Goal: Task Accomplishment & Management: Use online tool/utility

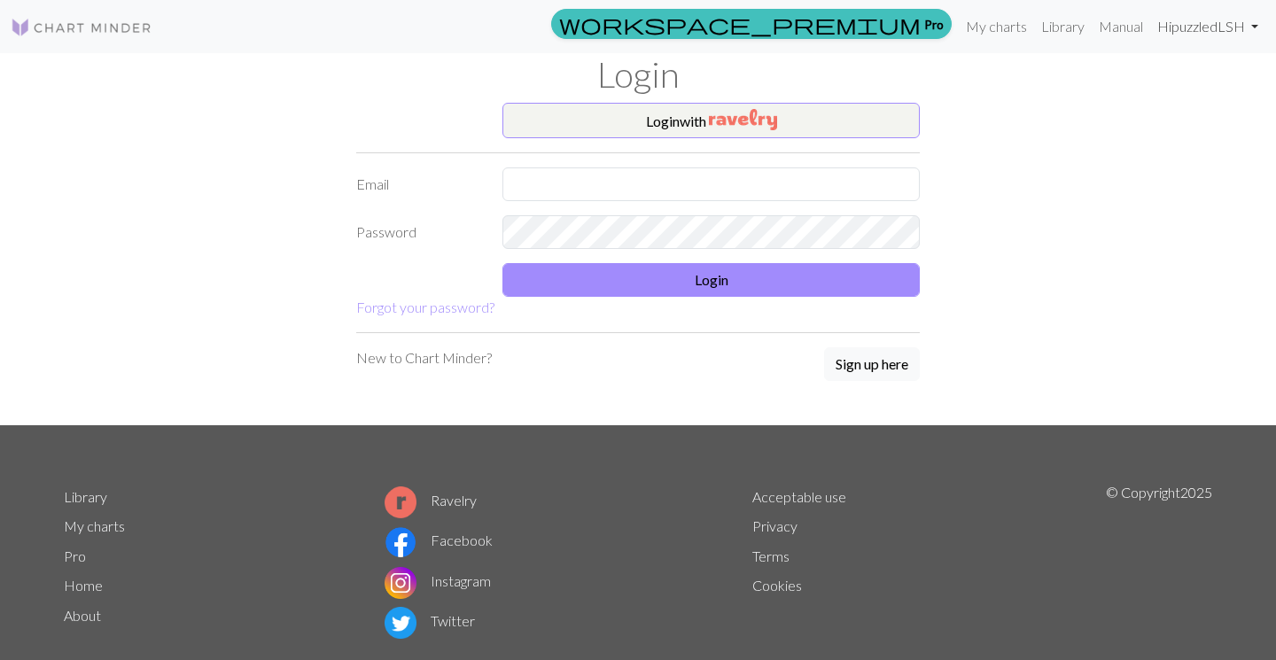
click at [1197, 32] on link "Hi puzzledLSH" at bounding box center [1208, 26] width 115 height 35
click at [1227, 27] on link "Hi puzzledLSH" at bounding box center [1208, 26] width 115 height 35
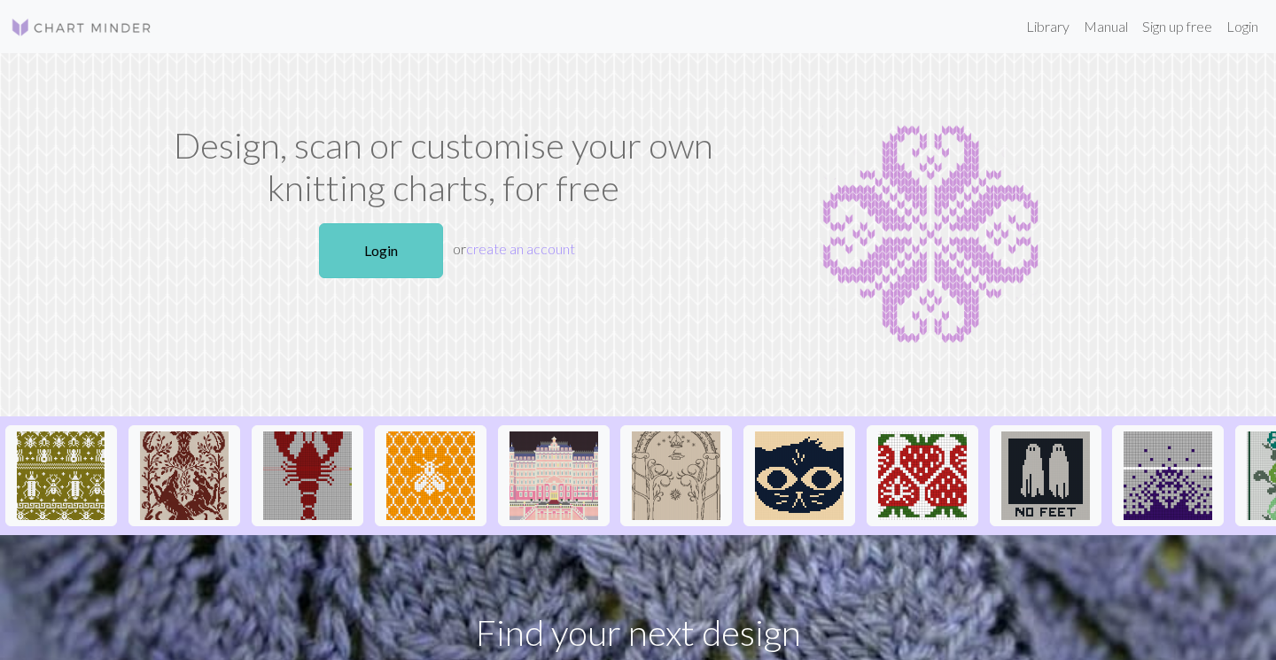
click at [379, 257] on link "Login" at bounding box center [381, 250] width 124 height 55
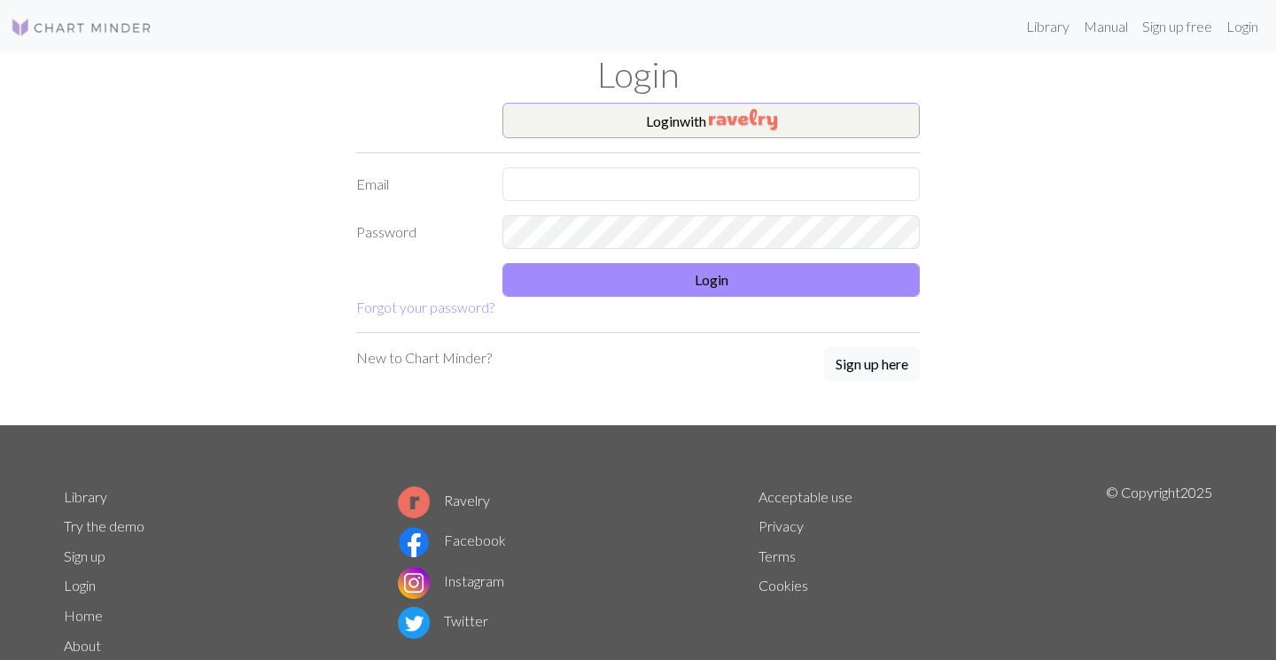
click at [717, 127] on img "button" at bounding box center [743, 119] width 68 height 21
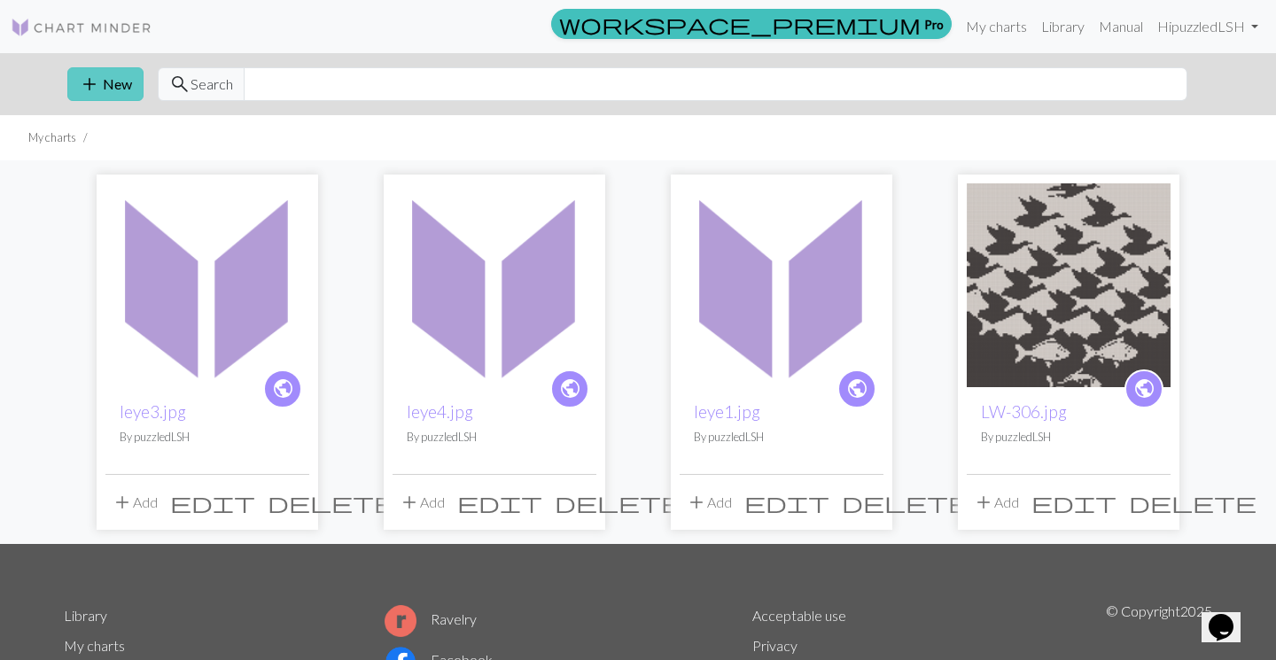
click at [107, 81] on button "add New" at bounding box center [105, 84] width 76 height 34
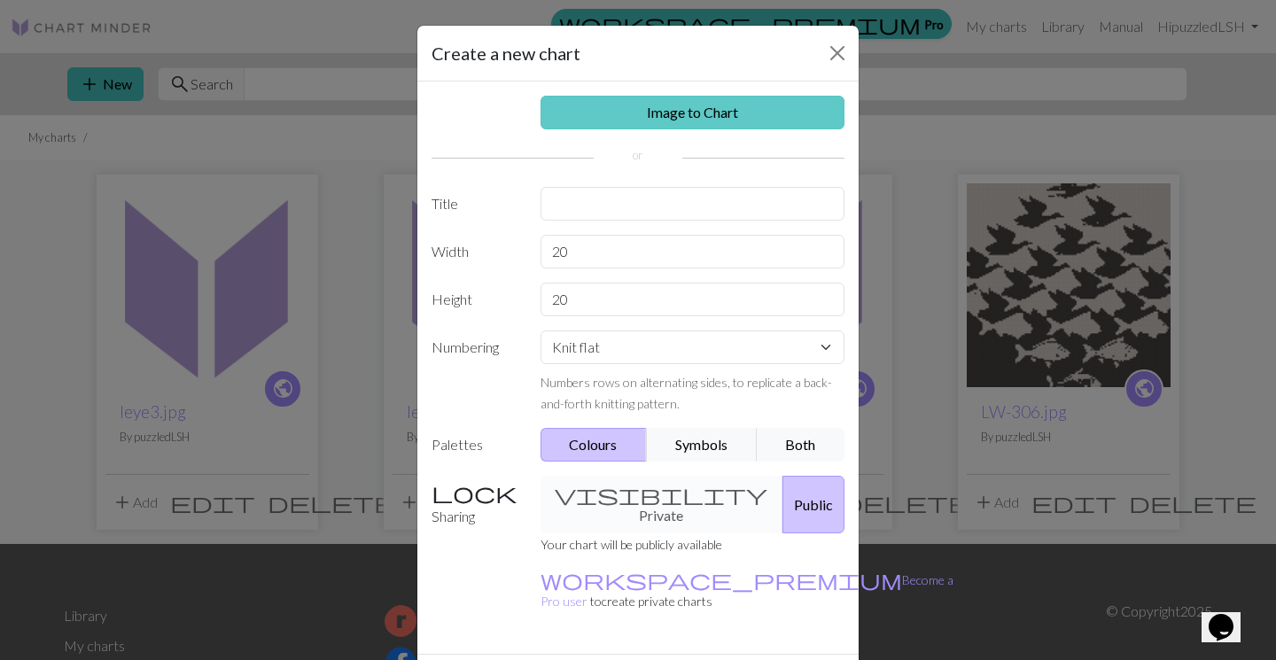
click at [745, 116] on link "Image to Chart" at bounding box center [693, 113] width 305 height 34
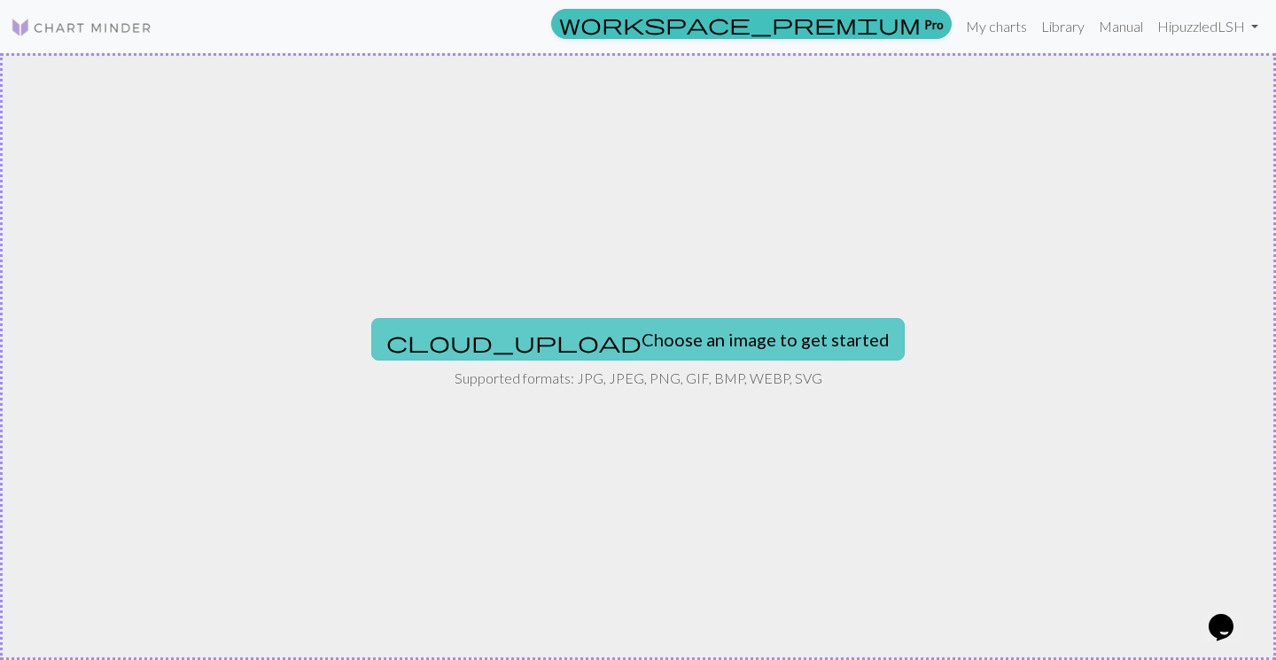
click at [677, 344] on button "cloud_upload Choose an image to get started" at bounding box center [638, 339] width 534 height 43
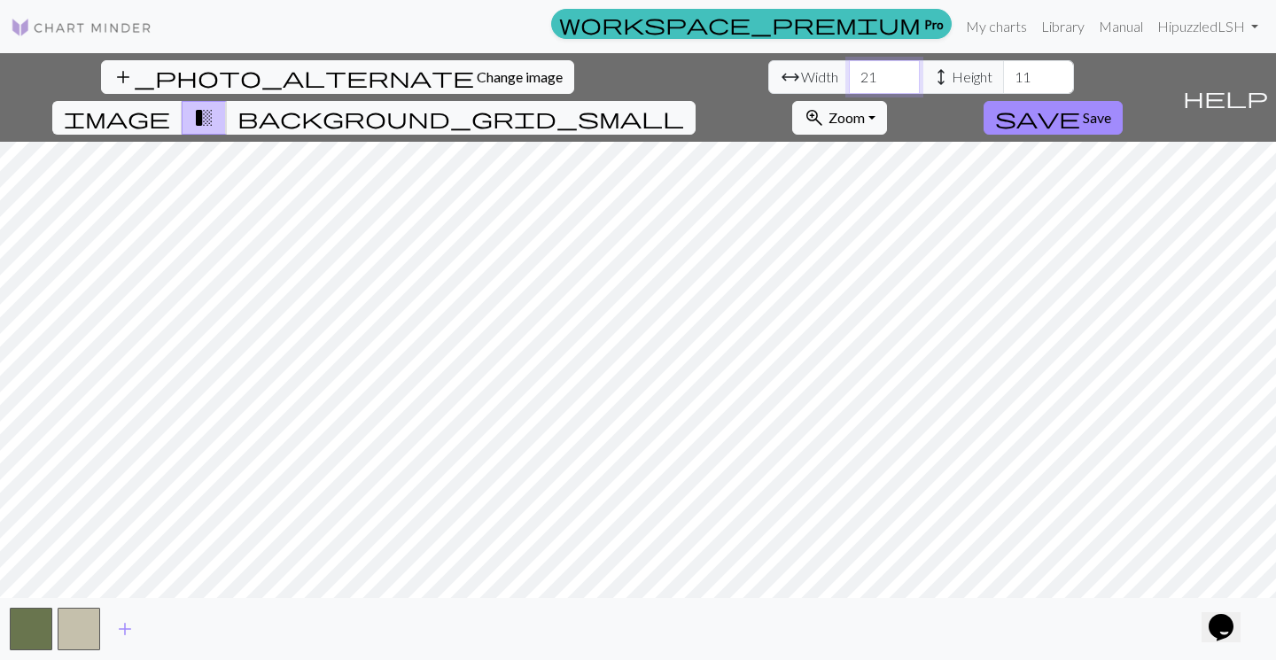
click at [849, 70] on input "21" at bounding box center [884, 77] width 71 height 34
click at [849, 70] on input "22" at bounding box center [884, 77] width 71 height 34
click at [849, 70] on input "23" at bounding box center [884, 77] width 71 height 34
click at [849, 70] on input "24" at bounding box center [884, 77] width 71 height 34
click at [849, 70] on input "25" at bounding box center [884, 77] width 71 height 34
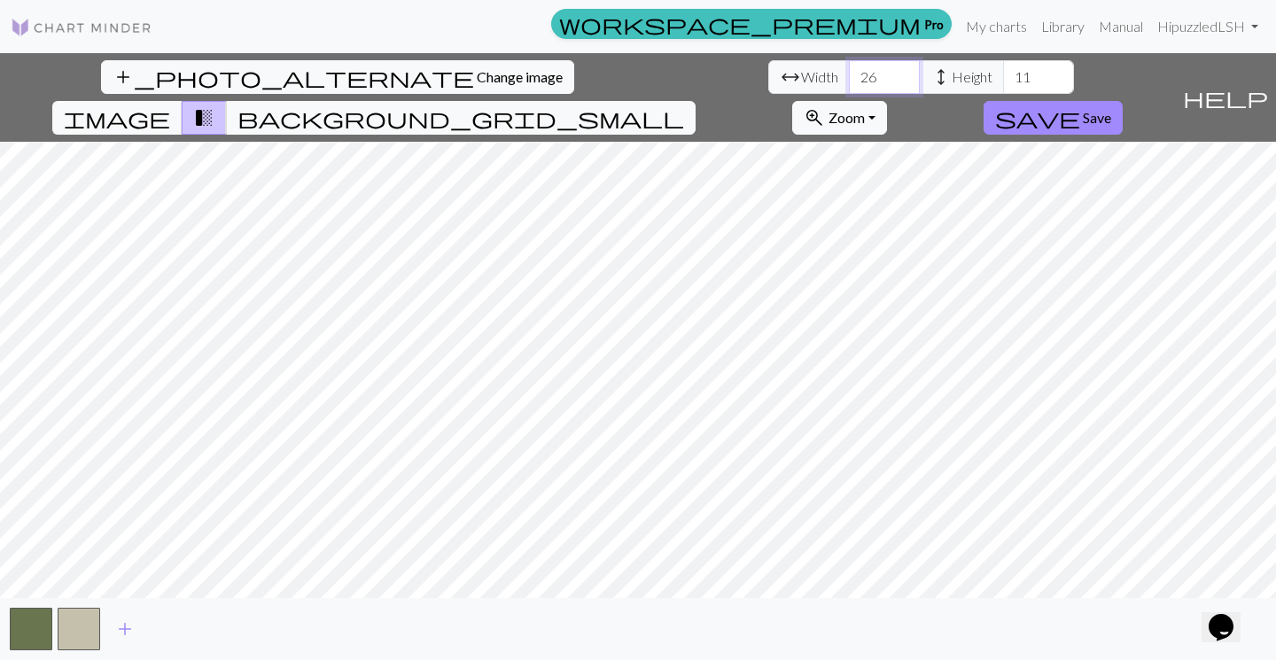
click at [849, 70] on input "26" at bounding box center [884, 77] width 71 height 34
click at [849, 70] on input "27" at bounding box center [884, 77] width 71 height 34
click at [849, 70] on input "28" at bounding box center [884, 77] width 71 height 34
click at [849, 70] on input "29" at bounding box center [884, 77] width 71 height 34
type input "30"
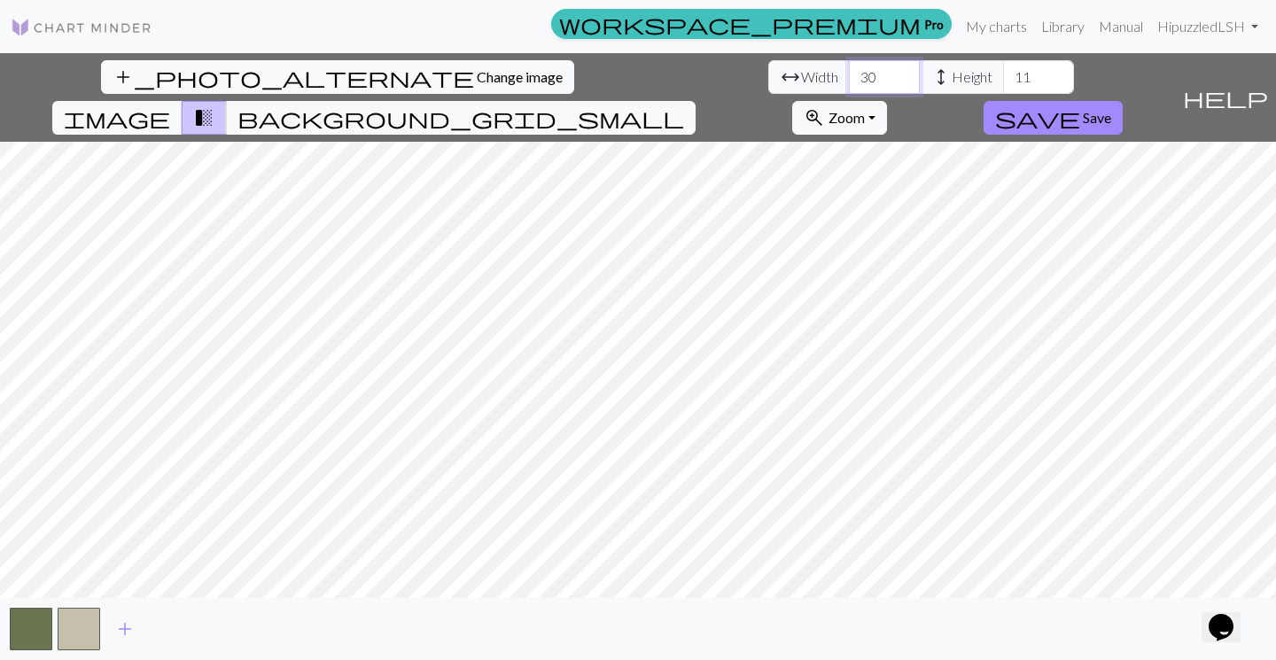
click at [849, 70] on input "30" at bounding box center [884, 77] width 71 height 34
click at [1003, 74] on input "12" at bounding box center [1038, 77] width 71 height 34
click at [1003, 74] on input "13" at bounding box center [1038, 77] width 71 height 34
click at [1003, 74] on input "14" at bounding box center [1038, 77] width 71 height 34
click at [1003, 74] on input "15" at bounding box center [1038, 77] width 71 height 34
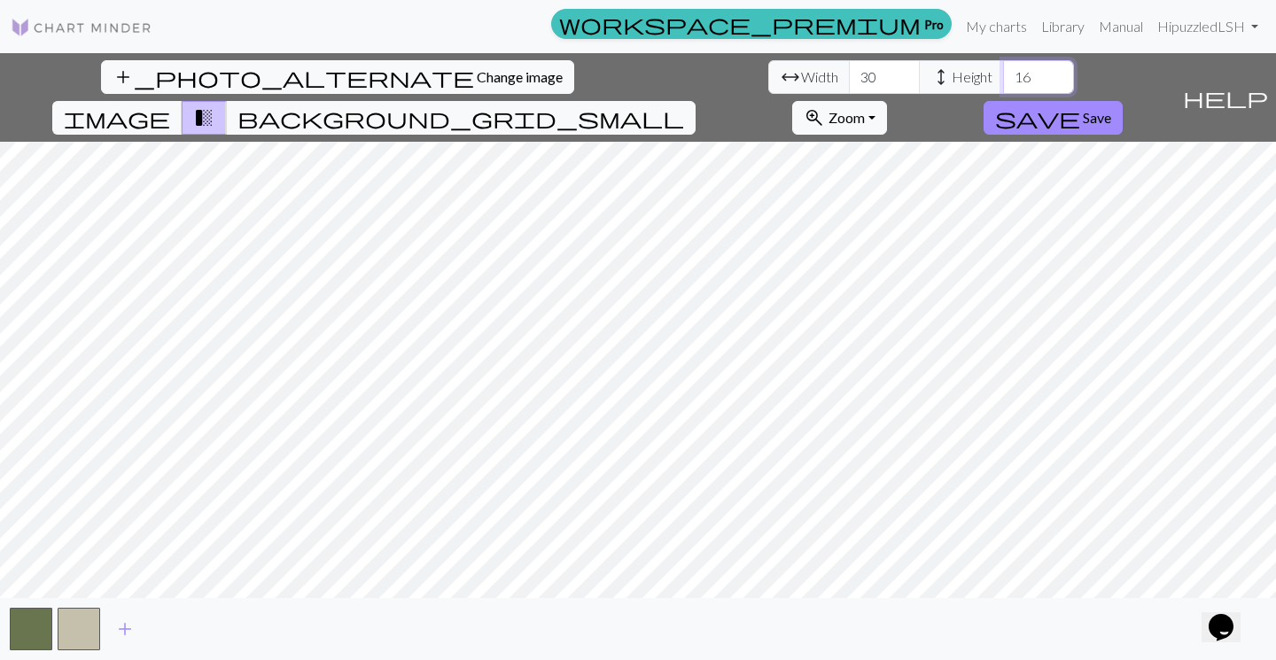
click at [1003, 74] on input "16" at bounding box center [1038, 77] width 71 height 34
click at [1003, 74] on input "17" at bounding box center [1038, 77] width 71 height 34
click at [1003, 74] on input "18" at bounding box center [1038, 77] width 71 height 34
click at [1003, 74] on input "19" at bounding box center [1038, 77] width 71 height 34
click at [1003, 74] on input "20" at bounding box center [1038, 77] width 71 height 34
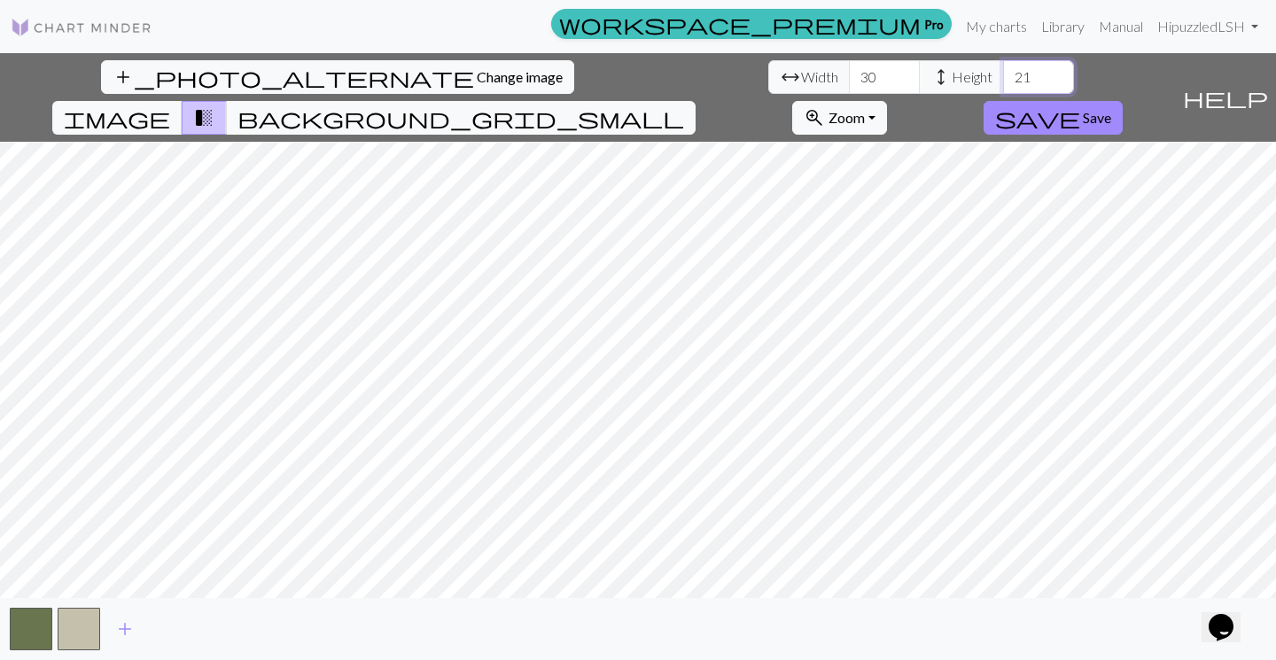
click at [1003, 74] on input "21" at bounding box center [1038, 77] width 71 height 34
click at [1003, 74] on input "22" at bounding box center [1038, 77] width 71 height 34
click at [1003, 74] on input "23" at bounding box center [1038, 77] width 71 height 34
type input "24"
click at [1003, 74] on input "24" at bounding box center [1038, 77] width 71 height 34
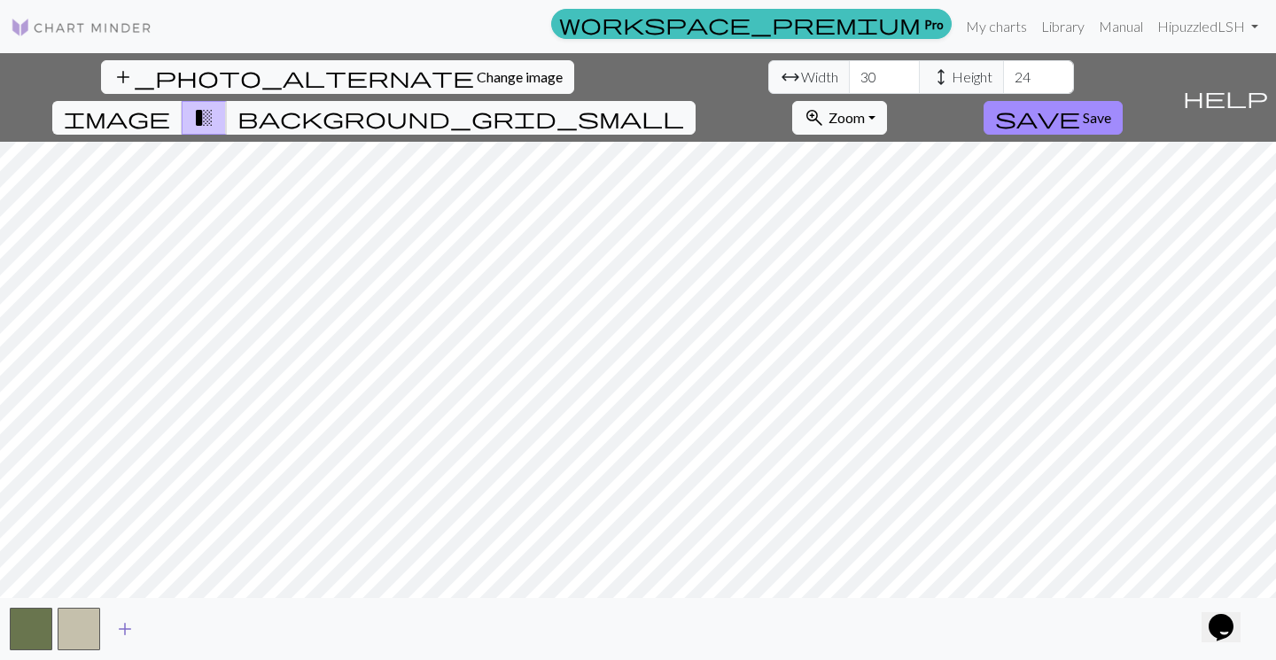
click at [121, 629] on span "add" at bounding box center [124, 629] width 21 height 25
click at [121, 629] on button "button" at bounding box center [126, 629] width 43 height 43
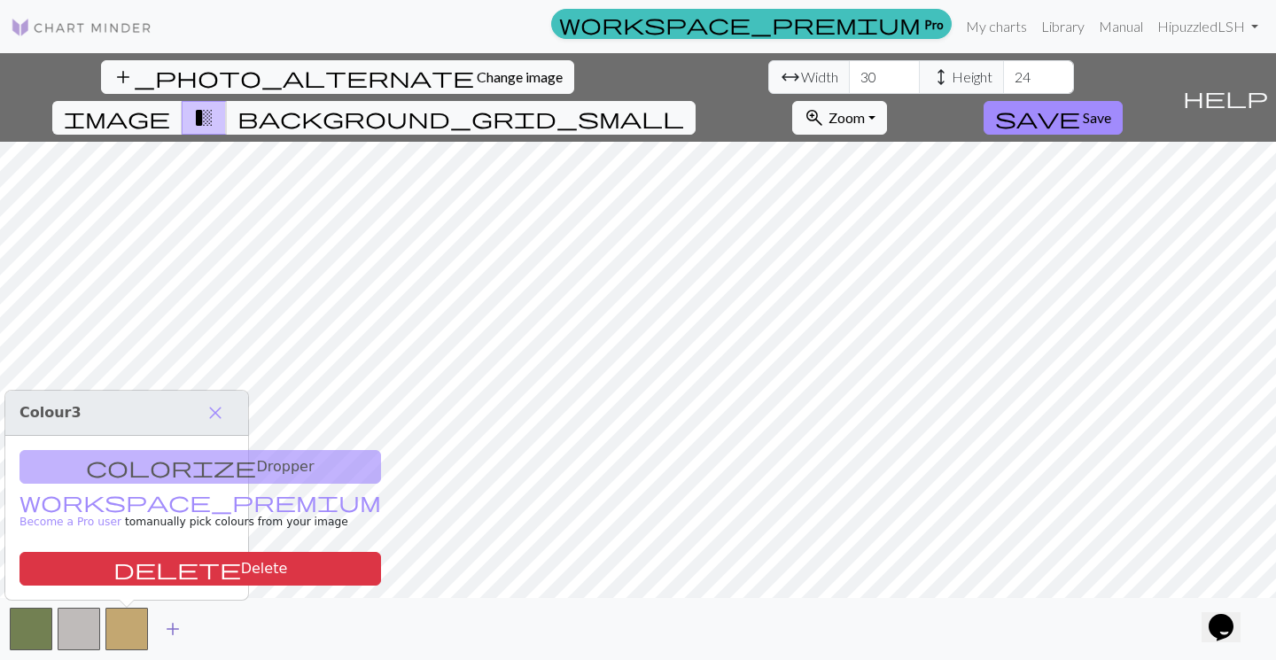
click at [173, 628] on span "add" at bounding box center [172, 629] width 21 height 25
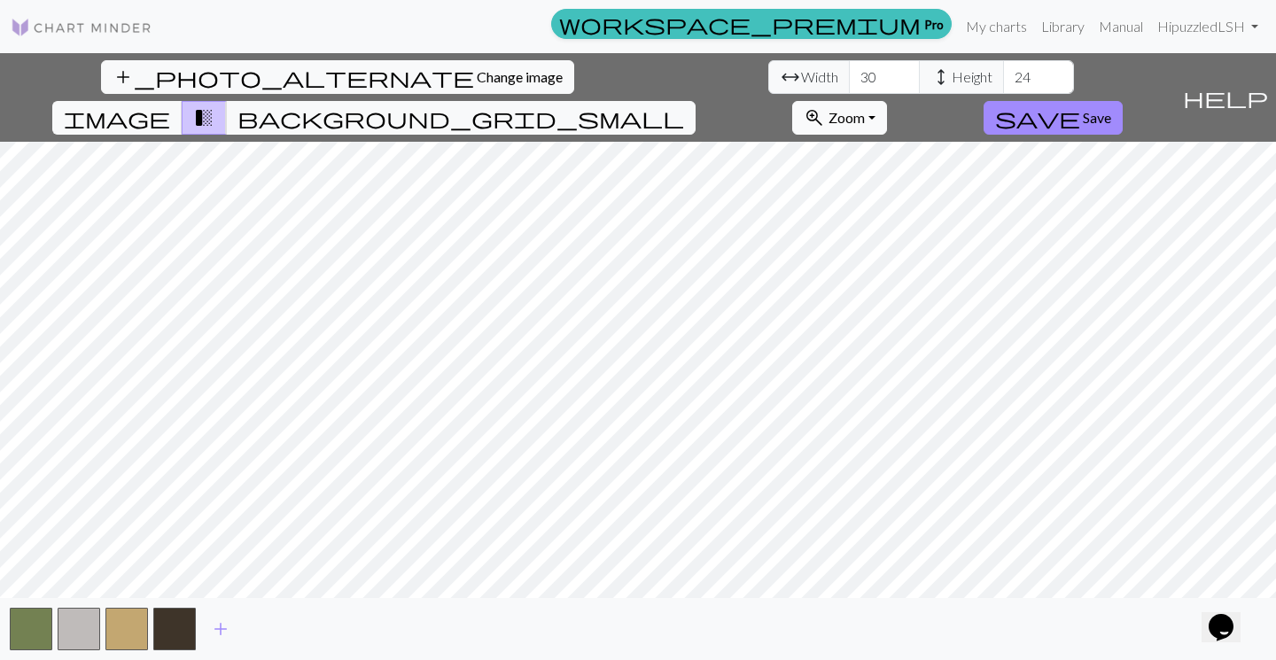
click at [887, 101] on button "zoom_in Zoom Zoom" at bounding box center [839, 118] width 95 height 34
click at [933, 300] on button "150%" at bounding box center [863, 314] width 140 height 28
click at [849, 75] on input "31" at bounding box center [884, 77] width 71 height 34
click at [849, 75] on input "32" at bounding box center [884, 77] width 71 height 34
click at [849, 75] on input "33" at bounding box center [884, 77] width 71 height 34
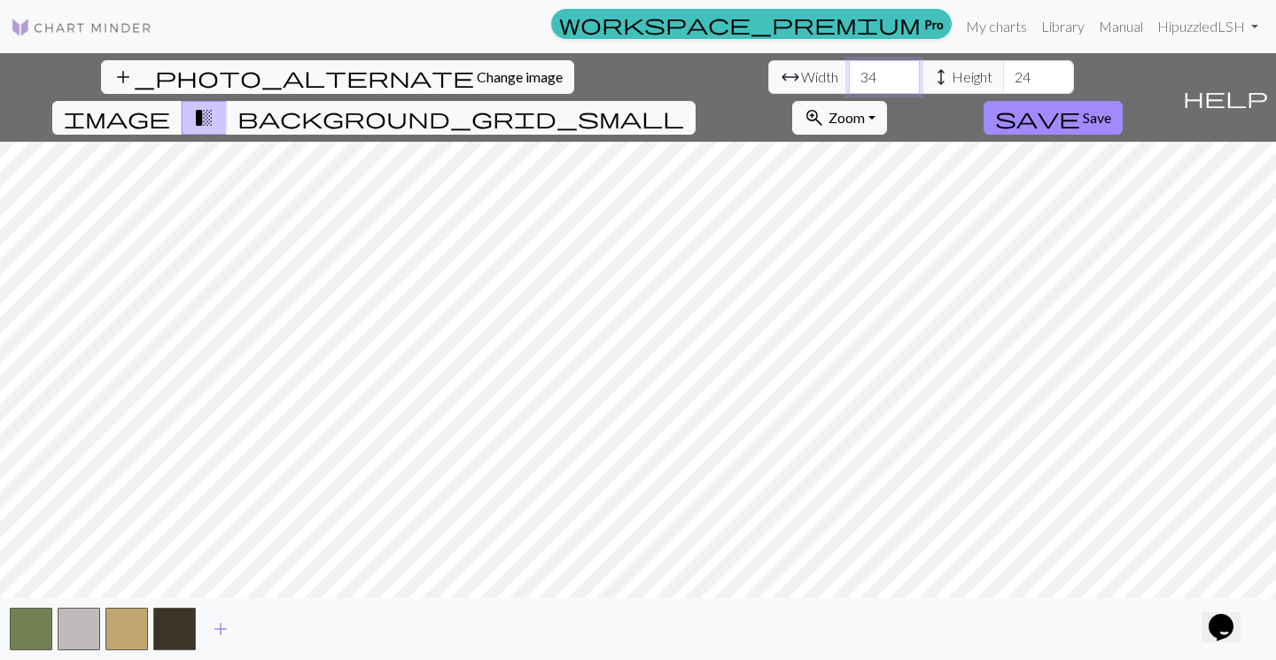
click at [849, 75] on input "34" at bounding box center [884, 77] width 71 height 34
type input "35"
click at [849, 75] on input "35" at bounding box center [884, 77] width 71 height 34
click at [1003, 74] on input "25" at bounding box center [1038, 77] width 71 height 34
click at [1003, 74] on input "26" at bounding box center [1038, 77] width 71 height 34
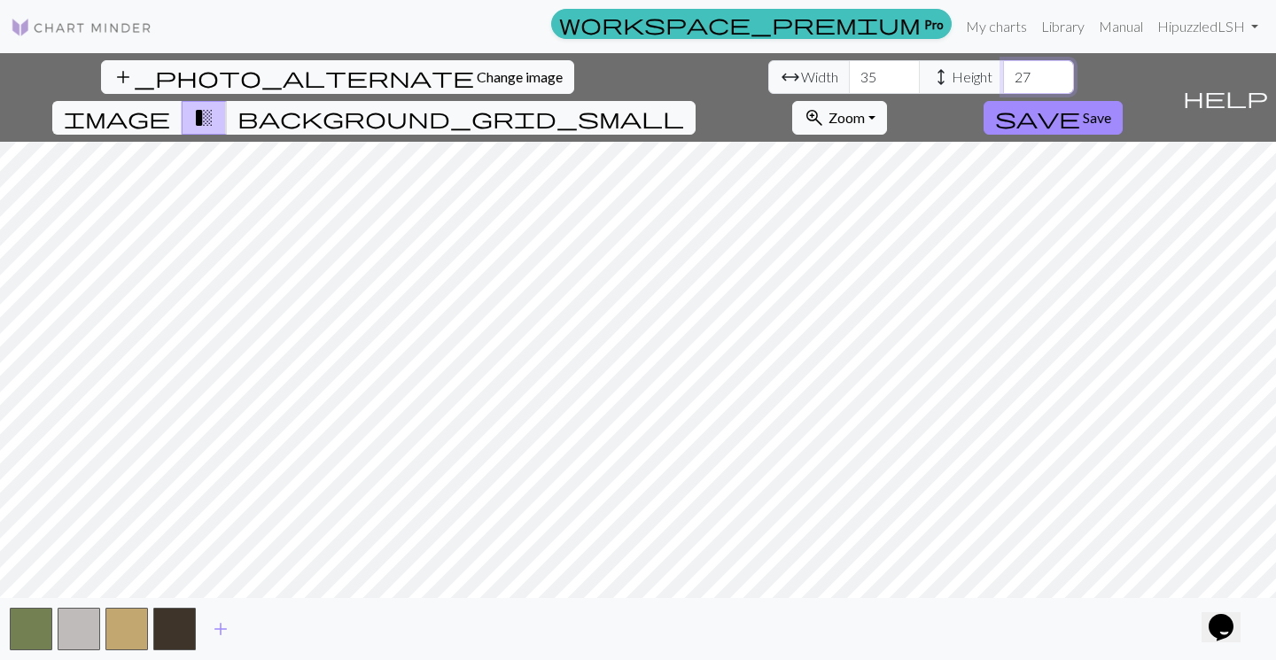
click at [1003, 74] on input "27" at bounding box center [1038, 77] width 71 height 34
click at [1003, 74] on input "28" at bounding box center [1038, 77] width 71 height 34
type input "29"
click at [1003, 74] on input "29" at bounding box center [1038, 77] width 71 height 34
click at [174, 626] on button "button" at bounding box center [174, 629] width 43 height 43
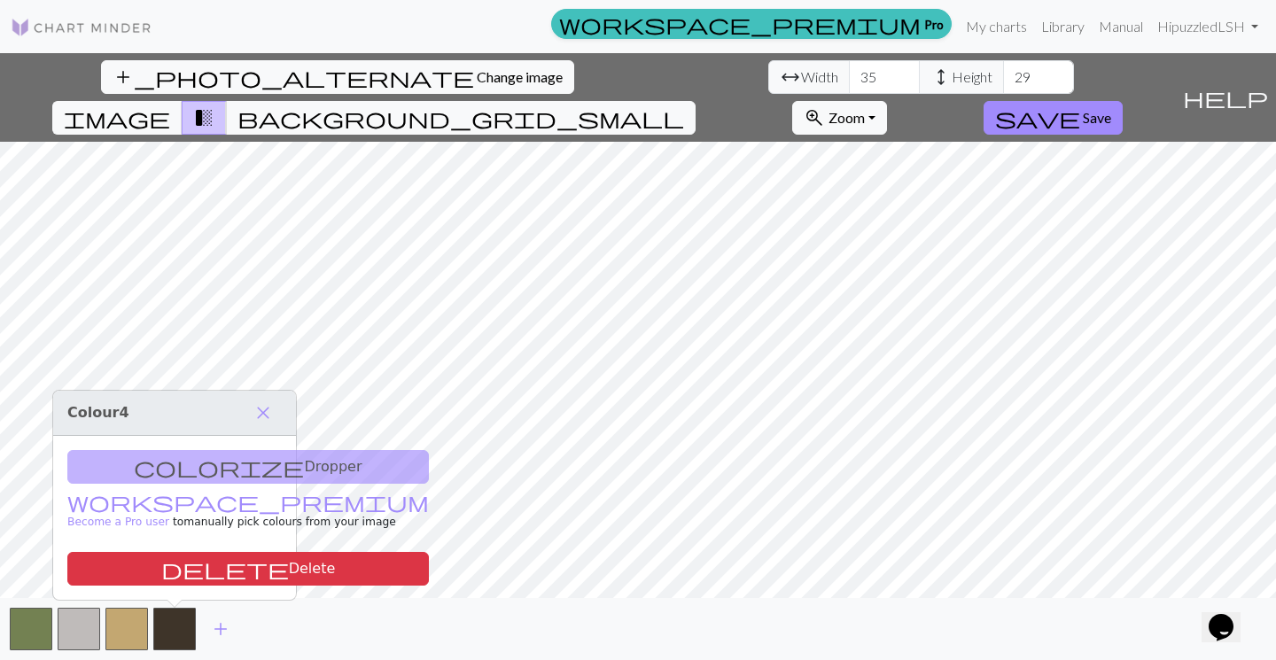
click at [199, 480] on div "colorize Dropper workspace_premium Become a Pro user to manually pick colours f…" at bounding box center [174, 518] width 243 height 164
click at [150, 509] on link "workspace_premium Become a Pro user" at bounding box center [248, 512] width 362 height 31
click at [208, 457] on div "colorize Dropper workspace_premium Become a Pro user to manually pick colours f…" at bounding box center [174, 518] width 243 height 164
click at [160, 469] on div "colorize Dropper workspace_premium Become a Pro user to manually pick colours f…" at bounding box center [174, 518] width 243 height 164
click at [261, 410] on span "close" at bounding box center [263, 413] width 21 height 25
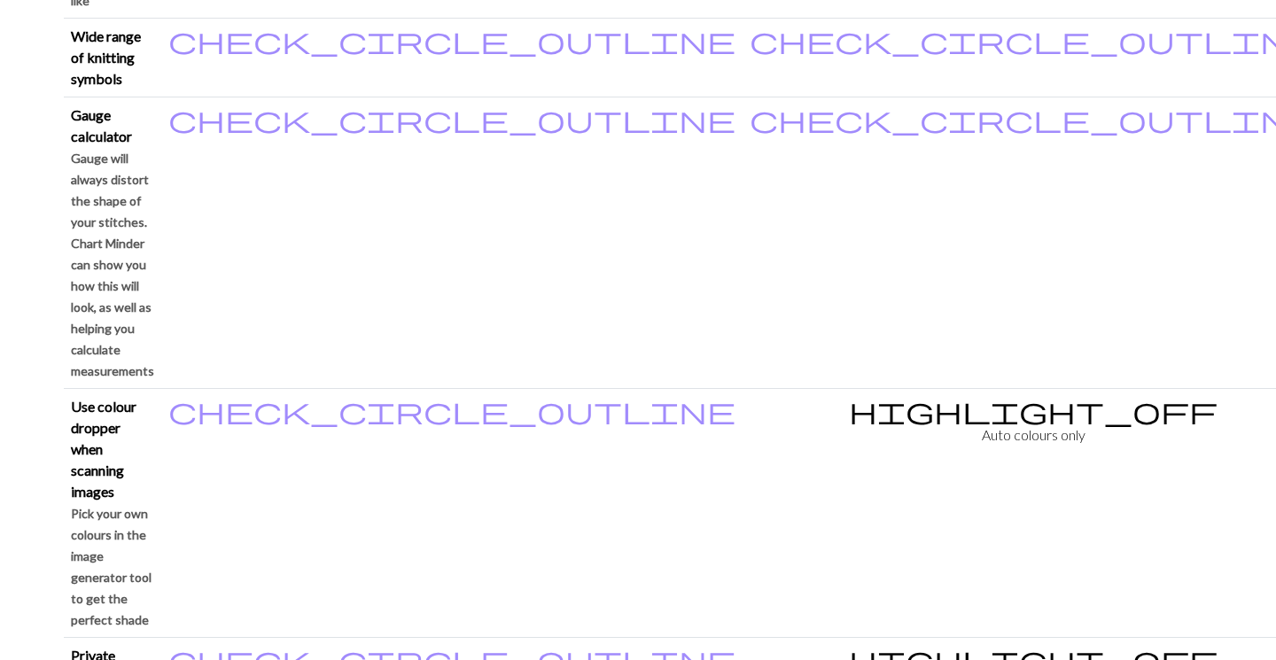
scroll to position [1677, 0]
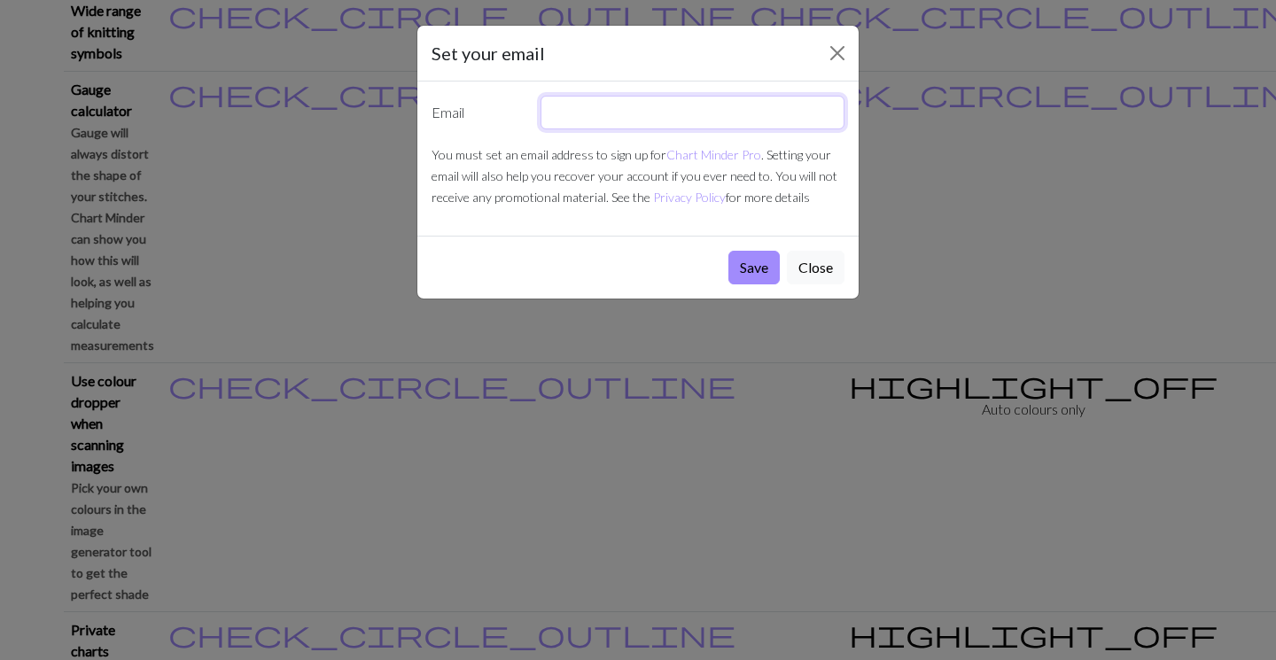
click at [658, 121] on input "text" at bounding box center [693, 113] width 305 height 34
type input "bhanscam@gmail.com"
click at [752, 265] on button "Save" at bounding box center [754, 268] width 51 height 34
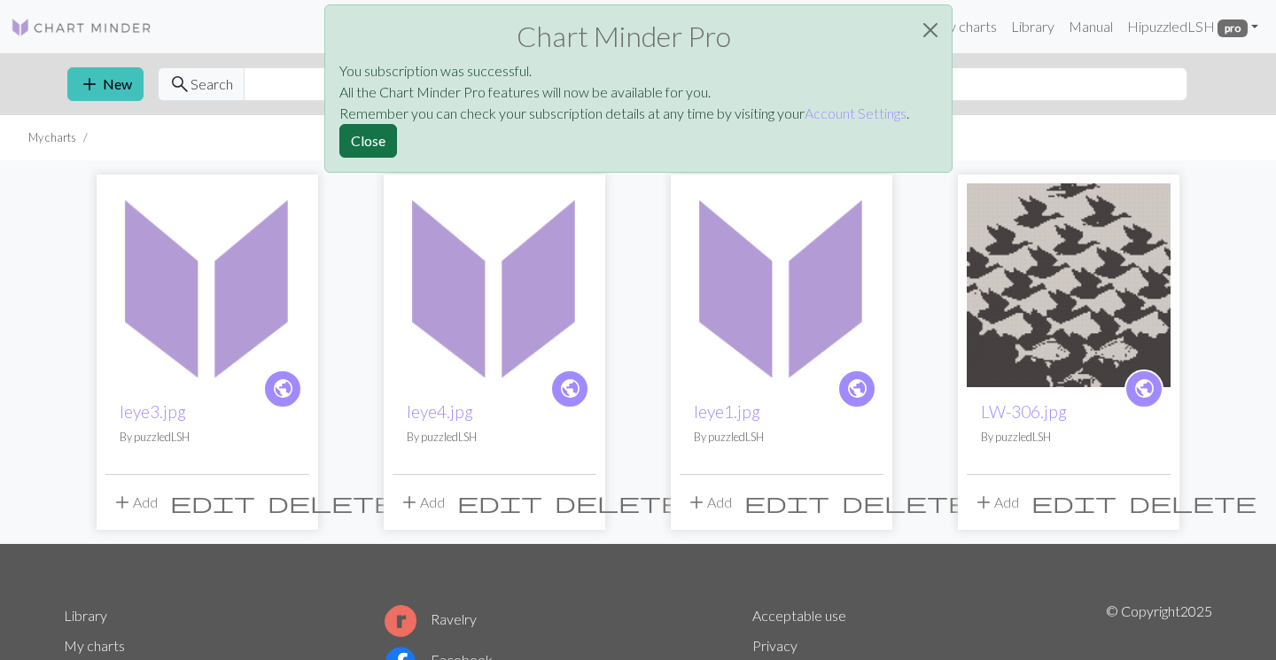
click at [381, 139] on button "Close" at bounding box center [368, 141] width 58 height 34
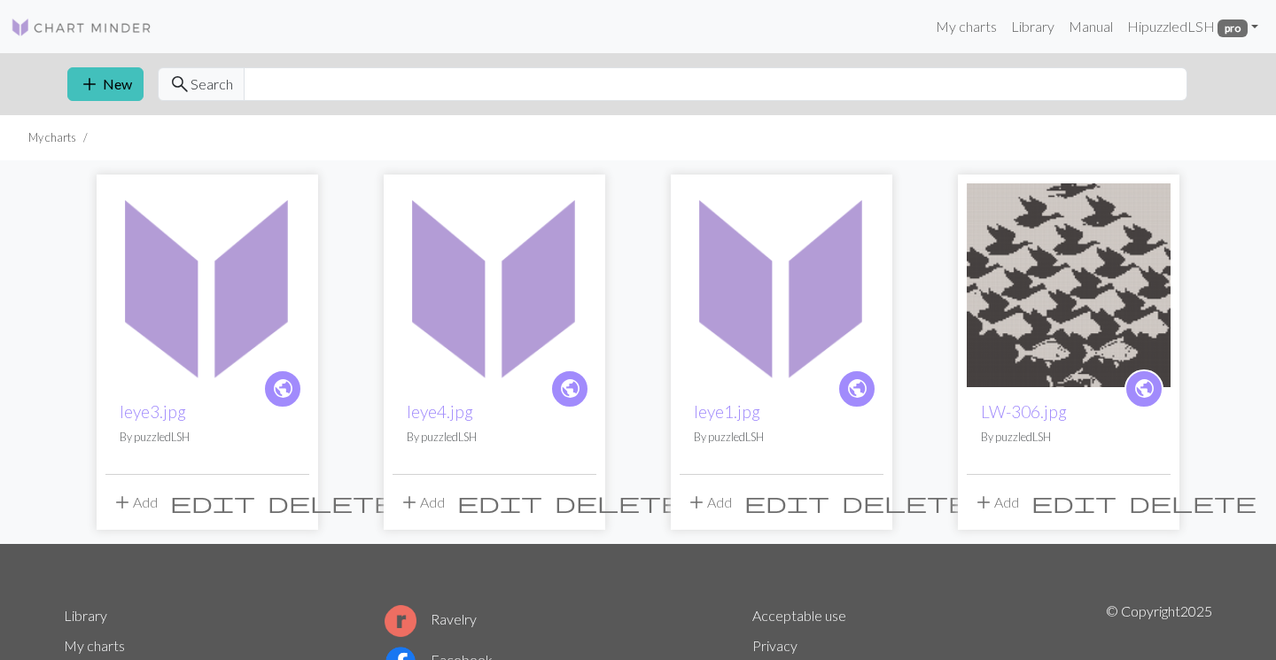
click at [859, 386] on span "public" at bounding box center [858, 388] width 22 height 27
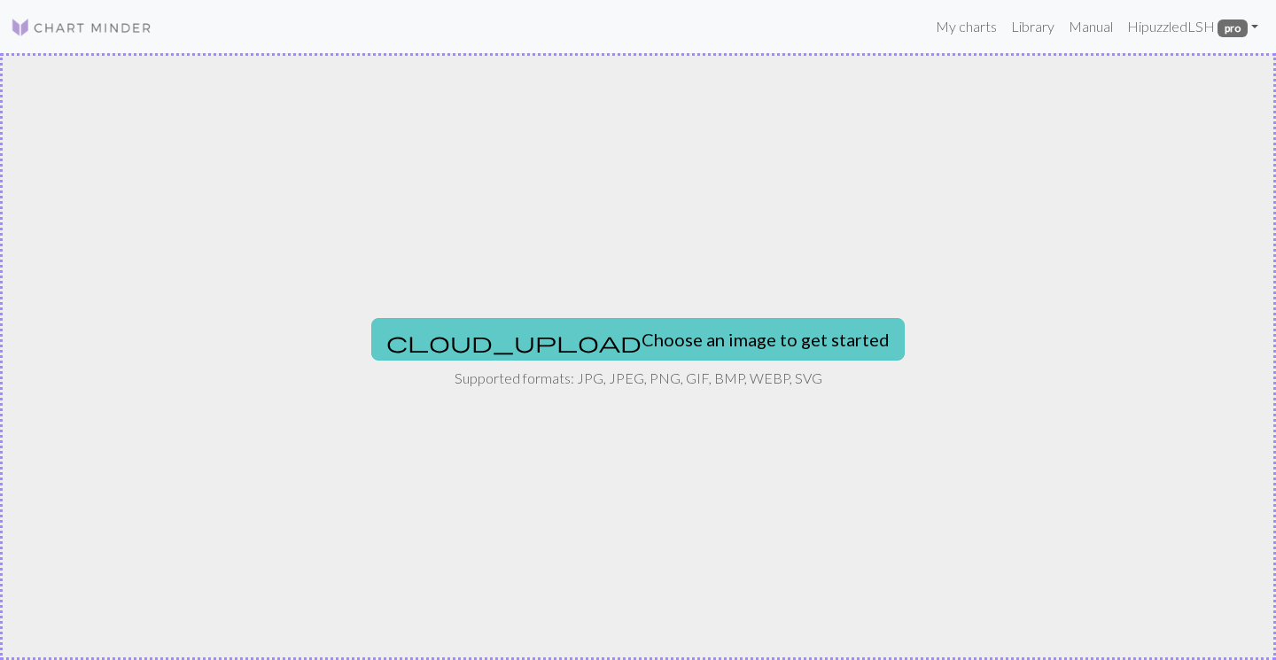
click at [730, 344] on button "cloud_upload Choose an image to get started" at bounding box center [638, 339] width 534 height 43
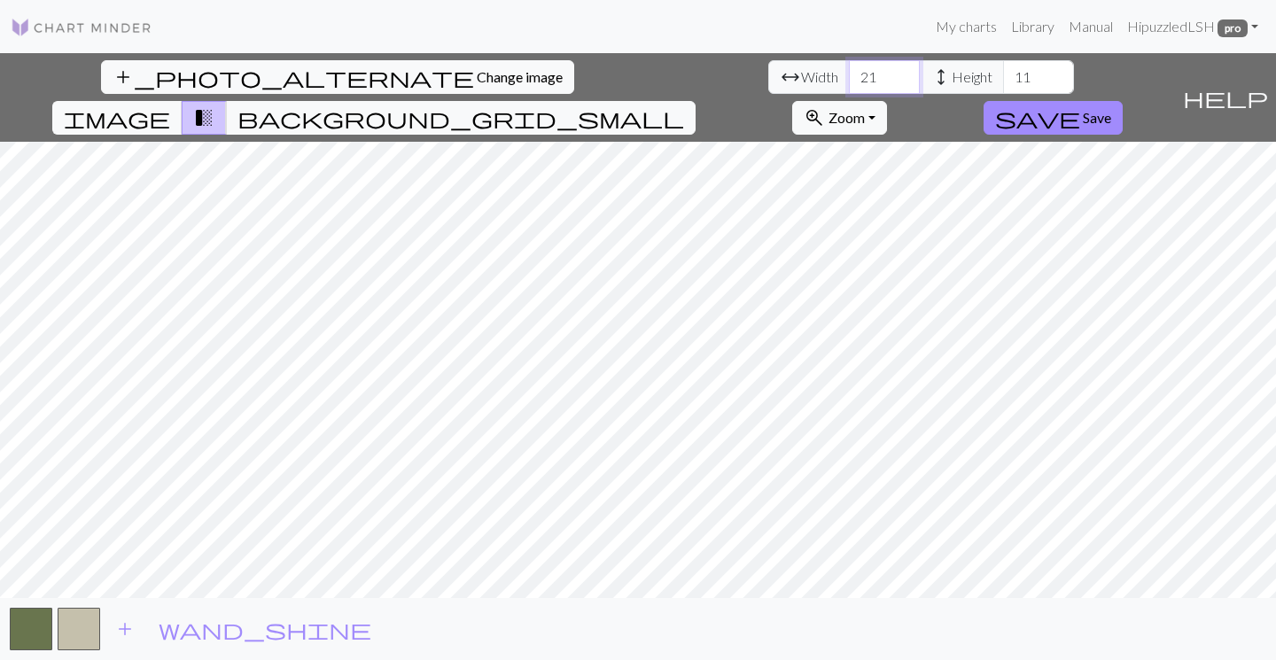
click at [849, 75] on input "21" at bounding box center [884, 77] width 71 height 34
click at [849, 75] on input "22" at bounding box center [884, 77] width 71 height 34
click at [849, 75] on input "23" at bounding box center [884, 77] width 71 height 34
click at [849, 75] on input "24" at bounding box center [884, 77] width 71 height 34
click at [849, 75] on input "25" at bounding box center [884, 77] width 71 height 34
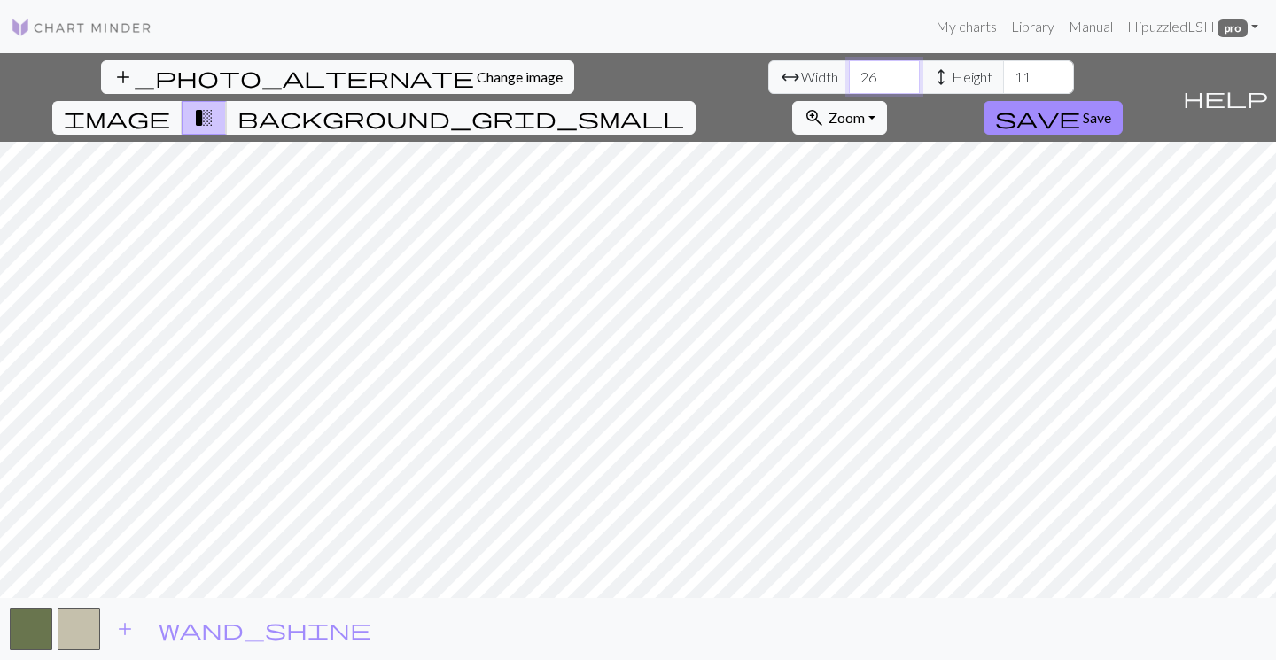
click at [849, 75] on input "26" at bounding box center [884, 77] width 71 height 34
click at [849, 75] on input "27" at bounding box center [884, 77] width 71 height 34
click at [849, 75] on input "28" at bounding box center [884, 77] width 71 height 34
click at [849, 75] on input "29" at bounding box center [884, 77] width 71 height 34
type input "30"
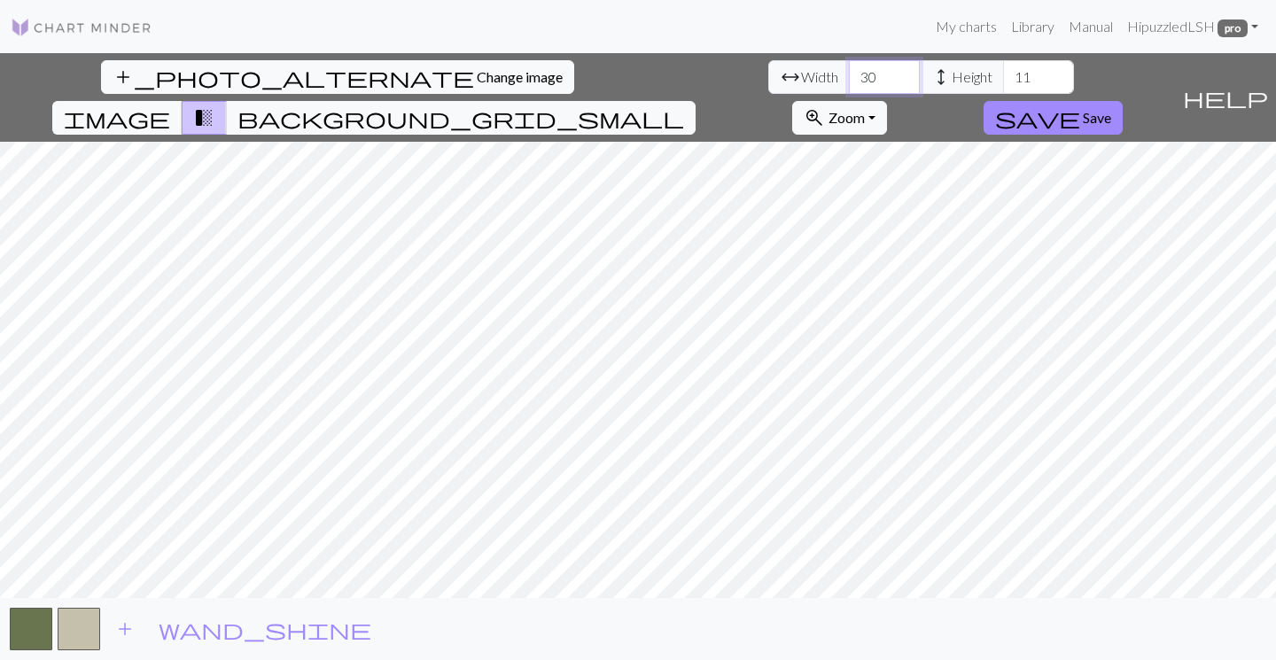
click at [849, 75] on input "30" at bounding box center [884, 77] width 71 height 34
click at [1003, 74] on input "12" at bounding box center [1038, 77] width 71 height 34
click at [1003, 74] on input "13" at bounding box center [1038, 77] width 71 height 34
click at [1003, 74] on input "14" at bounding box center [1038, 77] width 71 height 34
click at [1003, 74] on input "15" at bounding box center [1038, 77] width 71 height 34
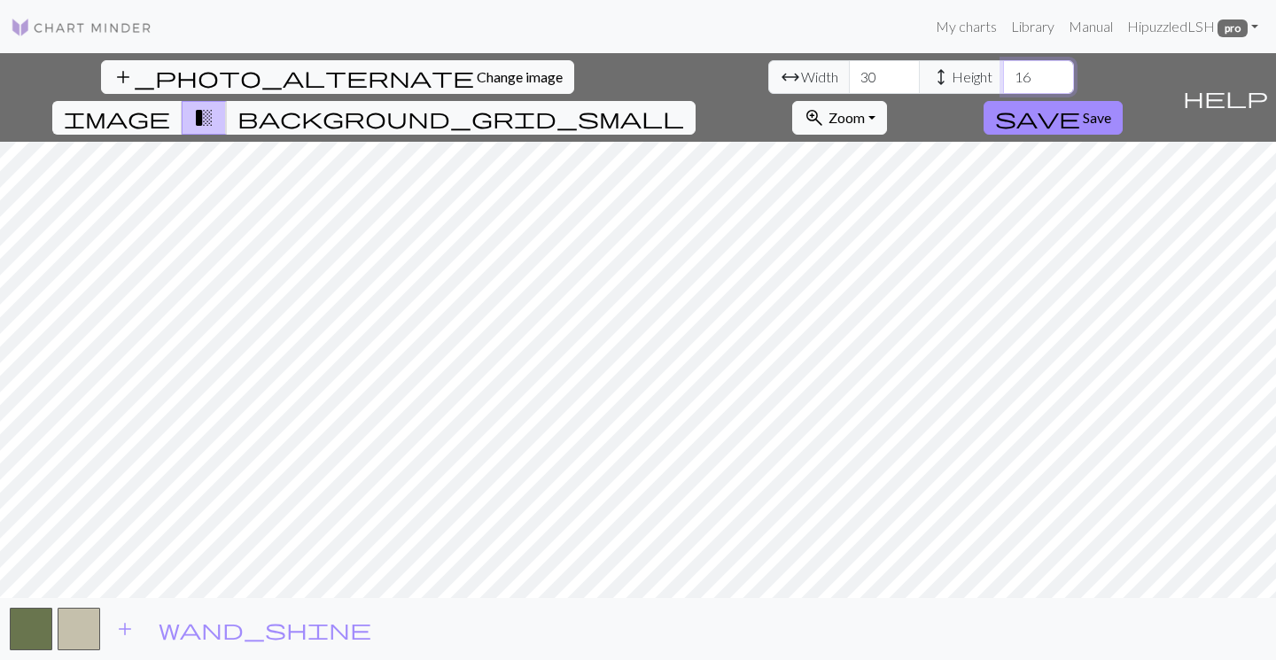
click at [1003, 74] on input "16" at bounding box center [1038, 77] width 71 height 34
click at [1003, 74] on input "17" at bounding box center [1038, 77] width 71 height 34
click at [1003, 74] on input "18" at bounding box center [1038, 77] width 71 height 34
click at [1003, 74] on input "19" at bounding box center [1038, 77] width 71 height 34
click at [1003, 74] on input "20" at bounding box center [1038, 77] width 71 height 34
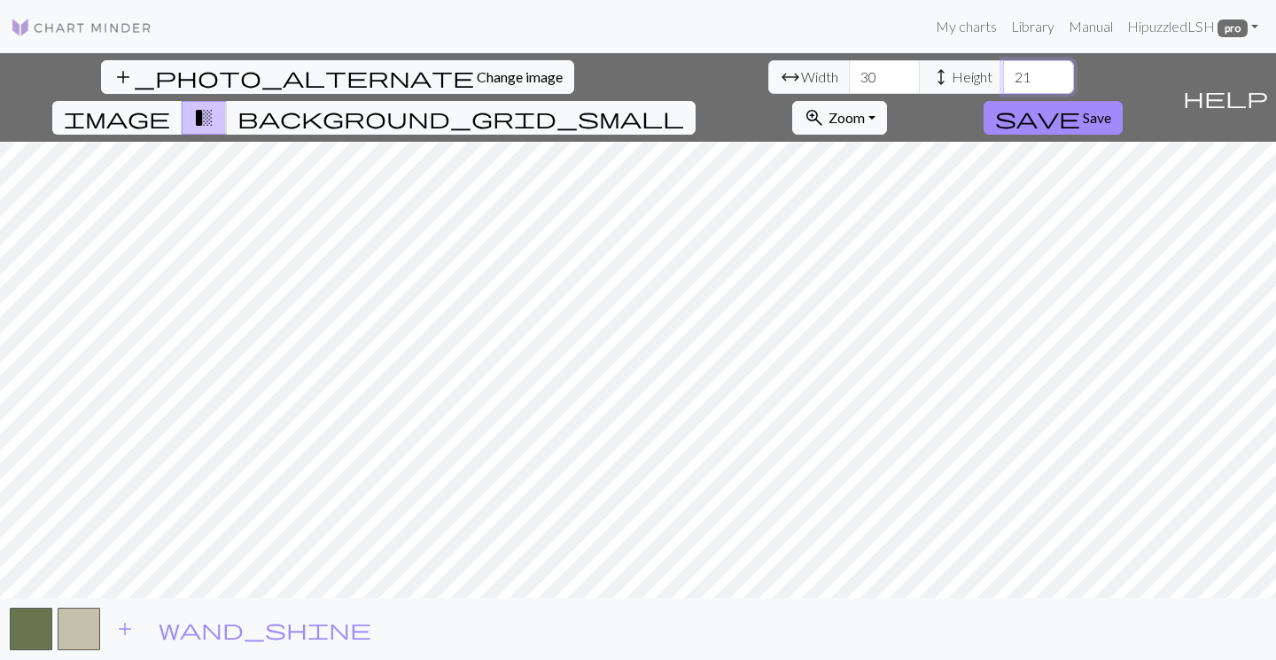
click at [1003, 74] on input "21" at bounding box center [1038, 77] width 71 height 34
click at [1003, 74] on input "22" at bounding box center [1038, 77] width 71 height 34
click at [1003, 74] on input "23" at bounding box center [1038, 77] width 71 height 34
click at [1003, 74] on input "24" at bounding box center [1038, 77] width 71 height 34
click at [1003, 74] on input "25" at bounding box center [1038, 77] width 71 height 34
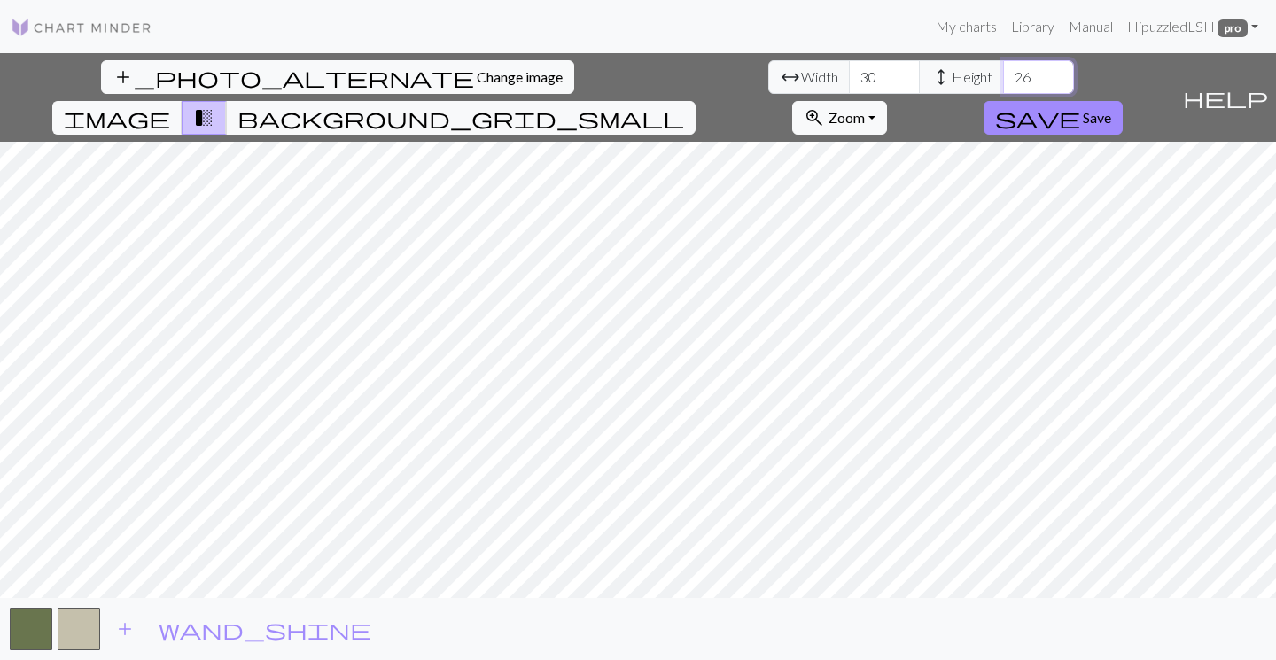
click at [1003, 74] on input "26" at bounding box center [1038, 77] width 71 height 34
click at [1003, 74] on input "27" at bounding box center [1038, 77] width 71 height 34
click at [1003, 74] on input "28" at bounding box center [1038, 77] width 71 height 34
click at [1003, 74] on input "29" at bounding box center [1038, 77] width 71 height 34
type input "30"
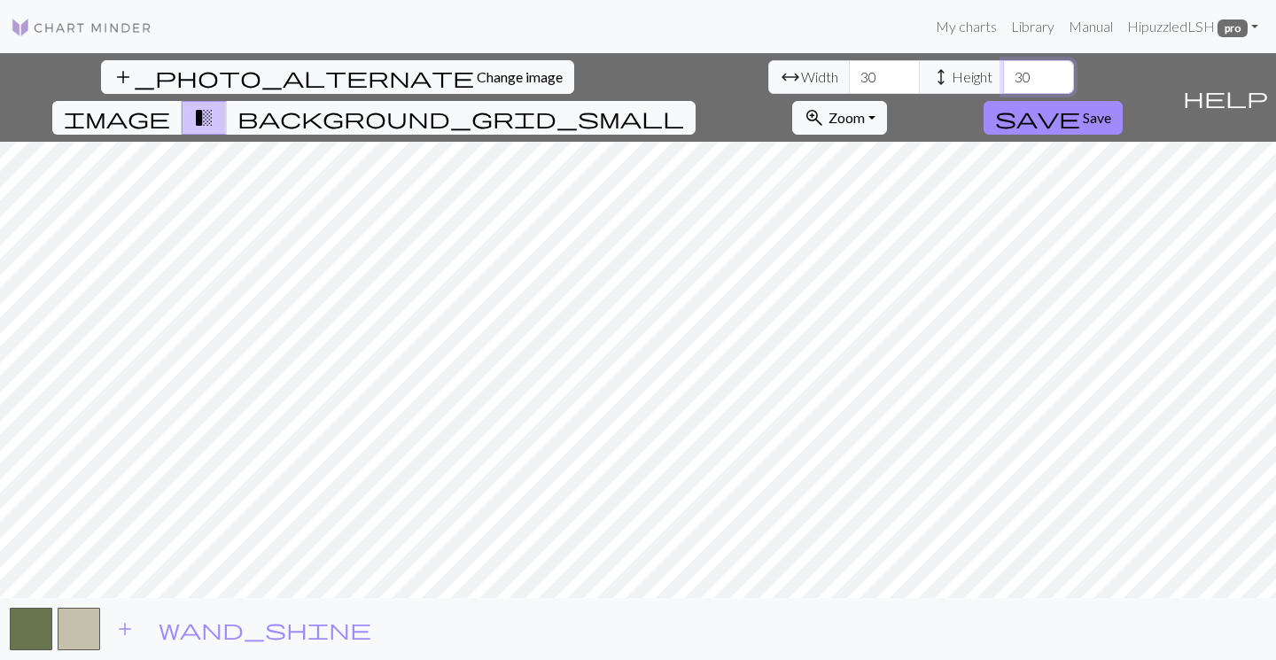
click at [1003, 74] on input "30" at bounding box center [1038, 77] width 71 height 34
click at [849, 70] on input "31" at bounding box center [884, 77] width 71 height 34
click at [849, 70] on input "32" at bounding box center [884, 77] width 71 height 34
click at [849, 70] on input "33" at bounding box center [884, 77] width 71 height 34
click at [849, 70] on input "34" at bounding box center [884, 77] width 71 height 34
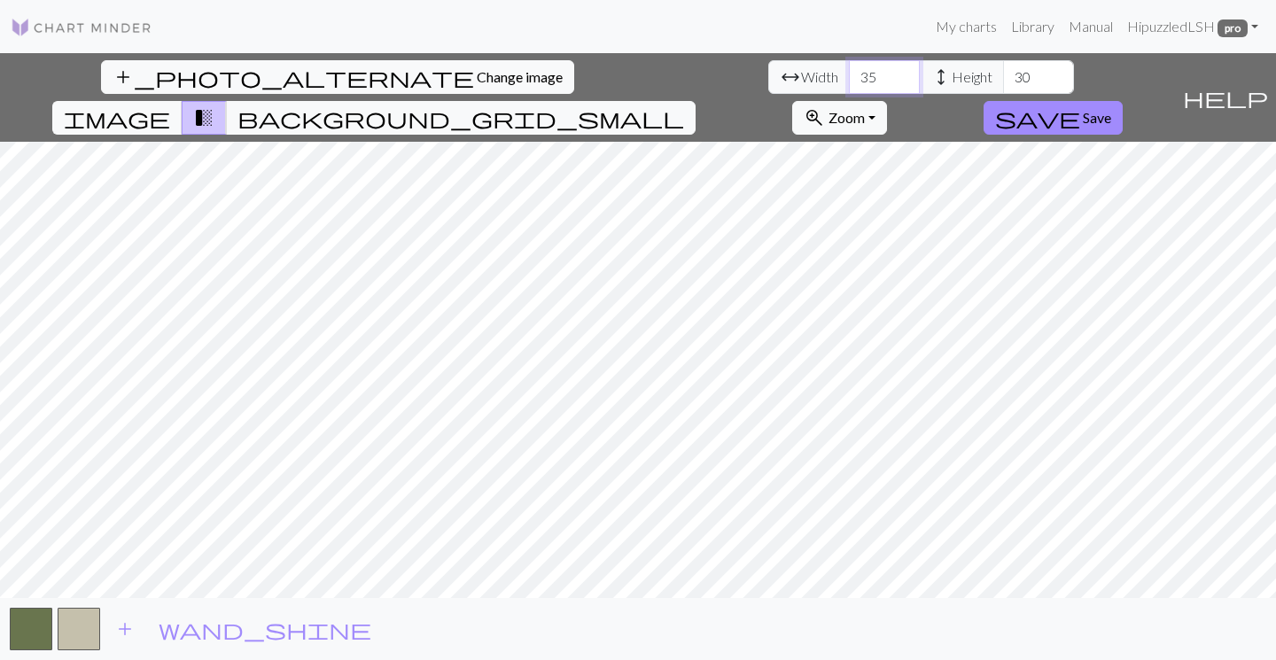
click at [849, 70] on input "35" at bounding box center [884, 77] width 71 height 34
click at [123, 628] on span "add" at bounding box center [124, 629] width 21 height 25
click at [165, 632] on span "add" at bounding box center [172, 629] width 21 height 25
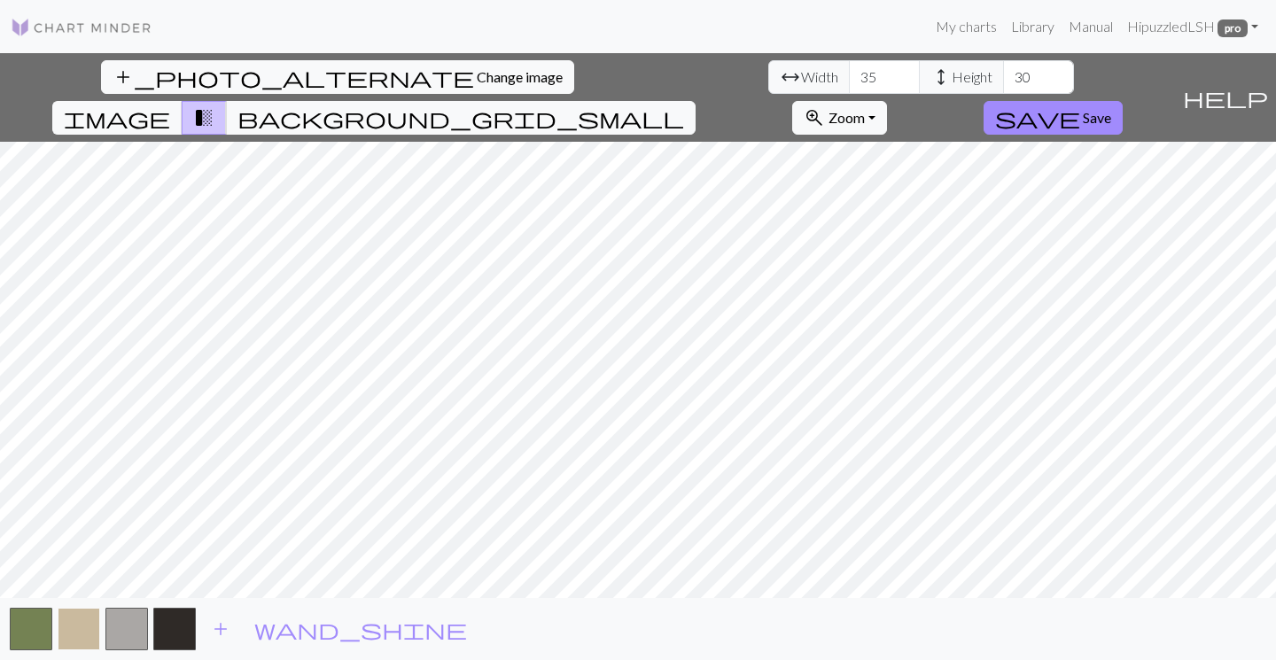
click at [74, 634] on button "button" at bounding box center [79, 629] width 43 height 43
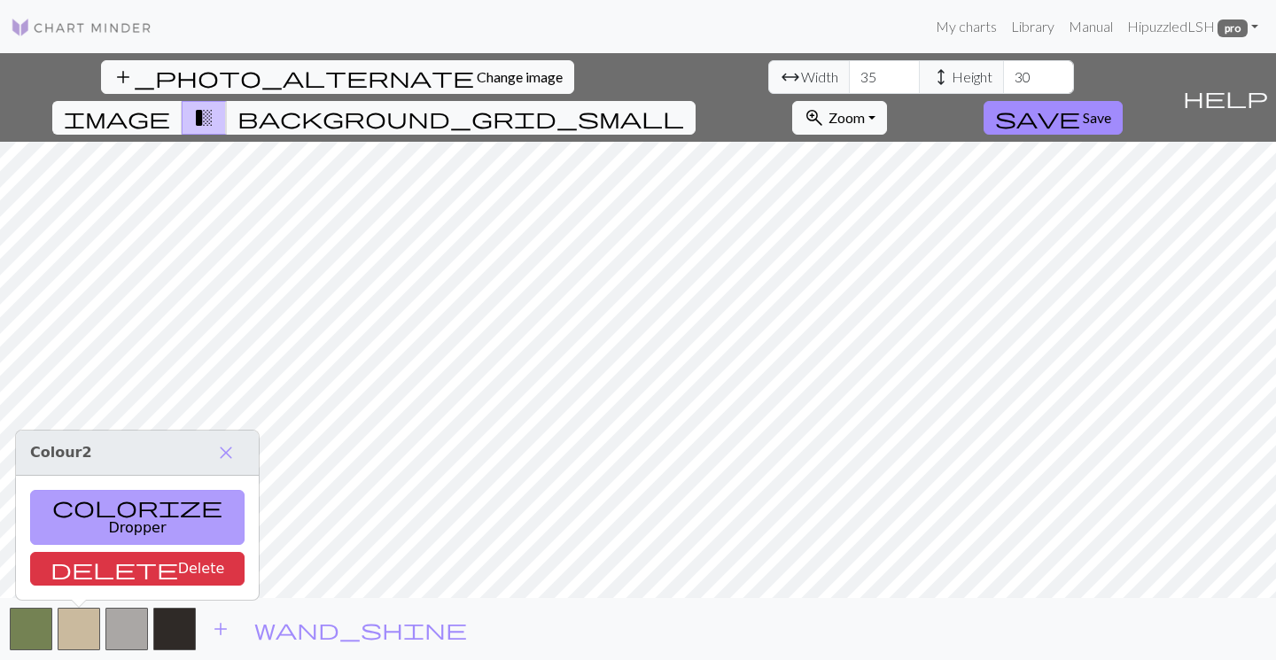
click at [90, 537] on button "colorize Dropper" at bounding box center [137, 517] width 215 height 55
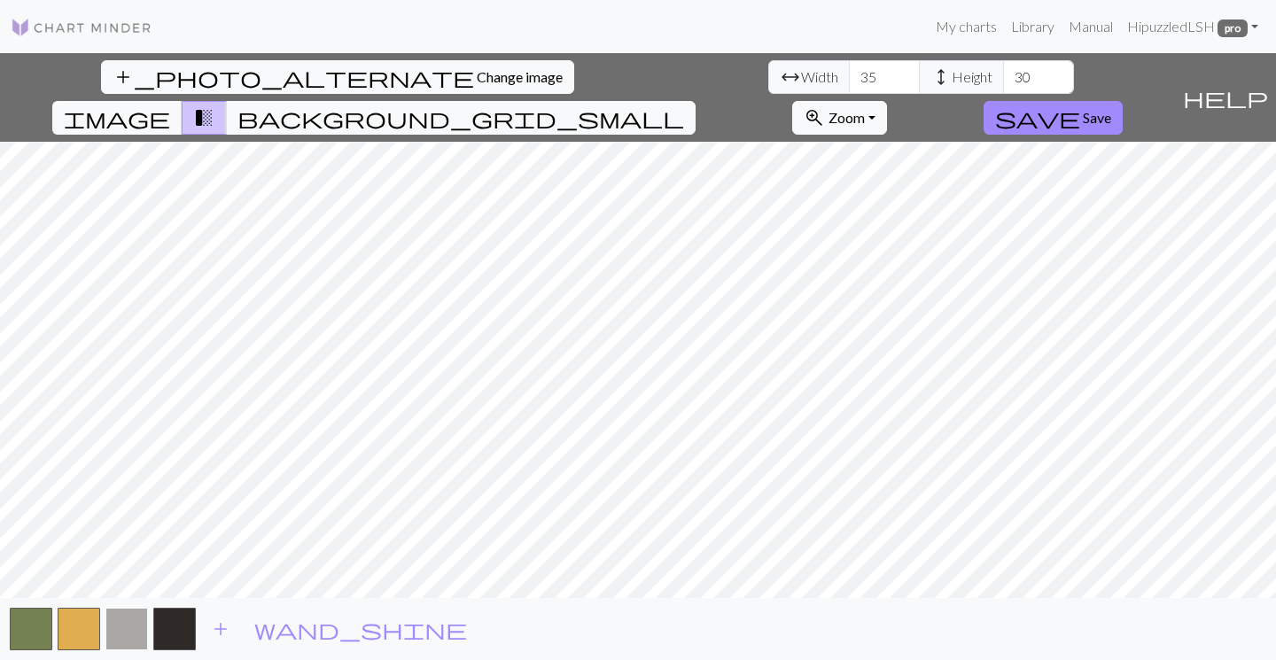
click at [128, 632] on button "button" at bounding box center [126, 629] width 43 height 43
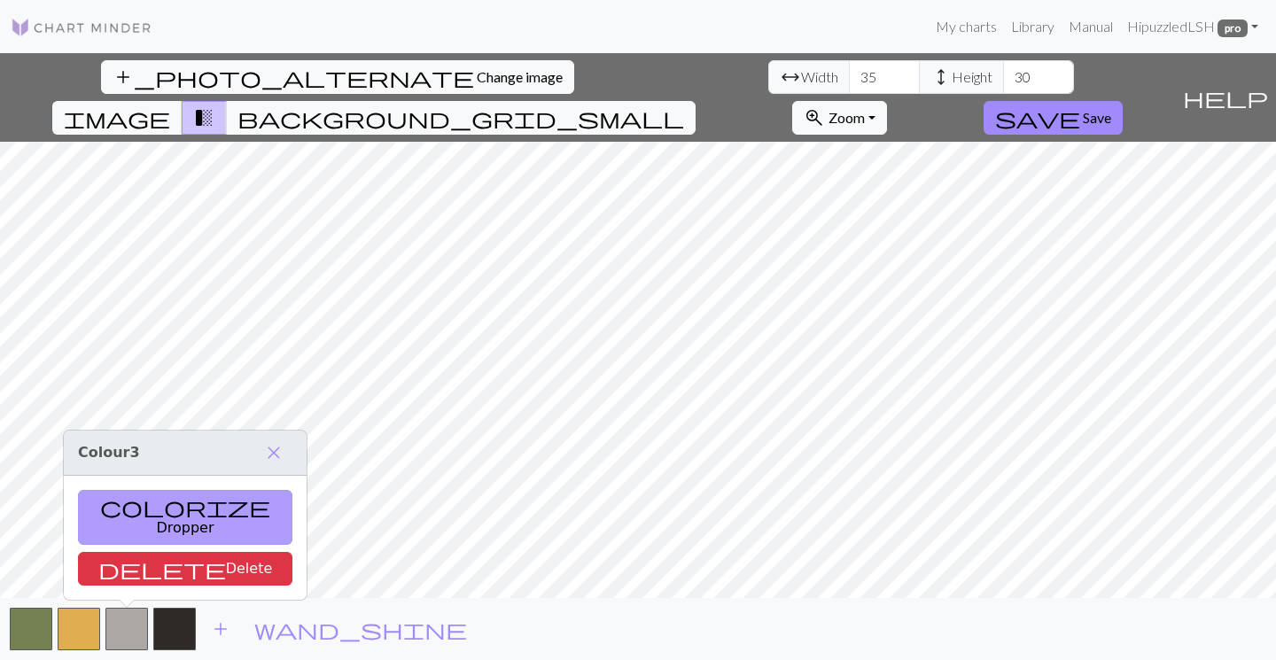
click at [149, 532] on button "colorize Dropper" at bounding box center [185, 517] width 215 height 55
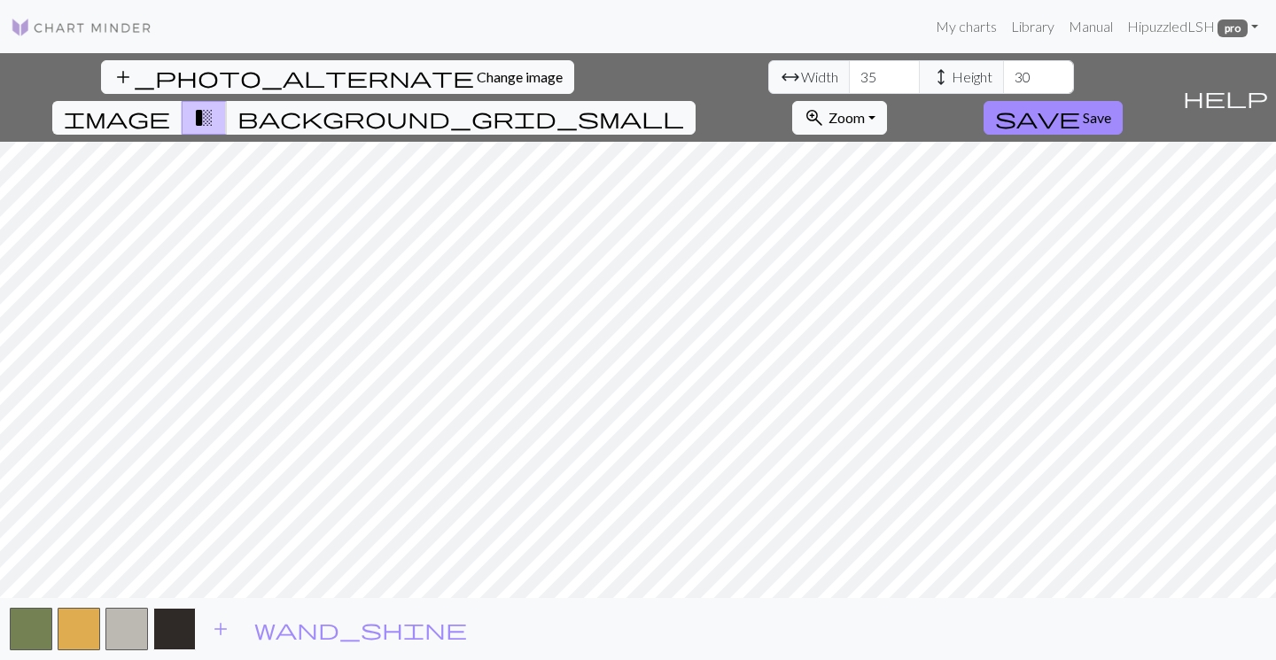
click at [176, 634] on button "button" at bounding box center [174, 629] width 43 height 43
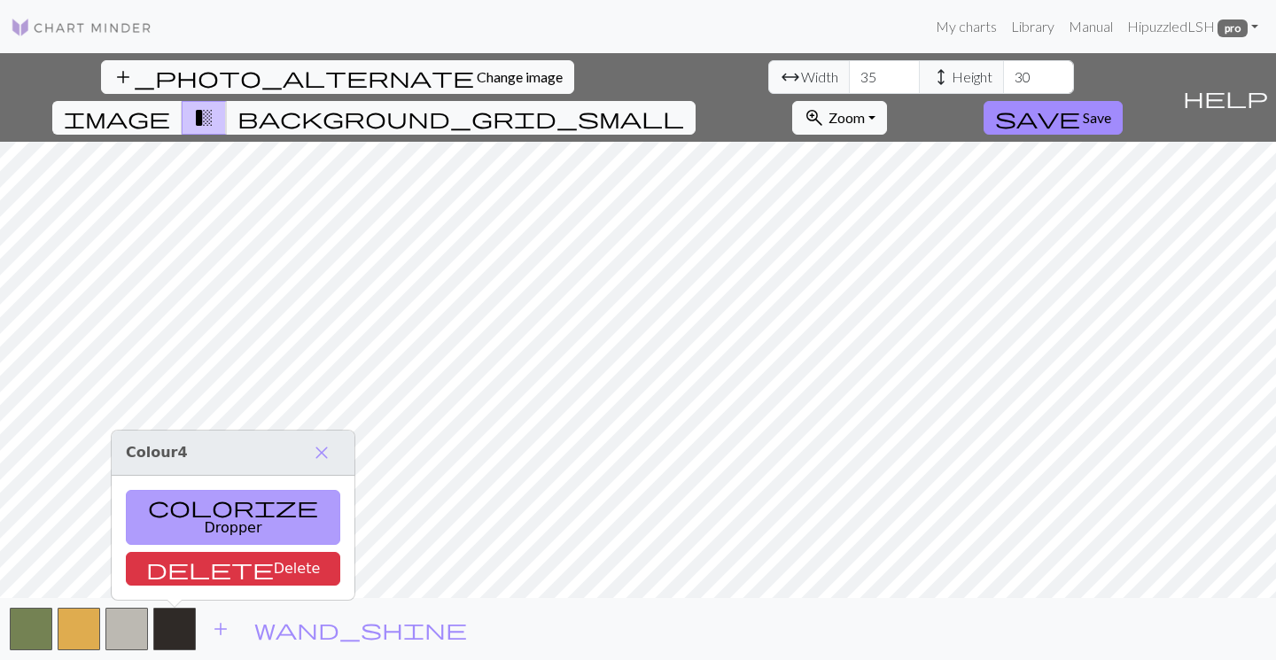
click at [198, 525] on button "colorize Dropper" at bounding box center [233, 517] width 215 height 55
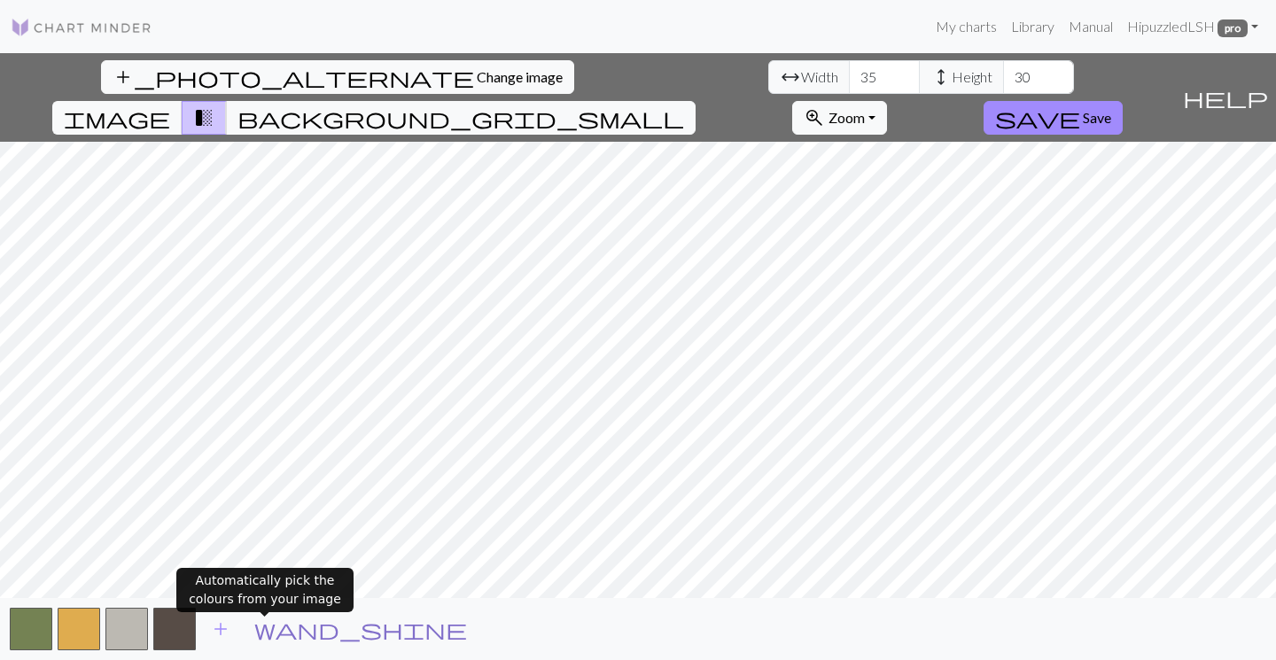
click at [267, 630] on span "wand_shine" at bounding box center [360, 629] width 213 height 25
click at [260, 632] on span "wand_shine" at bounding box center [360, 629] width 213 height 25
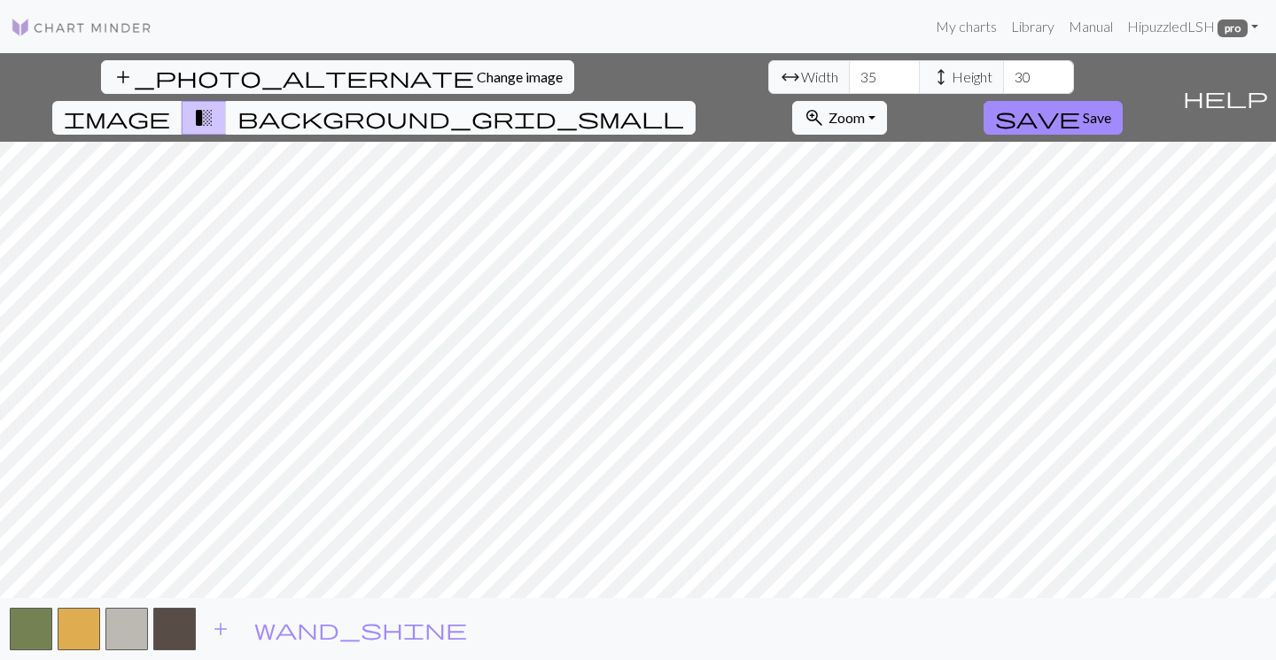
click at [684, 105] on span "background_grid_small" at bounding box center [461, 117] width 447 height 25
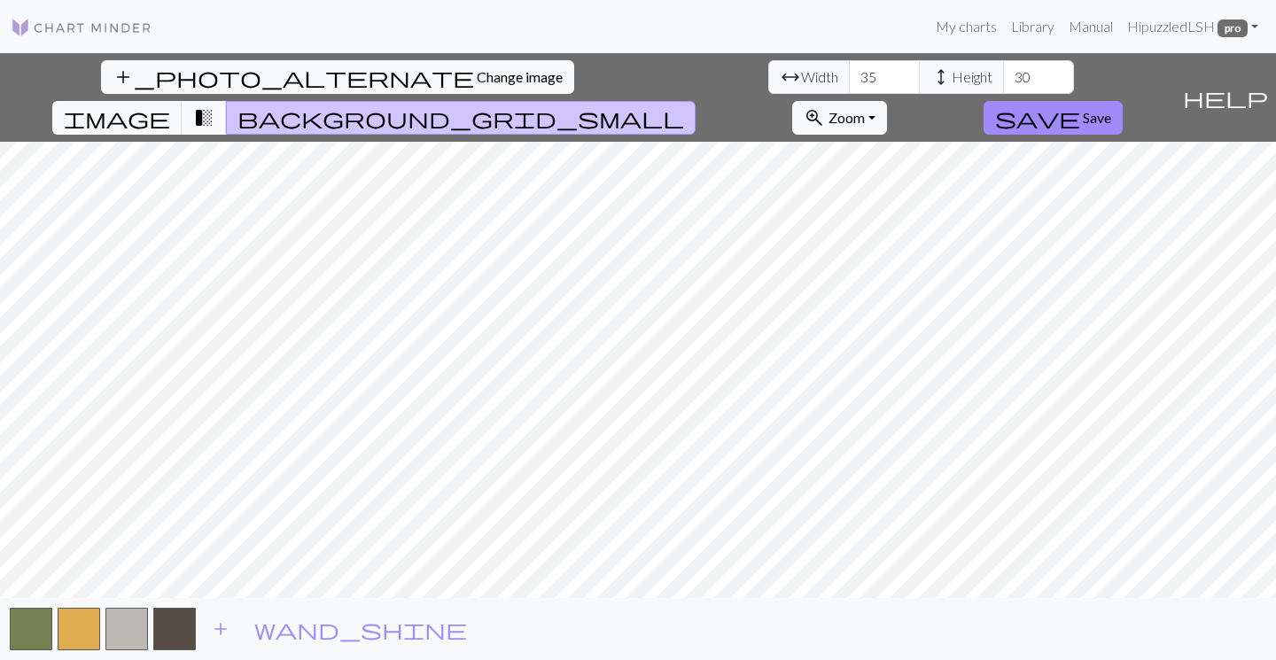
click at [215, 105] on span "transition_fade" at bounding box center [203, 117] width 21 height 25
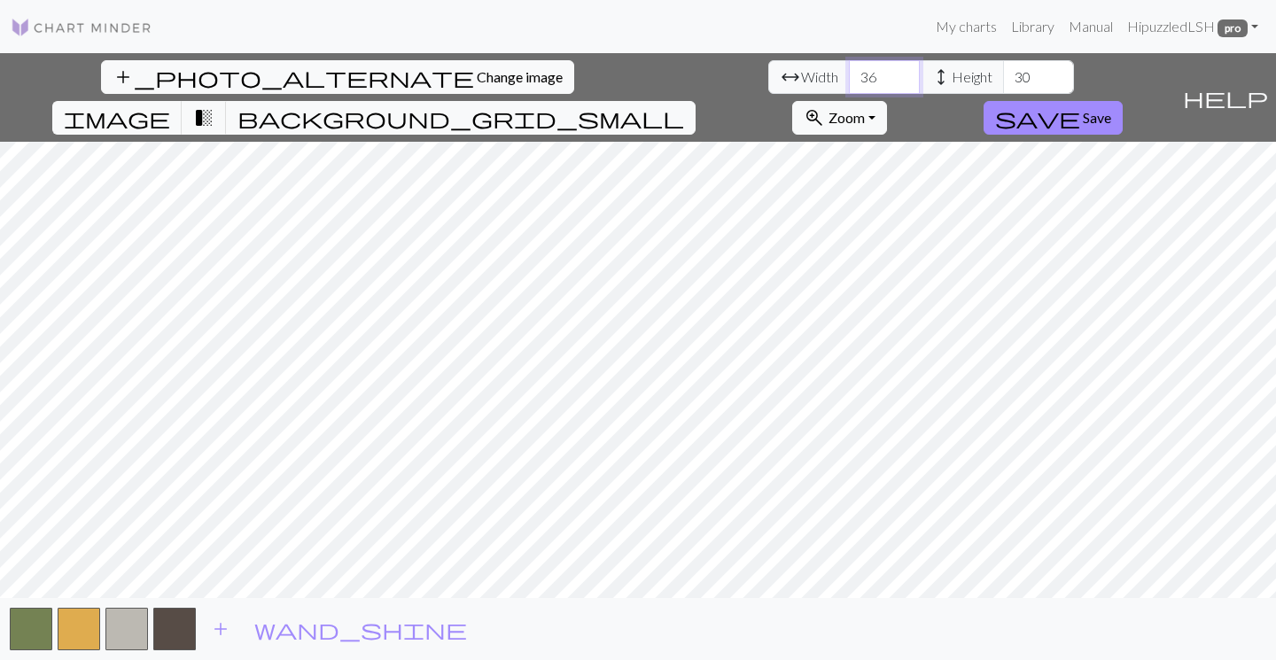
click at [849, 73] on input "36" at bounding box center [884, 77] width 71 height 34
type input "37"
click at [849, 73] on input "37" at bounding box center [884, 77] width 71 height 34
click at [1003, 74] on input "31" at bounding box center [1038, 77] width 71 height 34
click at [1003, 74] on input "32" at bounding box center [1038, 77] width 71 height 34
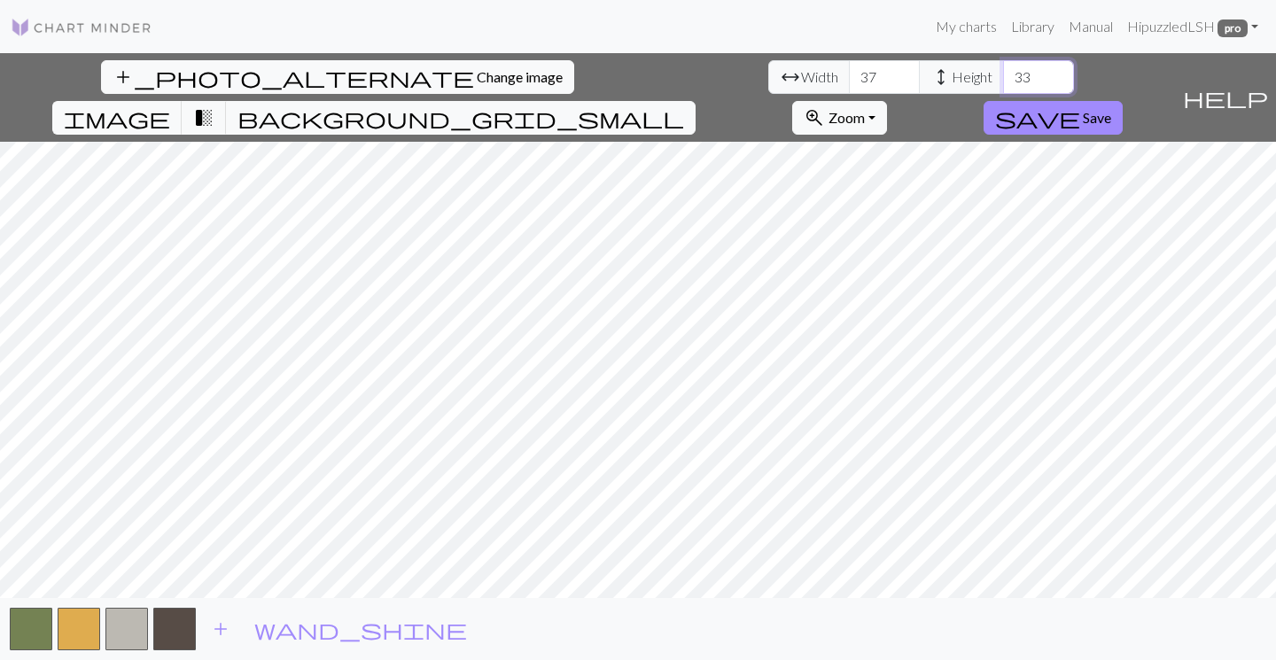
click at [1003, 74] on input "33" at bounding box center [1038, 77] width 71 height 34
click at [1003, 74] on input "34" at bounding box center [1038, 77] width 71 height 34
click at [1003, 74] on input "35" at bounding box center [1038, 77] width 71 height 34
click at [1003, 74] on input "36" at bounding box center [1038, 77] width 71 height 34
click at [1003, 74] on input "37" at bounding box center [1038, 77] width 71 height 34
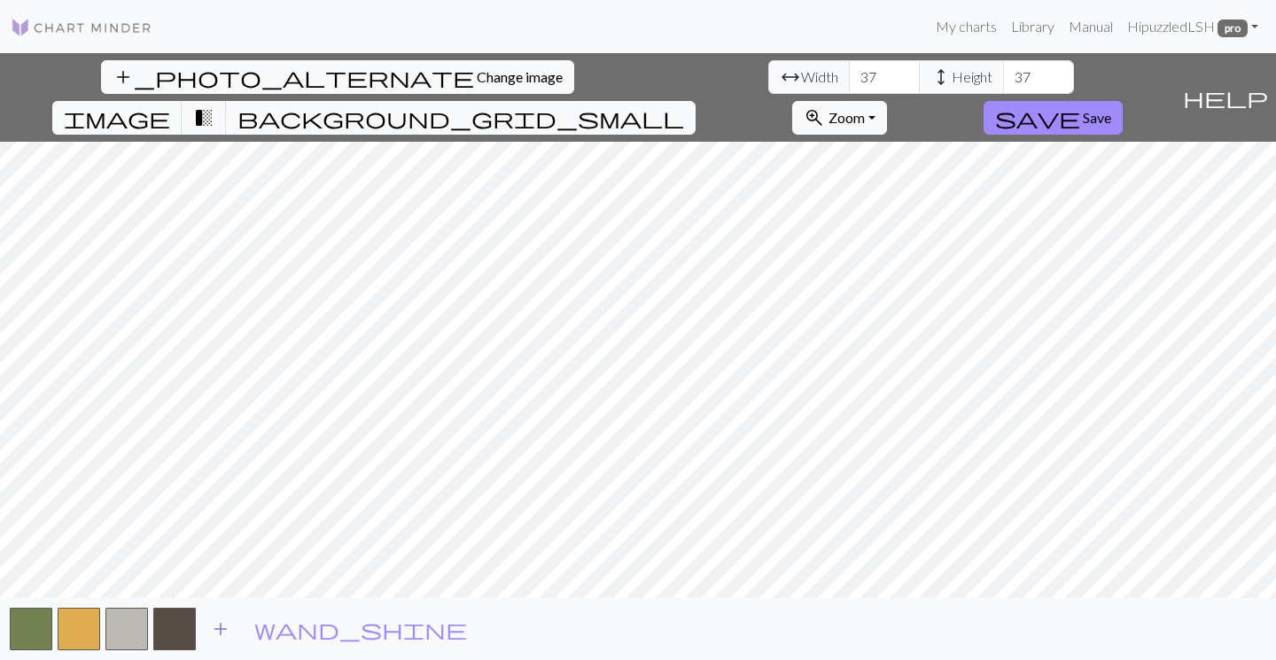
click at [221, 630] on span "add" at bounding box center [220, 629] width 21 height 25
click at [227, 623] on button "button" at bounding box center [222, 629] width 43 height 43
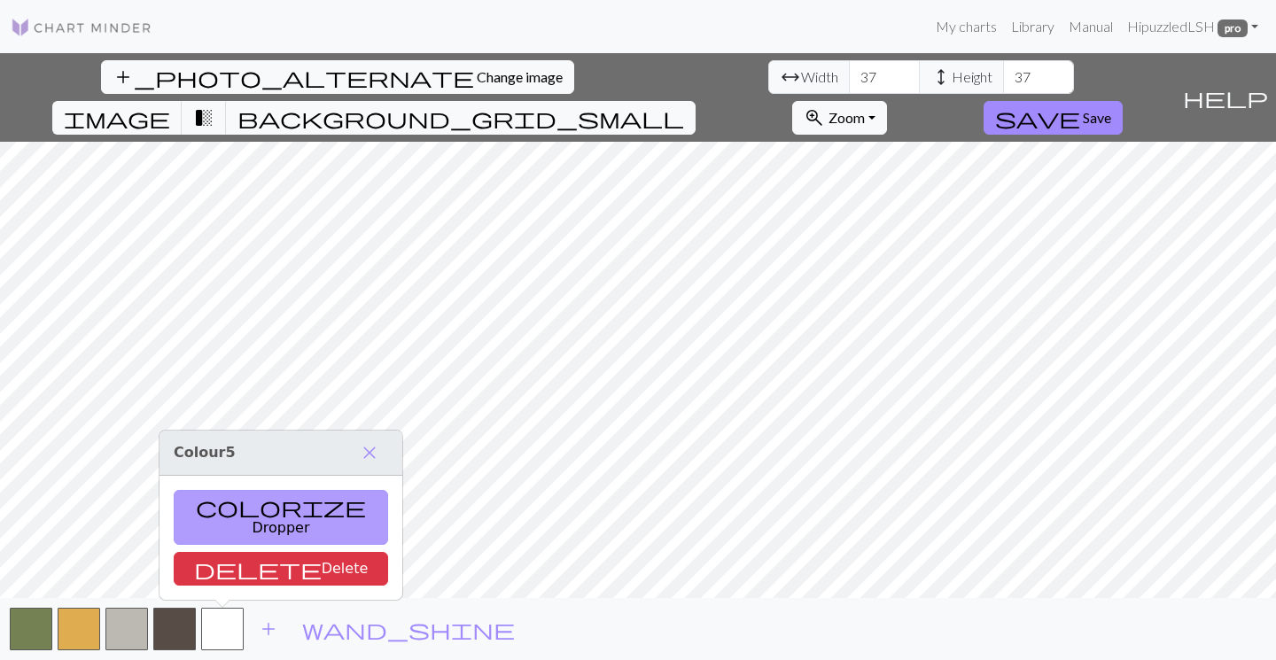
click at [237, 529] on button "colorize Dropper" at bounding box center [281, 517] width 215 height 55
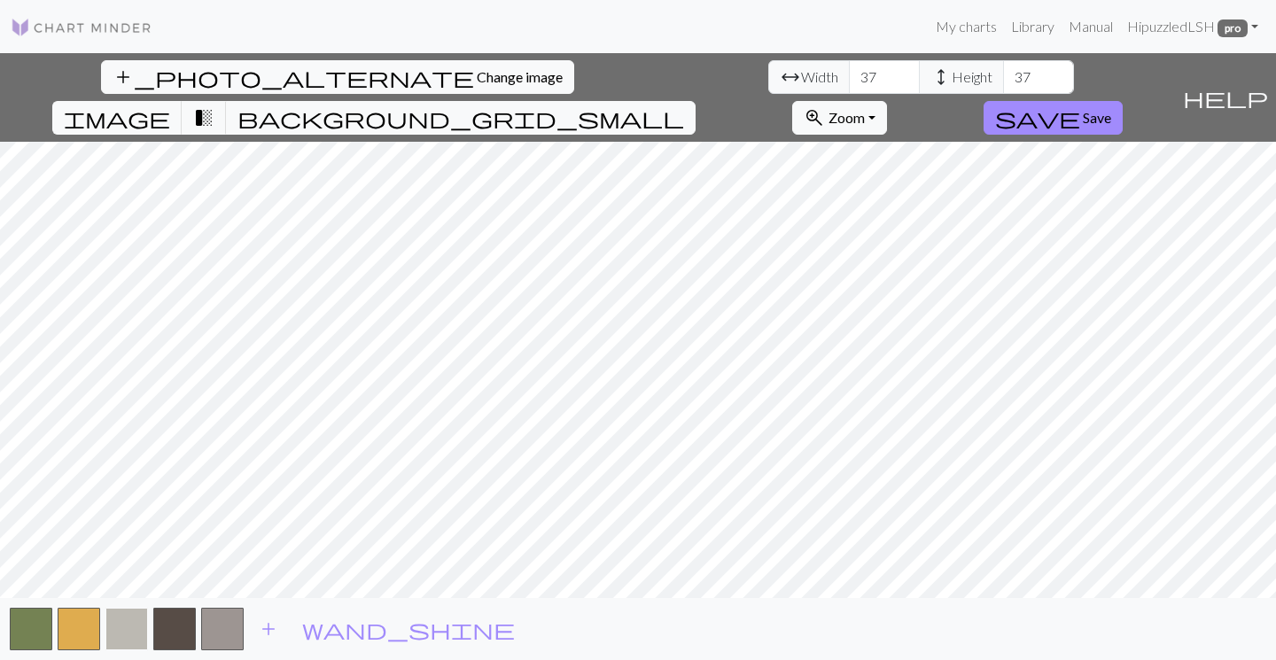
click at [122, 636] on button "button" at bounding box center [126, 629] width 43 height 43
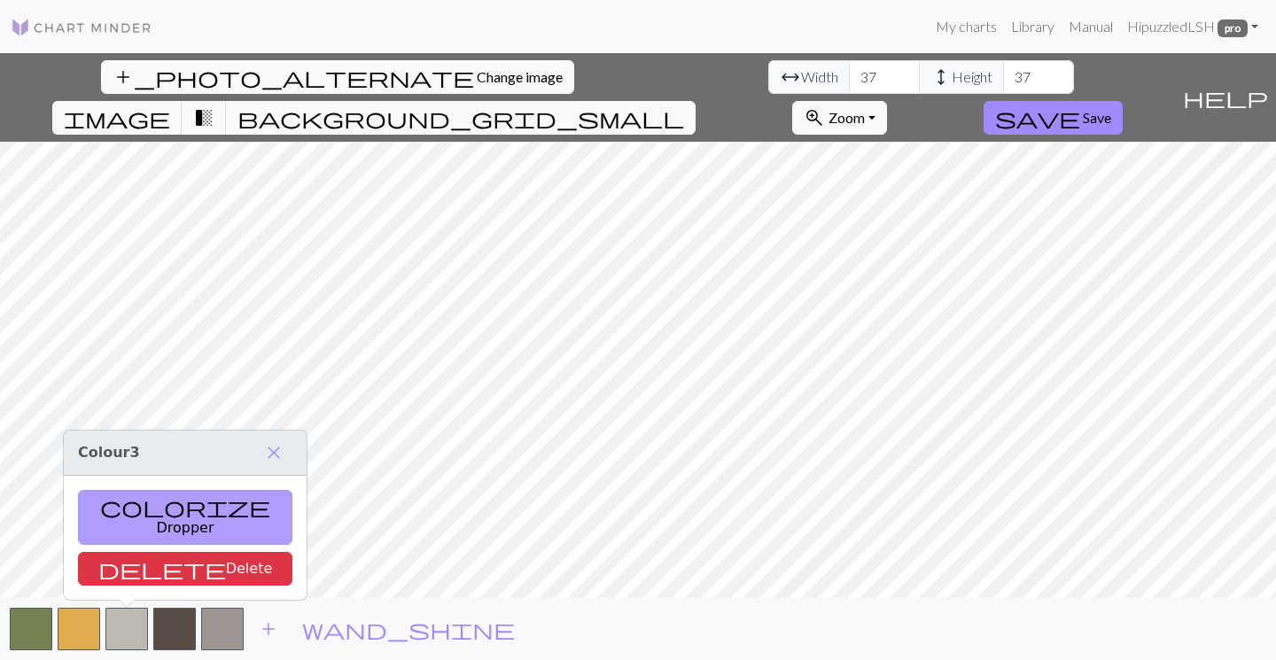
click at [145, 529] on button "colorize Dropper" at bounding box center [185, 517] width 215 height 55
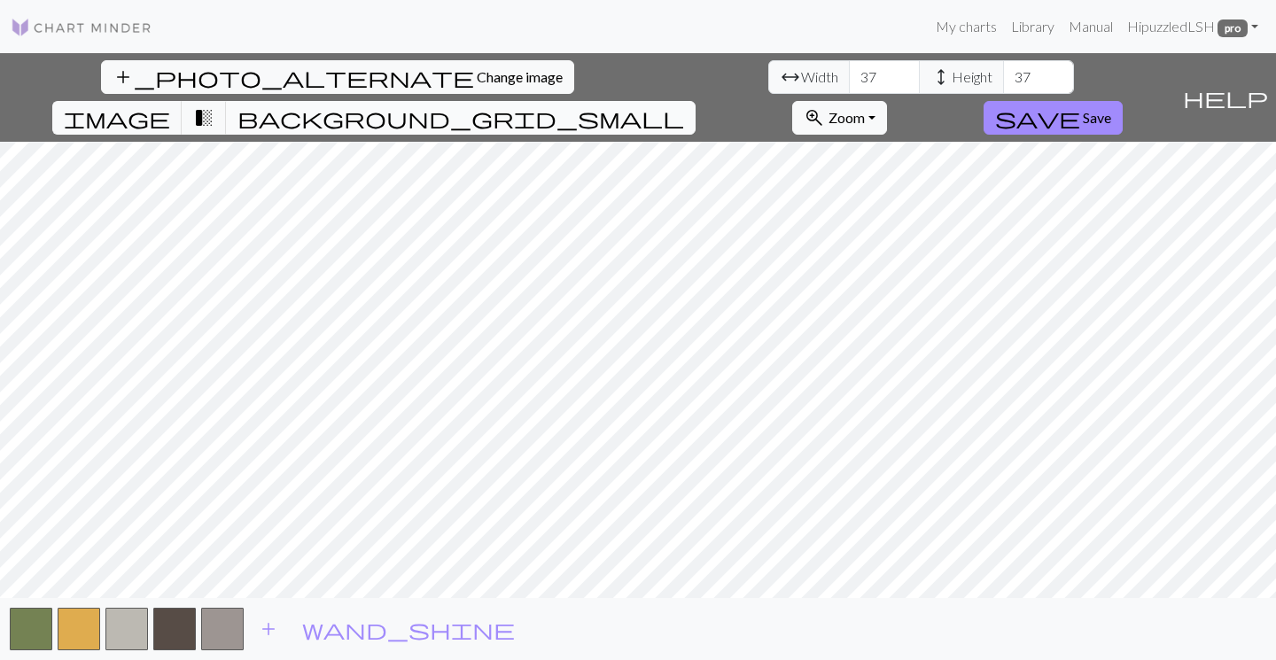
click at [684, 105] on span "background_grid_small" at bounding box center [461, 117] width 447 height 25
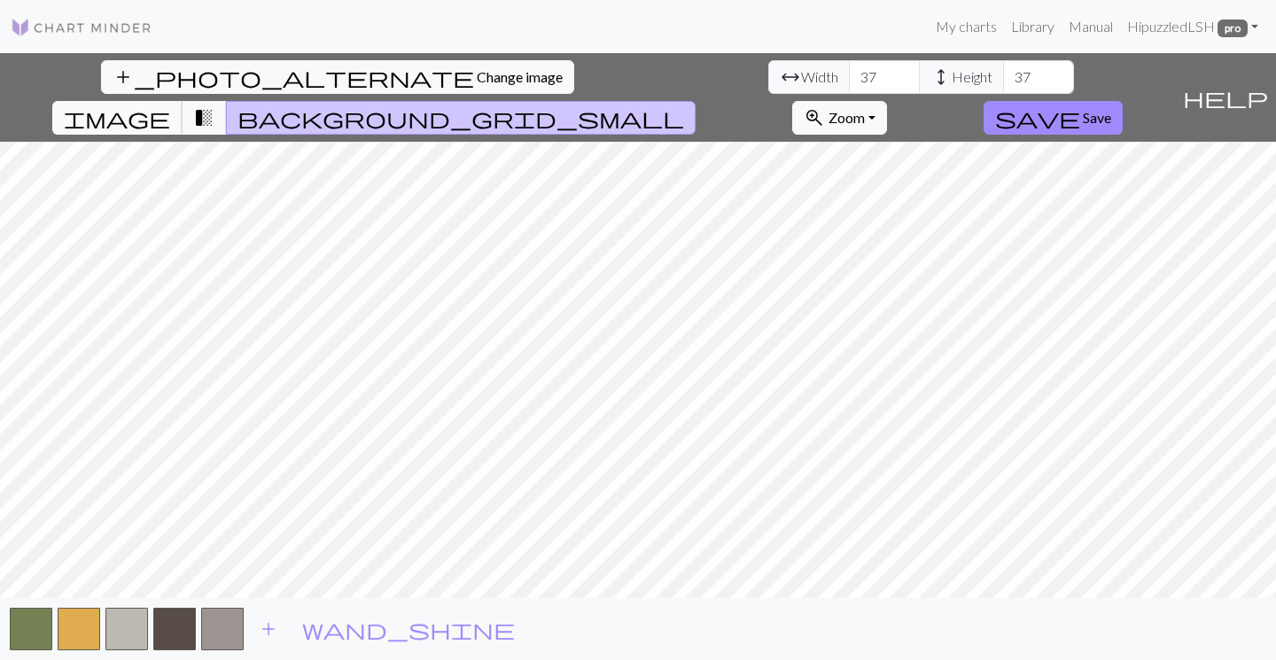
click at [170, 105] on span "image" at bounding box center [117, 117] width 106 height 25
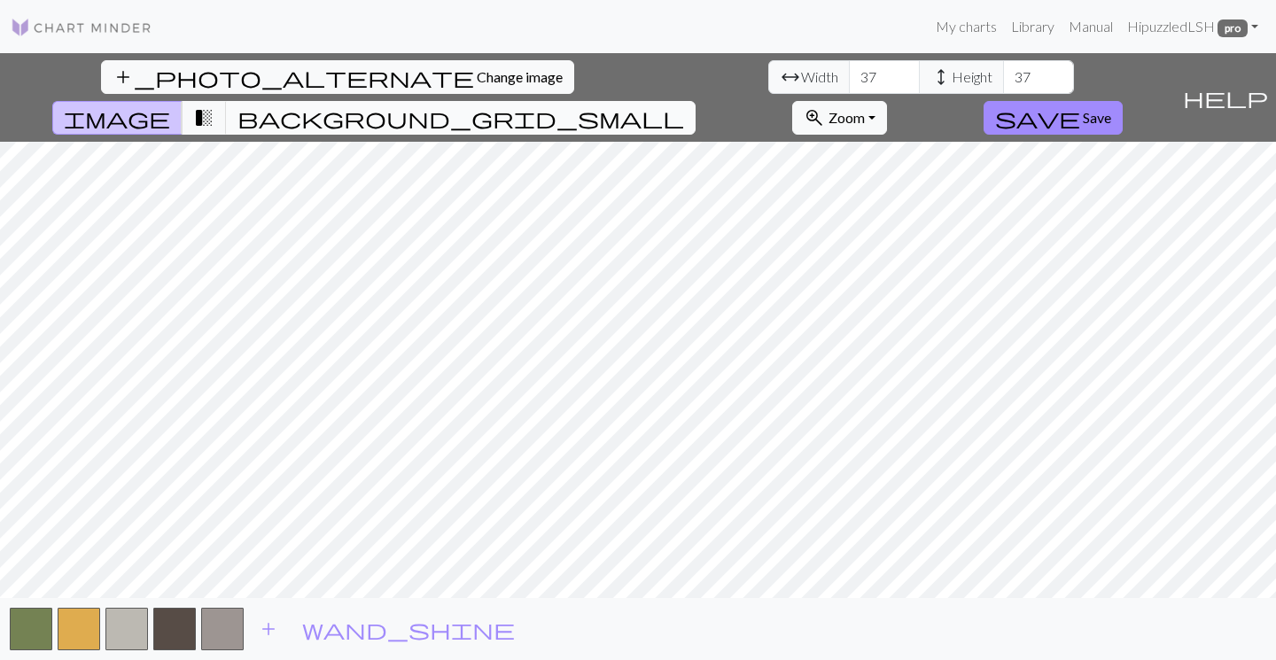
click at [684, 105] on span "background_grid_small" at bounding box center [461, 117] width 447 height 25
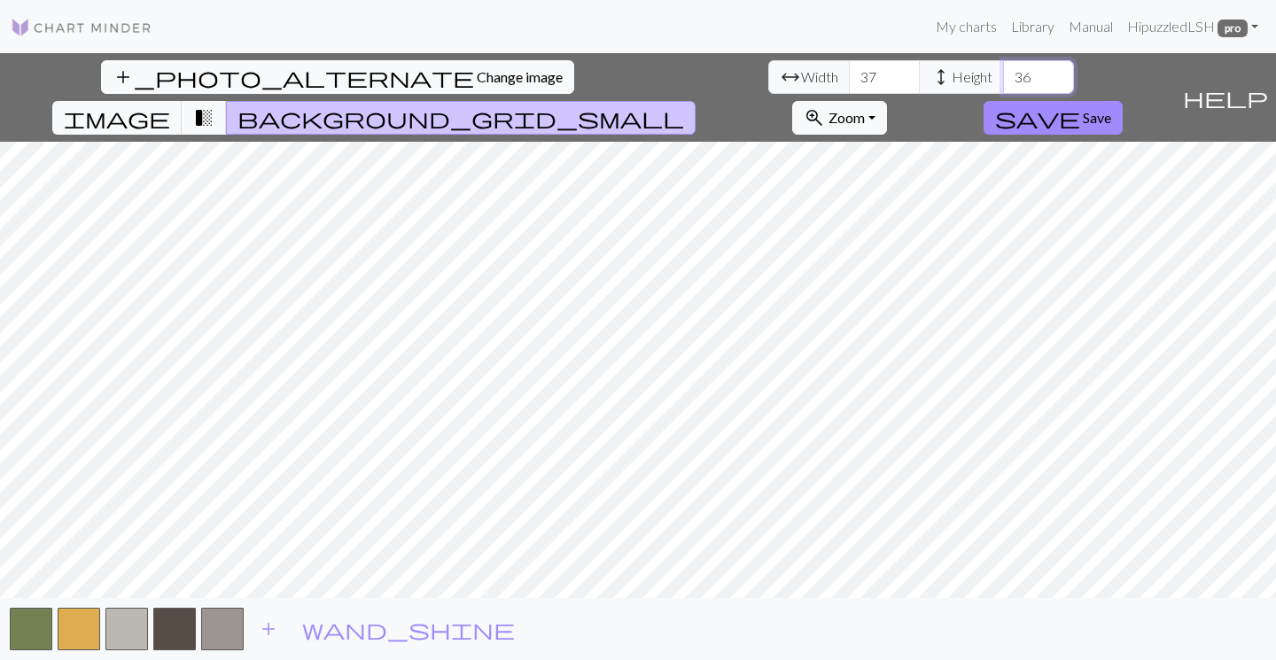
click at [1003, 82] on input "36" at bounding box center [1038, 77] width 71 height 34
click at [1003, 82] on input "35" at bounding box center [1038, 77] width 71 height 34
click at [1003, 82] on input "34" at bounding box center [1038, 77] width 71 height 34
click at [1003, 82] on input "33" at bounding box center [1038, 77] width 71 height 34
click at [1003, 82] on input "32" at bounding box center [1038, 77] width 71 height 34
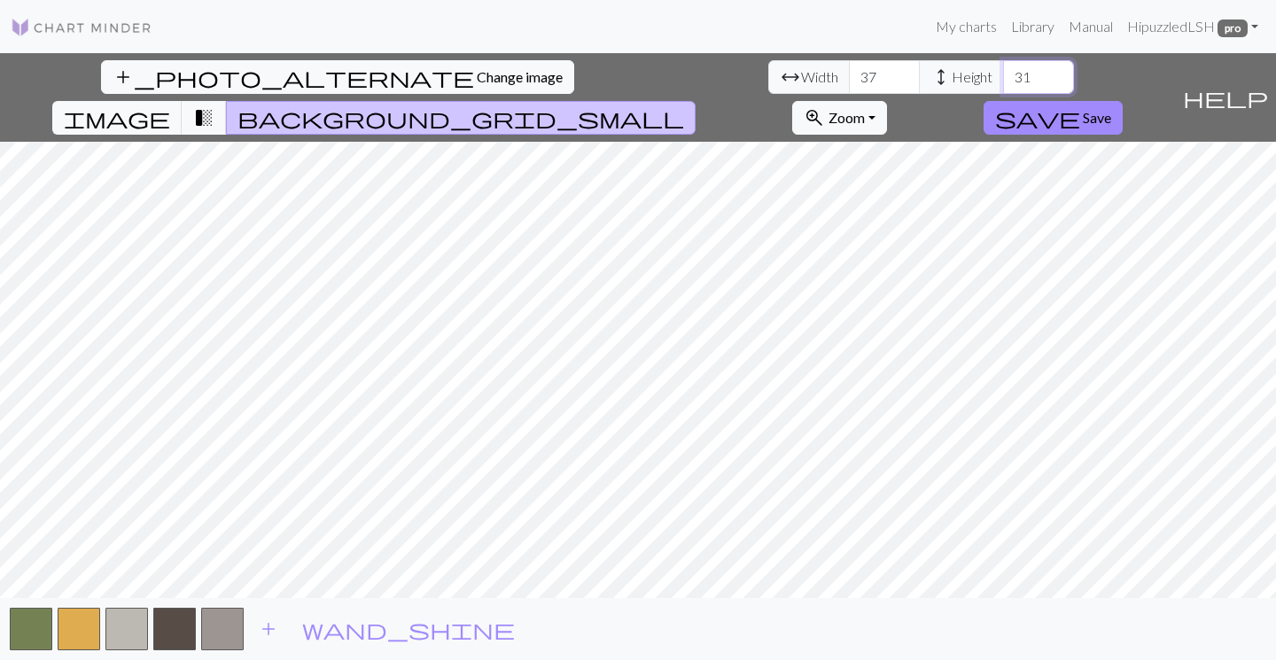
click at [1003, 82] on input "31" at bounding box center [1038, 77] width 71 height 34
click at [1003, 82] on input "30" at bounding box center [1038, 77] width 71 height 34
click at [1003, 73] on input "31" at bounding box center [1038, 77] width 71 height 34
click at [1003, 73] on input "32" at bounding box center [1038, 77] width 71 height 34
click at [1003, 74] on input "33" at bounding box center [1038, 77] width 71 height 34
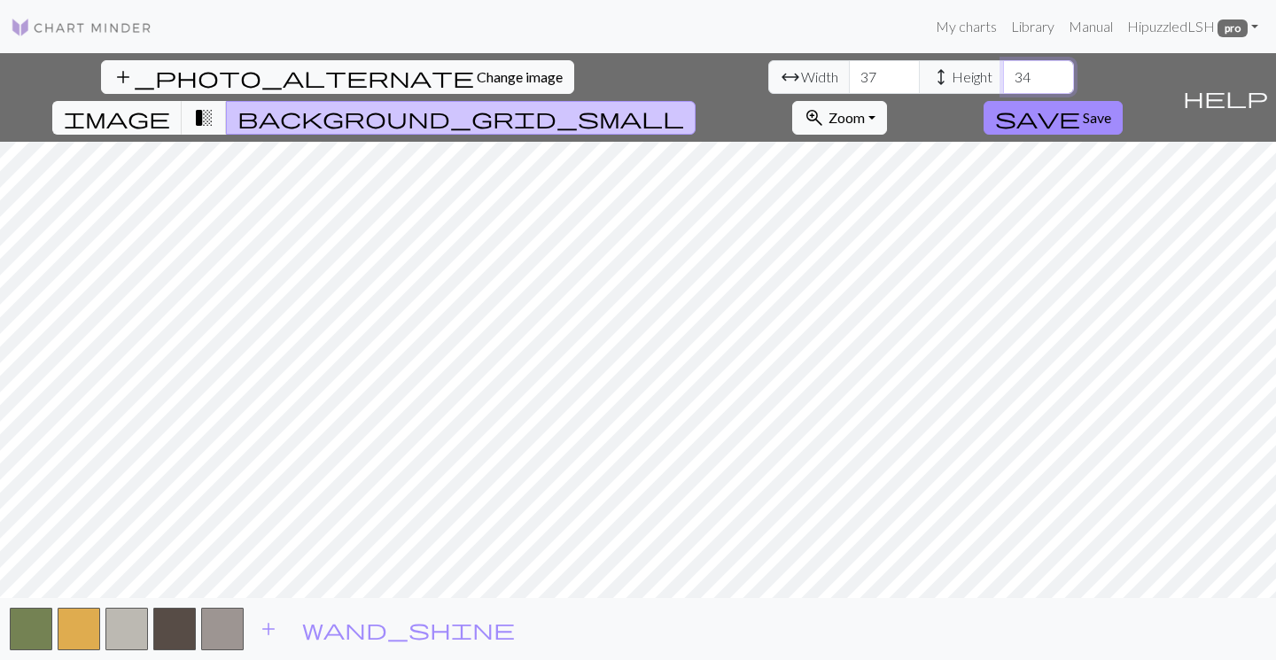
click at [1003, 74] on input "34" at bounding box center [1038, 77] width 71 height 34
click at [1003, 74] on input "35" at bounding box center [1038, 77] width 71 height 34
click at [1003, 74] on input "36" at bounding box center [1038, 77] width 71 height 34
click at [1003, 74] on input "37" at bounding box center [1038, 77] width 71 height 34
type input "36"
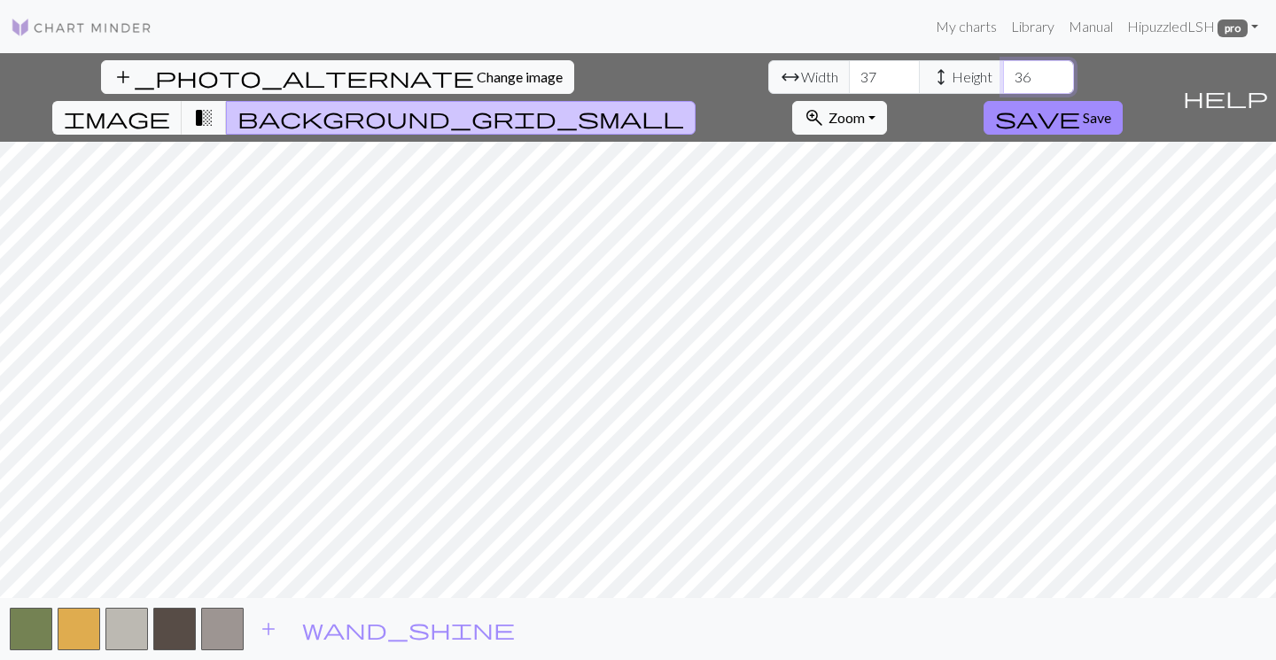
click at [1003, 82] on input "36" at bounding box center [1038, 77] width 71 height 34
click at [849, 82] on input "36" at bounding box center [884, 77] width 71 height 34
click at [849, 82] on input "35" at bounding box center [884, 77] width 71 height 34
click at [849, 82] on input "34" at bounding box center [884, 77] width 71 height 34
click at [849, 82] on input "33" at bounding box center [884, 77] width 71 height 34
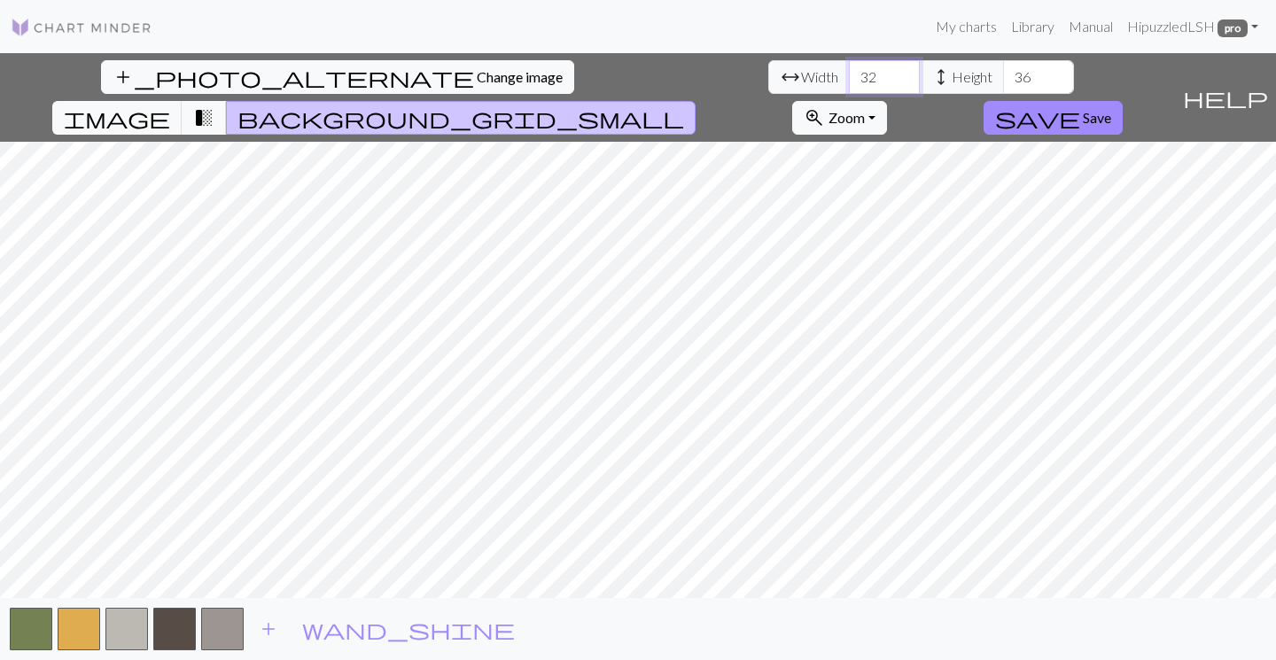
click at [849, 82] on input "32" at bounding box center [884, 77] width 71 height 34
click at [849, 82] on input "31" at bounding box center [884, 77] width 71 height 34
click at [849, 82] on input "30" at bounding box center [884, 77] width 71 height 34
click at [648, 48] on div "My charts Library Manual Hi puzzledLSH pro Account settings Logout add_photo_al…" at bounding box center [638, 330] width 1276 height 660
click at [215, 105] on span "transition_fade" at bounding box center [203, 117] width 21 height 25
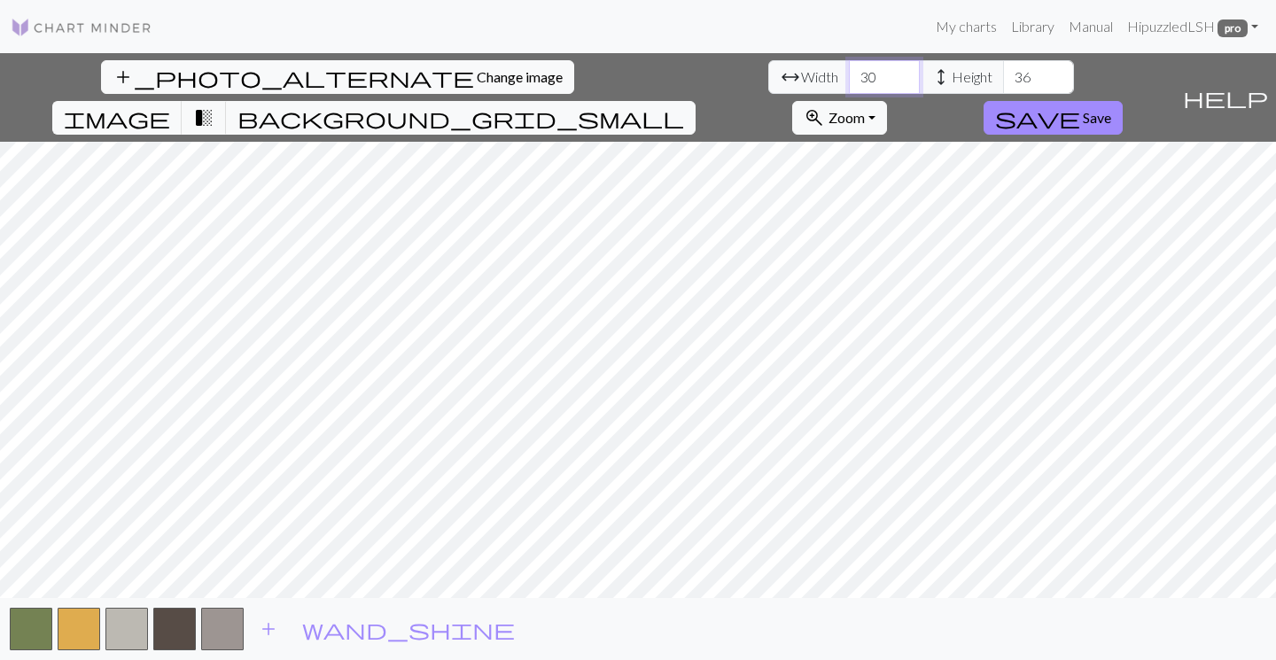
type input "31"
click at [849, 74] on input "31" at bounding box center [884, 77] width 71 height 34
click at [215, 105] on span "transition_fade" at bounding box center [203, 117] width 21 height 25
click at [170, 105] on span "image" at bounding box center [117, 117] width 106 height 25
click at [215, 105] on span "transition_fade" at bounding box center [203, 117] width 21 height 25
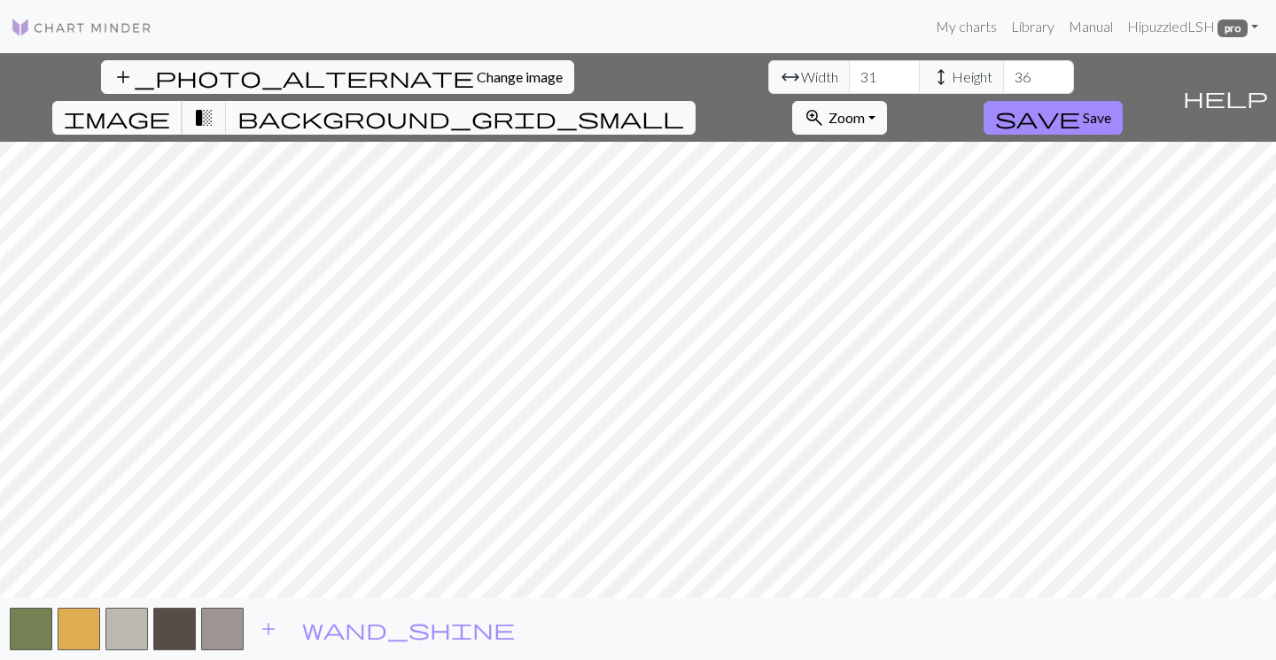
click at [170, 105] on span "image" at bounding box center [117, 117] width 106 height 25
click at [215, 105] on span "transition_fade" at bounding box center [203, 117] width 21 height 25
click at [1112, 109] on span "Save" at bounding box center [1097, 117] width 28 height 17
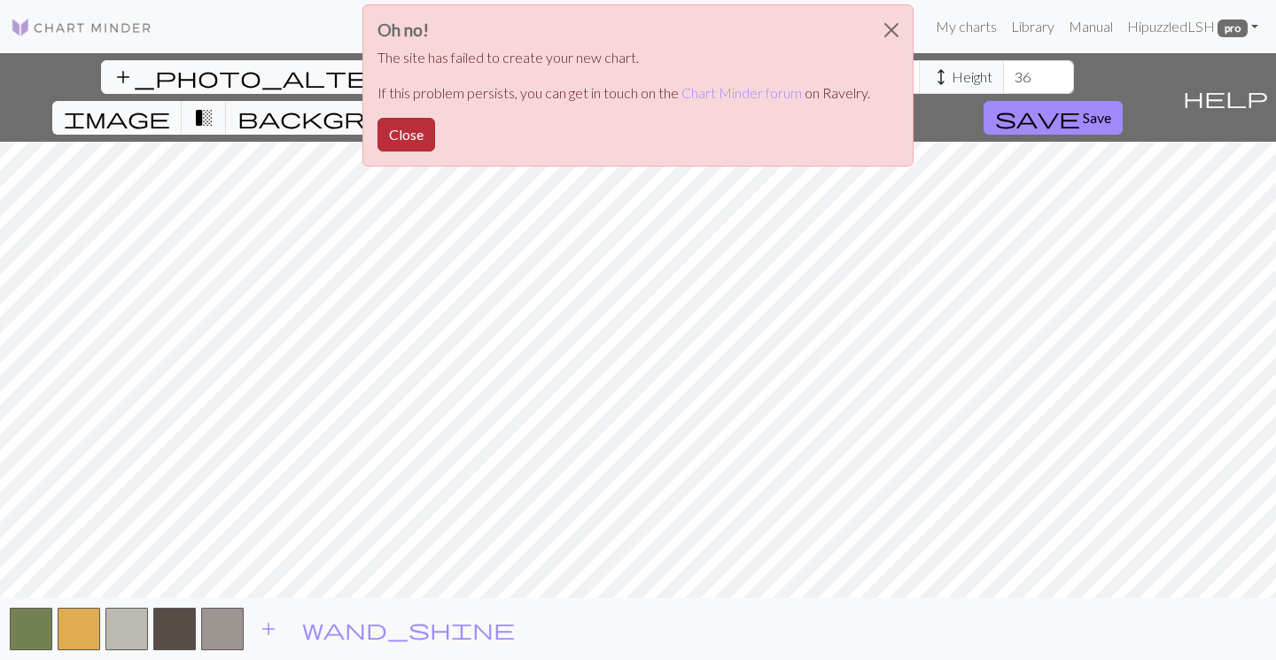
click at [416, 131] on button "Close" at bounding box center [407, 135] width 58 height 34
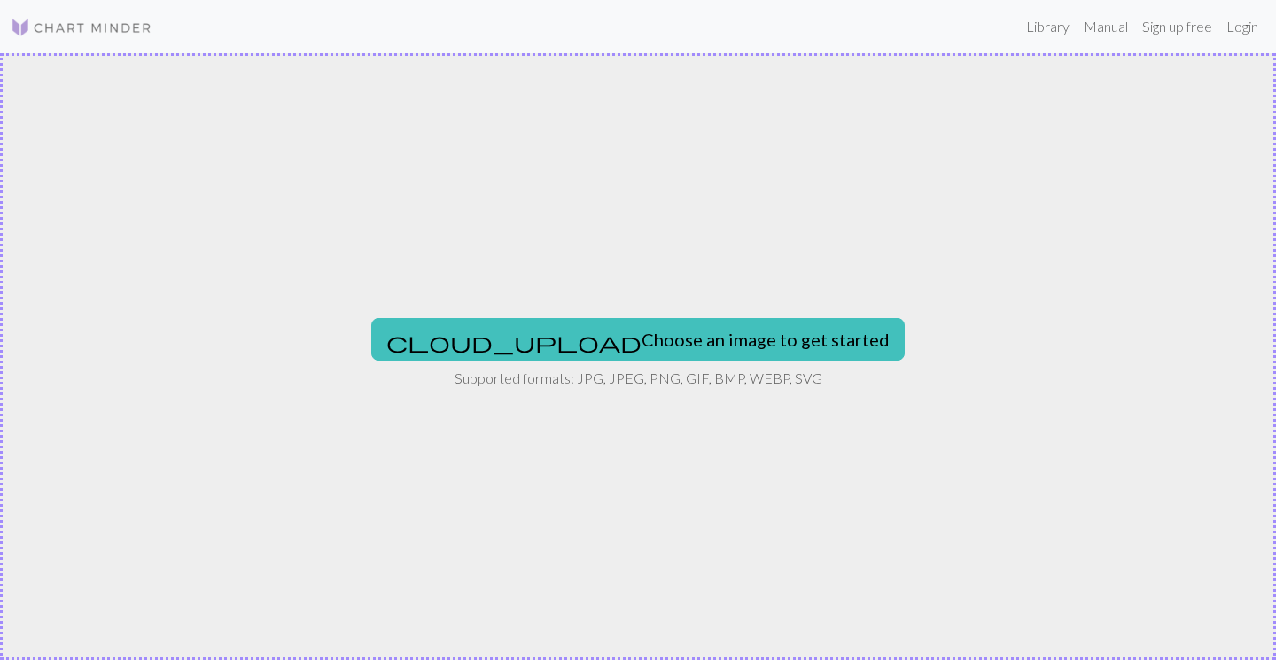
click at [700, 363] on div "cloud_upload Choose an image to get started Supported formats: JPG, JPEG, PNG, …" at bounding box center [638, 356] width 1276 height 607
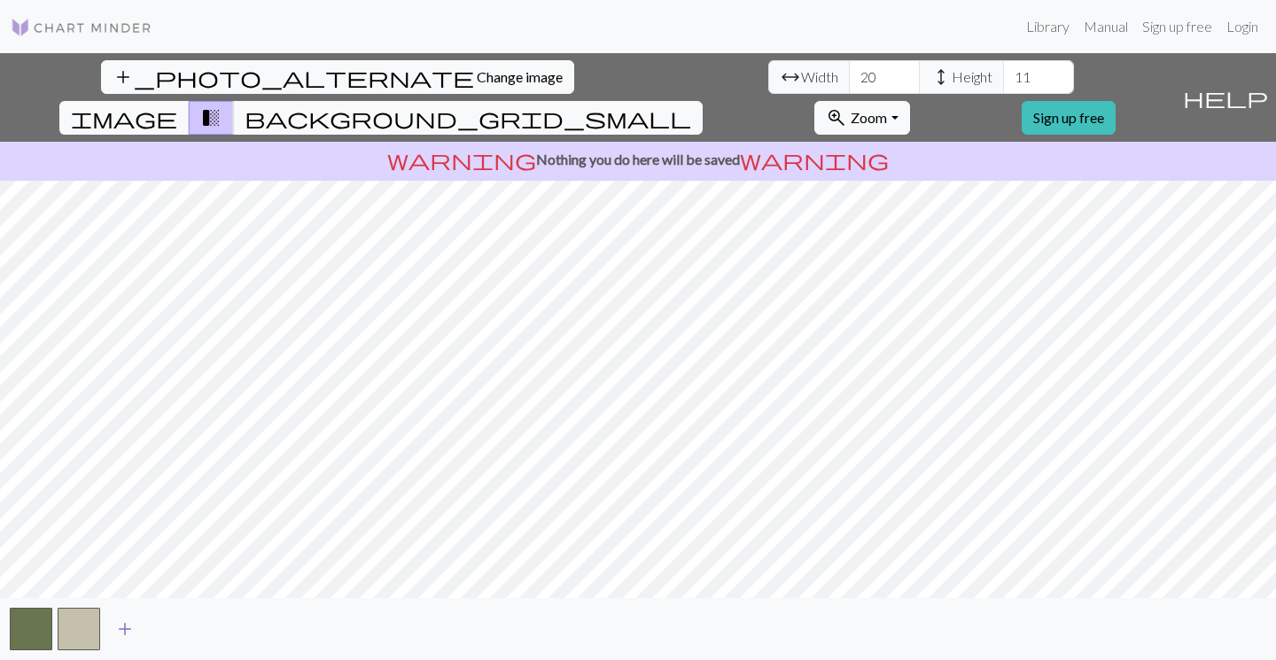
click at [122, 632] on span "add" at bounding box center [124, 629] width 21 height 25
click at [175, 628] on span "add" at bounding box center [172, 629] width 21 height 25
click at [849, 76] on input "21" at bounding box center [884, 77] width 71 height 34
click at [849, 76] on input "22" at bounding box center [884, 77] width 71 height 34
click at [849, 76] on input "23" at bounding box center [884, 77] width 71 height 34
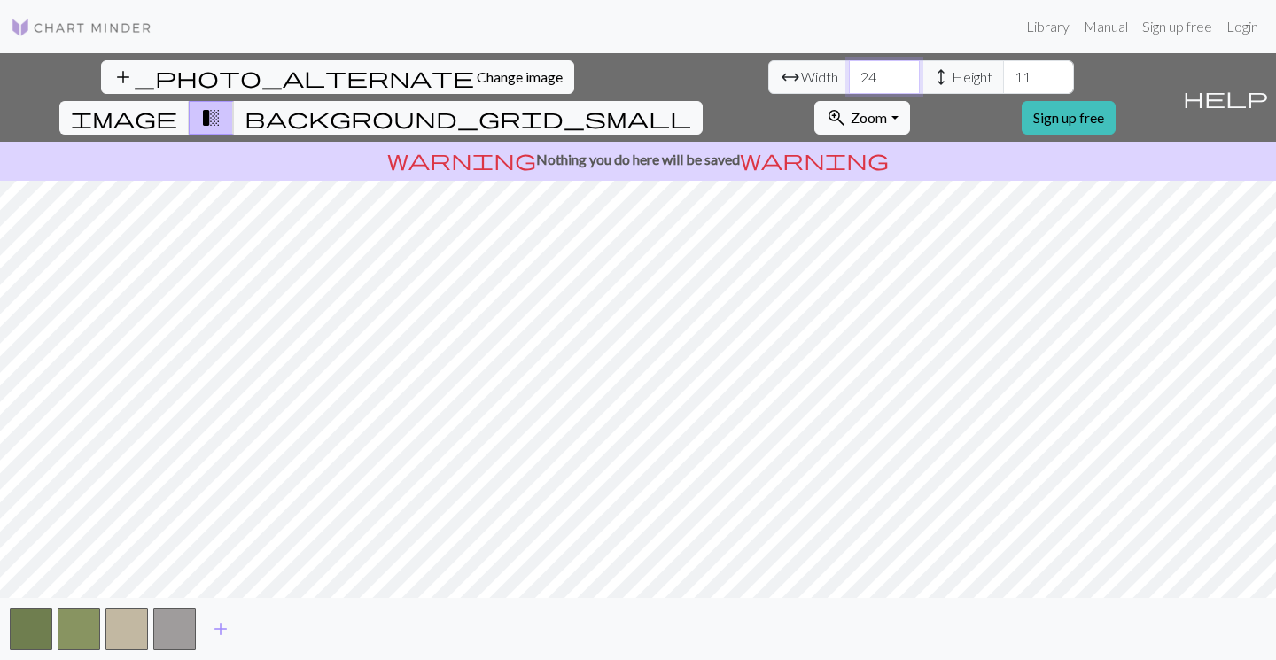
click at [849, 76] on input "24" at bounding box center [884, 77] width 71 height 34
click at [849, 76] on input "25" at bounding box center [884, 77] width 71 height 34
click at [849, 76] on input "26" at bounding box center [884, 77] width 71 height 34
click at [849, 76] on input "27" at bounding box center [884, 77] width 71 height 34
click at [849, 76] on input "28" at bounding box center [884, 77] width 71 height 34
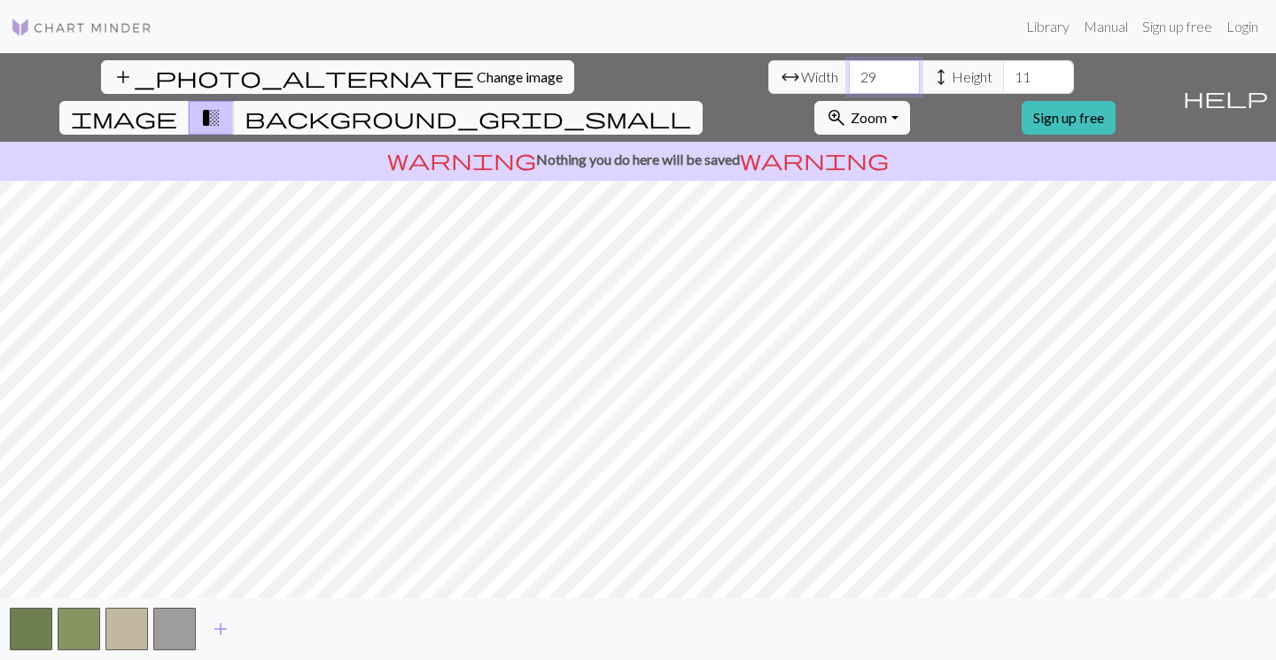
click at [849, 76] on input "29" at bounding box center [884, 77] width 71 height 34
click at [849, 76] on input "30" at bounding box center [884, 77] width 71 height 34
click at [849, 76] on input "31" at bounding box center [884, 77] width 71 height 34
click at [849, 76] on input "32" at bounding box center [884, 77] width 71 height 34
click at [849, 82] on input "31" at bounding box center [884, 77] width 71 height 34
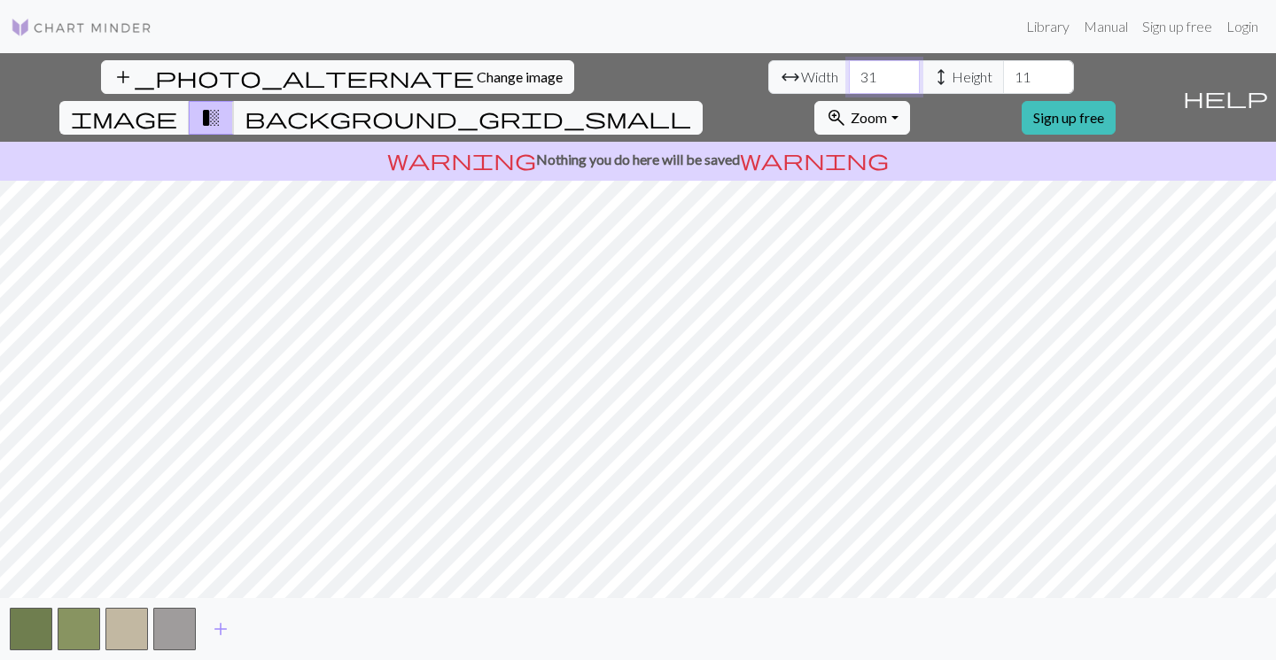
type input "30"
click at [849, 82] on input "30" at bounding box center [884, 77] width 71 height 34
click at [1003, 76] on input "12" at bounding box center [1038, 77] width 71 height 34
click at [1003, 76] on input "13" at bounding box center [1038, 77] width 71 height 34
click at [1003, 76] on input "14" at bounding box center [1038, 77] width 71 height 34
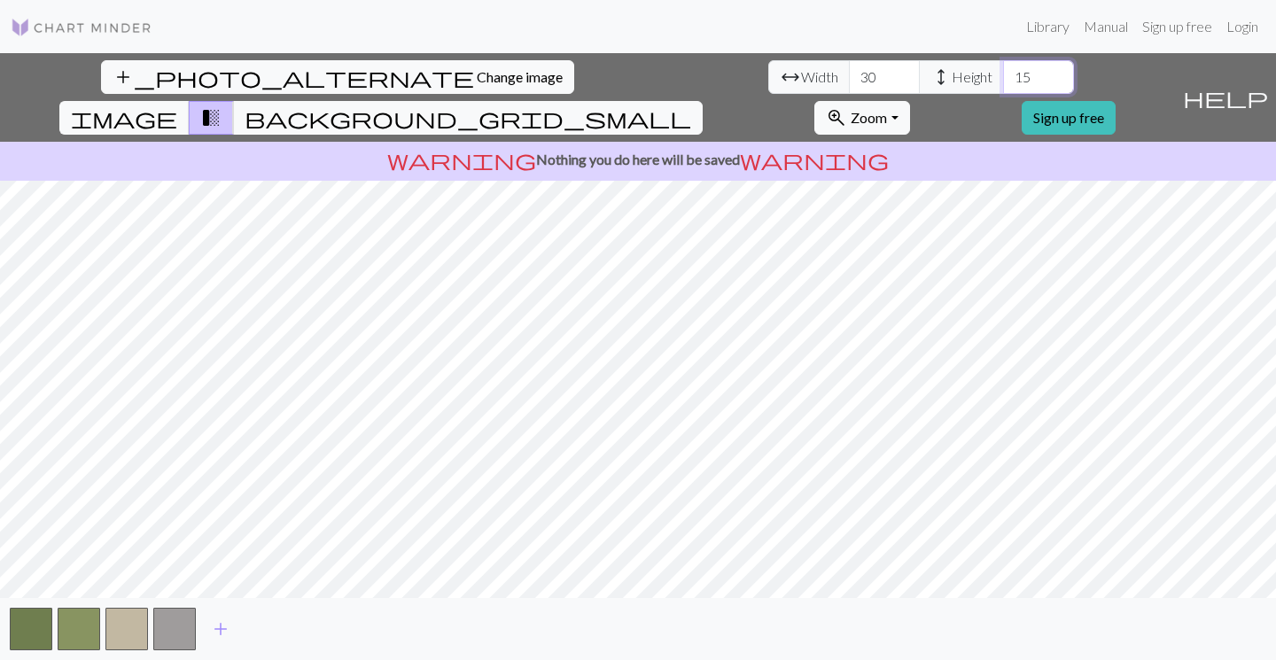
click at [1003, 76] on input "15" at bounding box center [1038, 77] width 71 height 34
click at [1003, 76] on input "16" at bounding box center [1038, 77] width 71 height 34
click at [1003, 76] on input "17" at bounding box center [1038, 77] width 71 height 34
click at [1003, 76] on input "18" at bounding box center [1038, 77] width 71 height 34
click at [1003, 76] on input "19" at bounding box center [1038, 77] width 71 height 34
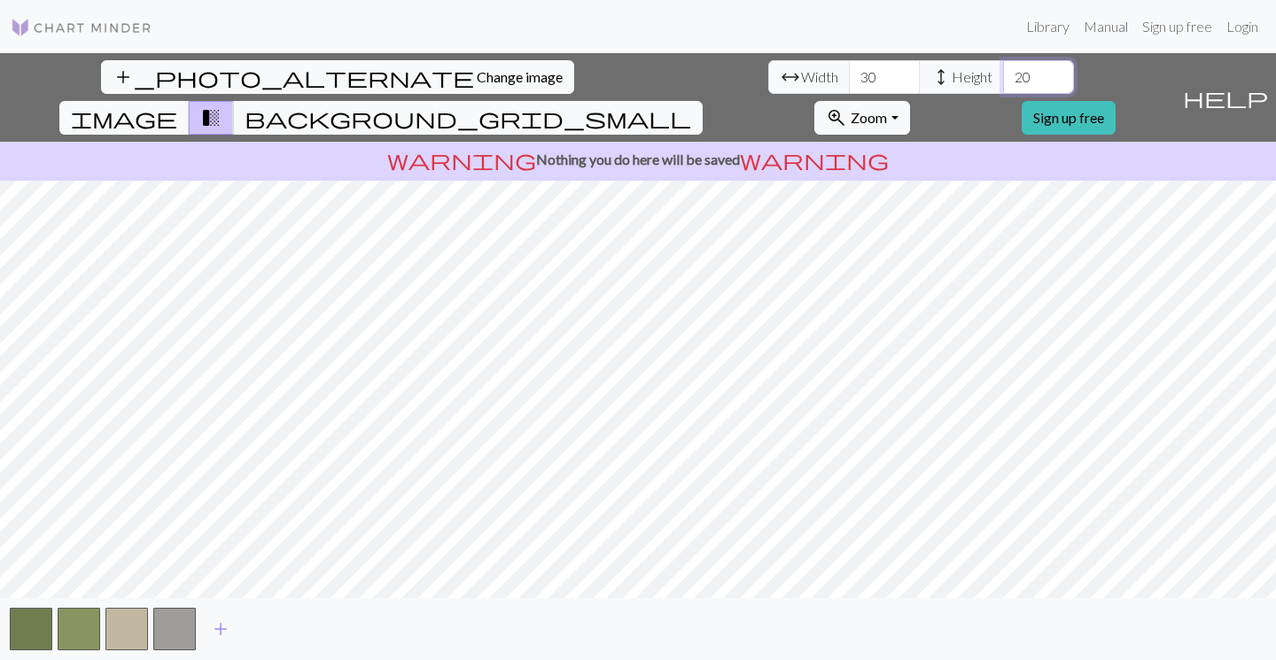
click at [1003, 76] on input "20" at bounding box center [1038, 77] width 71 height 34
click at [1003, 76] on input "21" at bounding box center [1038, 77] width 71 height 34
click at [1003, 76] on input "22" at bounding box center [1038, 77] width 71 height 34
click at [1003, 76] on input "23" at bounding box center [1038, 77] width 71 height 34
click at [1003, 76] on input "24" at bounding box center [1038, 77] width 71 height 34
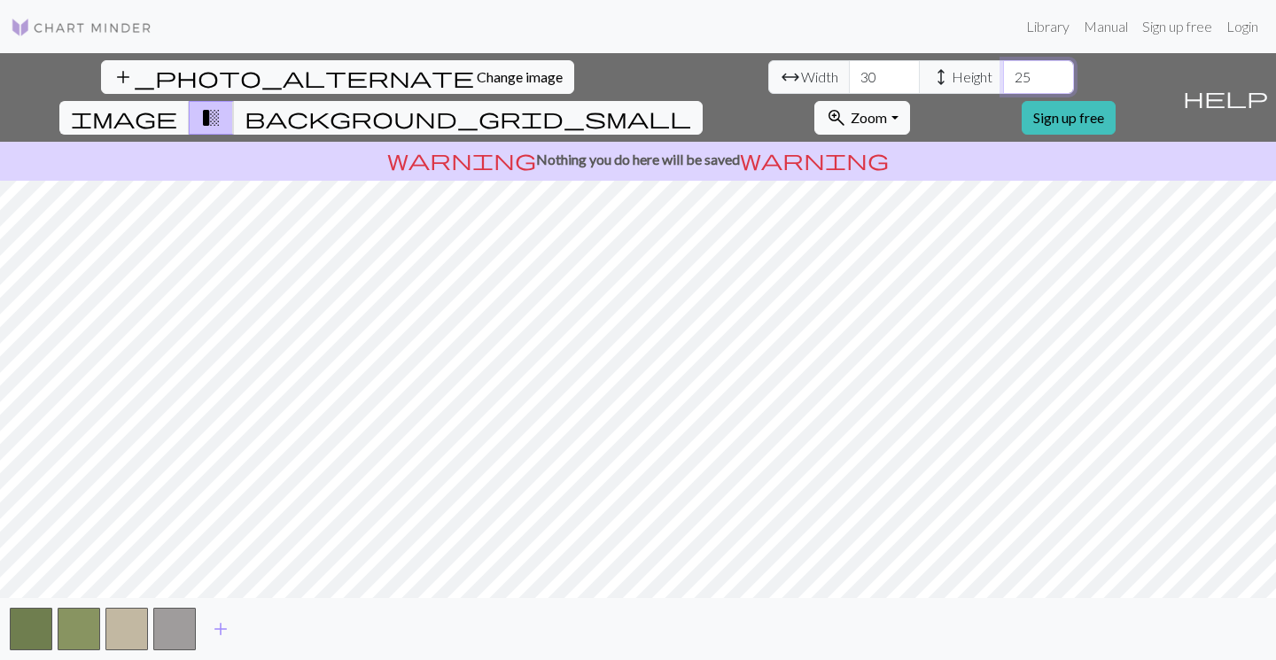
click at [1003, 76] on input "25" at bounding box center [1038, 77] width 71 height 34
click at [1003, 76] on input "26" at bounding box center [1038, 77] width 71 height 34
click at [1003, 76] on input "27" at bounding box center [1038, 77] width 71 height 34
click at [1003, 76] on input "28" at bounding box center [1038, 77] width 71 height 34
click at [1003, 76] on input "29" at bounding box center [1038, 77] width 71 height 34
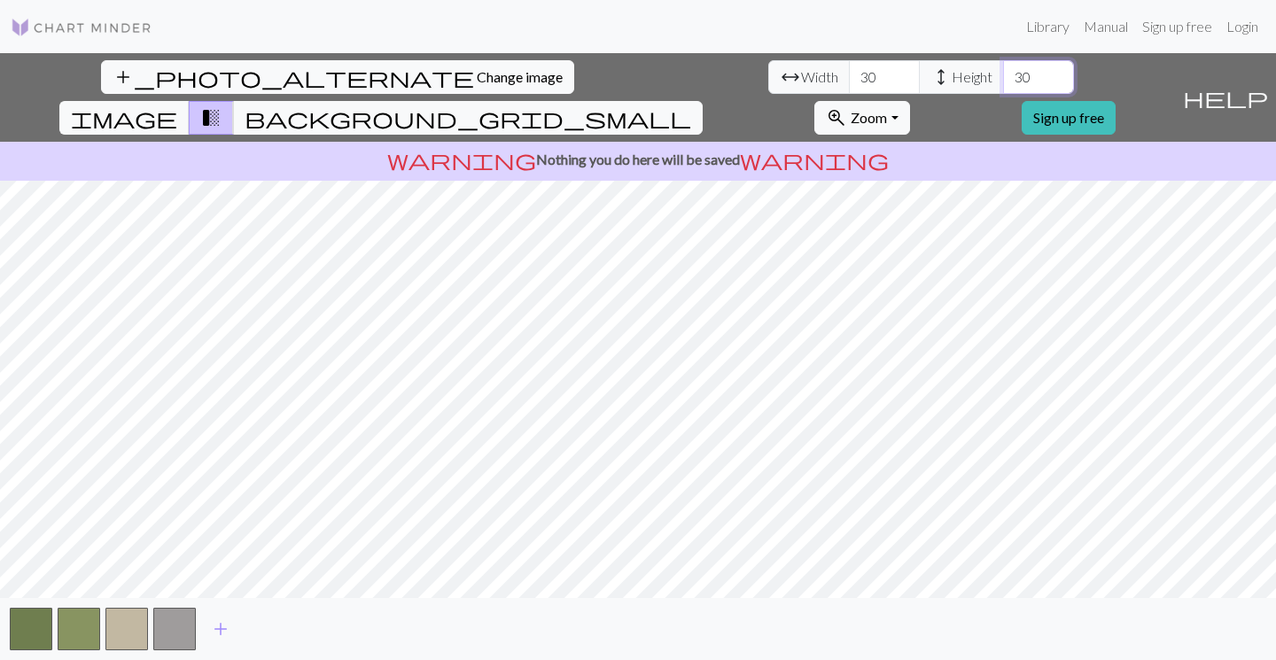
click at [1003, 76] on input "30" at bounding box center [1038, 77] width 71 height 34
click at [1003, 76] on input "31" at bounding box center [1038, 77] width 71 height 34
click at [1003, 76] on input "32" at bounding box center [1038, 77] width 71 height 34
click at [1003, 76] on input "33" at bounding box center [1038, 77] width 71 height 34
click at [1003, 76] on input "34" at bounding box center [1038, 77] width 71 height 34
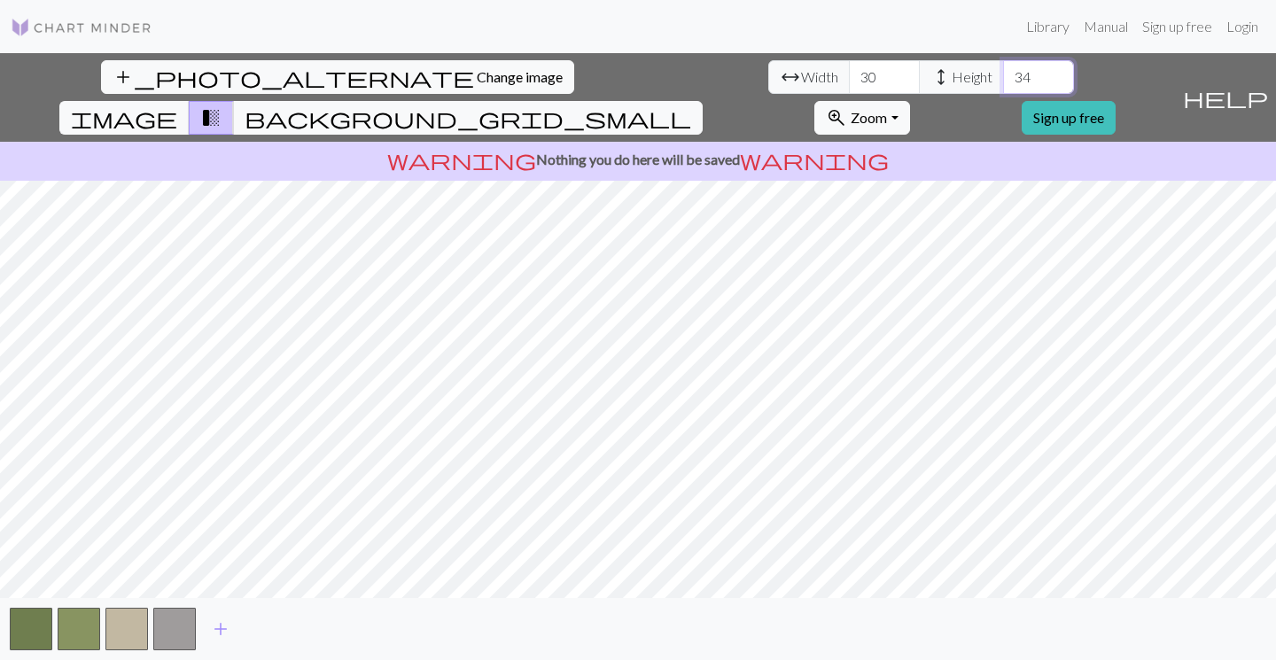
type input "35"
click at [1003, 76] on input "35" at bounding box center [1038, 77] width 71 height 34
click at [78, 620] on button "button" at bounding box center [79, 629] width 43 height 43
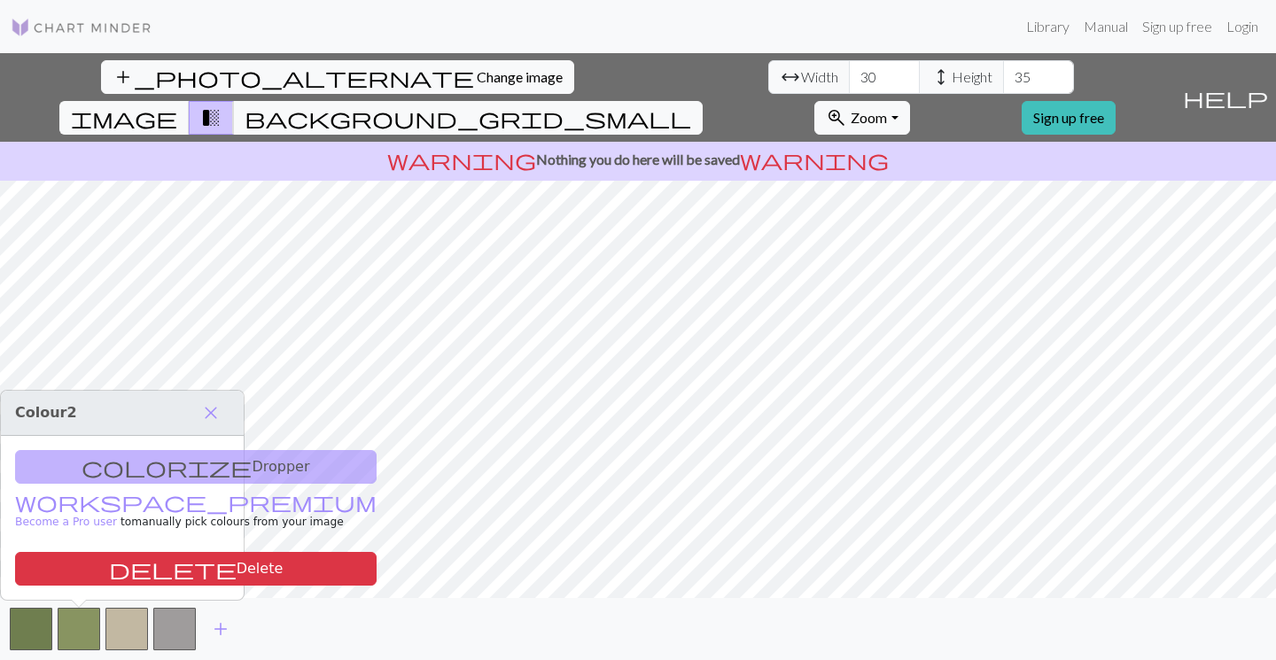
click at [161, 470] on div "colorize Dropper workspace_premium Become a Pro user to manually pick colours f…" at bounding box center [122, 518] width 243 height 164
click at [109, 465] on div "colorize Dropper workspace_premium Become a Pro user to manually pick colours f…" at bounding box center [122, 518] width 243 height 164
click at [1238, 25] on link "Login" at bounding box center [1243, 26] width 46 height 35
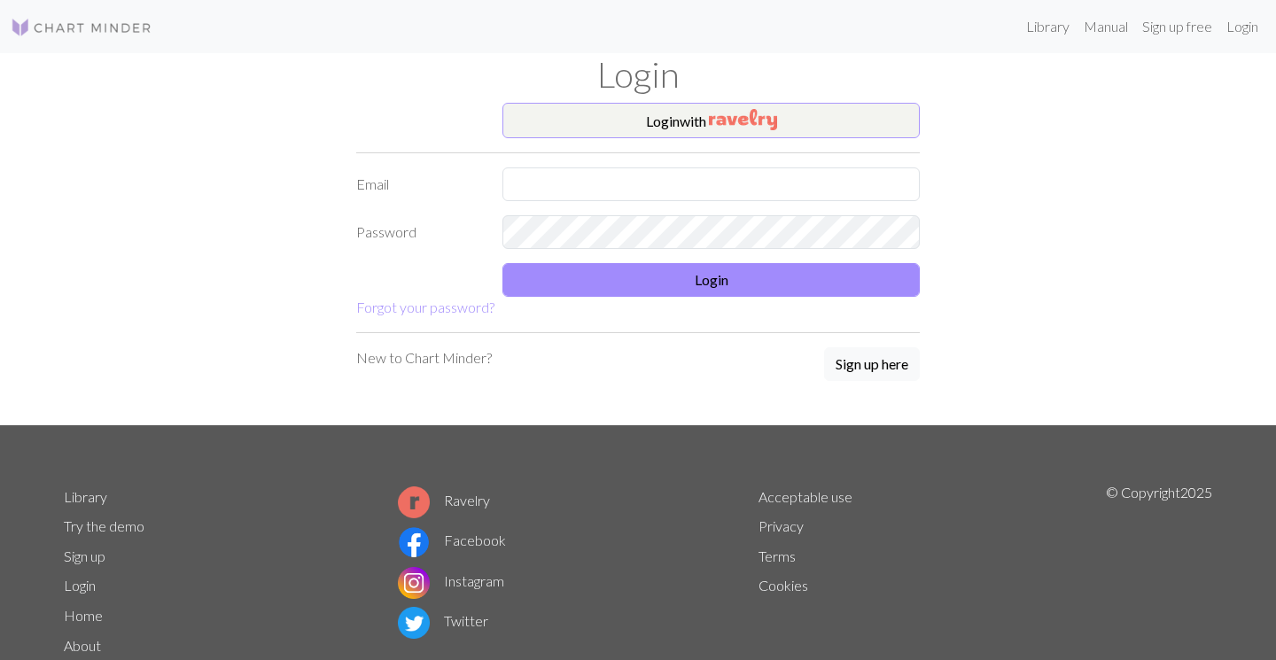
click at [722, 124] on img "button" at bounding box center [743, 119] width 68 height 21
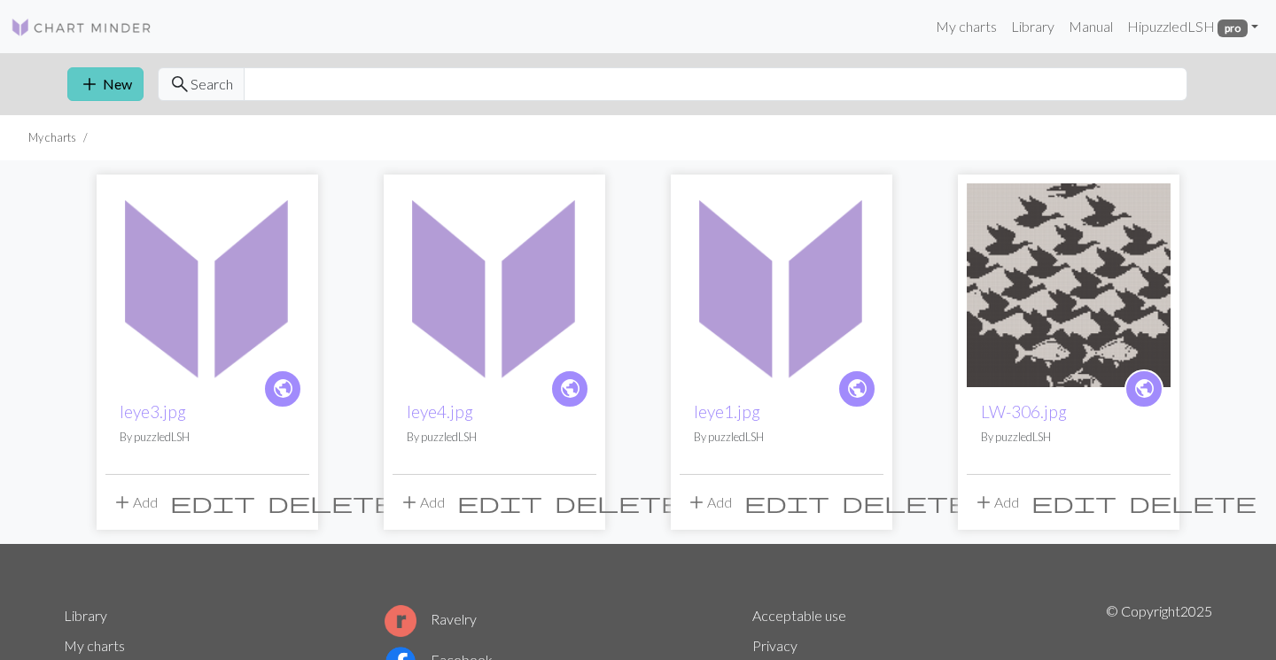
click at [116, 81] on button "add New" at bounding box center [105, 84] width 76 height 34
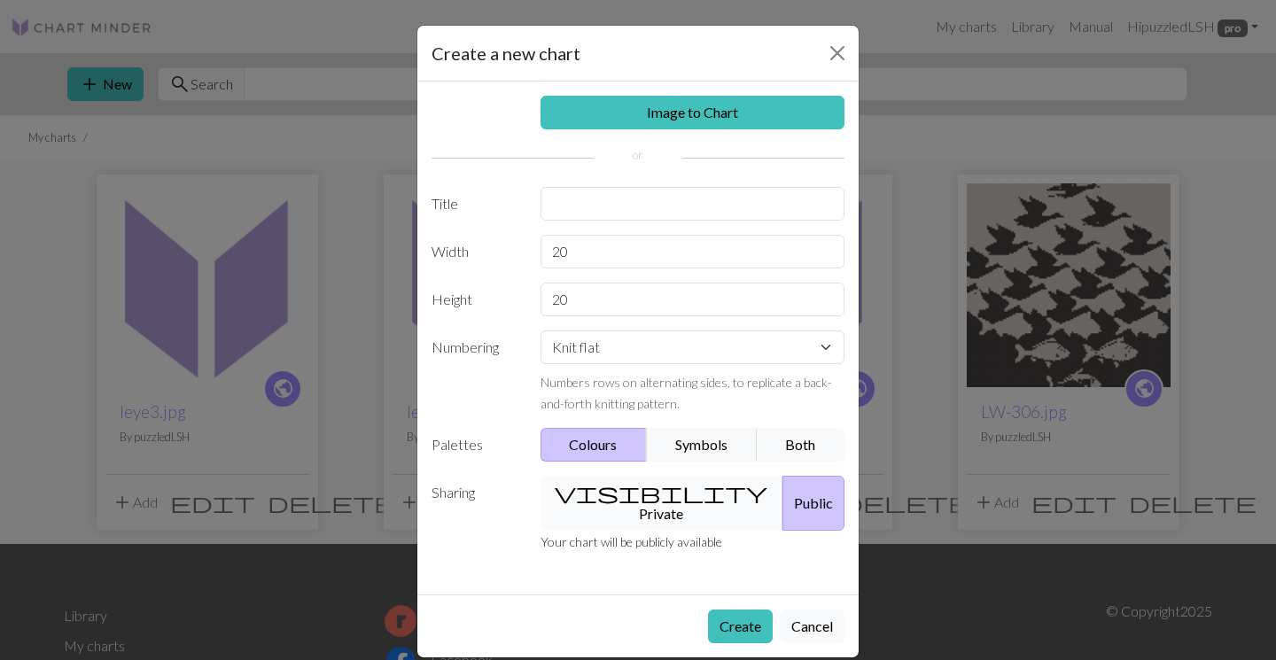
click at [644, 488] on button "visibility Private" at bounding box center [663, 503] width 244 height 55
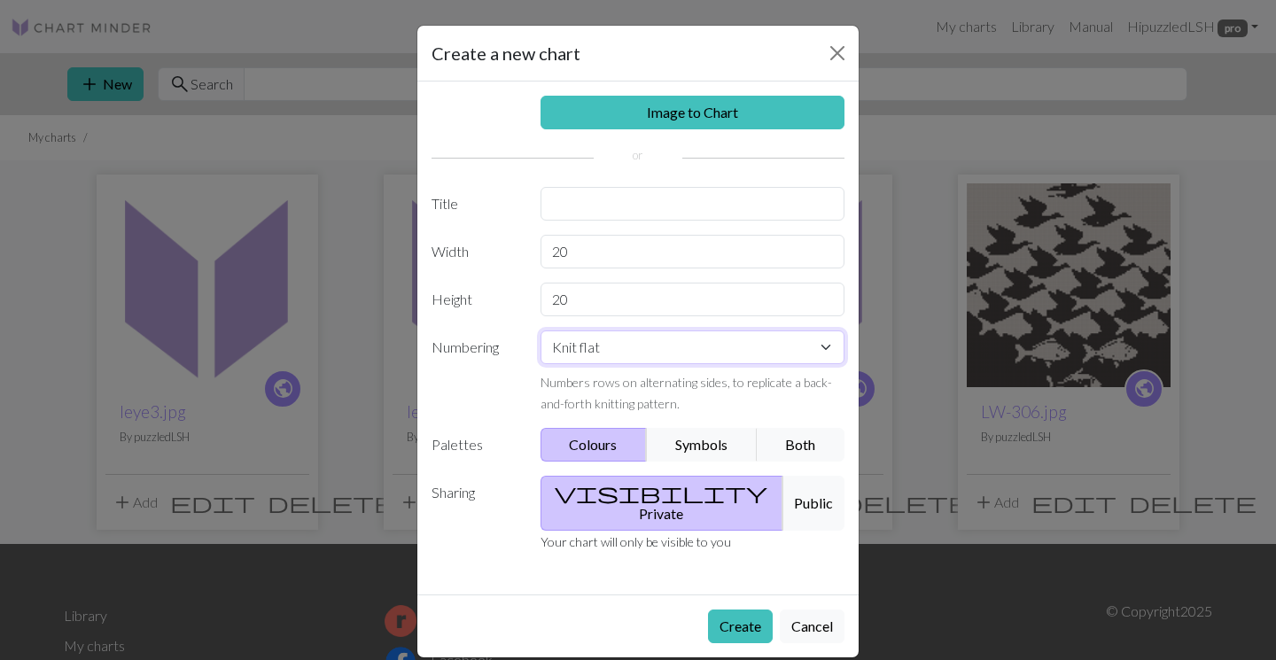
click at [652, 345] on select "Knit flat Knit in the round Lace knitting Cross stitch" at bounding box center [693, 348] width 305 height 34
click at [583, 250] on input "20" at bounding box center [693, 252] width 305 height 34
click at [746, 116] on link "Image to Chart" at bounding box center [693, 113] width 305 height 34
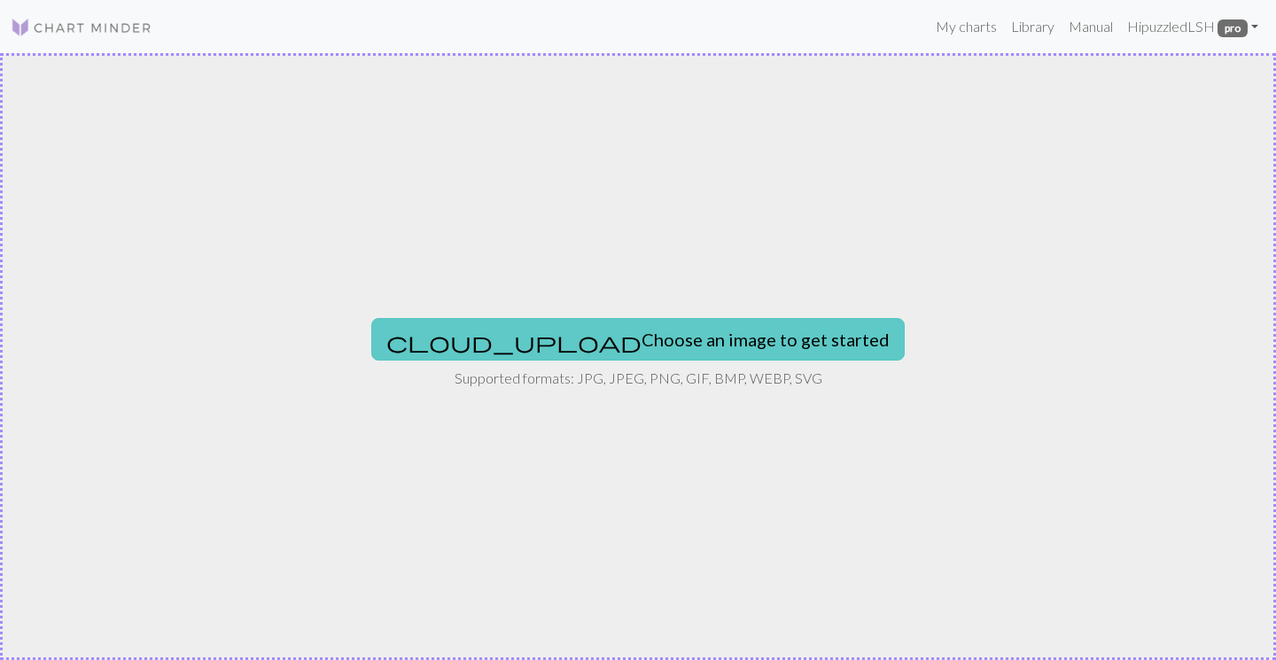
click at [730, 332] on button "cloud_upload Choose an image to get started" at bounding box center [638, 339] width 534 height 43
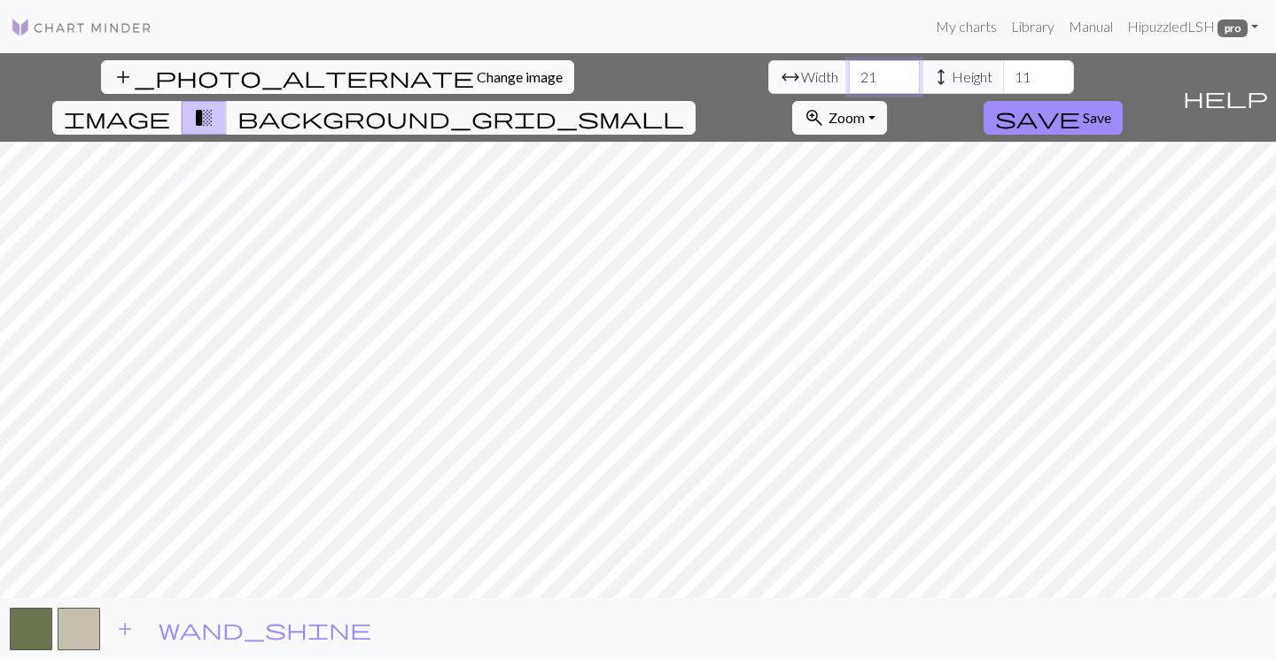
click at [849, 74] on input "21" at bounding box center [884, 77] width 71 height 34
click at [849, 74] on input "22" at bounding box center [884, 77] width 71 height 34
click at [849, 74] on input "23" at bounding box center [884, 77] width 71 height 34
click at [849, 74] on input "24" at bounding box center [884, 77] width 71 height 34
click at [849, 74] on input "25" at bounding box center [884, 77] width 71 height 34
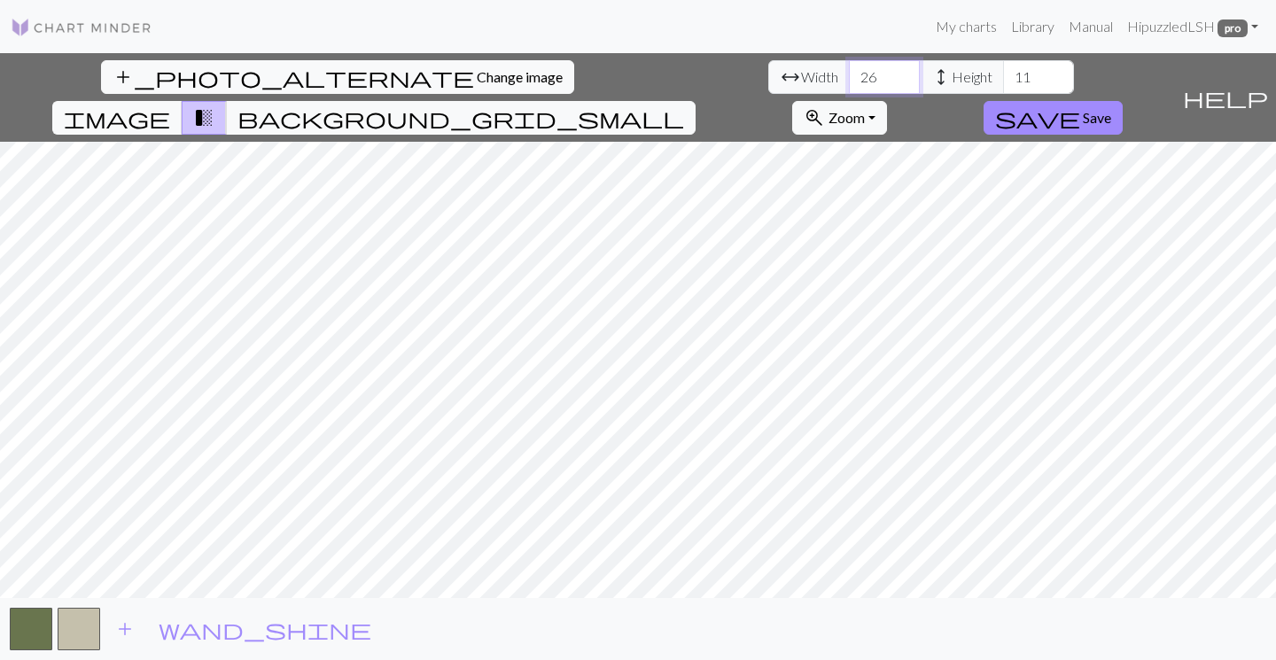
click at [849, 74] on input "26" at bounding box center [884, 77] width 71 height 34
click at [849, 74] on input "27" at bounding box center [884, 77] width 71 height 34
click at [849, 74] on input "28" at bounding box center [884, 77] width 71 height 34
click at [849, 74] on input "29" at bounding box center [884, 77] width 71 height 34
type input "30"
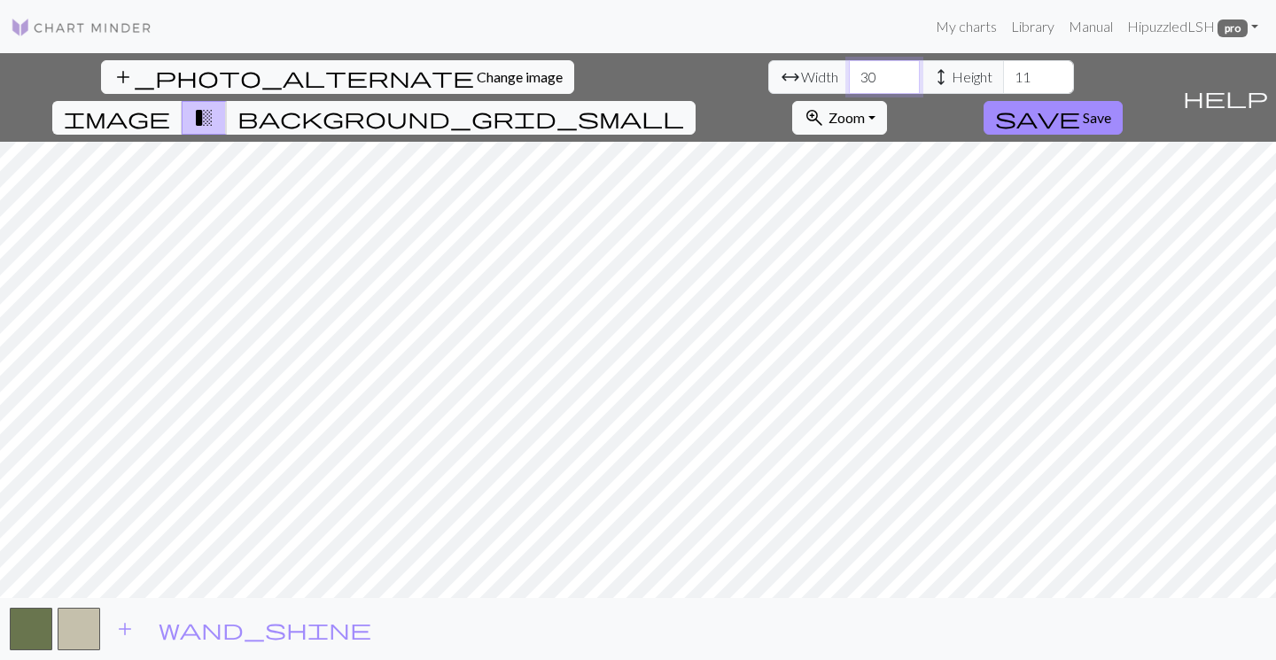
click at [849, 74] on input "30" at bounding box center [884, 77] width 71 height 34
click at [1003, 74] on input "12" at bounding box center [1038, 77] width 71 height 34
click at [1003, 74] on input "13" at bounding box center [1038, 77] width 71 height 34
click at [1003, 74] on input "14" at bounding box center [1038, 77] width 71 height 34
click at [1003, 74] on input "15" at bounding box center [1038, 77] width 71 height 34
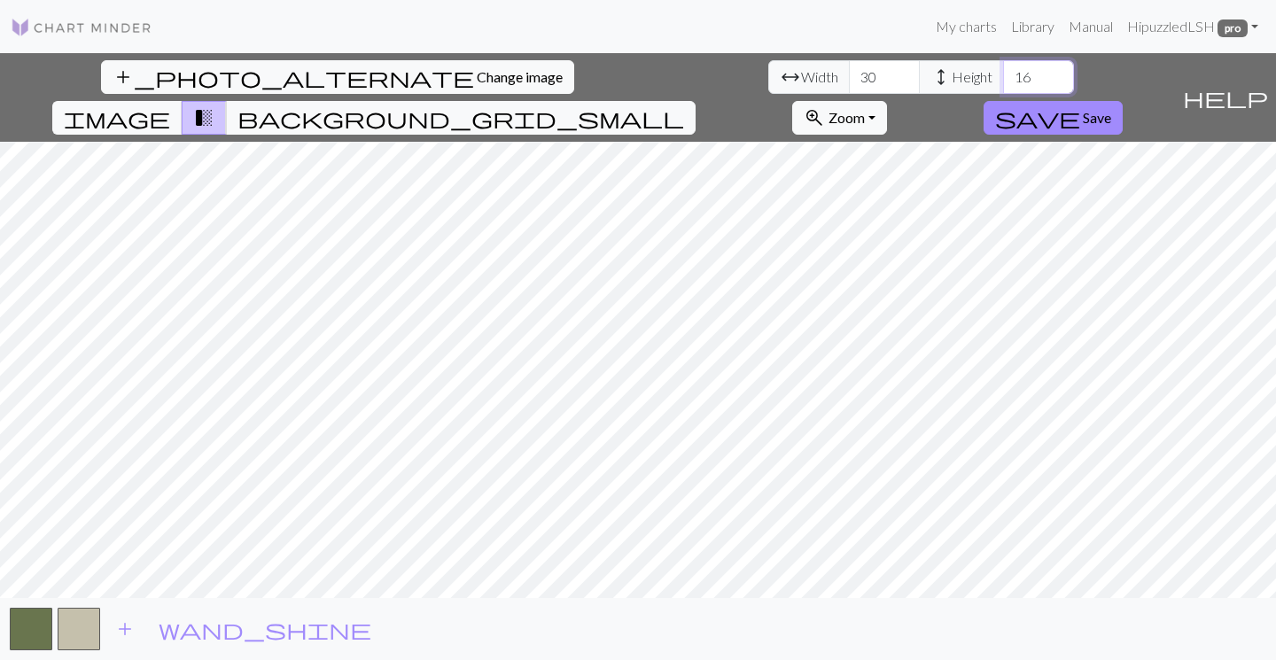
click at [1003, 74] on input "16" at bounding box center [1038, 77] width 71 height 34
click at [1003, 74] on input "17" at bounding box center [1038, 77] width 71 height 34
click at [1003, 74] on input "18" at bounding box center [1038, 77] width 71 height 34
click at [1003, 74] on input "19" at bounding box center [1038, 77] width 71 height 34
click at [1003, 74] on input "20" at bounding box center [1038, 77] width 71 height 34
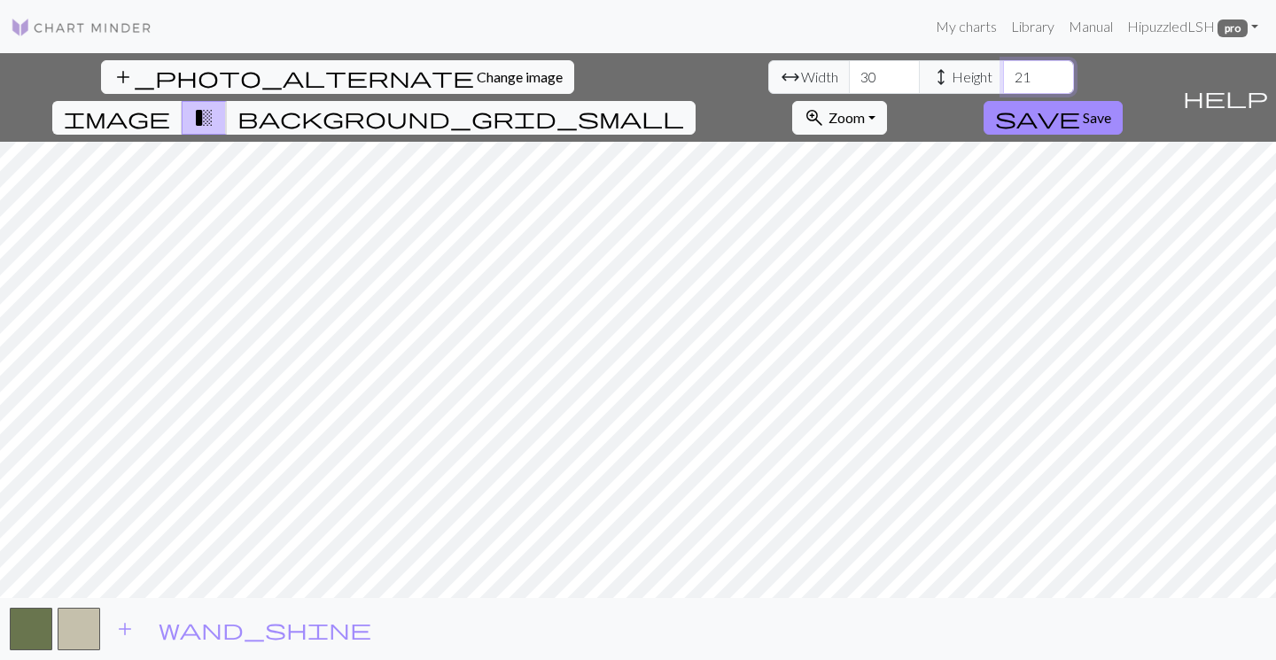
click at [1003, 74] on input "21" at bounding box center [1038, 77] width 71 height 34
click at [1003, 74] on input "22" at bounding box center [1038, 77] width 71 height 34
click at [1003, 74] on input "23" at bounding box center [1038, 77] width 71 height 34
click at [1003, 74] on input "24" at bounding box center [1038, 77] width 71 height 34
click at [1003, 74] on input "25" at bounding box center [1038, 77] width 71 height 34
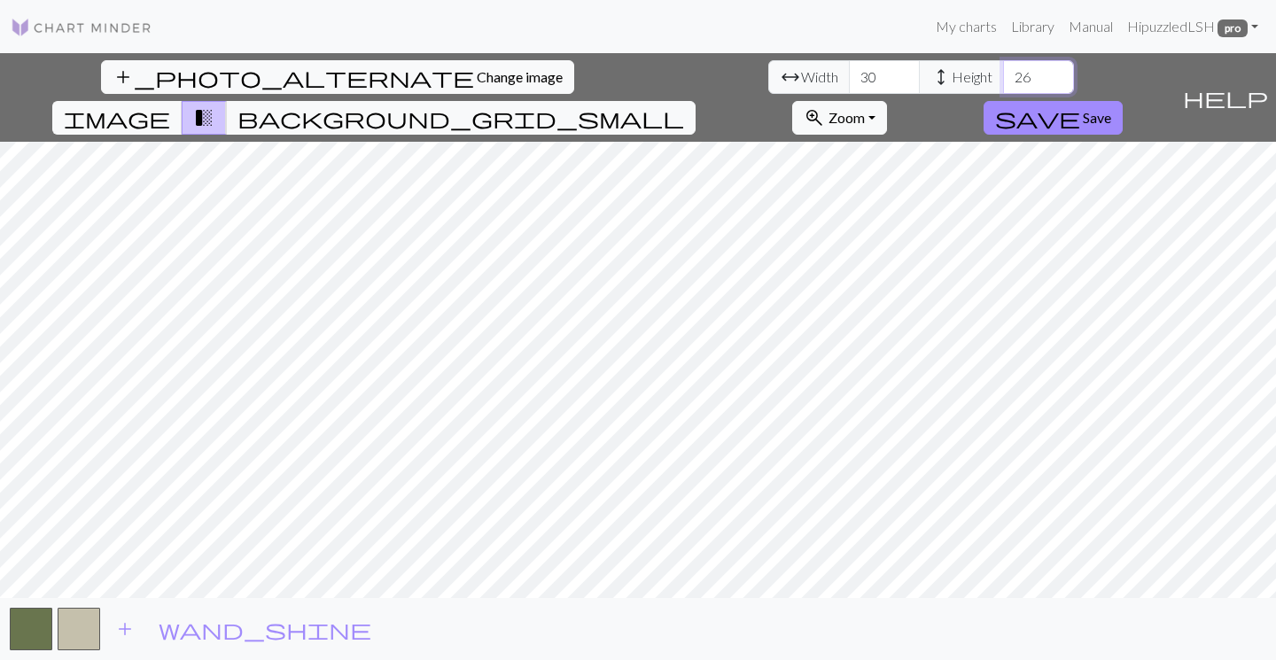
click at [1003, 74] on input "26" at bounding box center [1038, 77] width 71 height 34
click at [1003, 74] on input "27" at bounding box center [1038, 77] width 71 height 34
click at [1003, 74] on input "28" at bounding box center [1038, 77] width 71 height 34
click at [1003, 74] on input "29" at bounding box center [1038, 77] width 71 height 34
type input "30"
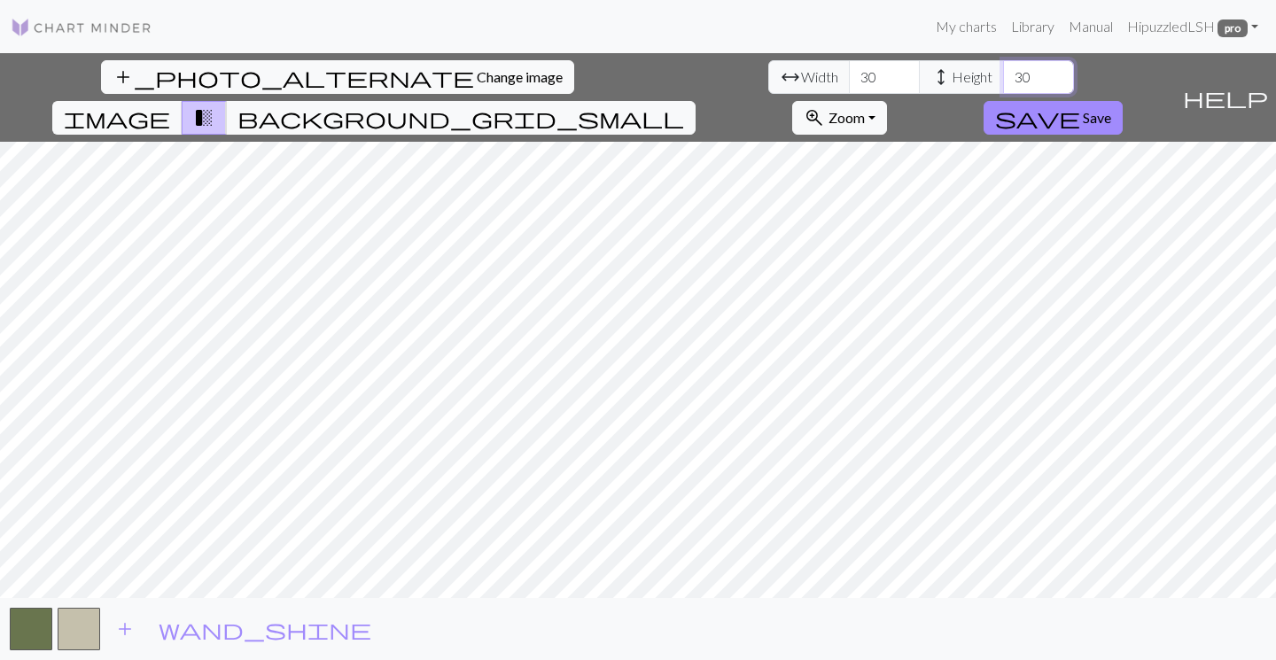
click at [1003, 74] on input "30" at bounding box center [1038, 77] width 71 height 34
click at [91, 630] on button "button" at bounding box center [79, 629] width 43 height 43
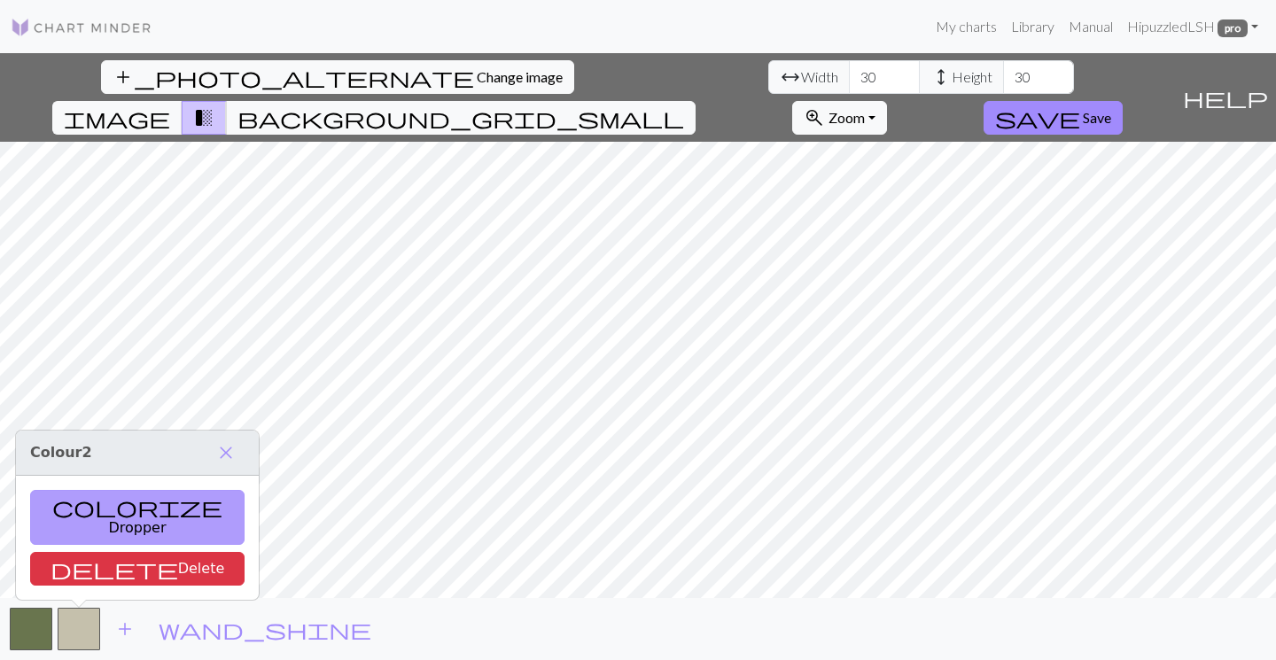
click at [105, 522] on button "colorize Dropper" at bounding box center [137, 517] width 215 height 55
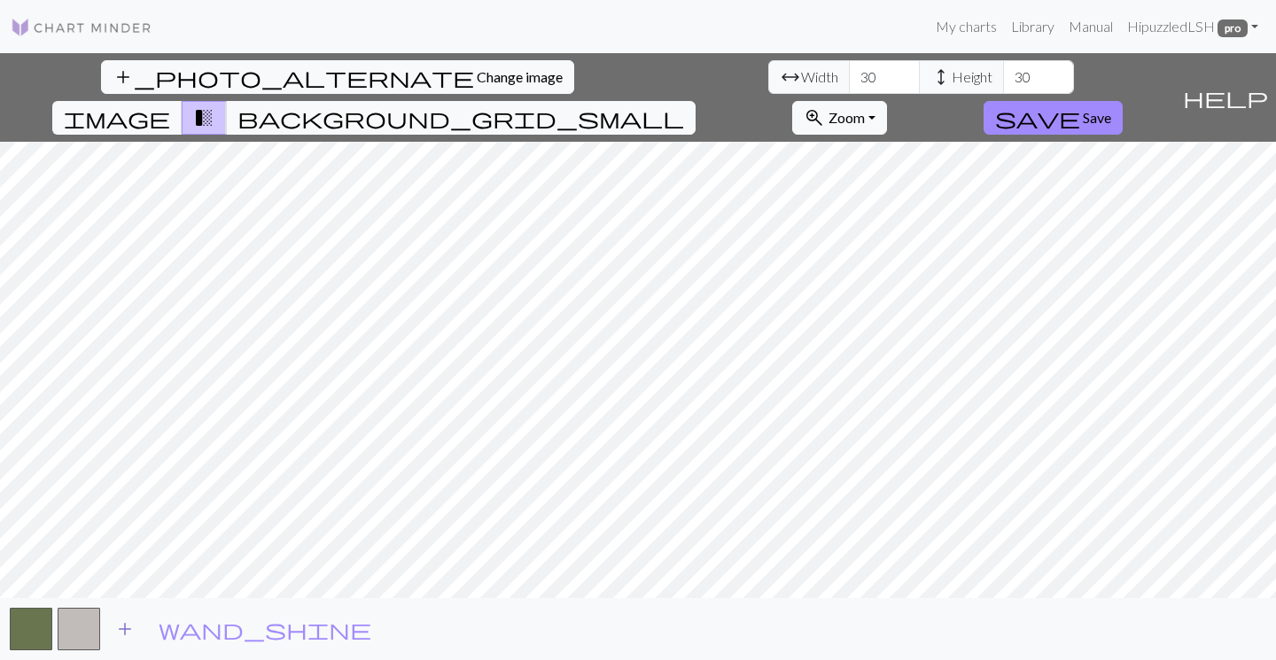
click at [129, 628] on span "add" at bounding box center [124, 629] width 21 height 25
click at [130, 625] on button "button" at bounding box center [126, 629] width 43 height 43
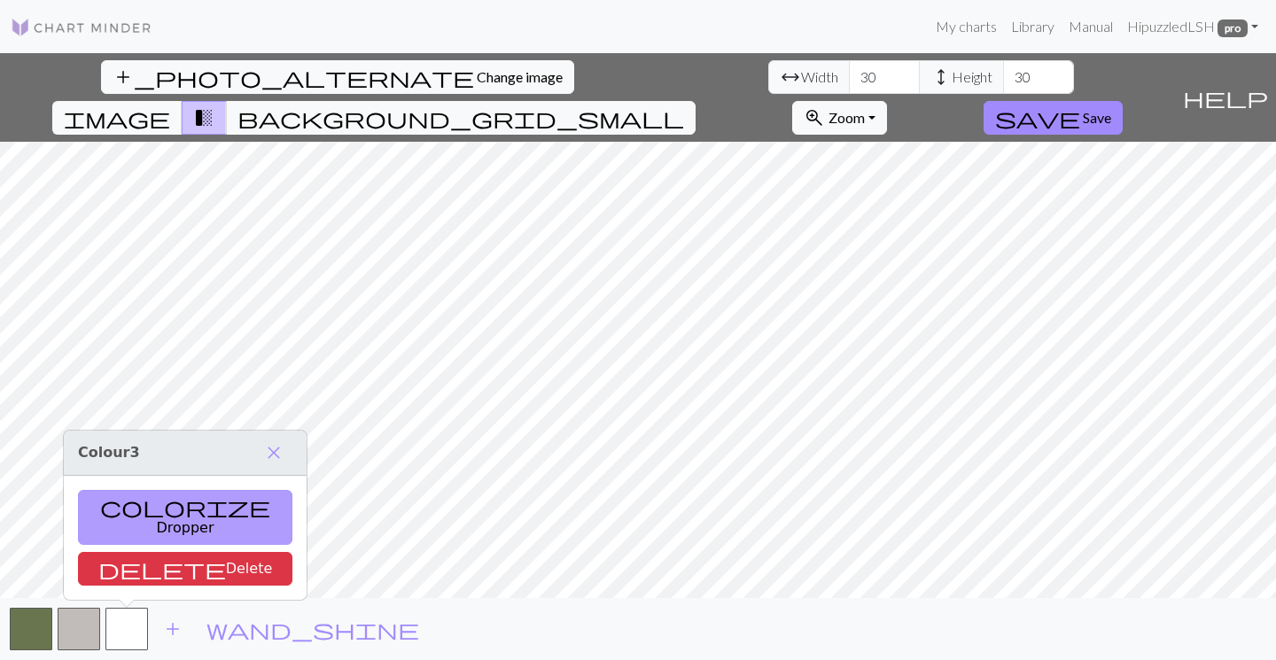
click at [135, 523] on button "colorize Dropper" at bounding box center [185, 517] width 215 height 55
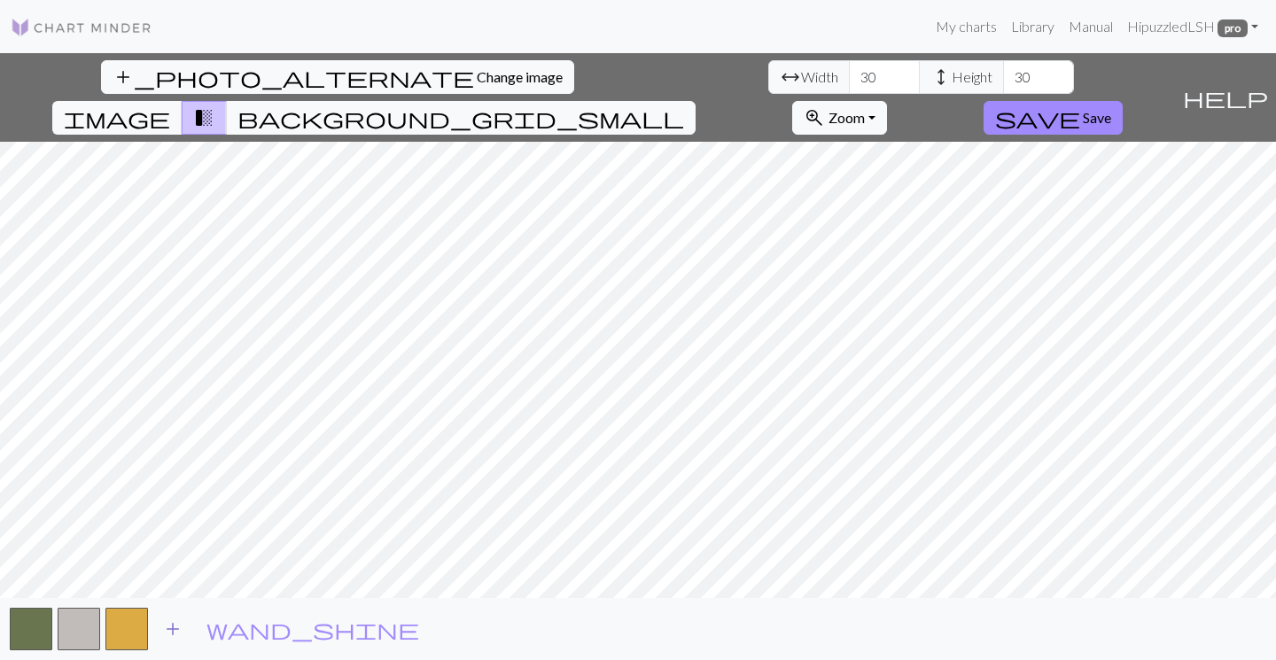
click at [172, 629] on span "add" at bounding box center [172, 629] width 21 height 25
click at [191, 624] on button "button" at bounding box center [174, 629] width 43 height 43
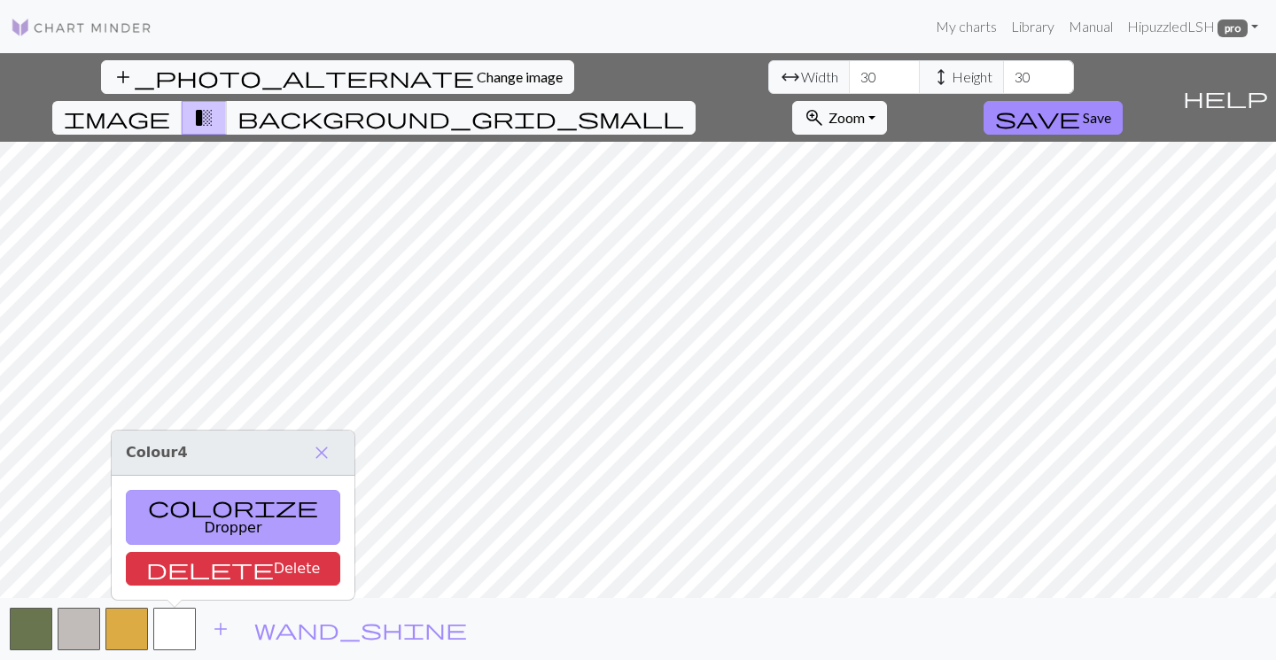
click at [199, 535] on button "colorize Dropper" at bounding box center [233, 517] width 215 height 55
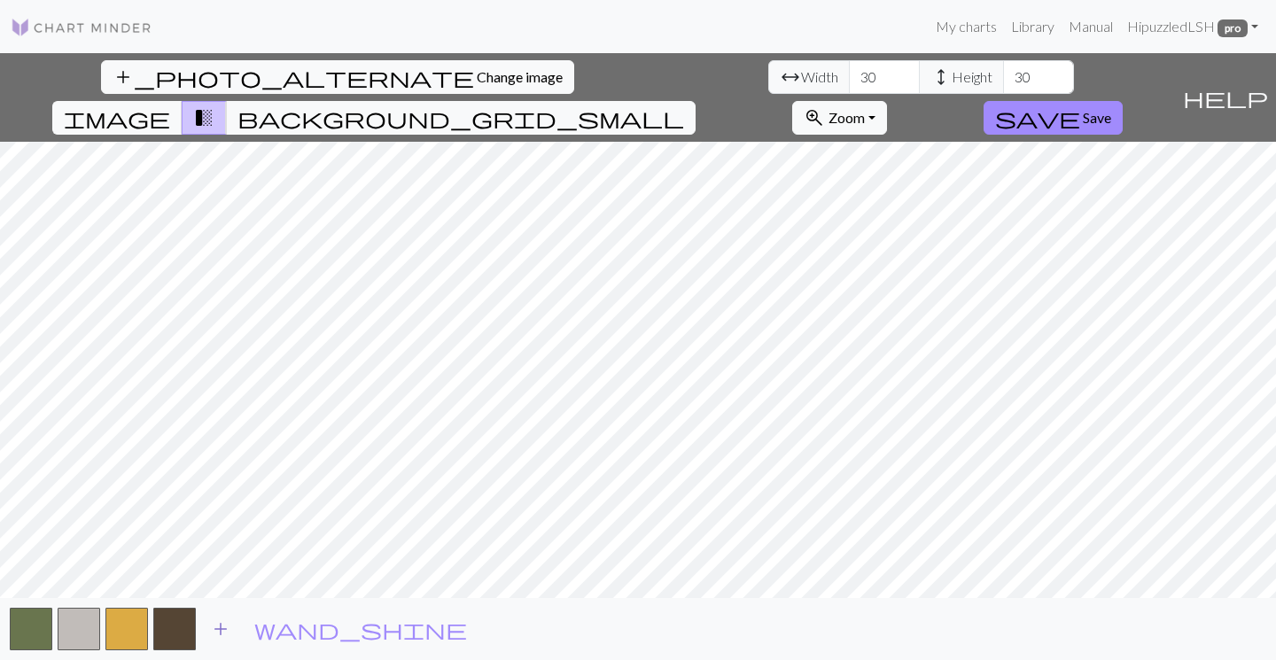
click at [222, 627] on span "add" at bounding box center [220, 629] width 21 height 25
click at [222, 627] on button "button" at bounding box center [222, 629] width 43 height 43
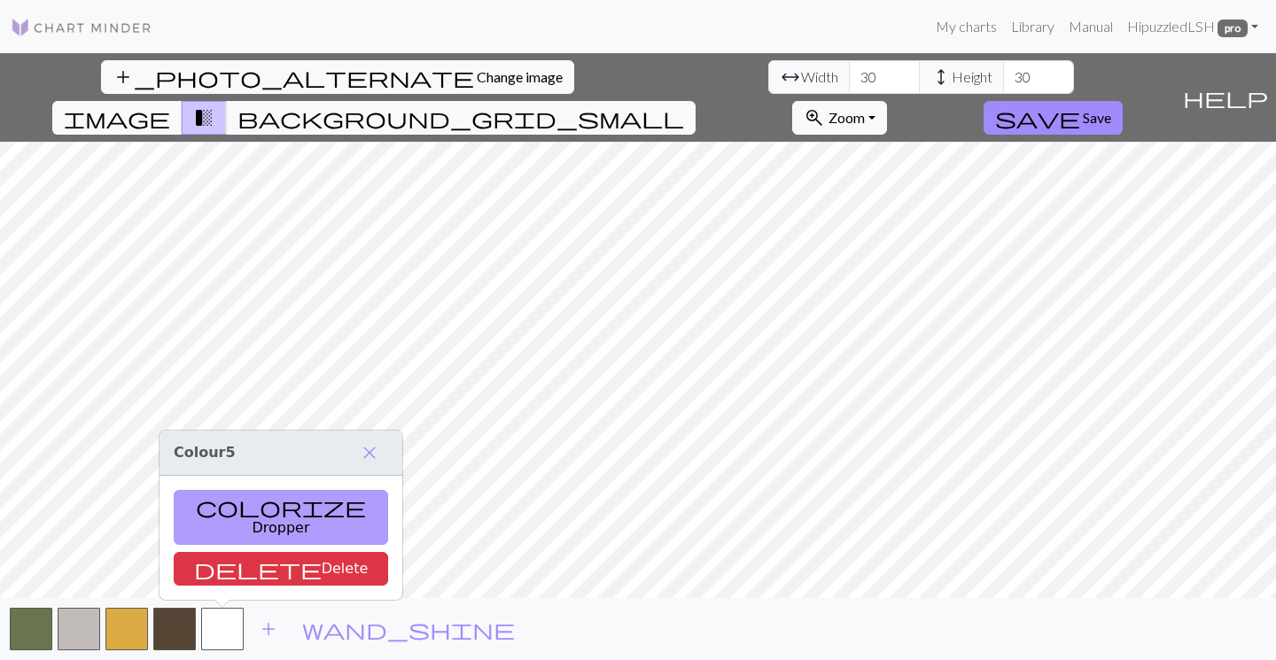
click at [235, 521] on button "colorize Dropper" at bounding box center [281, 517] width 215 height 55
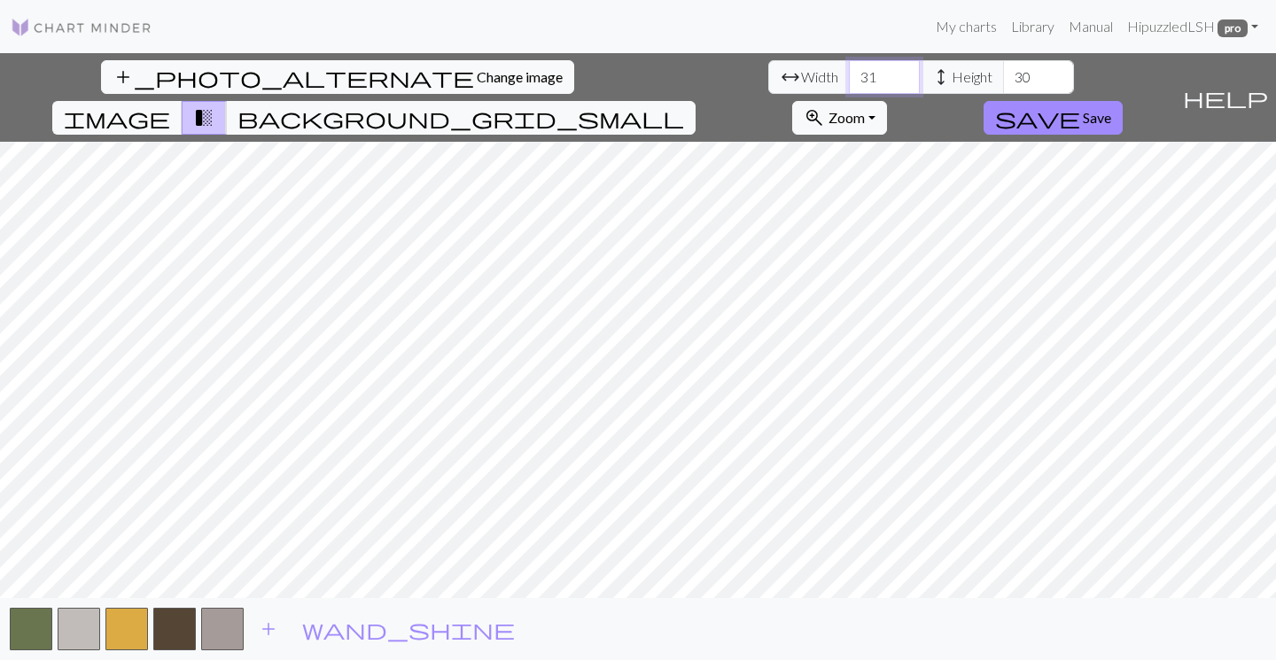
click at [849, 73] on input "31" at bounding box center [884, 77] width 71 height 34
click at [849, 73] on input "32" at bounding box center [884, 77] width 71 height 34
click at [849, 73] on input "33" at bounding box center [884, 77] width 71 height 34
click at [849, 73] on input "34" at bounding box center [884, 77] width 71 height 34
click at [849, 73] on input "35" at bounding box center [884, 77] width 71 height 34
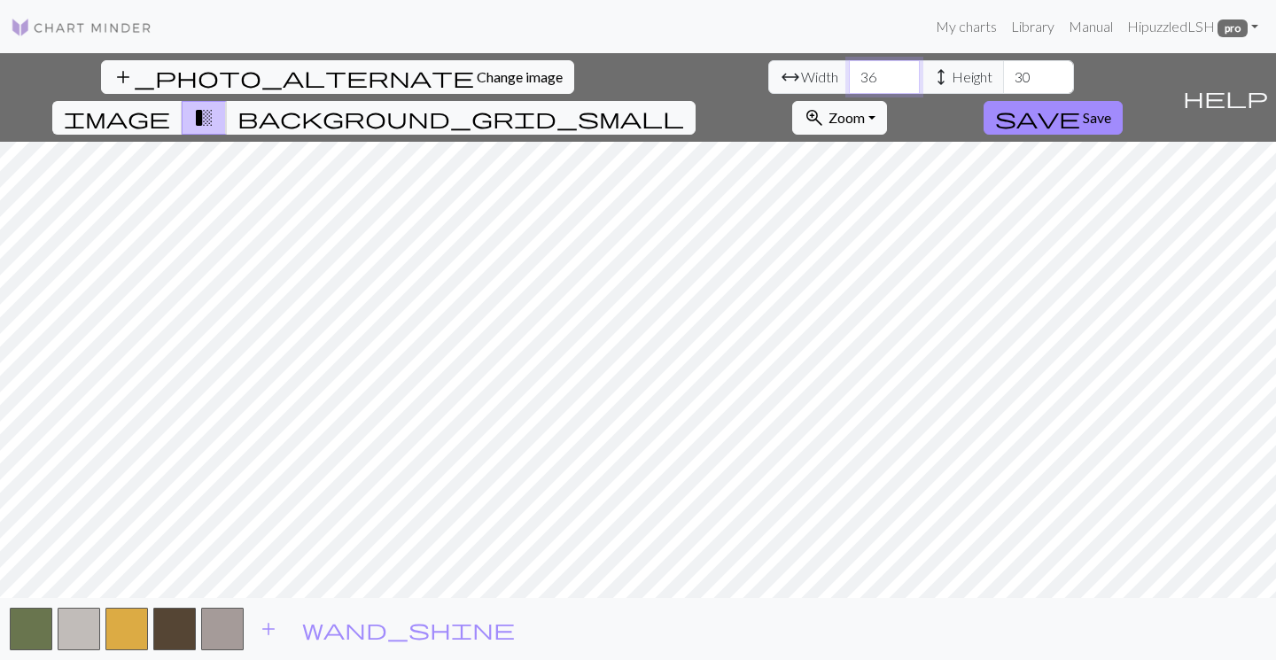
click at [849, 73] on input "36" at bounding box center [884, 77] width 71 height 34
click at [849, 73] on input "37" at bounding box center [884, 77] width 71 height 34
click at [849, 85] on input "36" at bounding box center [884, 77] width 71 height 34
type input "35"
click at [849, 84] on input "35" at bounding box center [884, 77] width 71 height 34
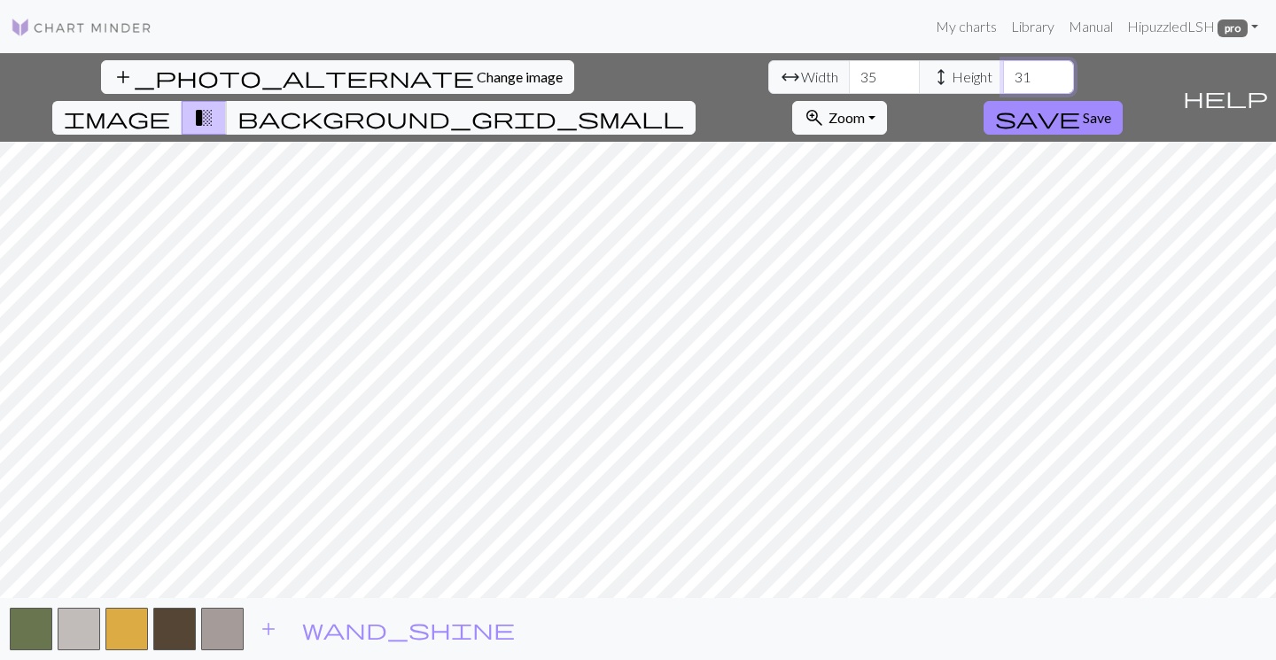
click at [1003, 74] on input "31" at bounding box center [1038, 77] width 71 height 34
click at [1003, 74] on input "32" at bounding box center [1038, 77] width 71 height 34
click at [1003, 74] on input "33" at bounding box center [1038, 77] width 71 height 34
click at [1003, 78] on input "32" at bounding box center [1038, 77] width 71 height 34
click at [1003, 78] on input "31" at bounding box center [1038, 77] width 71 height 34
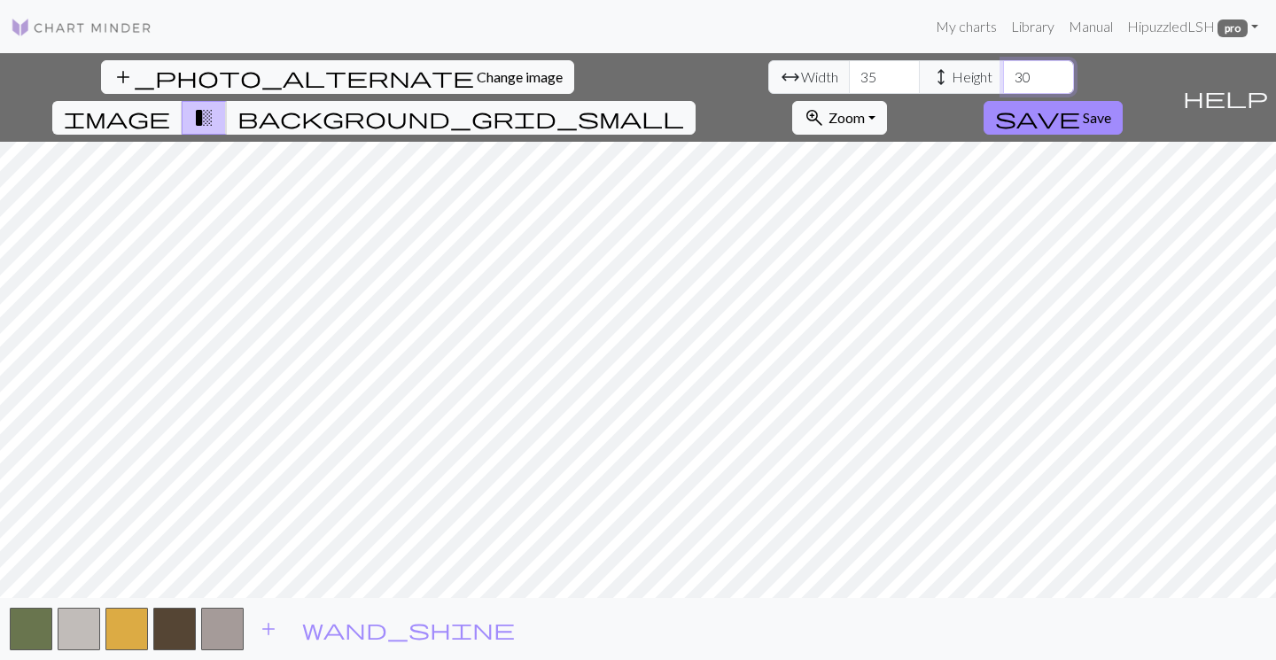
click at [1003, 78] on input "30" at bounding box center [1038, 77] width 71 height 34
click at [1003, 78] on input "29" at bounding box center [1038, 77] width 71 height 34
click at [1003, 74] on input "30" at bounding box center [1038, 77] width 71 height 34
click at [1003, 74] on input "31" at bounding box center [1038, 77] width 71 height 34
click at [1003, 74] on input "32" at bounding box center [1038, 77] width 71 height 34
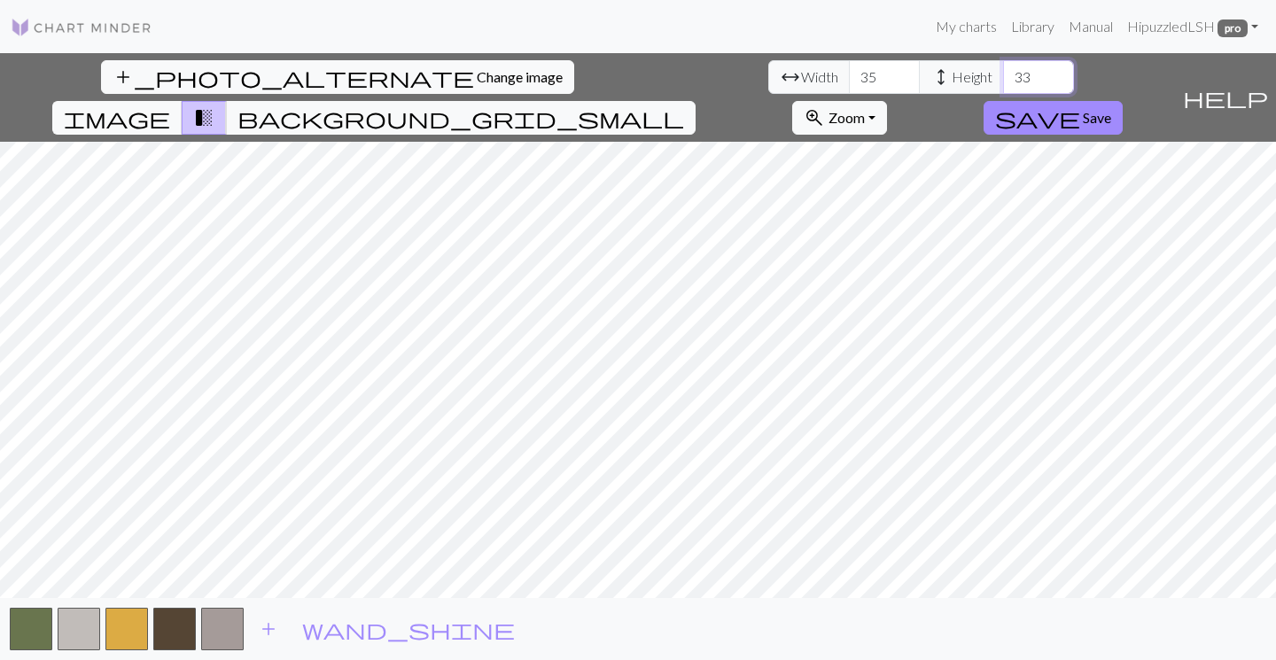
click at [1003, 74] on input "33" at bounding box center [1038, 77] width 71 height 34
click at [1003, 74] on input "34" at bounding box center [1038, 77] width 71 height 34
type input "35"
click at [1003, 74] on input "35" at bounding box center [1038, 77] width 71 height 34
click at [684, 105] on span "background_grid_small" at bounding box center [461, 117] width 447 height 25
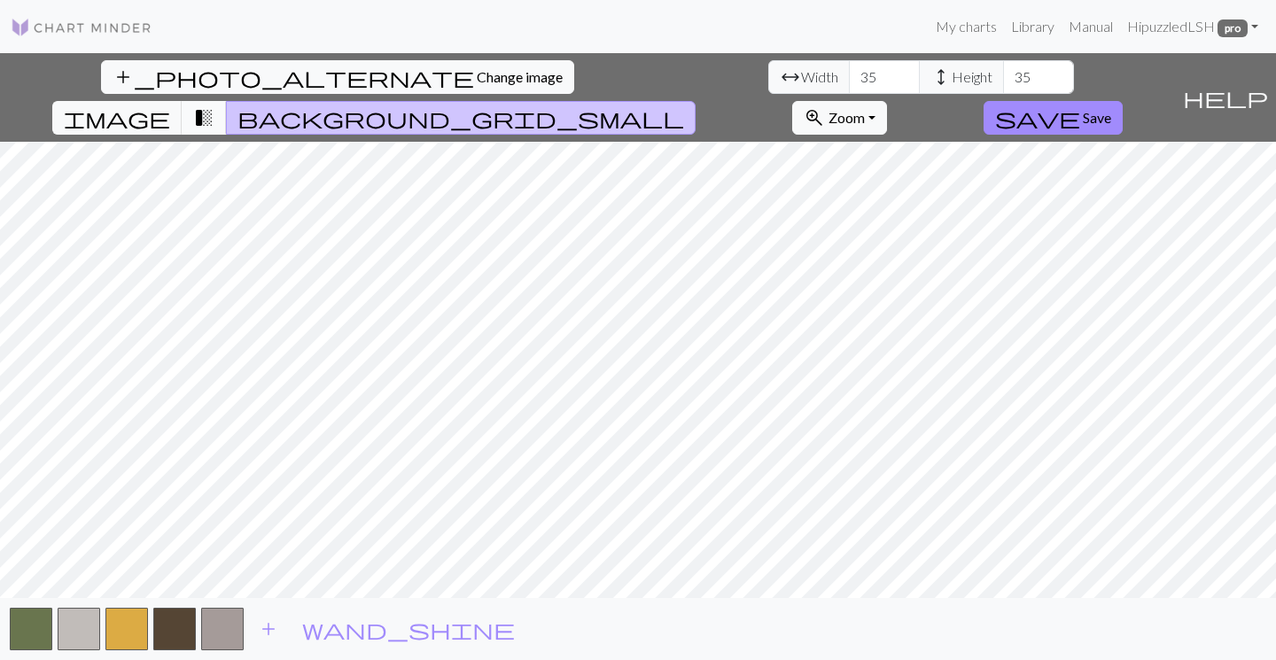
click at [227, 101] on button "transition_fade" at bounding box center [204, 118] width 45 height 34
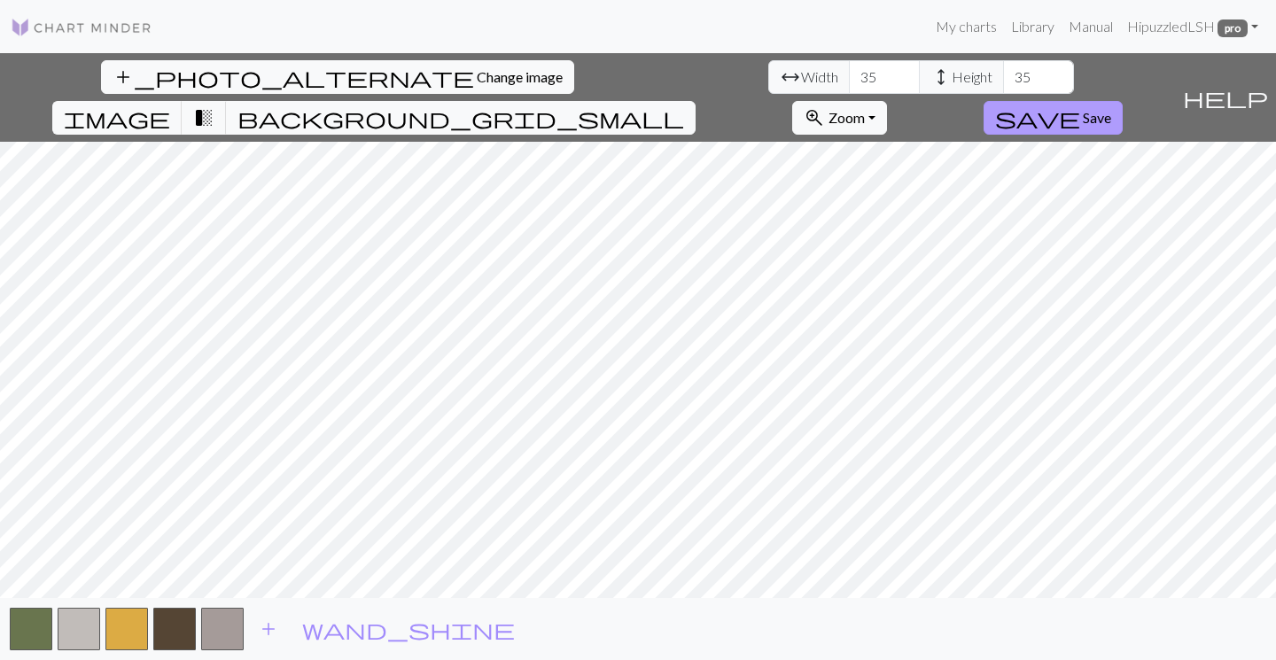
click at [1112, 109] on span "Save" at bounding box center [1097, 117] width 28 height 17
click at [1081, 105] on span "save" at bounding box center [1037, 117] width 85 height 25
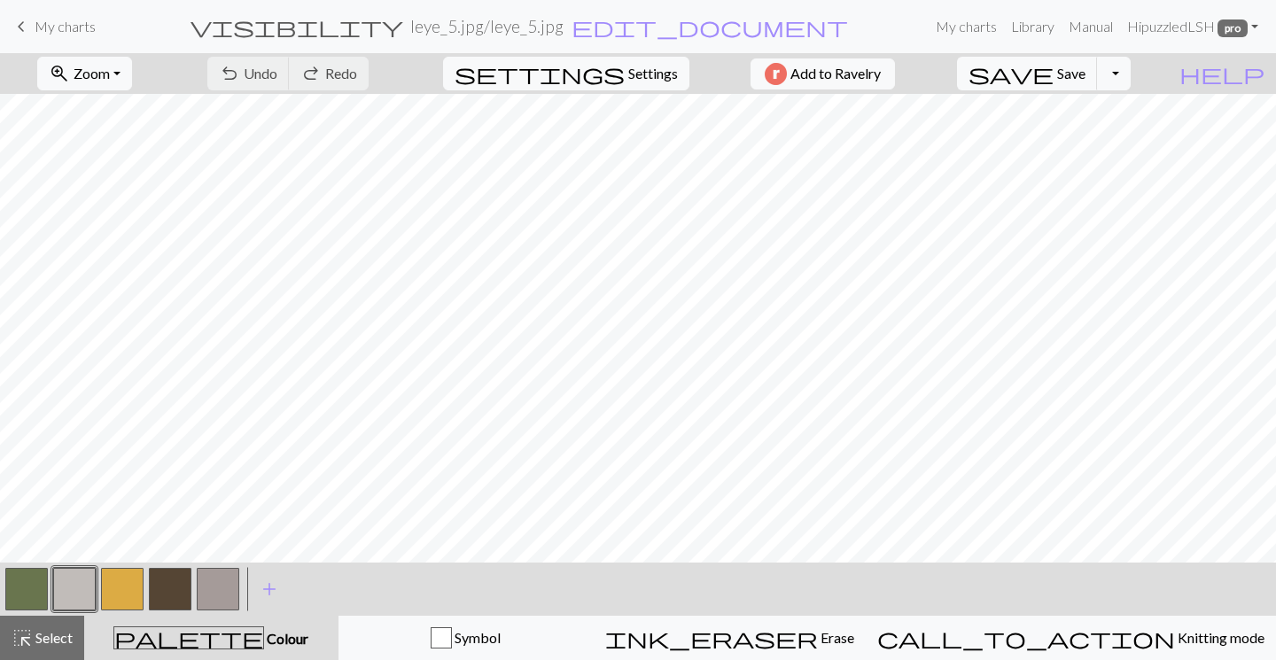
click at [35, 592] on button "button" at bounding box center [26, 589] width 43 height 43
click at [20, 585] on button "button" at bounding box center [26, 589] width 43 height 43
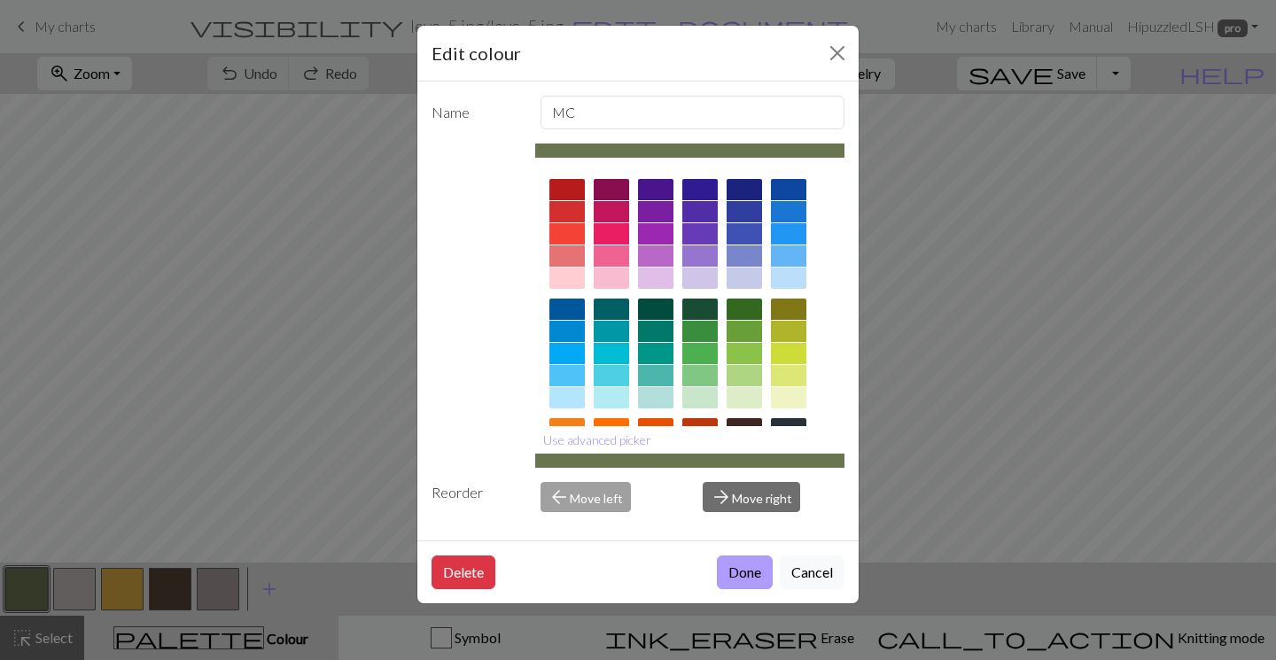
click at [748, 570] on button "Done" at bounding box center [745, 573] width 56 height 34
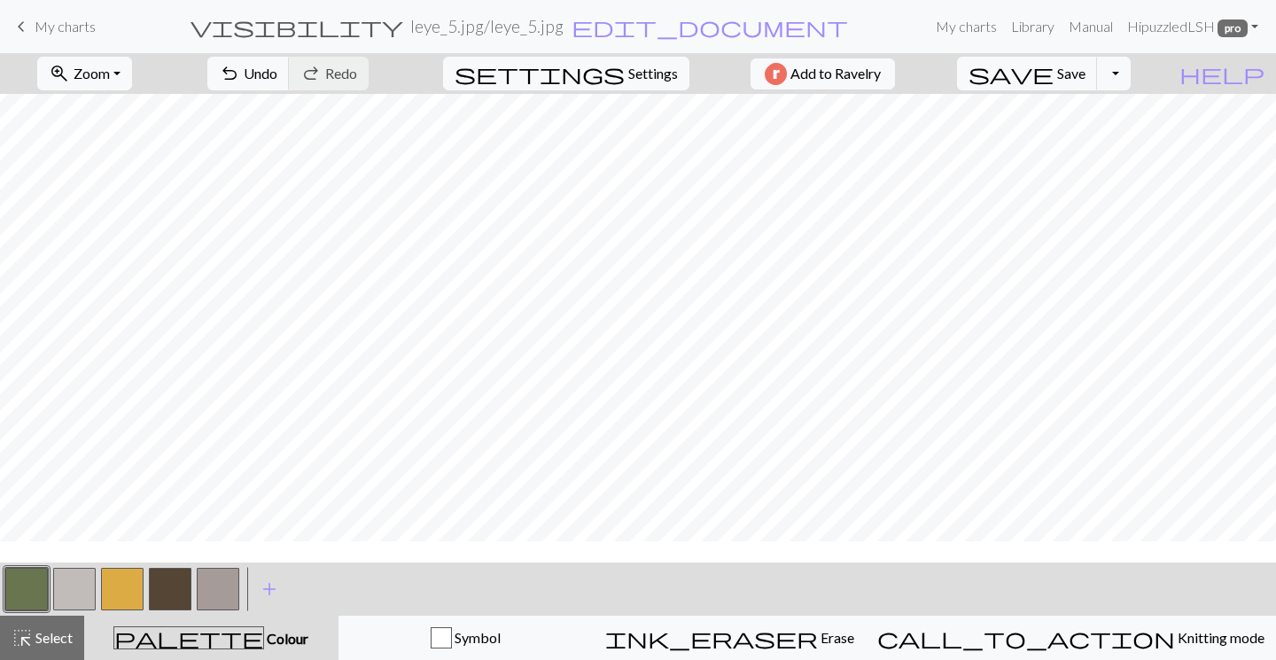
scroll to position [118, 0]
click at [179, 593] on button "button" at bounding box center [170, 589] width 43 height 43
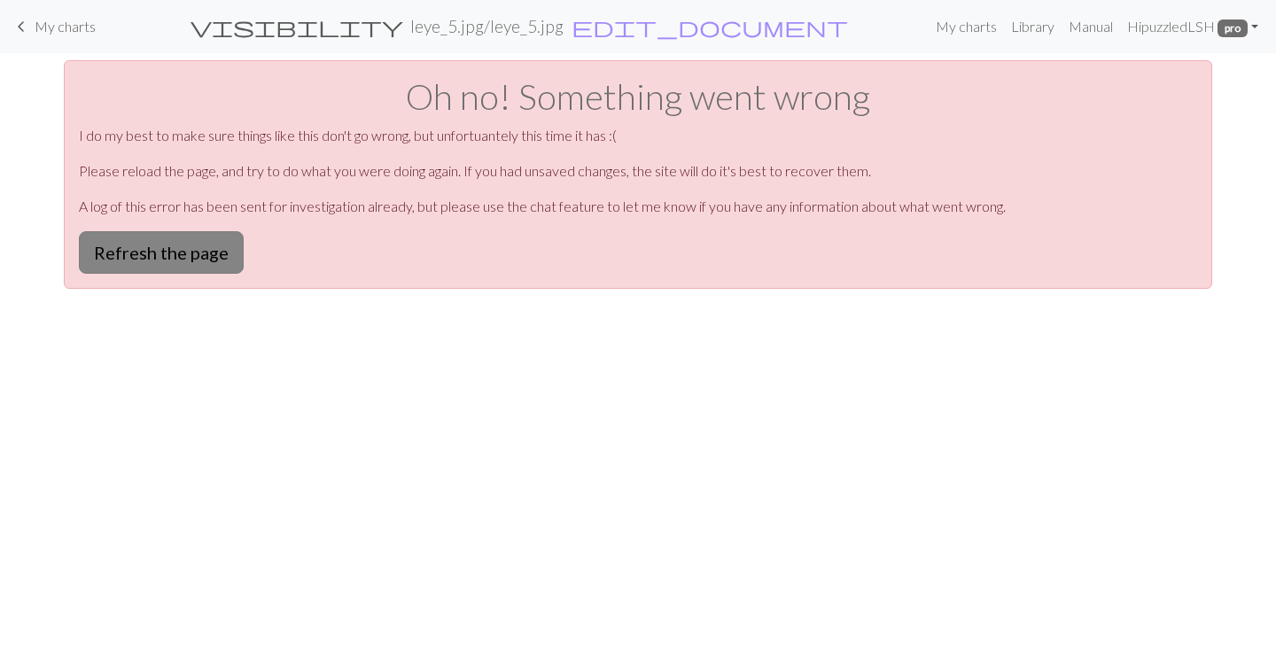
click at [186, 266] on button "Refresh the page" at bounding box center [161, 252] width 165 height 43
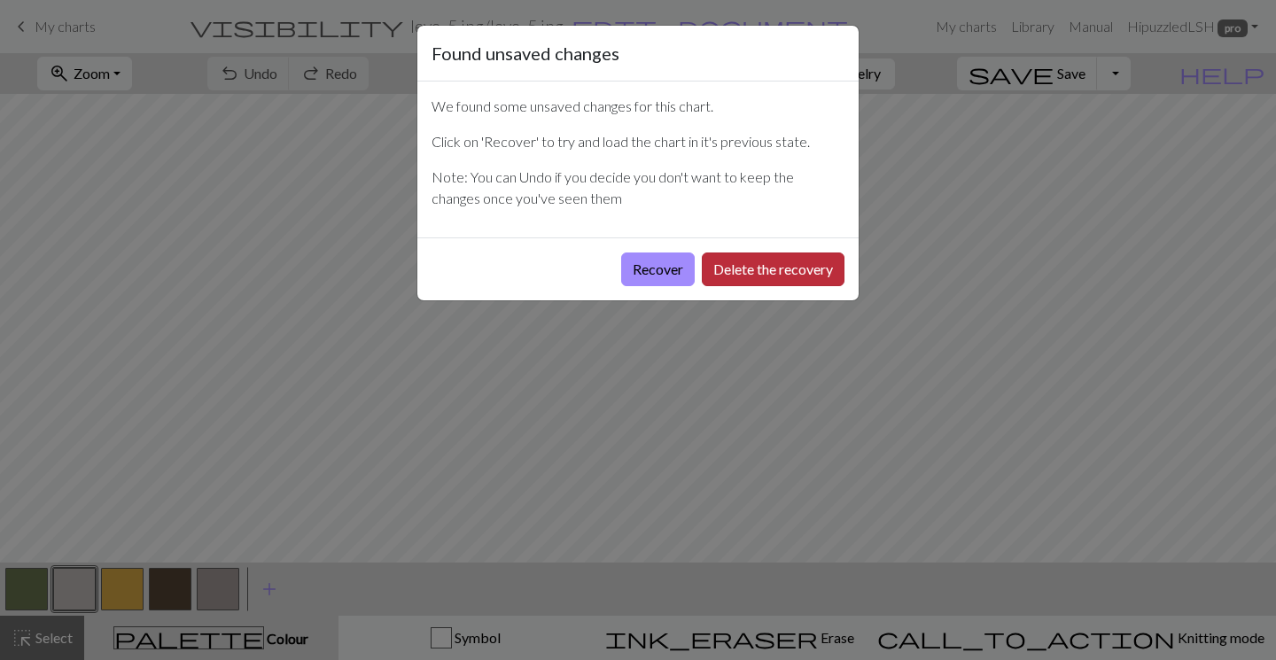
click at [757, 270] on button "Delete the recovery" at bounding box center [773, 270] width 143 height 34
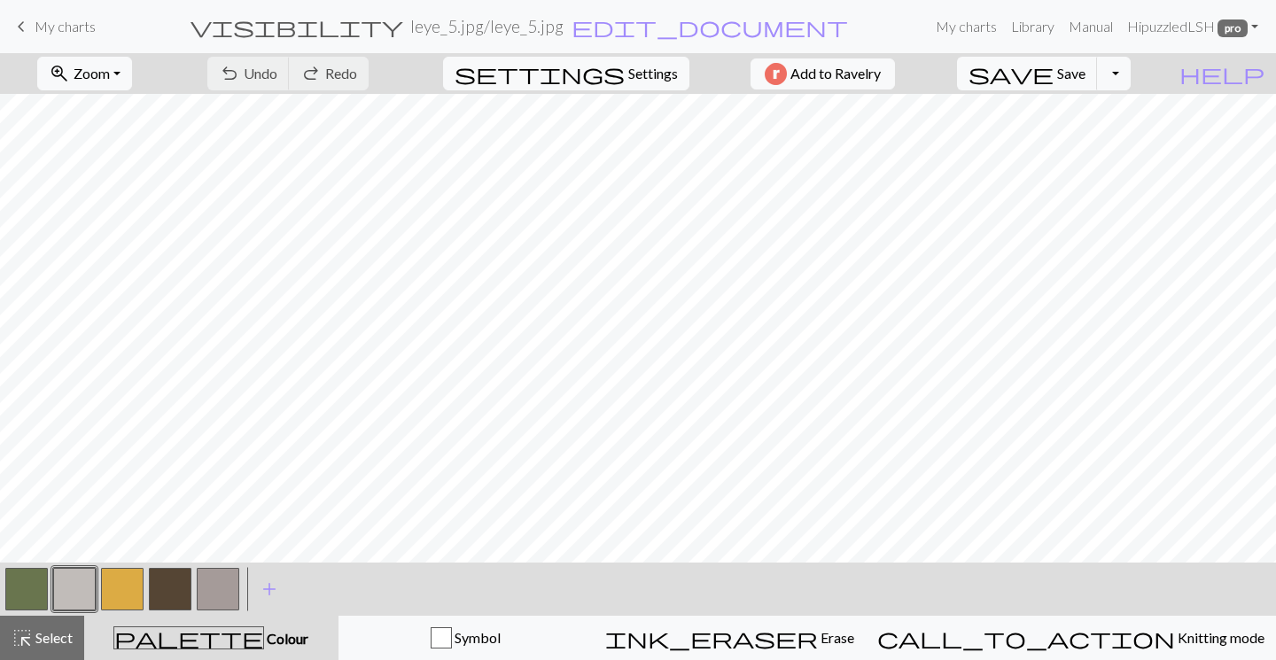
click at [27, 581] on button "button" at bounding box center [26, 589] width 43 height 43
click at [183, 590] on button "button" at bounding box center [170, 589] width 43 height 43
click at [1086, 76] on span "Save" at bounding box center [1071, 73] width 28 height 17
click at [121, 585] on button "button" at bounding box center [122, 589] width 43 height 43
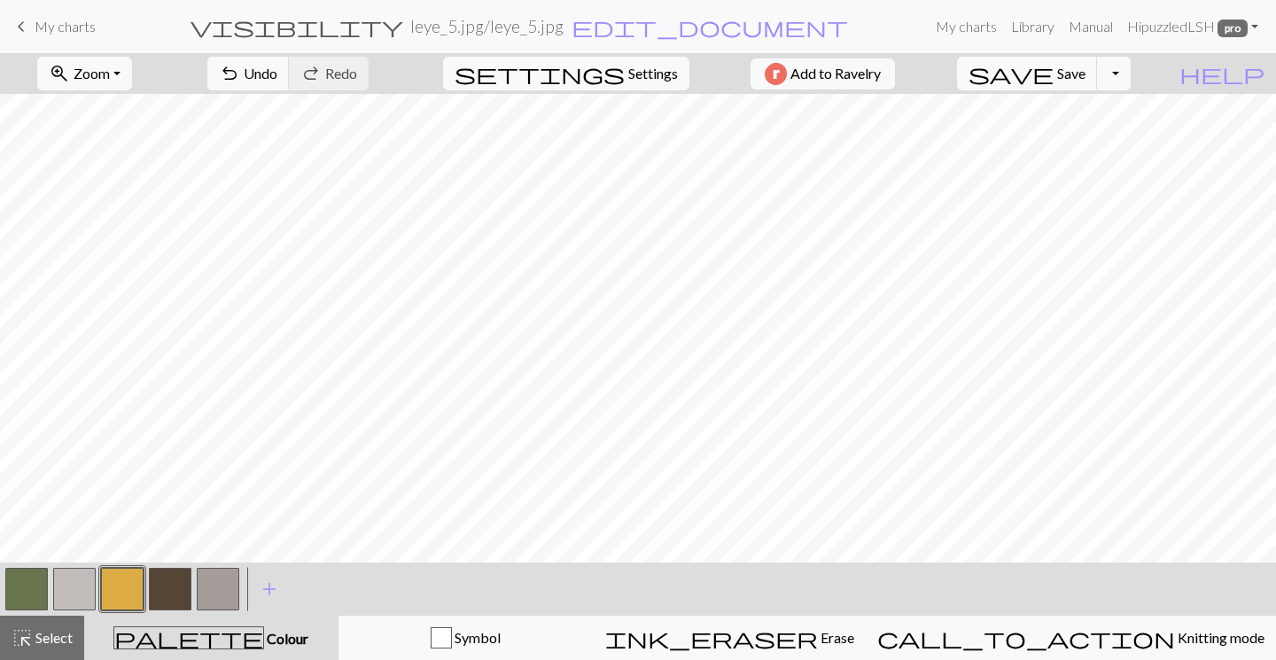
click at [33, 584] on button "button" at bounding box center [26, 589] width 43 height 43
click at [1098, 83] on button "save Save Save" at bounding box center [1027, 74] width 141 height 34
click at [1131, 71] on button "Toggle Dropdown" at bounding box center [1114, 74] width 34 height 34
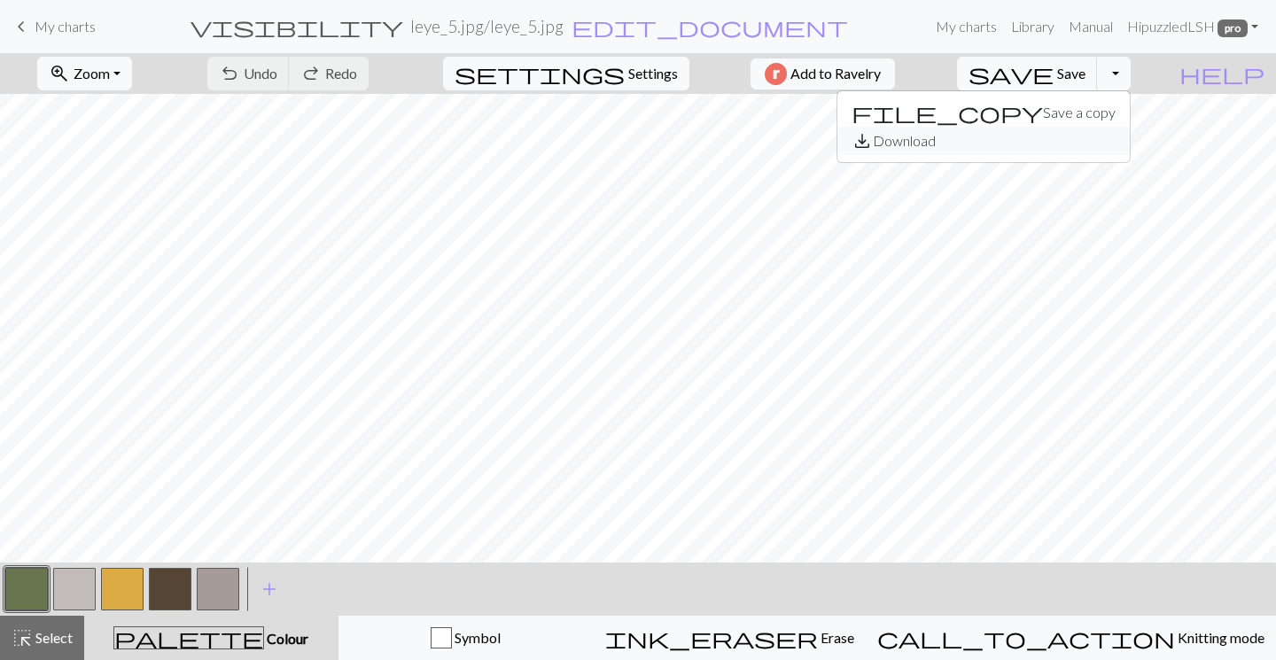
click at [1063, 147] on button "save_alt Download" at bounding box center [984, 141] width 293 height 28
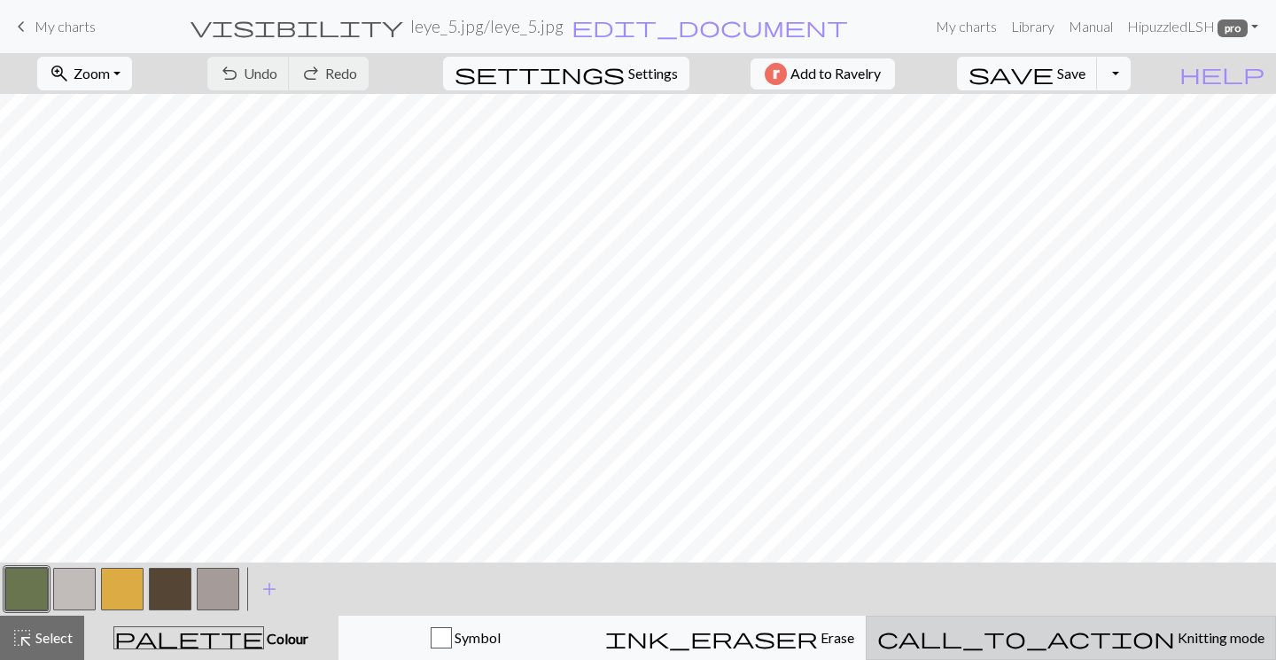
click at [1175, 636] on span "Knitting mode" at bounding box center [1220, 637] width 90 height 17
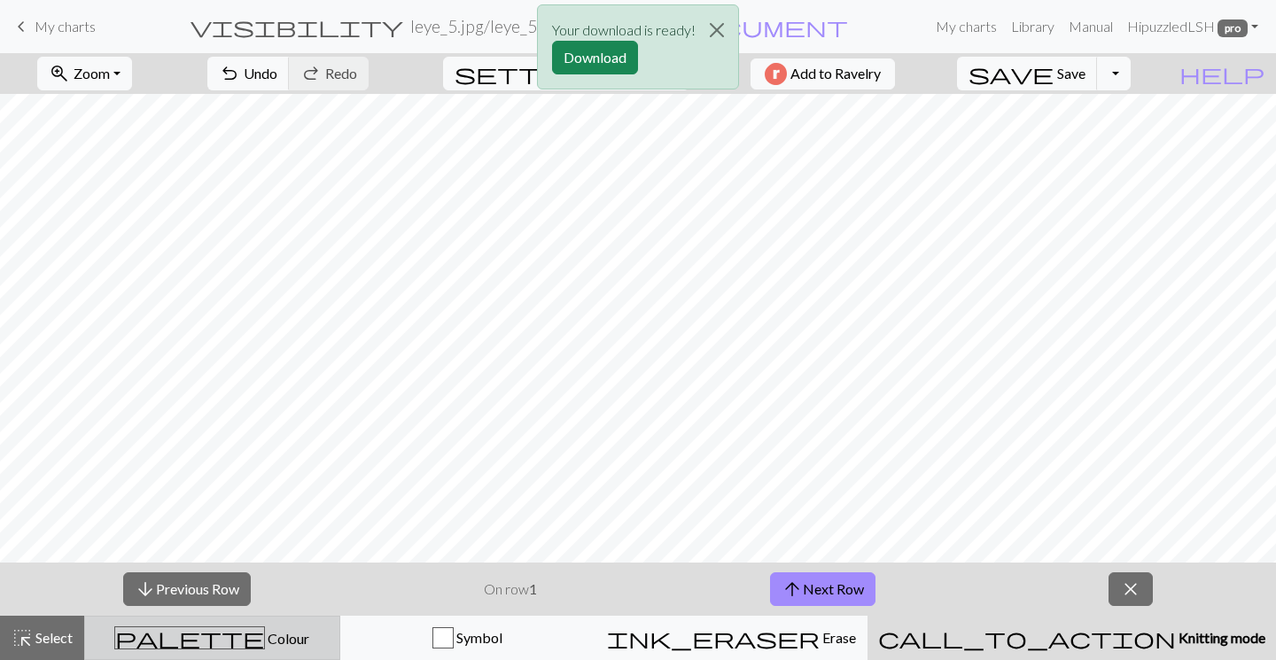
click at [308, 652] on button "palette Colour Colour" at bounding box center [212, 638] width 256 height 44
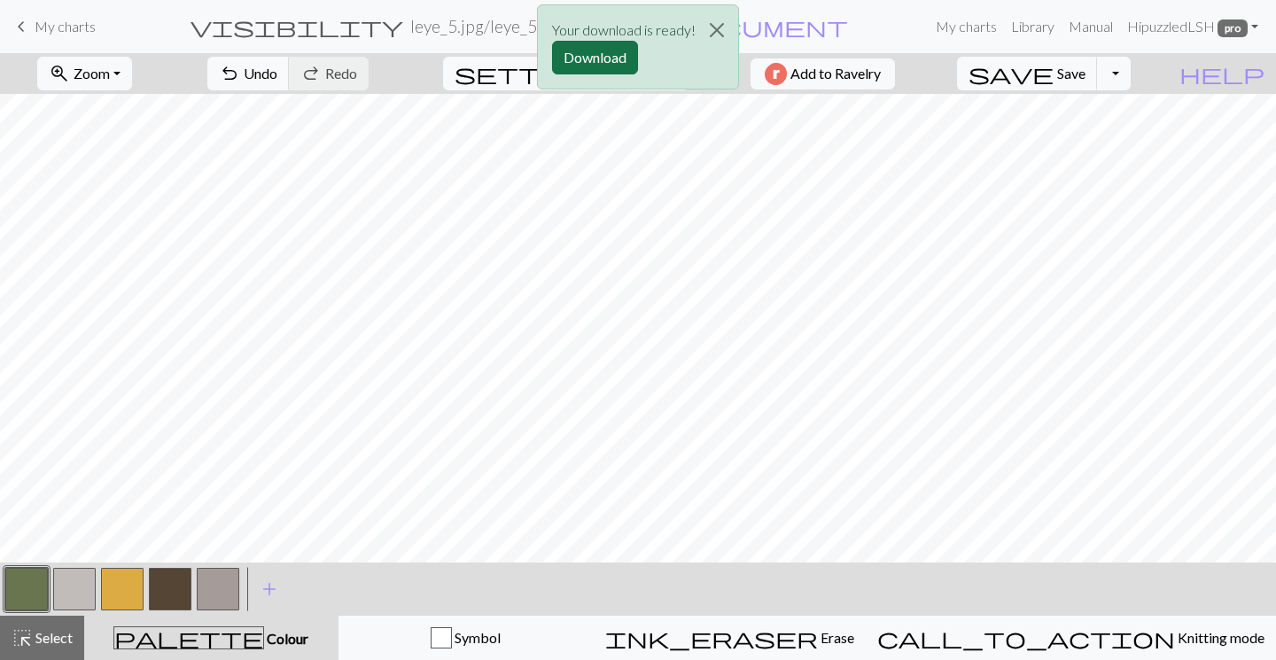
click at [613, 47] on button "Download" at bounding box center [595, 58] width 86 height 34
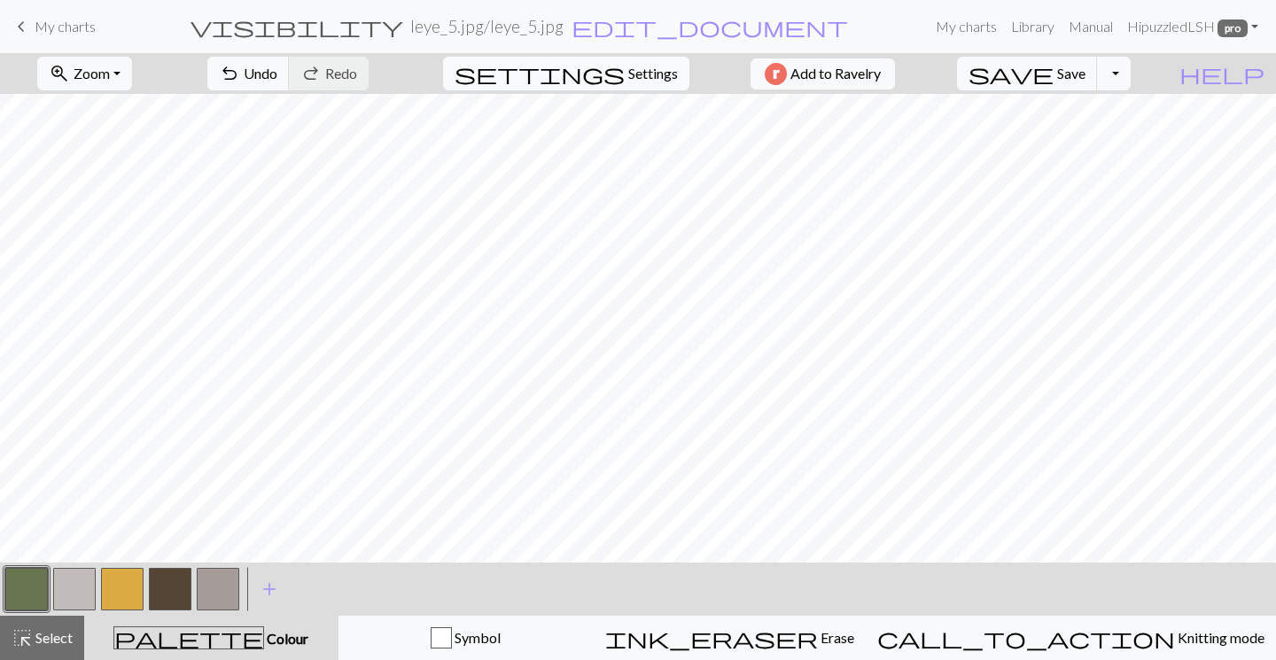
click at [644, 66] on span "Settings" at bounding box center [653, 73] width 50 height 21
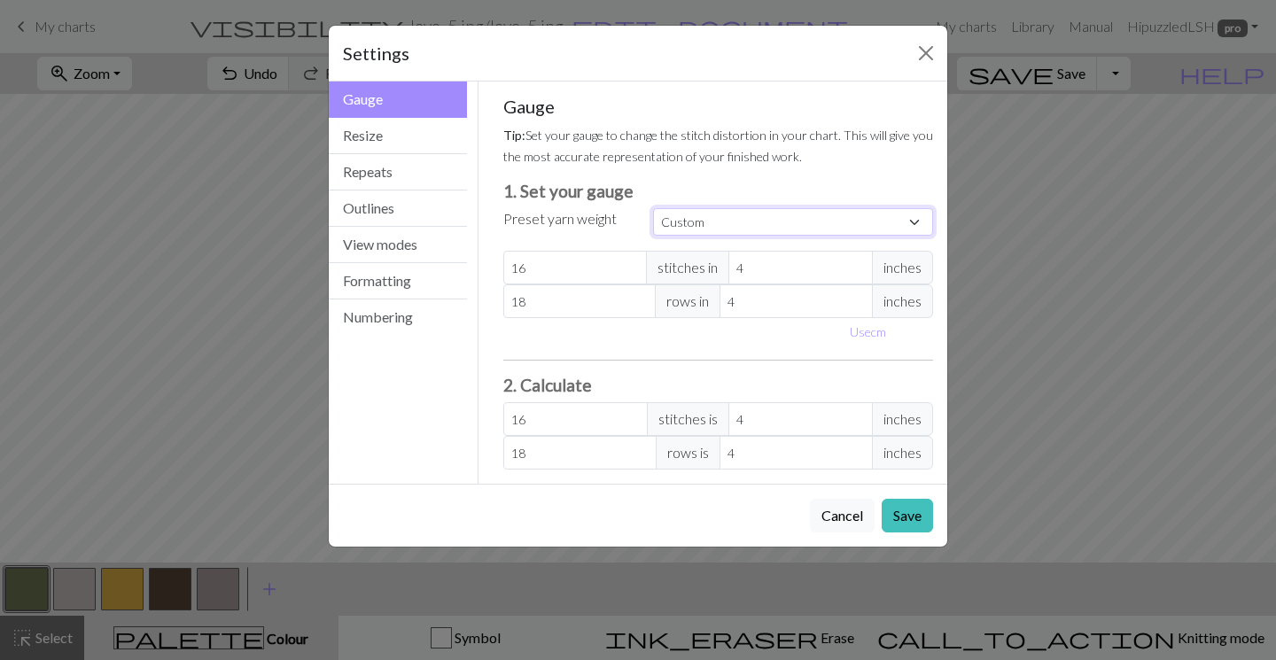
click at [715, 224] on select "Custom Square Lace Light Fingering Fingering Sport Double knit Worsted Aran Bul…" at bounding box center [793, 221] width 280 height 27
select select "dk"
type input "22"
type input "30"
type input "22"
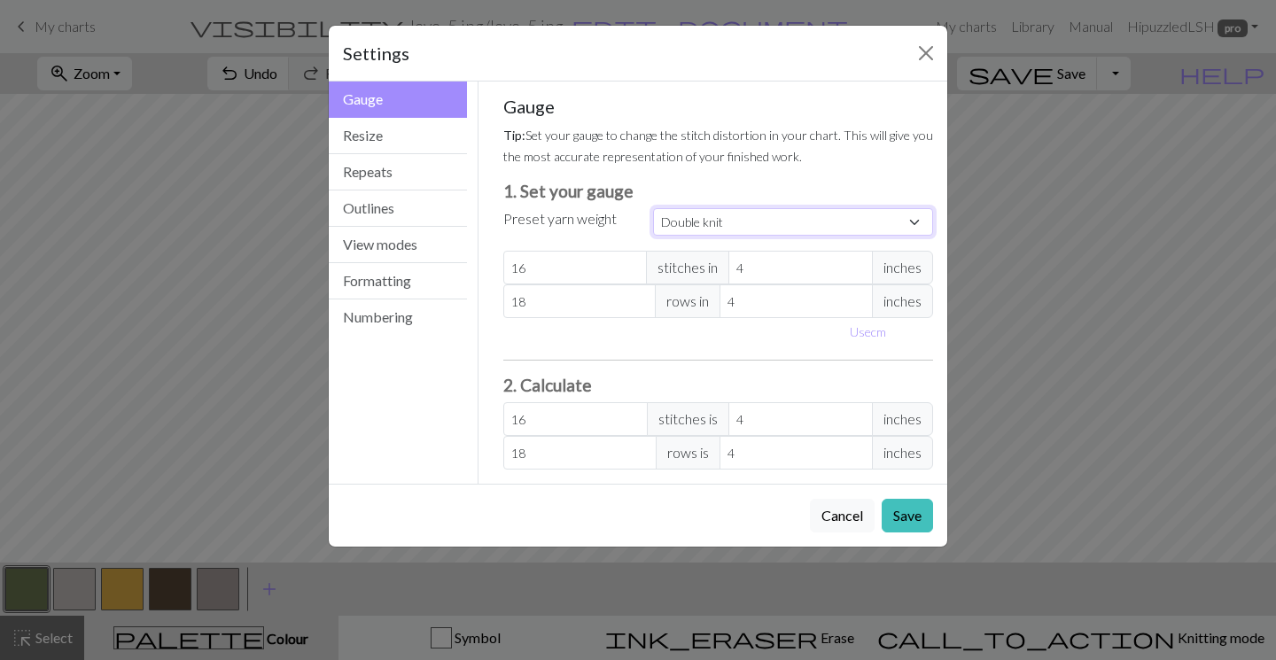
type input "30"
click at [824, 354] on div "Gauge Tip: Set your gauge to change the stitch distortion in your chart. This w…" at bounding box center [718, 283] width 431 height 374
type input "23"
select select "custom"
type input "23"
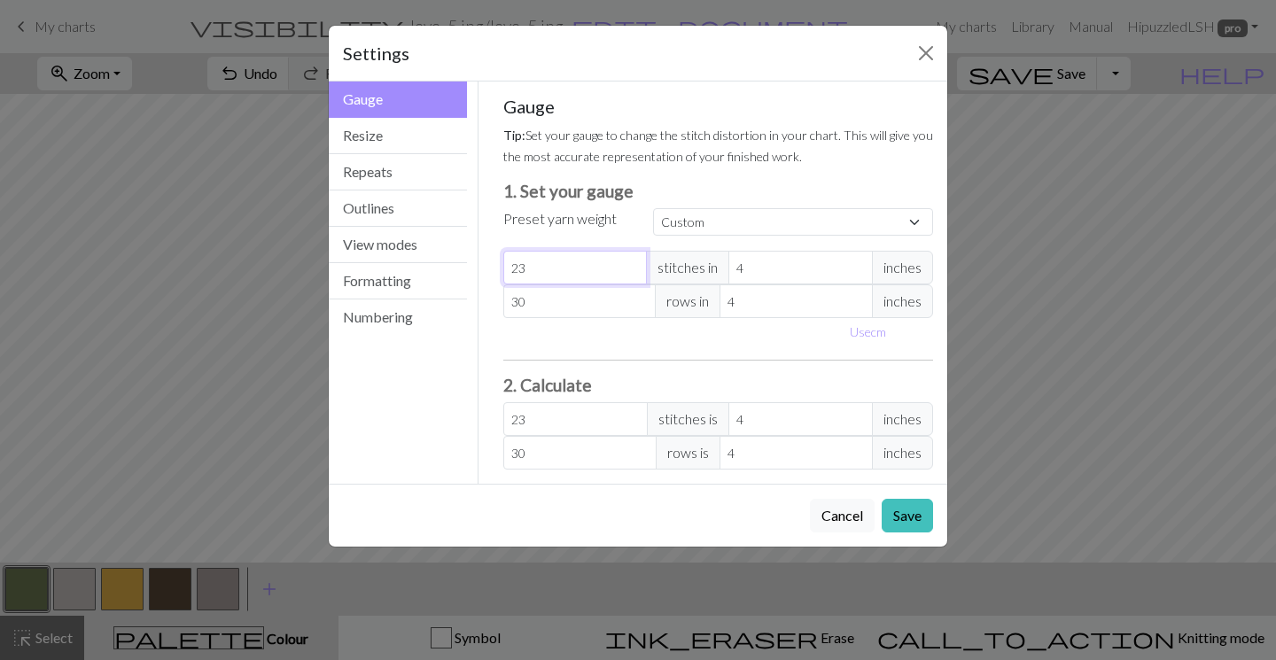
click at [628, 263] on input "23" at bounding box center [575, 268] width 144 height 34
type input "2"
type input "22"
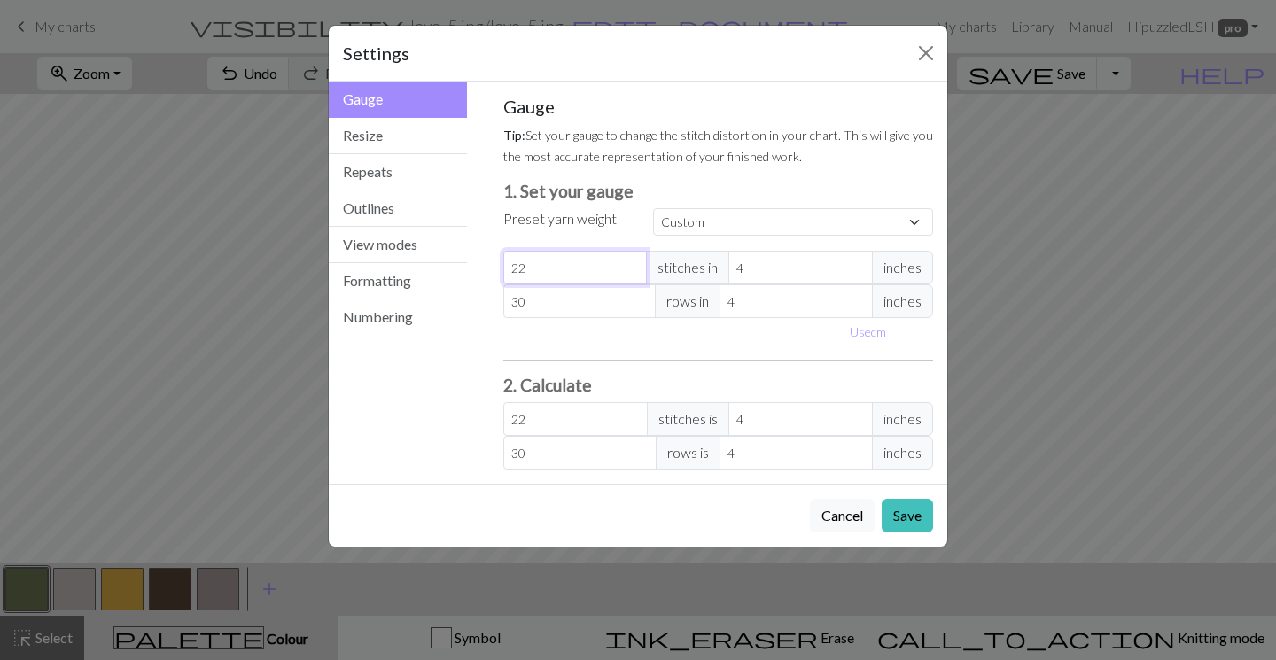
type input "22"
type input "31"
click at [639, 300] on input "31" at bounding box center [579, 302] width 153 height 34
type input "32"
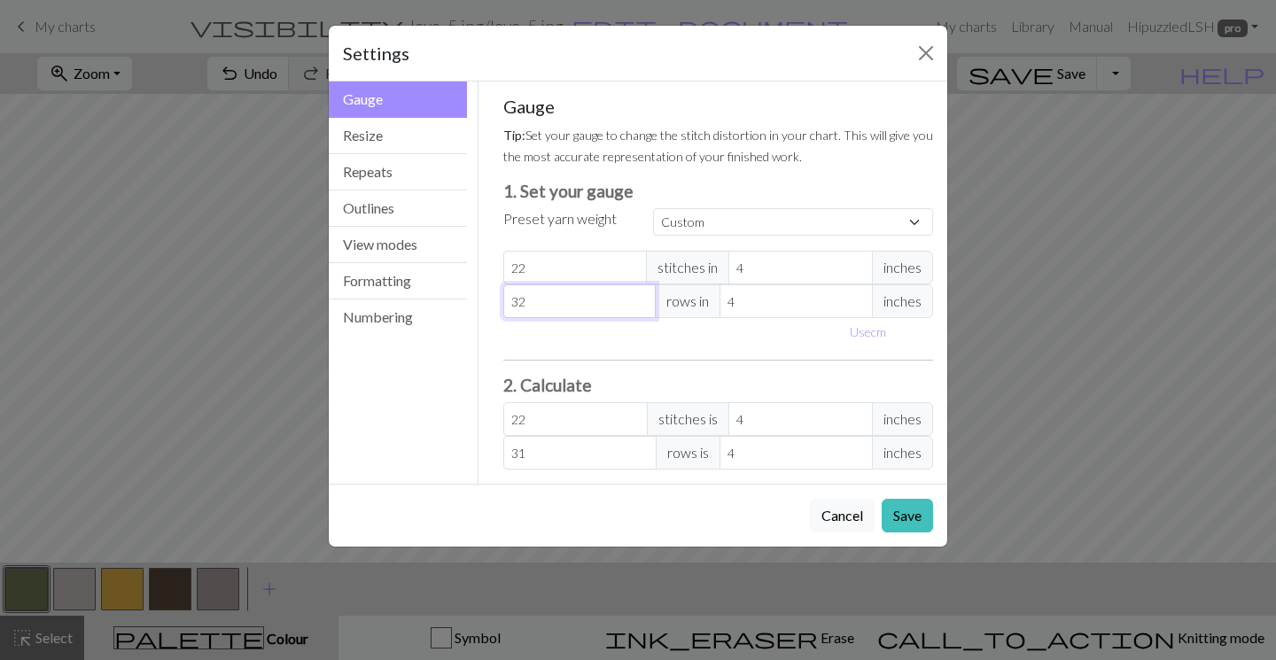
type input "32"
click at [639, 300] on input "32" at bounding box center [579, 302] width 153 height 34
type input "33"
click at [639, 300] on input "33" at bounding box center [579, 302] width 153 height 34
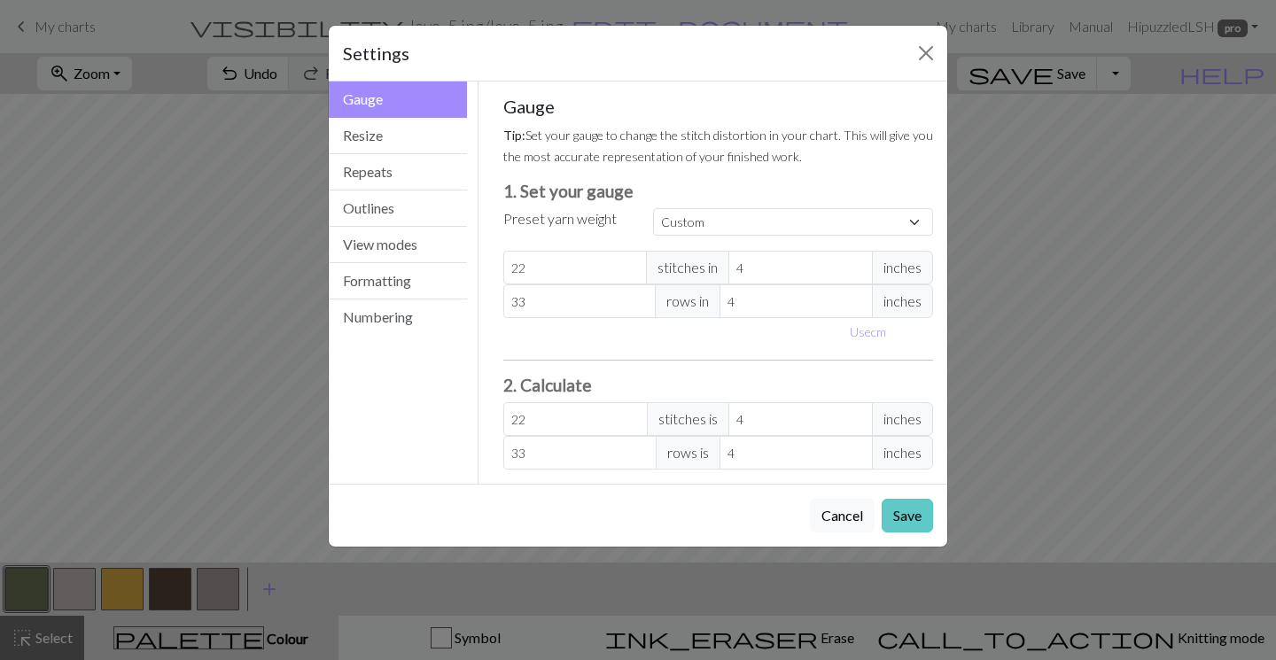
click at [905, 524] on button "Save" at bounding box center [907, 516] width 51 height 34
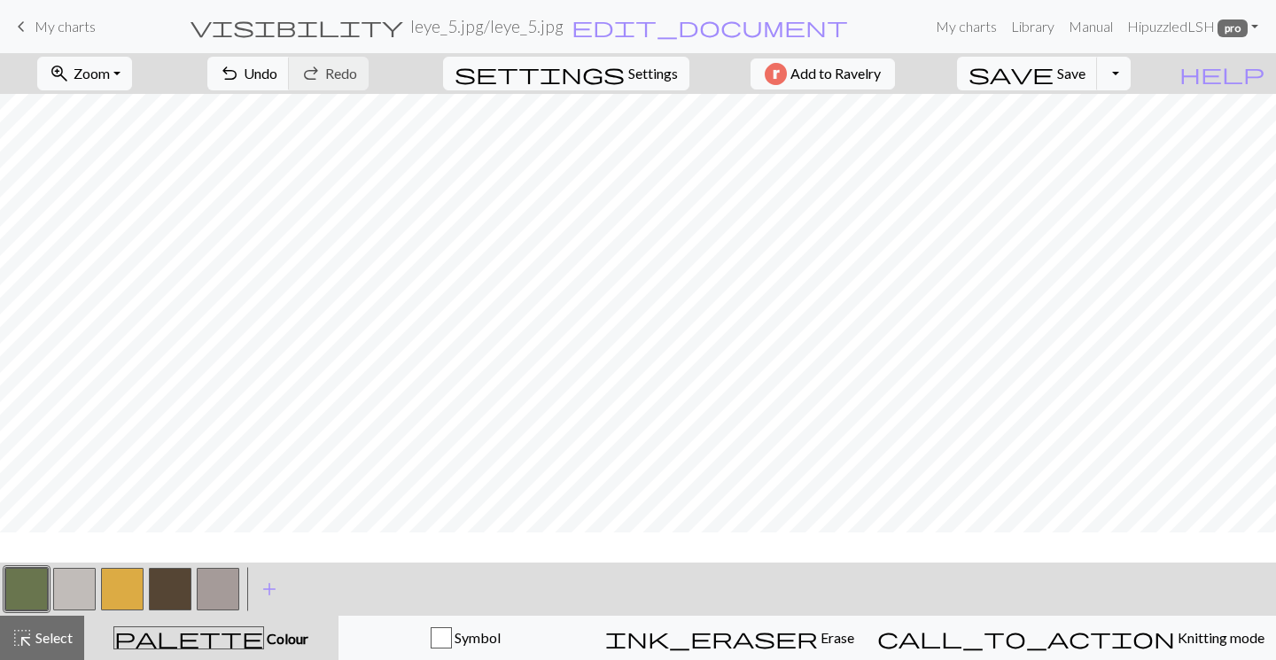
scroll to position [0, 0]
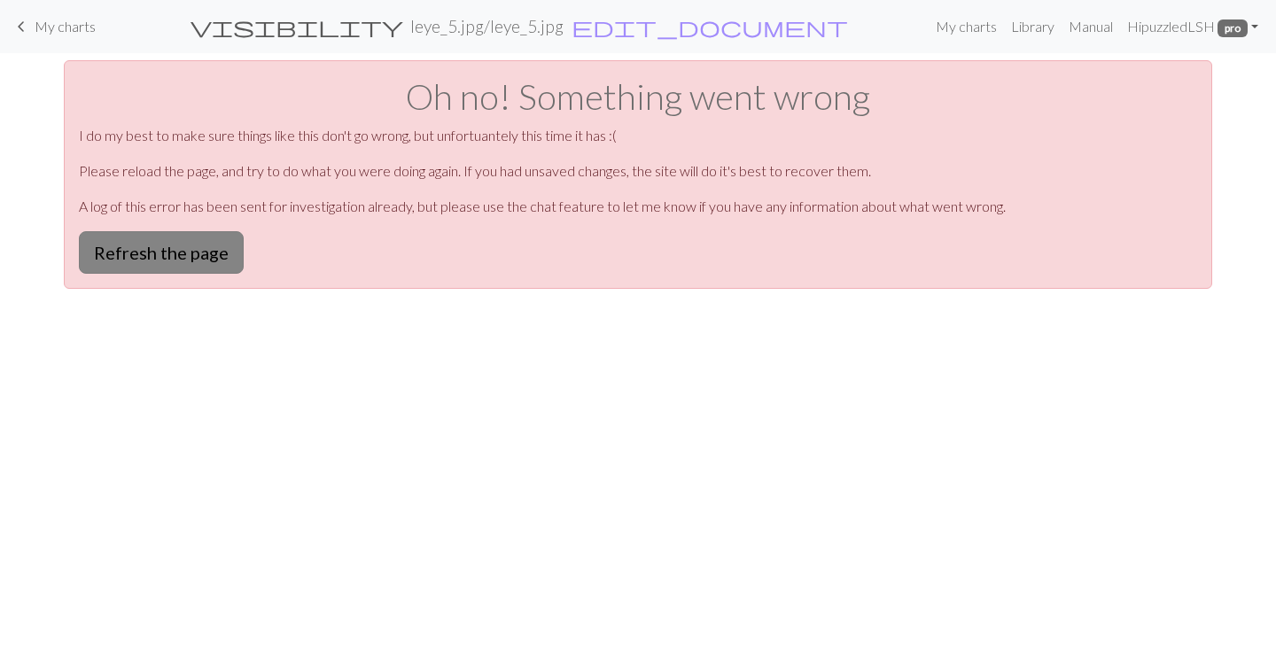
click at [194, 261] on button "Refresh the page" at bounding box center [161, 252] width 165 height 43
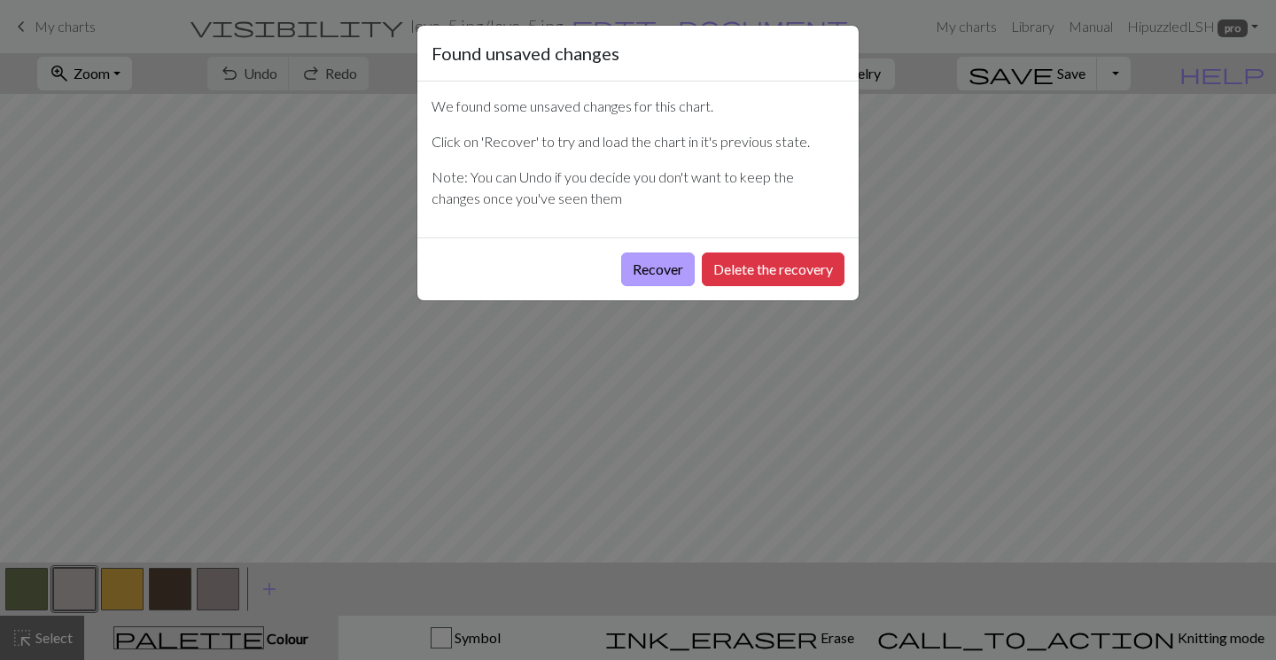
click at [659, 271] on button "Recover" at bounding box center [658, 270] width 74 height 34
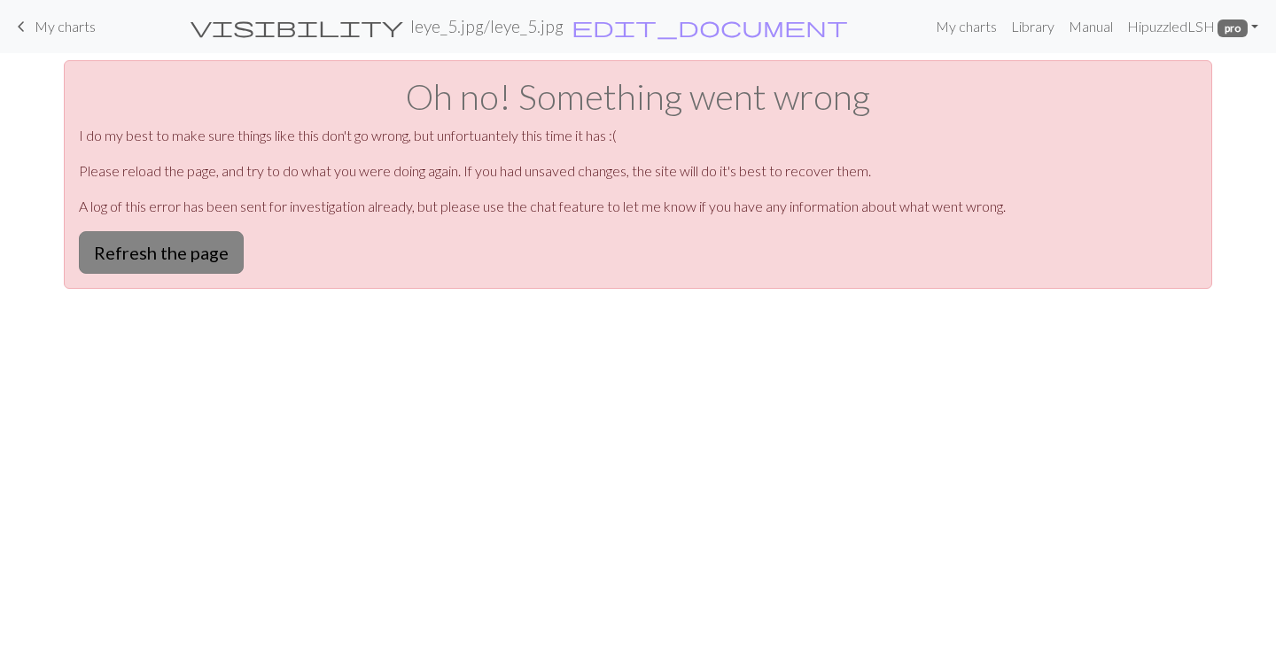
click at [200, 244] on button "Refresh the page" at bounding box center [161, 252] width 165 height 43
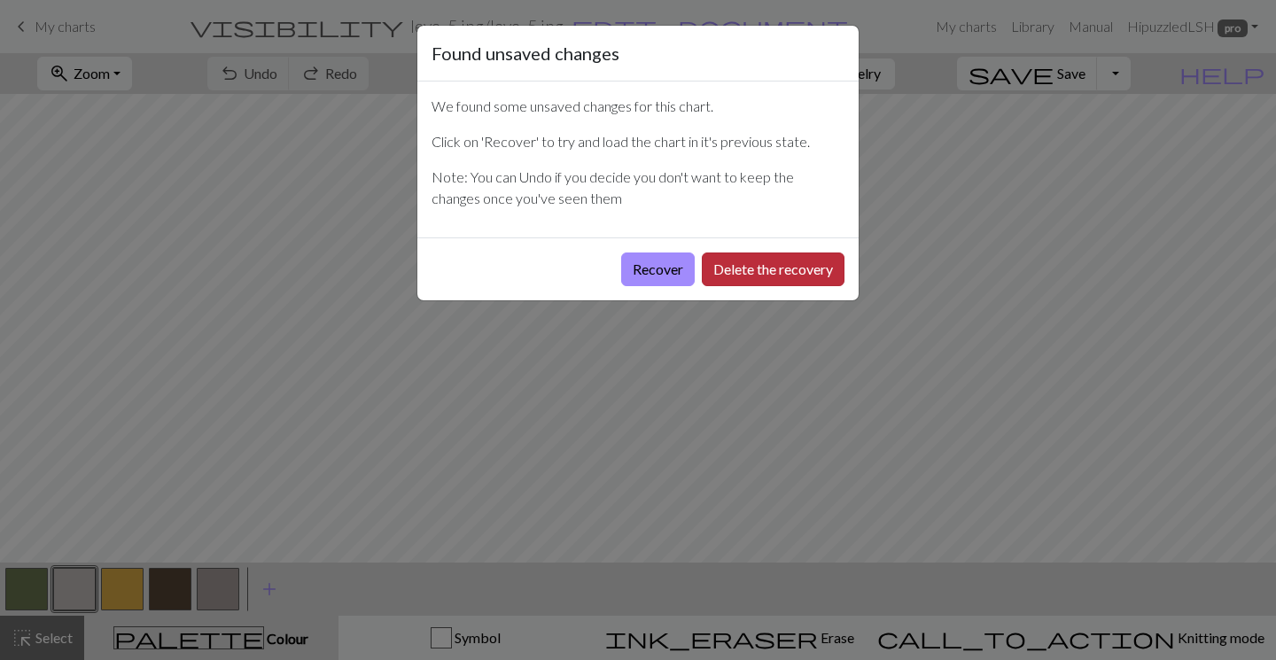
click at [767, 259] on button "Delete the recovery" at bounding box center [773, 270] width 143 height 34
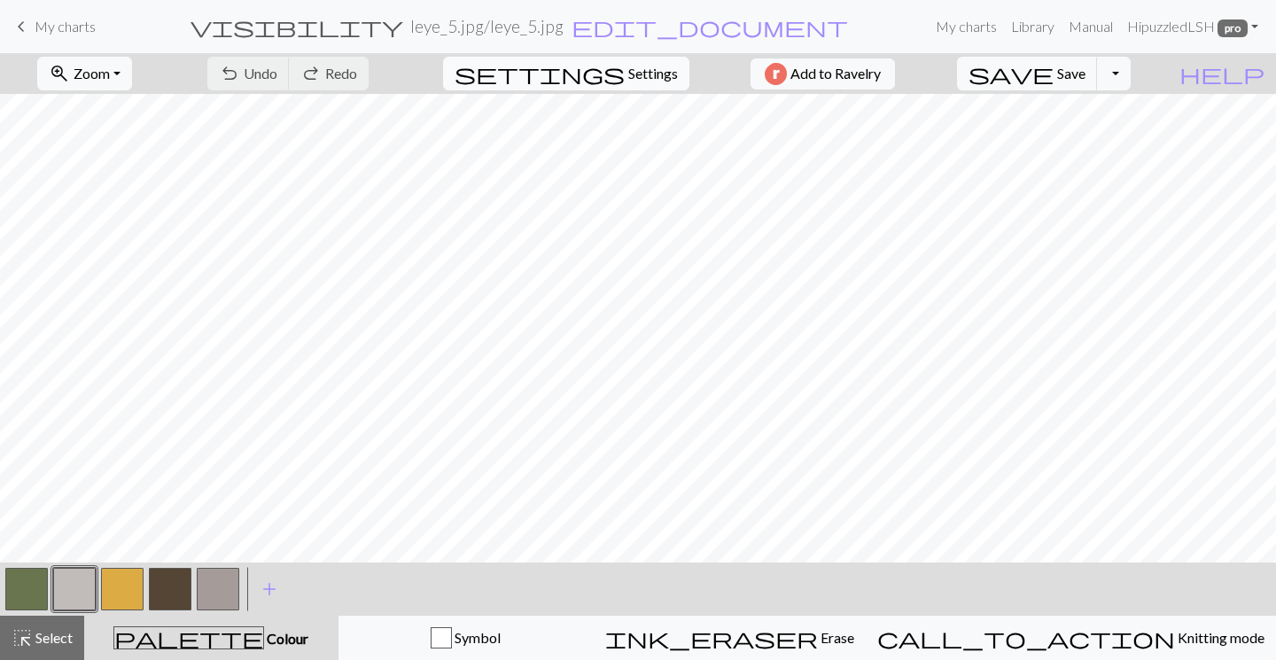
click at [644, 74] on span "Settings" at bounding box center [653, 73] width 50 height 21
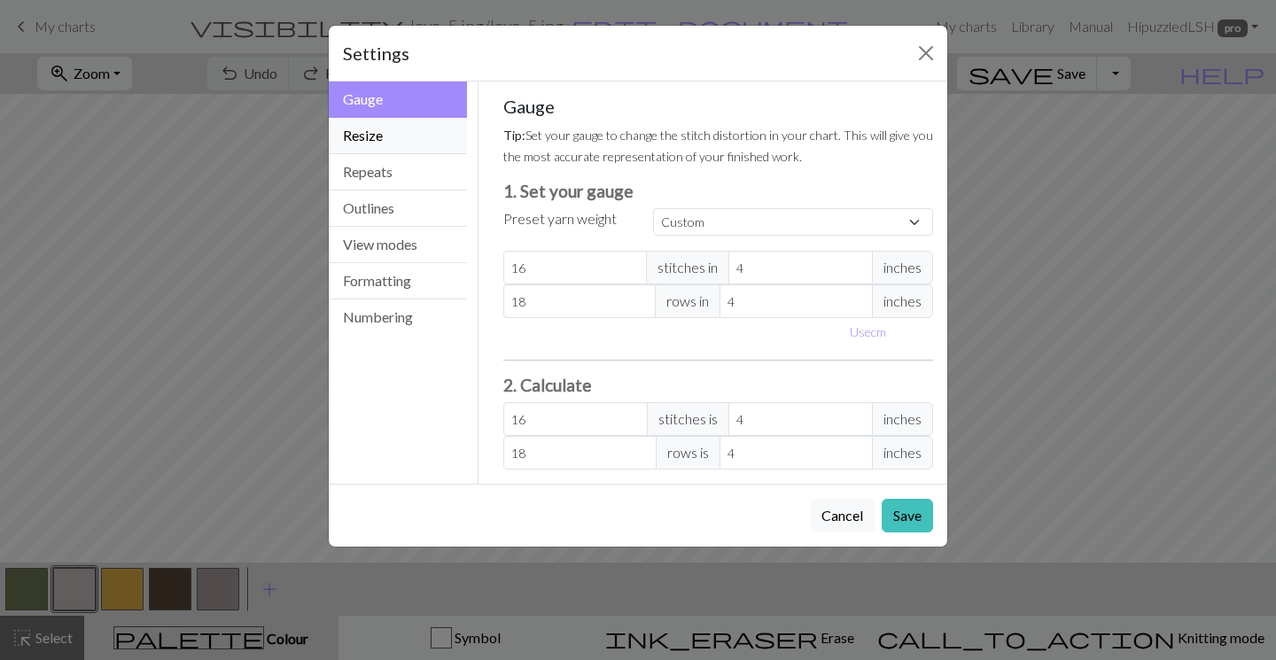
click at [408, 144] on button "Resize" at bounding box center [398, 136] width 138 height 36
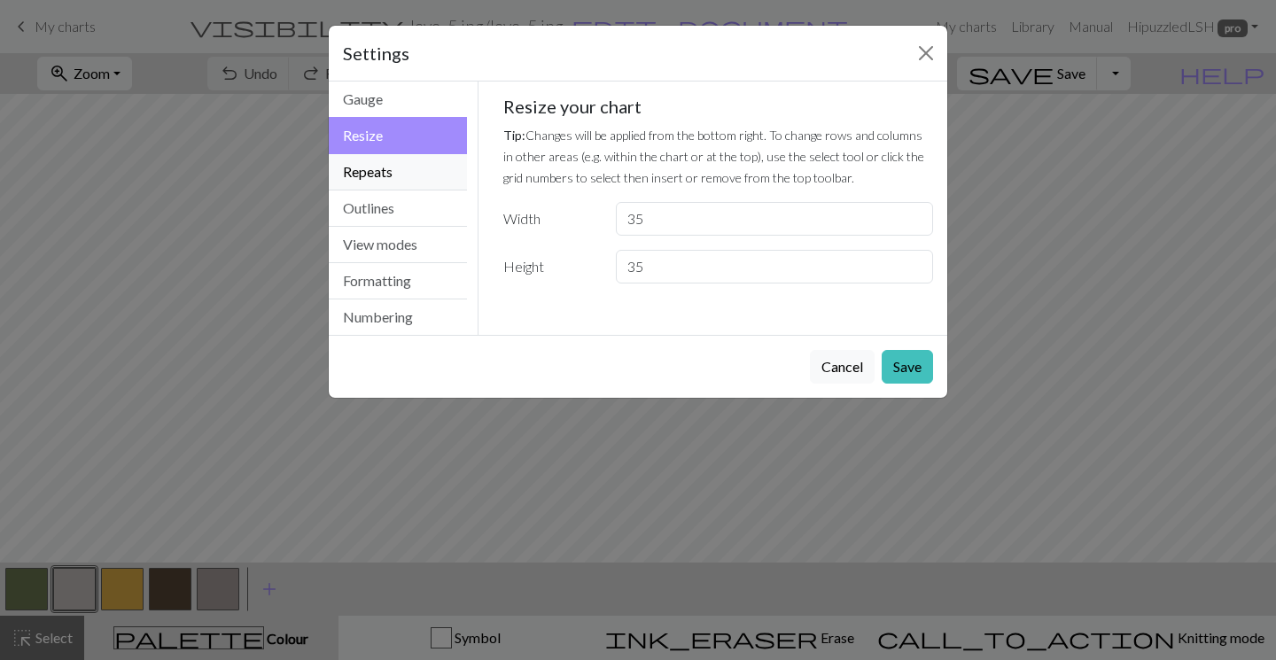
click at [394, 187] on button "Repeats" at bounding box center [398, 172] width 138 height 36
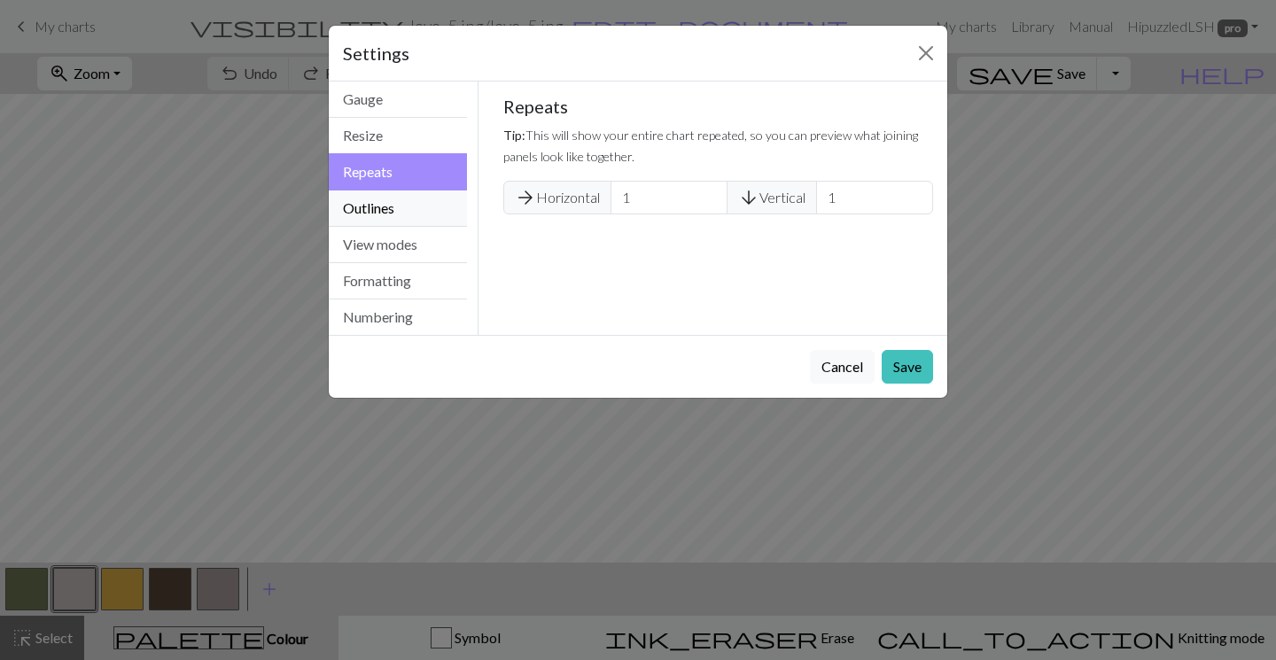
click at [392, 212] on button "Outlines" at bounding box center [398, 209] width 138 height 36
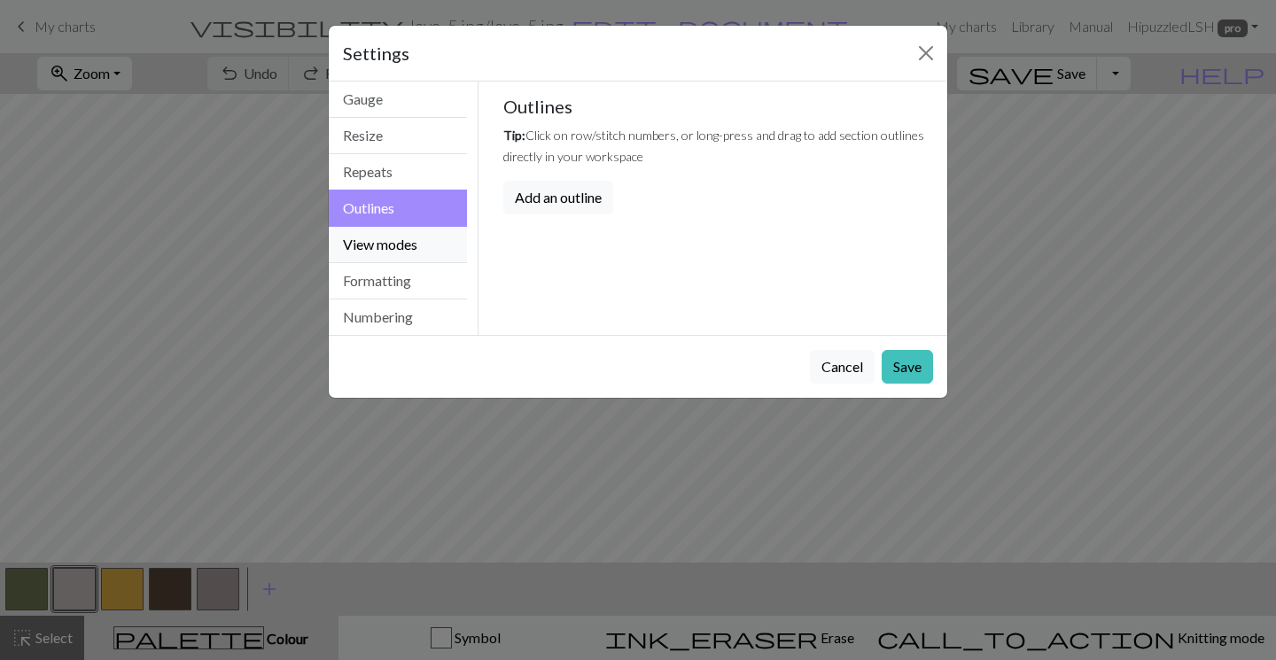
click at [393, 244] on button "View modes" at bounding box center [398, 245] width 138 height 36
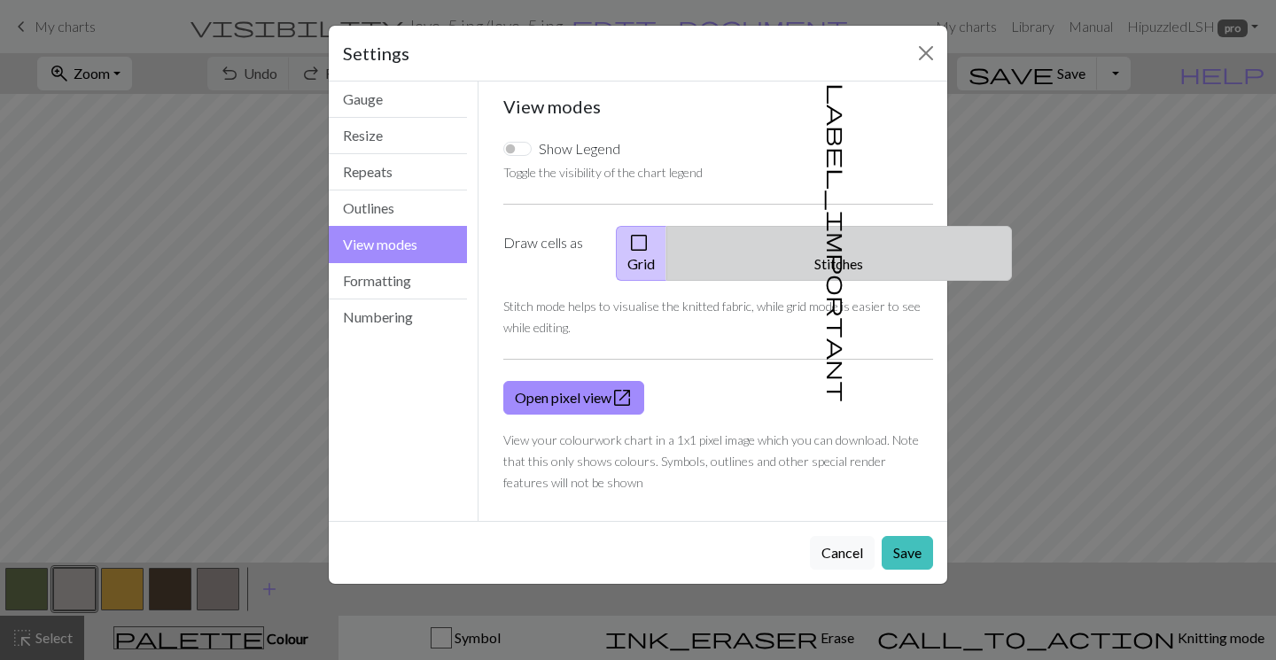
click at [825, 243] on span "label_important" at bounding box center [837, 242] width 25 height 319
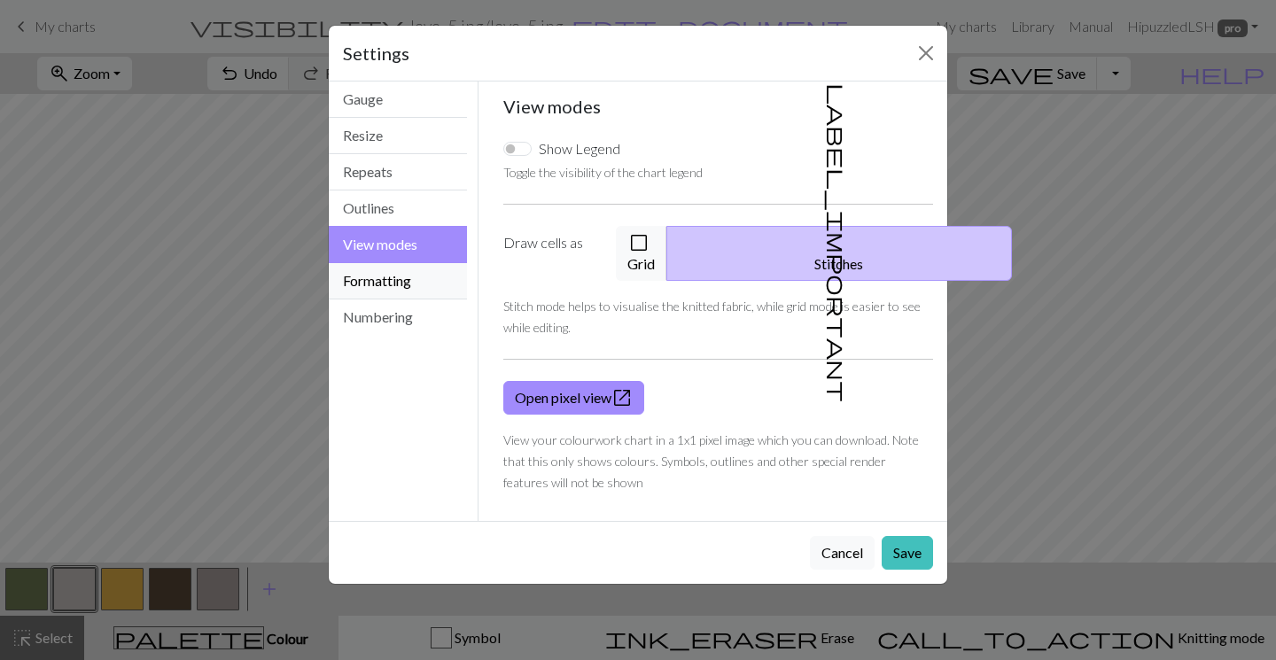
click at [389, 298] on button "Formatting" at bounding box center [398, 281] width 138 height 36
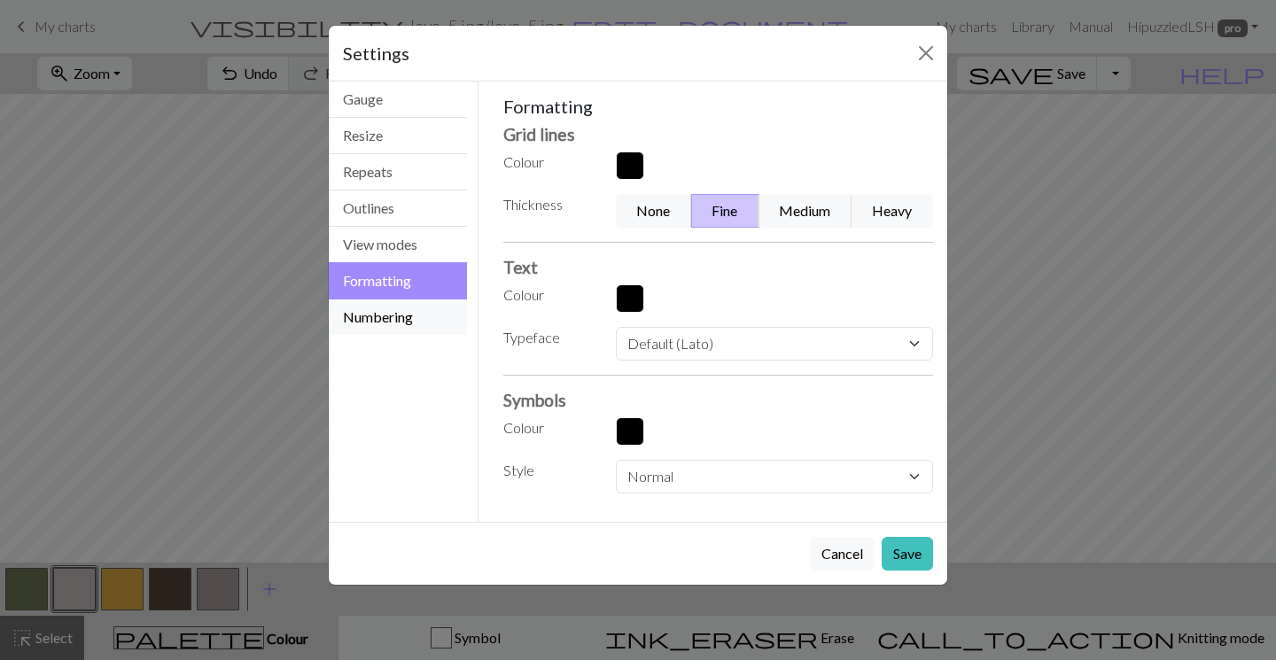
click at [388, 319] on button "Numbering" at bounding box center [398, 317] width 138 height 35
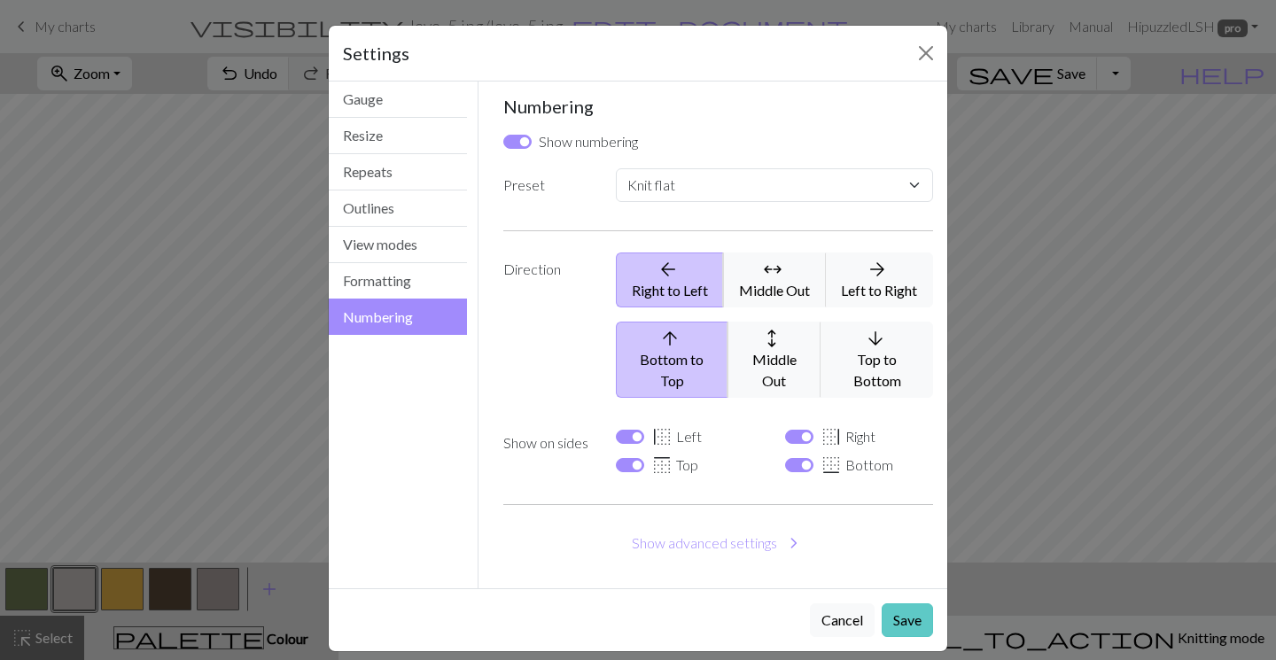
click at [909, 605] on button "Save" at bounding box center [907, 621] width 51 height 34
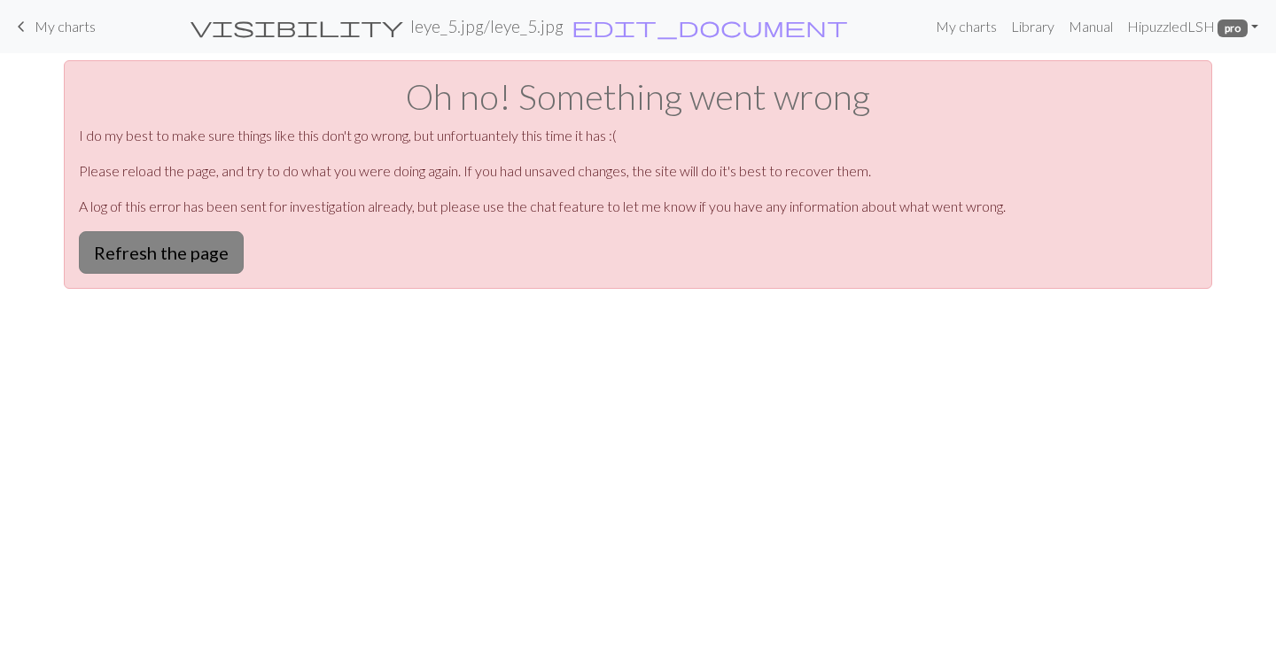
click at [209, 259] on button "Refresh the page" at bounding box center [161, 252] width 165 height 43
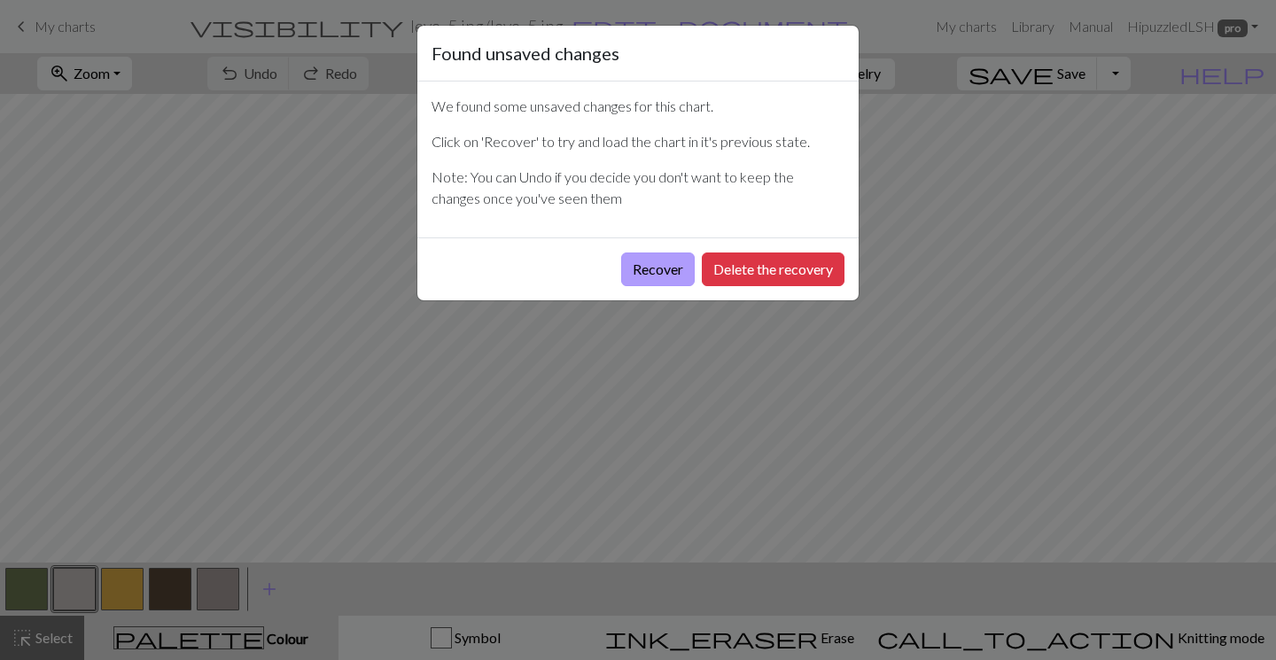
click at [662, 269] on button "Recover" at bounding box center [658, 270] width 74 height 34
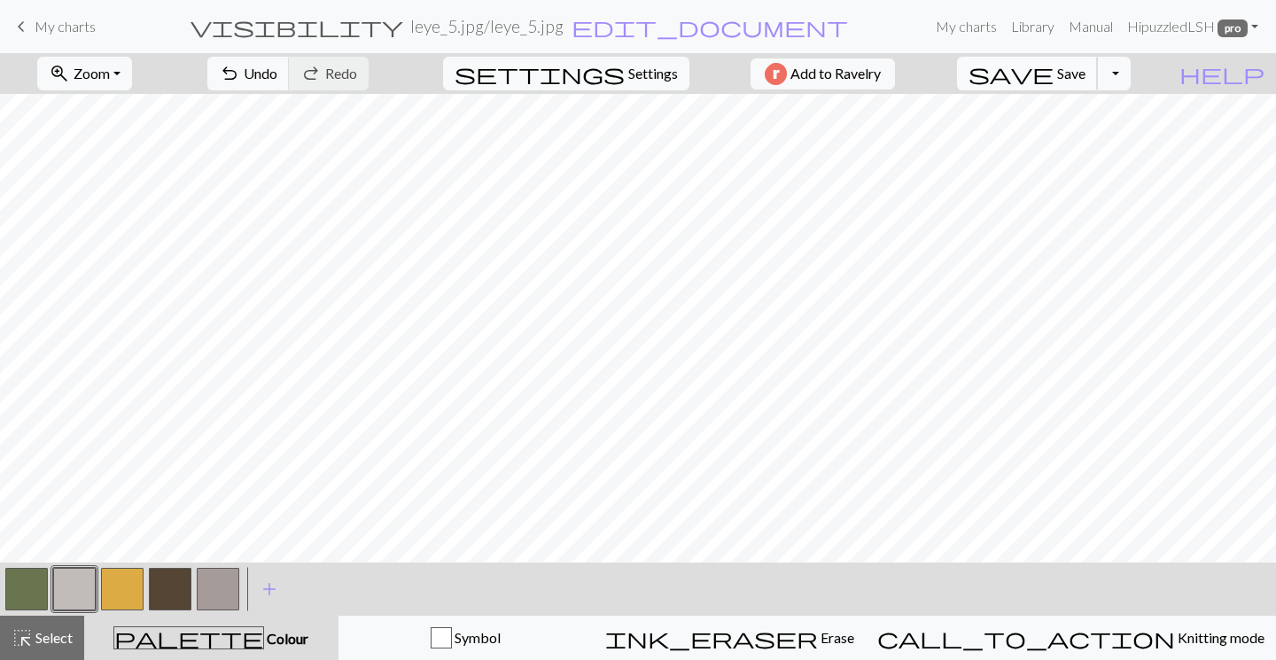
click at [1086, 73] on span "Save" at bounding box center [1071, 73] width 28 height 17
click at [52, 632] on span "Select" at bounding box center [53, 637] width 40 height 17
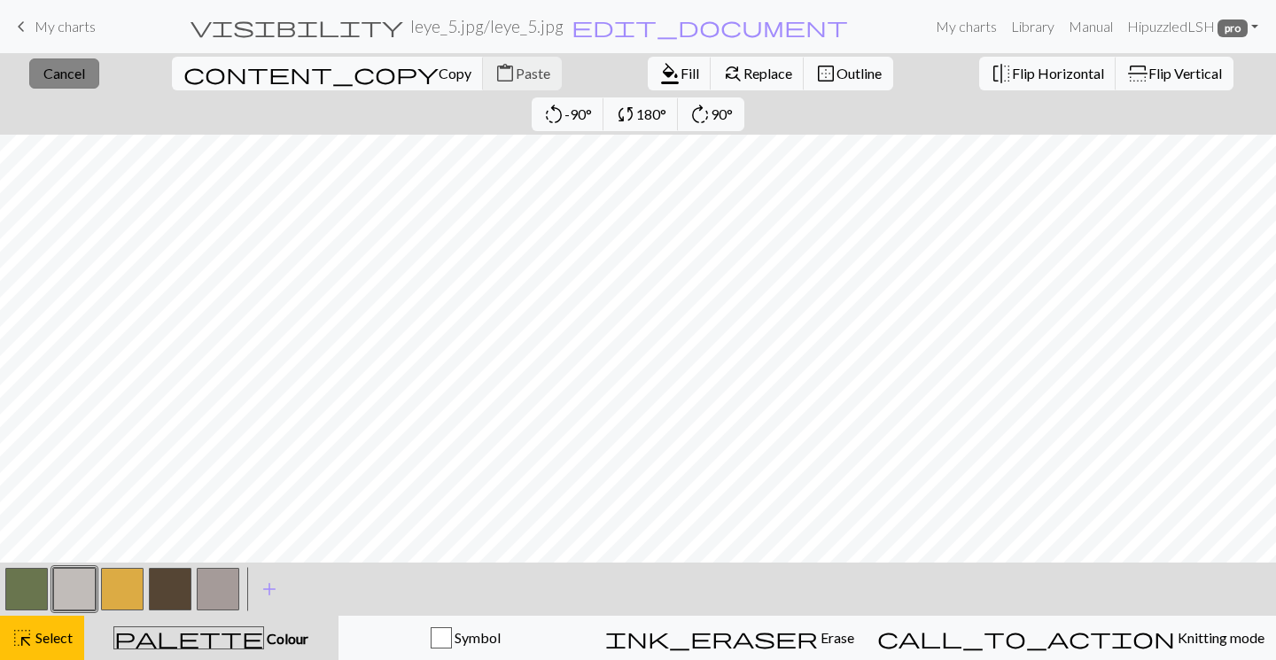
click at [60, 74] on span "Cancel" at bounding box center [64, 73] width 42 height 17
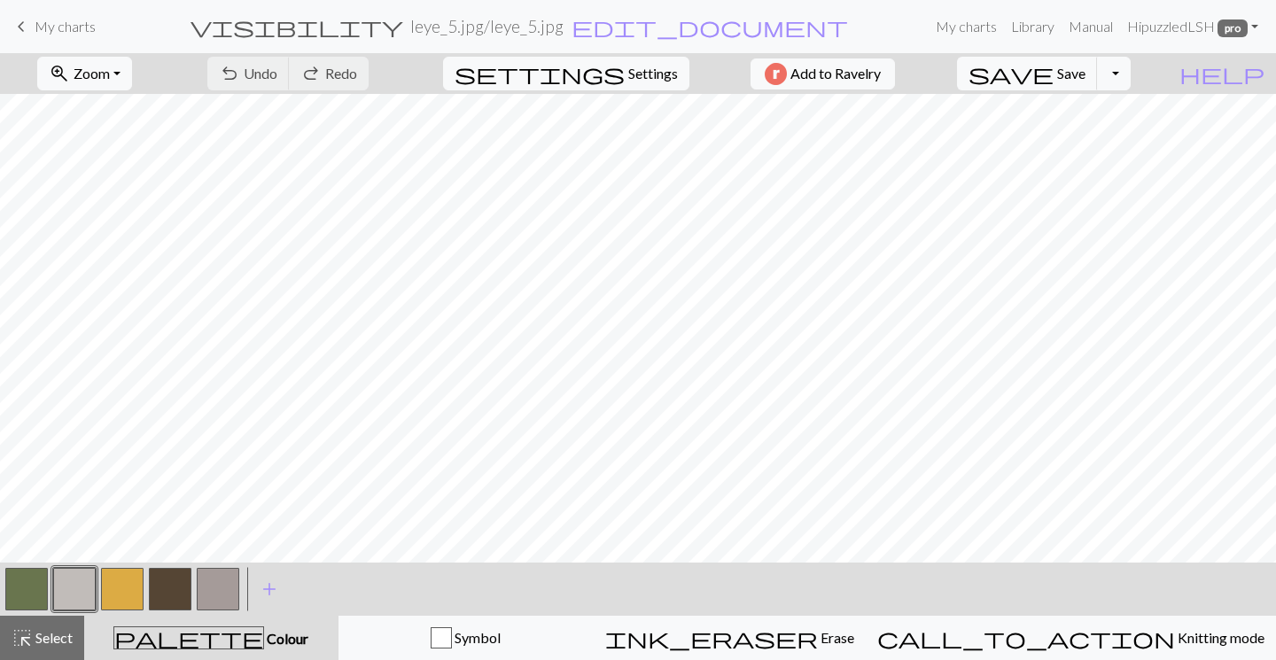
scroll to position [0, 0]
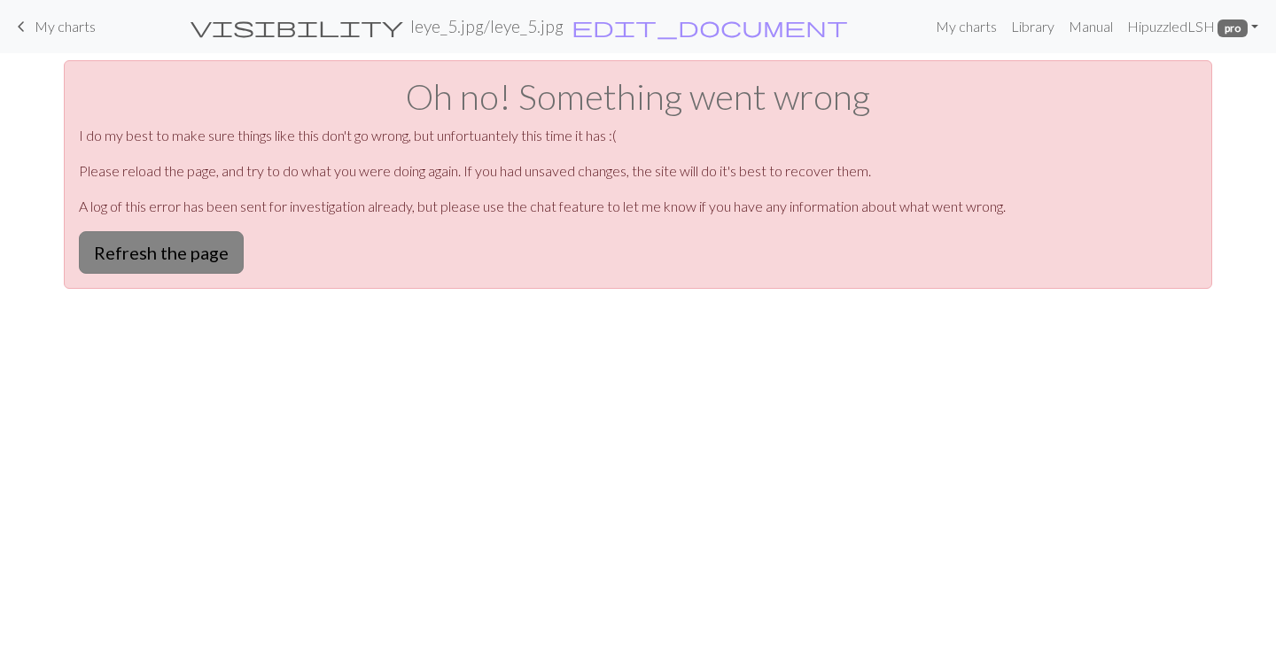
click at [124, 242] on button "Refresh the page" at bounding box center [161, 252] width 165 height 43
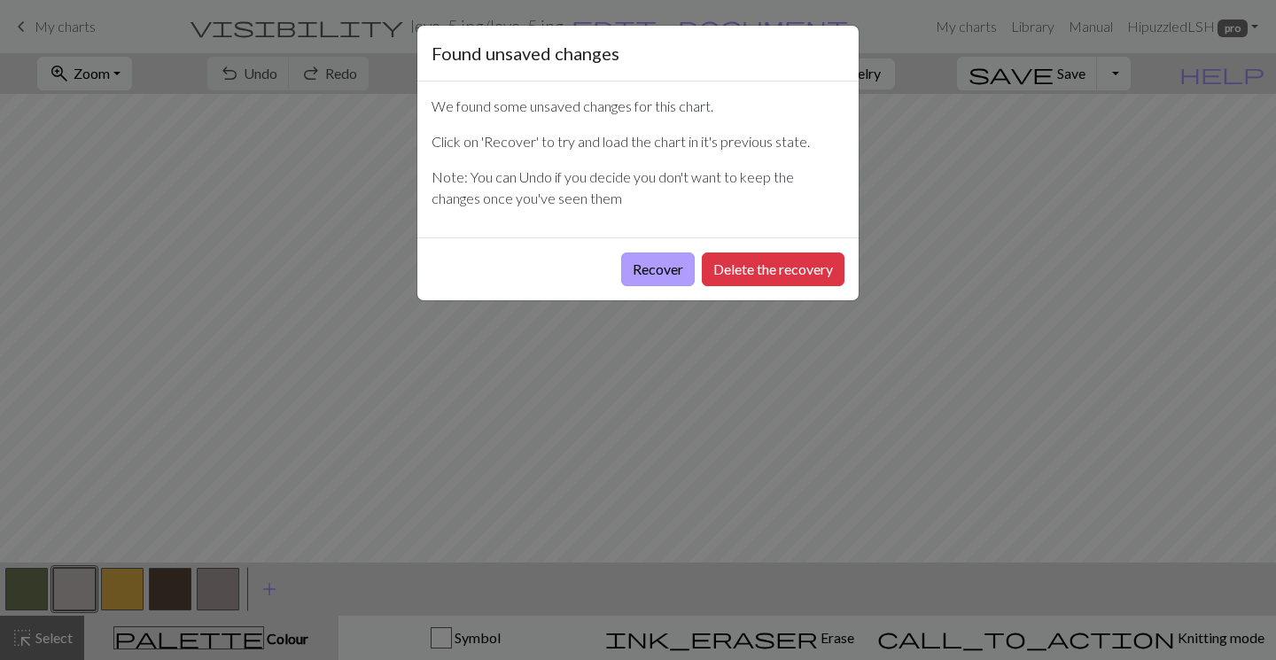
click at [627, 273] on button "Recover" at bounding box center [658, 270] width 74 height 34
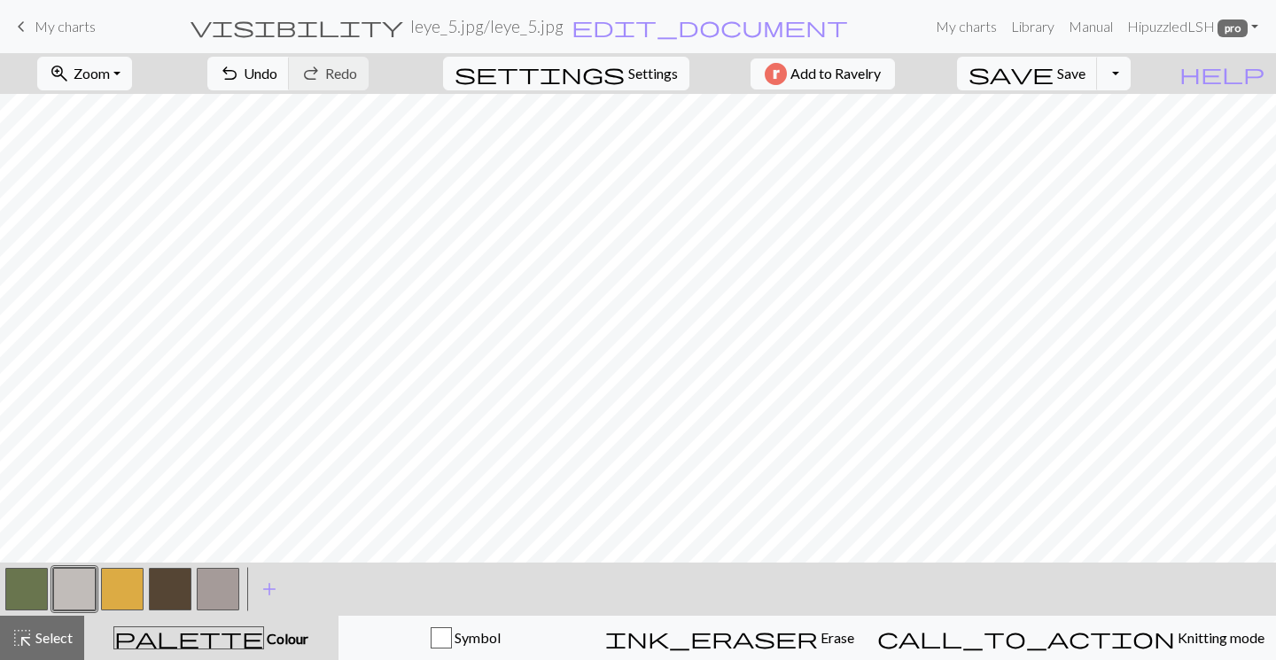
click at [44, 24] on span "My charts" at bounding box center [65, 26] width 61 height 17
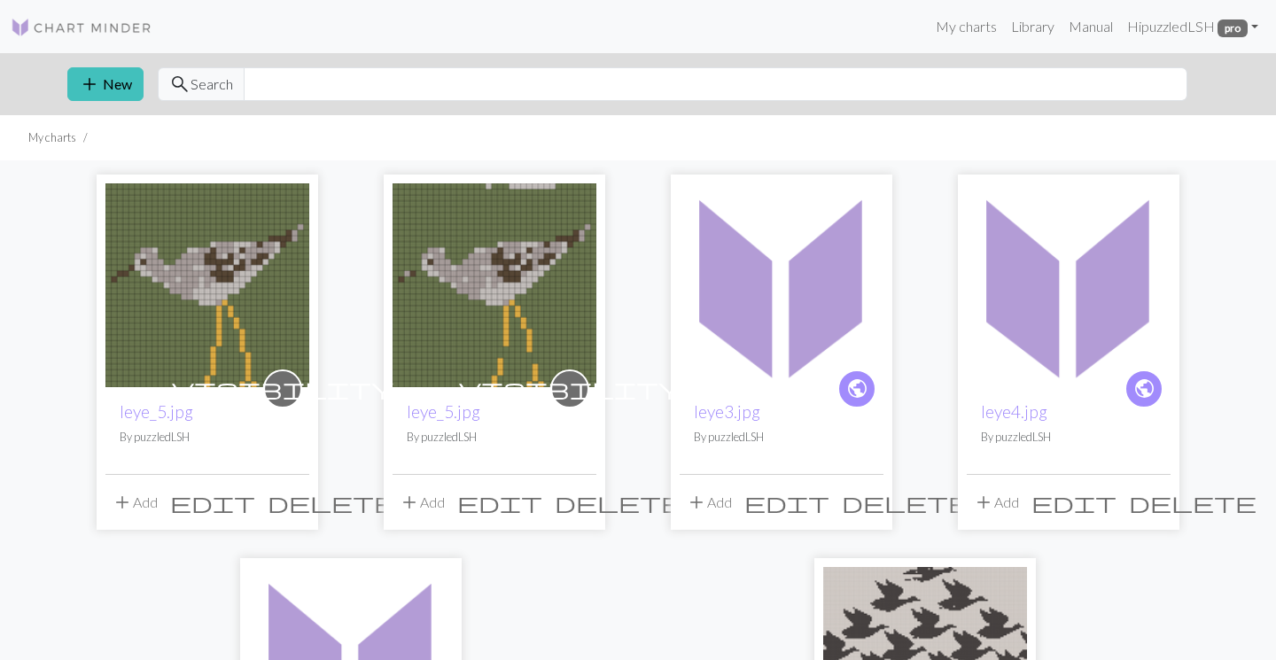
click at [521, 318] on img at bounding box center [495, 285] width 204 height 204
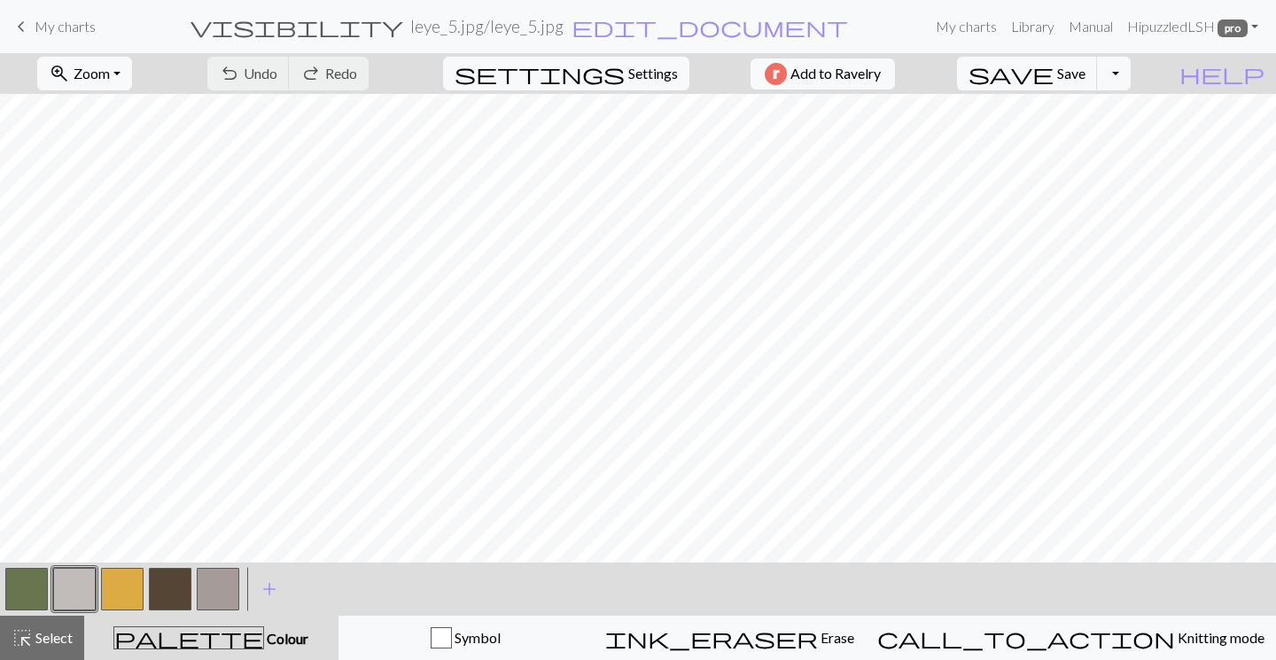
click at [35, 30] on span "My charts" at bounding box center [65, 26] width 61 height 17
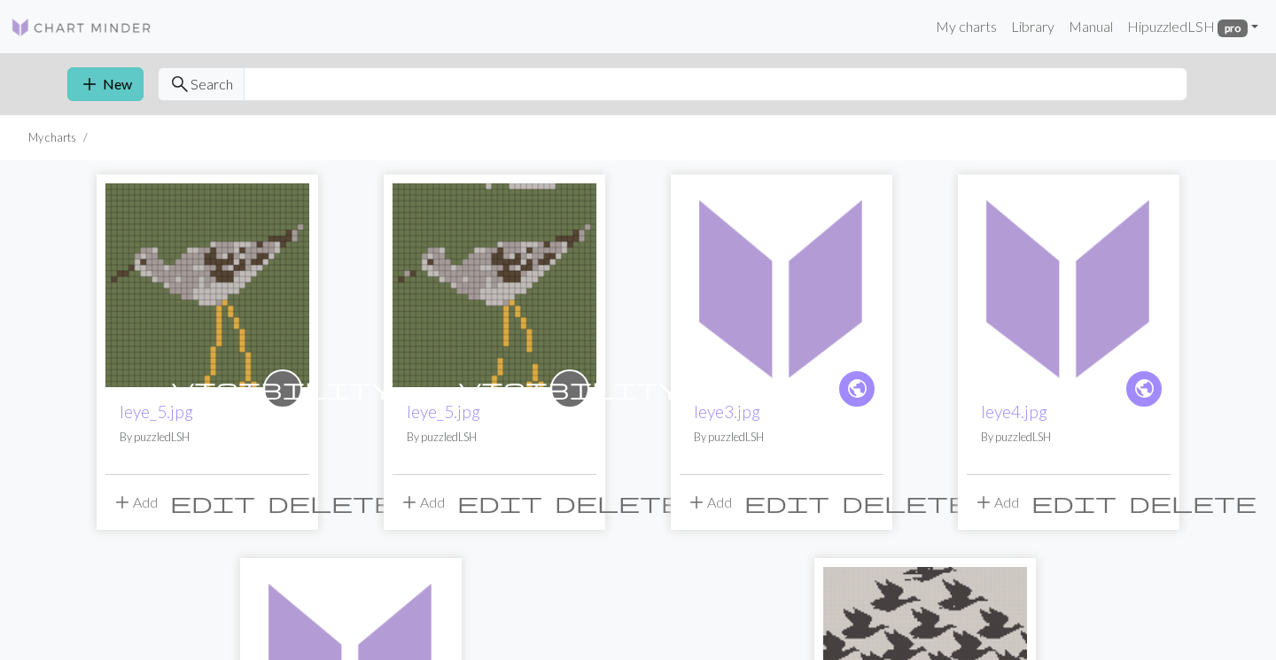
click at [112, 81] on button "add New" at bounding box center [105, 84] width 76 height 34
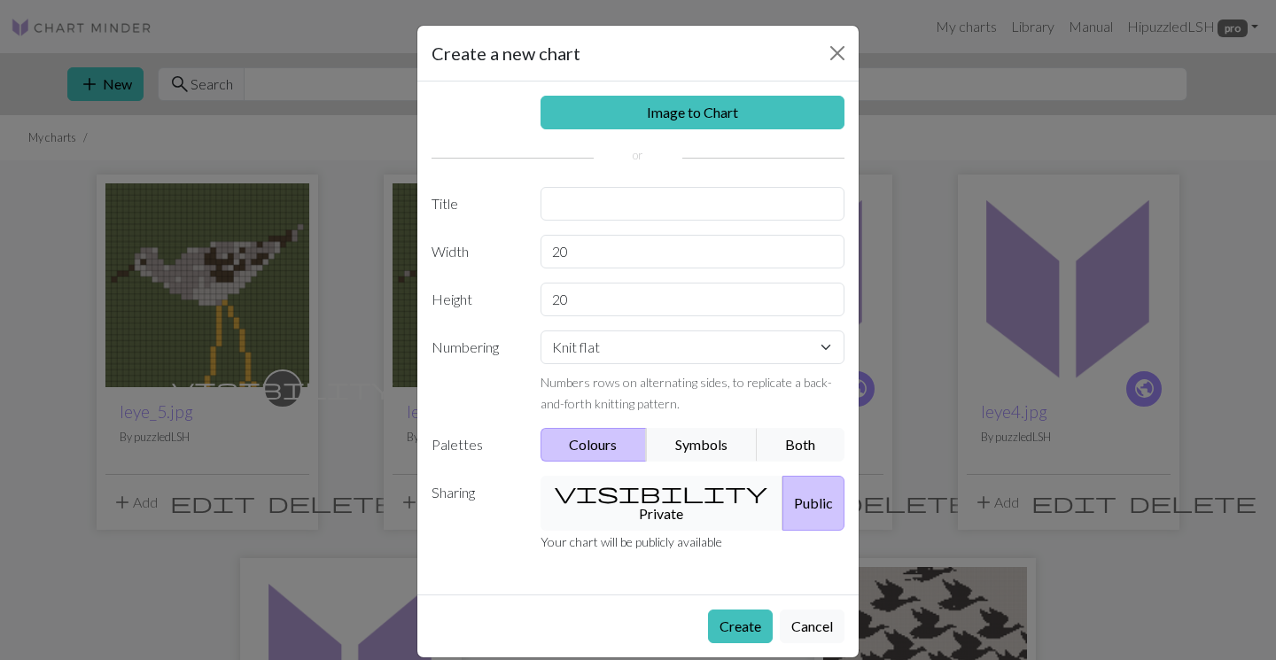
click at [635, 488] on button "visibility Private" at bounding box center [663, 503] width 244 height 55
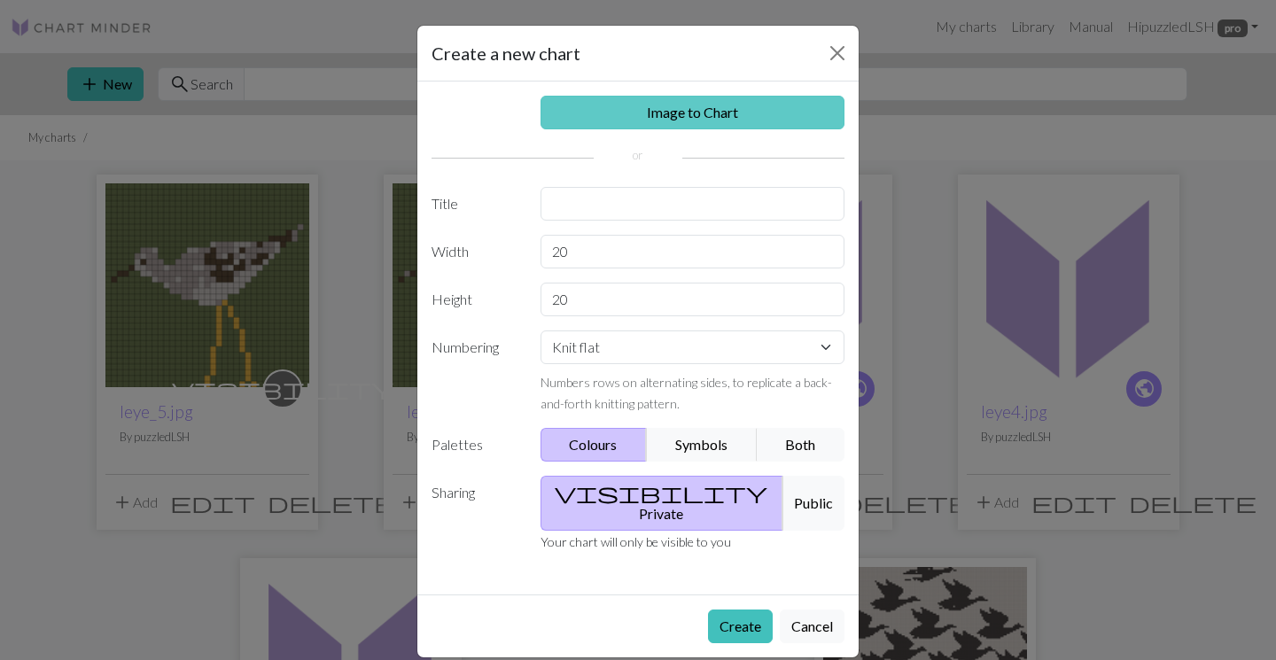
click at [632, 103] on link "Image to Chart" at bounding box center [693, 113] width 305 height 34
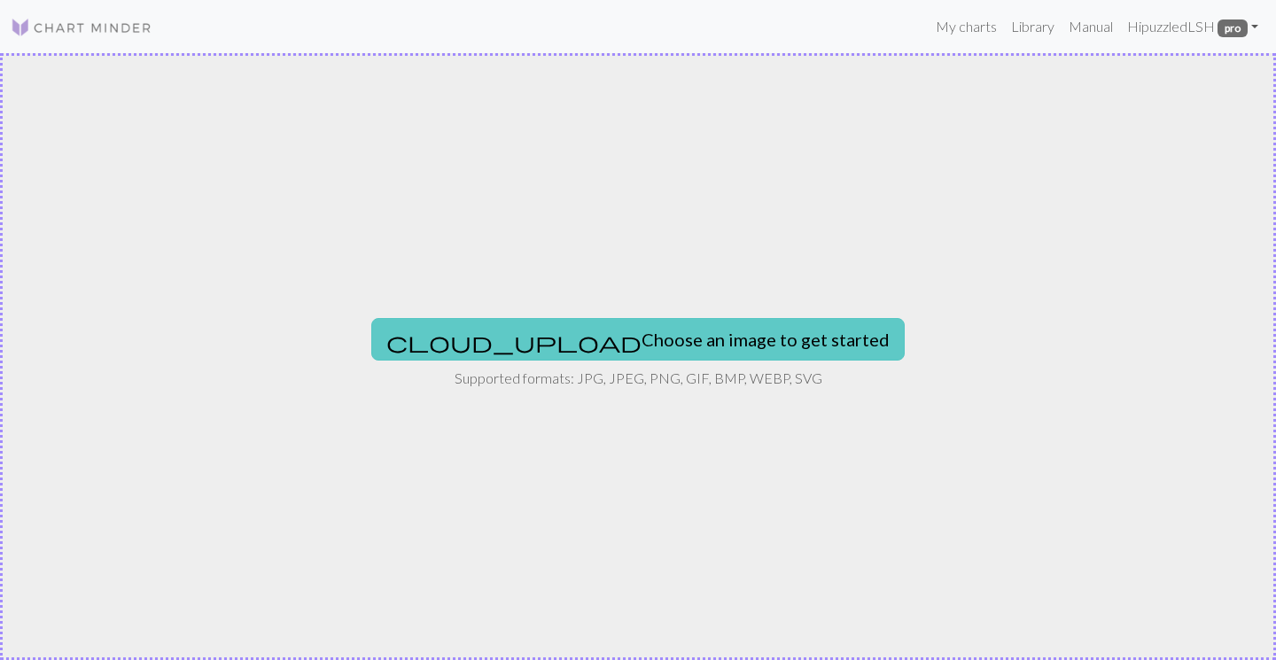
click at [669, 340] on button "cloud_upload Choose an image to get started" at bounding box center [638, 339] width 534 height 43
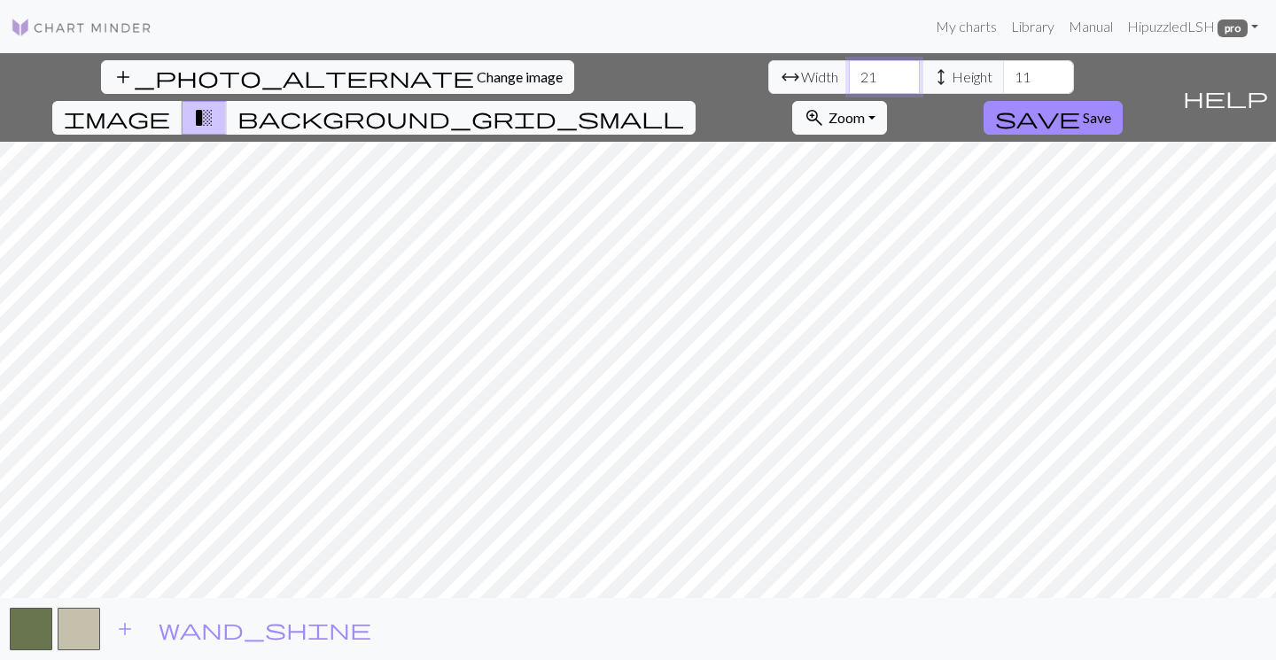
click at [849, 71] on input "21" at bounding box center [884, 77] width 71 height 34
click at [849, 71] on input "22" at bounding box center [884, 77] width 71 height 34
click at [849, 71] on input "23" at bounding box center [884, 77] width 71 height 34
click at [849, 71] on input "24" at bounding box center [884, 77] width 71 height 34
click at [849, 71] on input "25" at bounding box center [884, 77] width 71 height 34
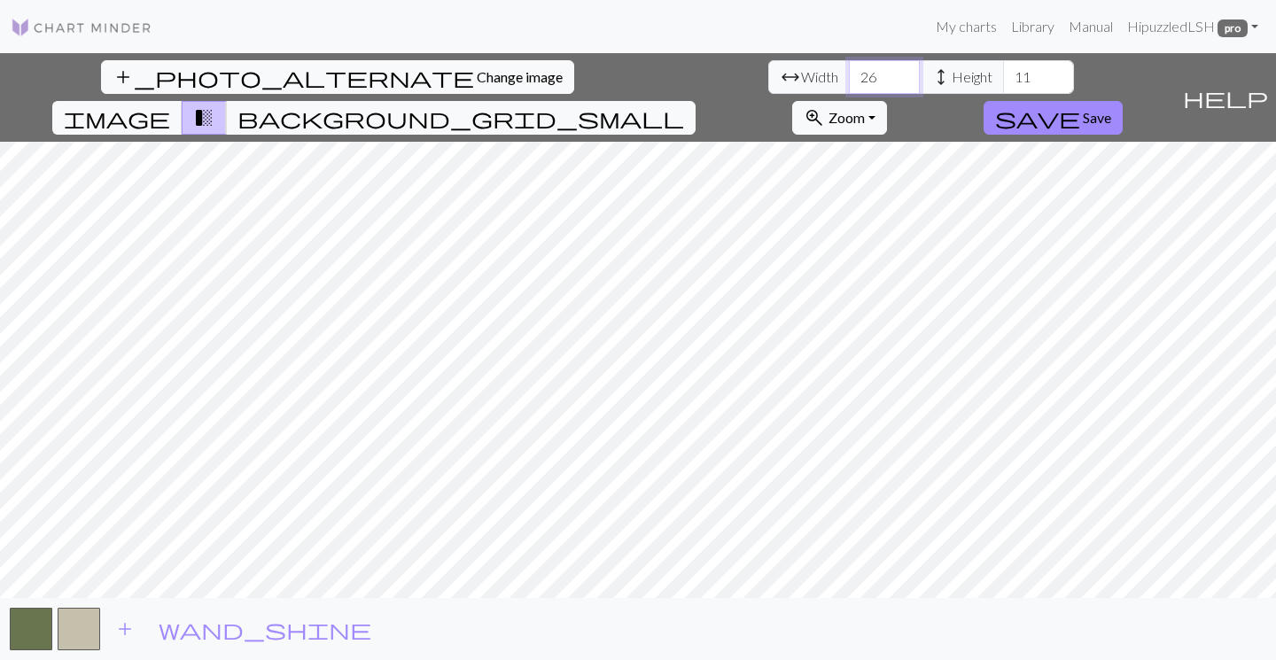
click at [849, 71] on input "26" at bounding box center [884, 77] width 71 height 34
click at [849, 71] on input "27" at bounding box center [884, 77] width 71 height 34
click at [849, 71] on input "28" at bounding box center [884, 77] width 71 height 34
click at [849, 71] on input "29" at bounding box center [884, 77] width 71 height 34
type input "30"
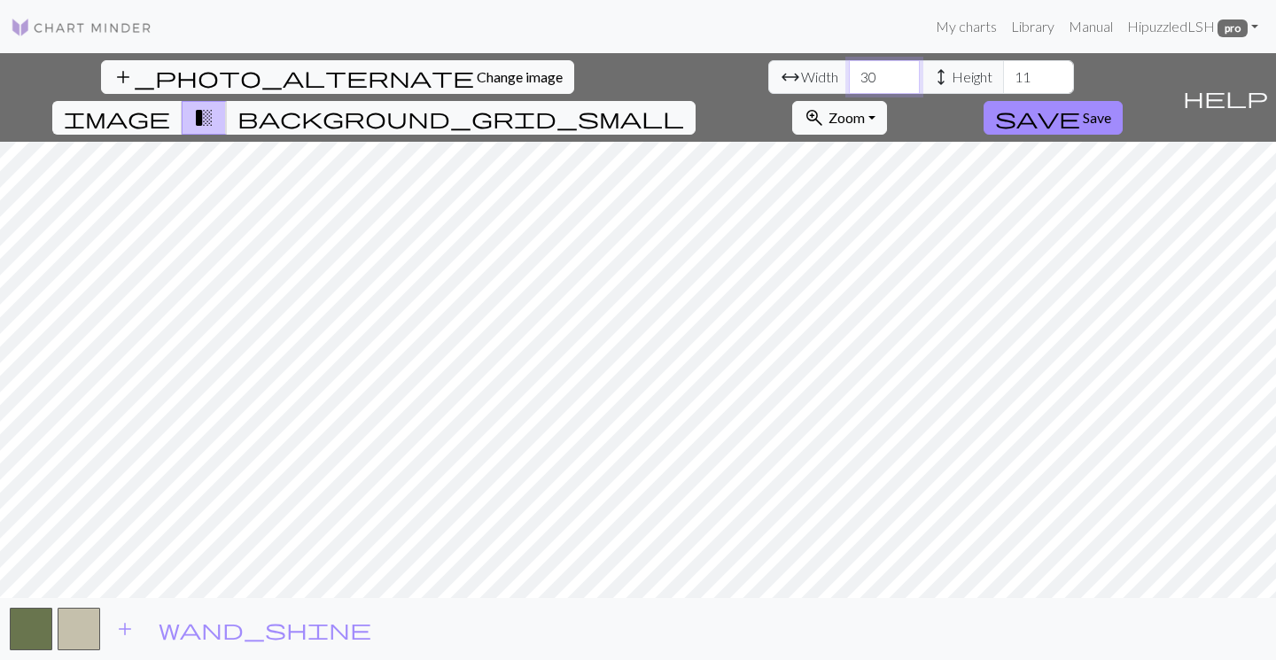
click at [849, 71] on input "30" at bounding box center [884, 77] width 71 height 34
click at [1003, 74] on input "12" at bounding box center [1038, 77] width 71 height 34
click at [1003, 74] on input "13" at bounding box center [1038, 77] width 71 height 34
click at [1003, 74] on input "14" at bounding box center [1038, 77] width 71 height 34
click at [1003, 74] on input "15" at bounding box center [1038, 77] width 71 height 34
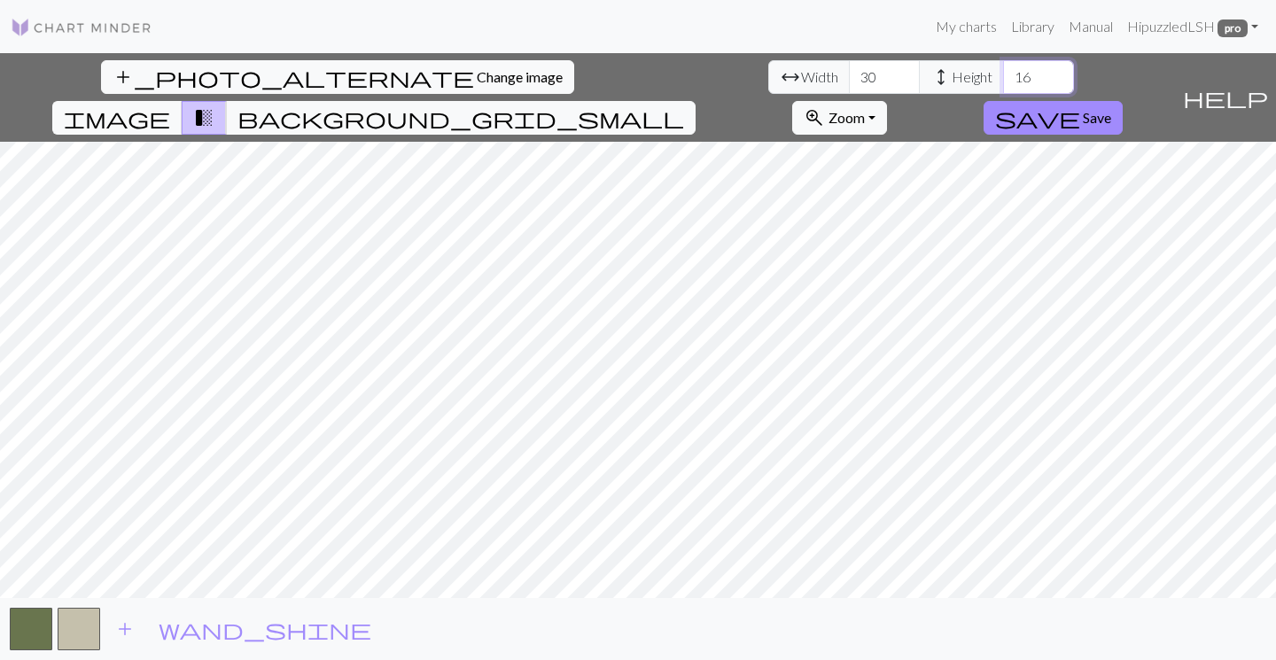
click at [1003, 74] on input "16" at bounding box center [1038, 77] width 71 height 34
click at [1003, 74] on input "17" at bounding box center [1038, 77] width 71 height 34
click at [1003, 74] on input "18" at bounding box center [1038, 77] width 71 height 34
click at [1003, 74] on input "19" at bounding box center [1038, 77] width 71 height 34
click at [1003, 74] on input "20" at bounding box center [1038, 77] width 71 height 34
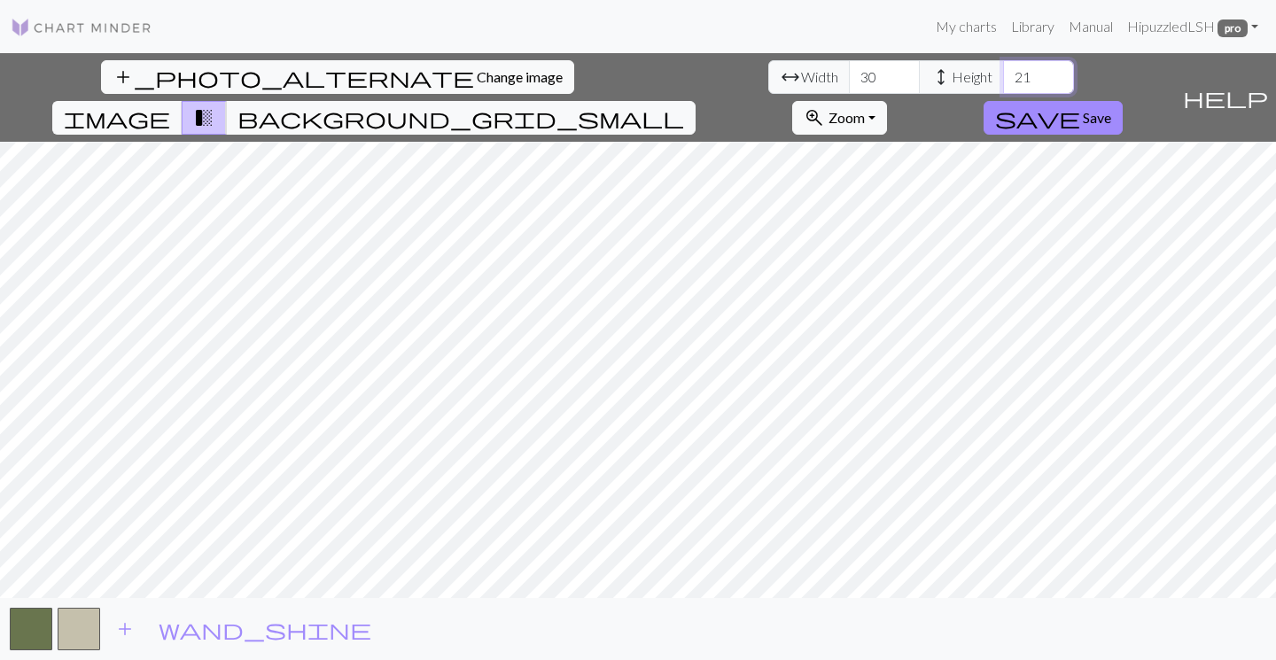
click at [1003, 74] on input "21" at bounding box center [1038, 77] width 71 height 34
click at [1003, 74] on input "22" at bounding box center [1038, 77] width 71 height 34
click at [1003, 74] on input "23" at bounding box center [1038, 77] width 71 height 34
click at [1003, 74] on input "24" at bounding box center [1038, 77] width 71 height 34
click at [1003, 74] on input "25" at bounding box center [1038, 77] width 71 height 34
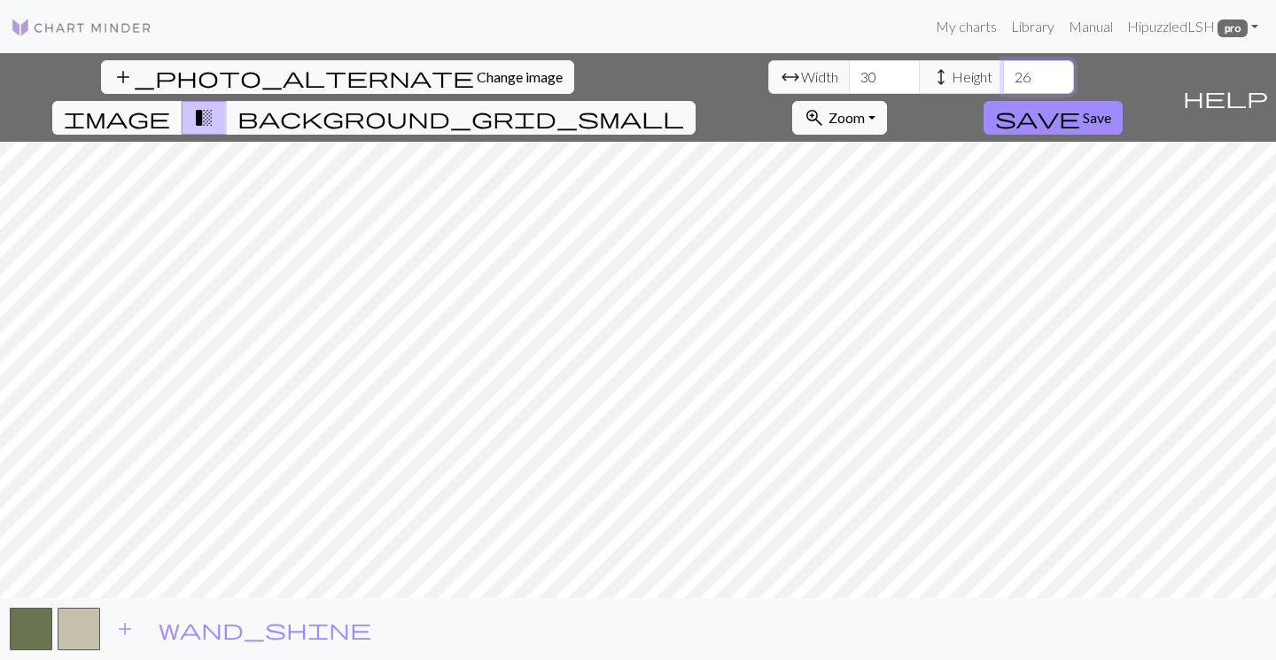
click at [1003, 74] on input "26" at bounding box center [1038, 77] width 71 height 34
click at [1003, 74] on input "27" at bounding box center [1038, 77] width 71 height 34
click at [1003, 74] on input "28" at bounding box center [1038, 77] width 71 height 34
click at [1003, 74] on input "29" at bounding box center [1038, 77] width 71 height 34
click at [1003, 74] on input "30" at bounding box center [1038, 77] width 71 height 34
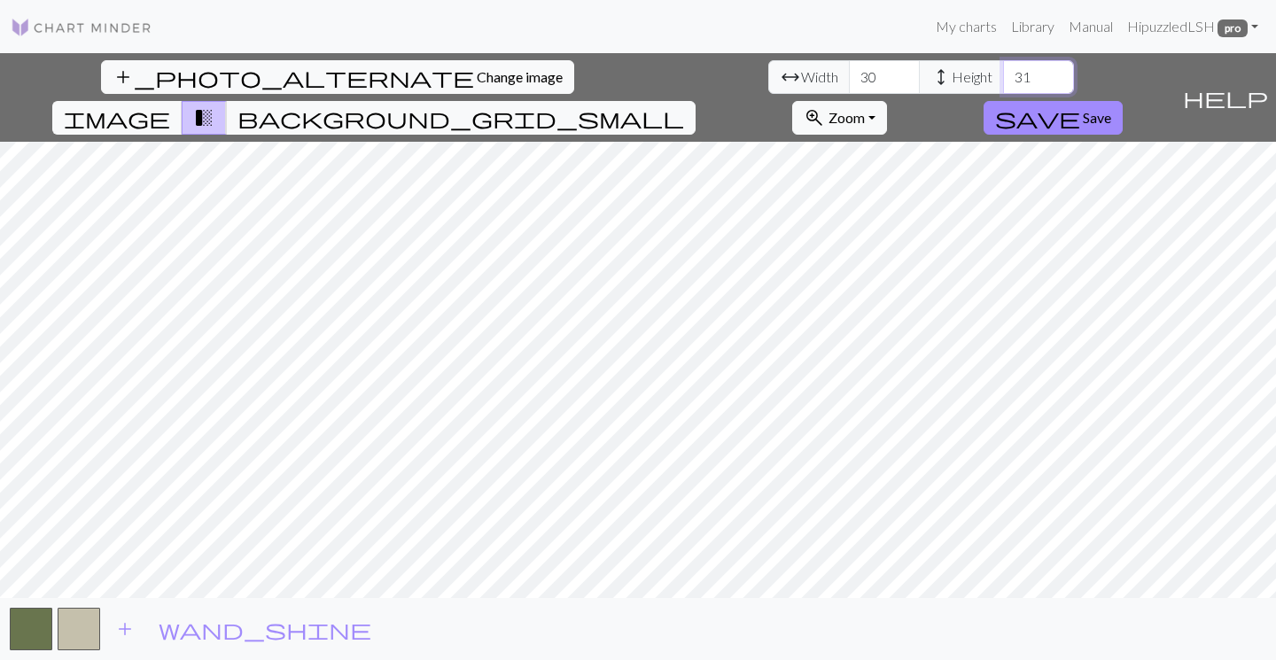
click at [1003, 74] on input "31" at bounding box center [1038, 77] width 71 height 34
click at [1003, 74] on input "32" at bounding box center [1038, 77] width 71 height 34
click at [1003, 74] on input "33" at bounding box center [1038, 77] width 71 height 34
click at [1003, 74] on input "34" at bounding box center [1038, 77] width 71 height 34
click at [1003, 74] on input "35" at bounding box center [1038, 77] width 71 height 34
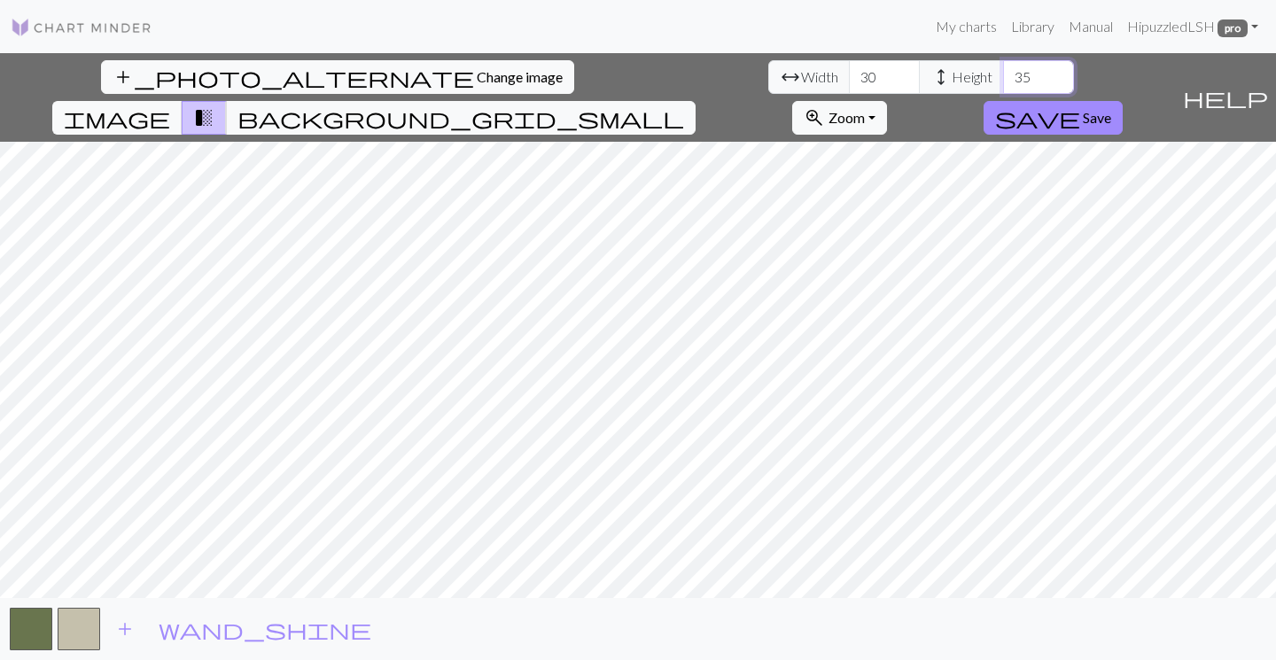
type input "36"
click at [1003, 74] on input "36" at bounding box center [1038, 77] width 71 height 34
click at [87, 634] on button "button" at bounding box center [79, 629] width 43 height 43
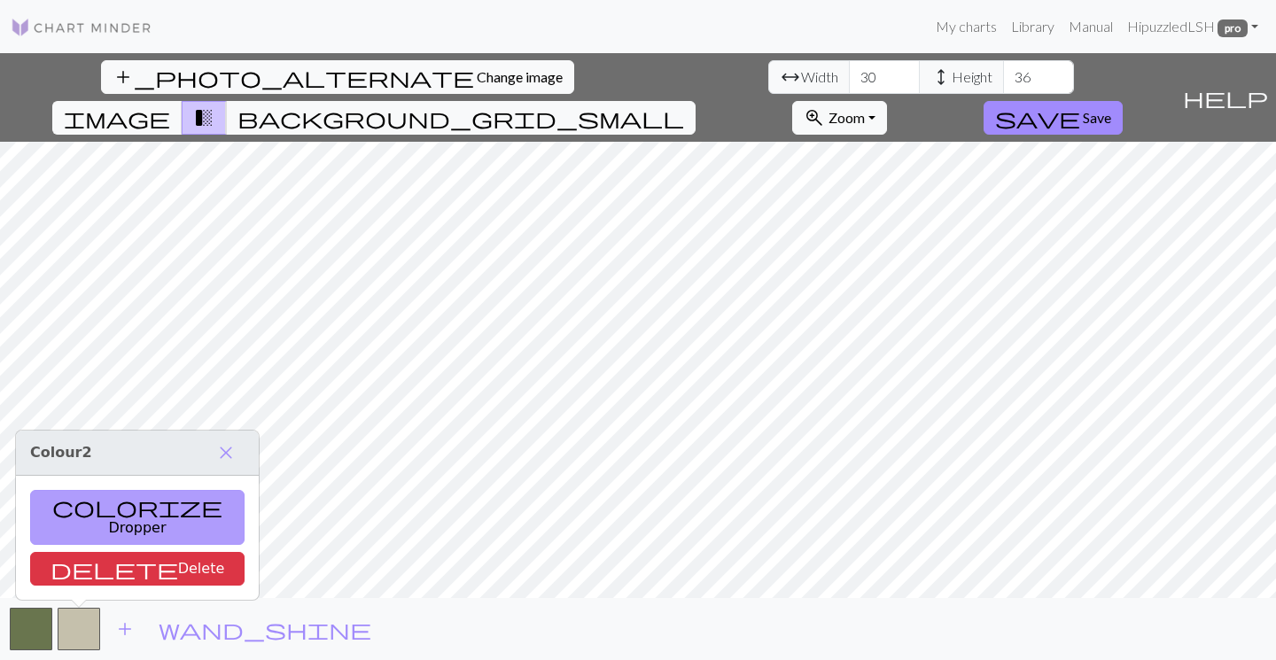
click at [105, 530] on button "colorize Dropper" at bounding box center [137, 517] width 215 height 55
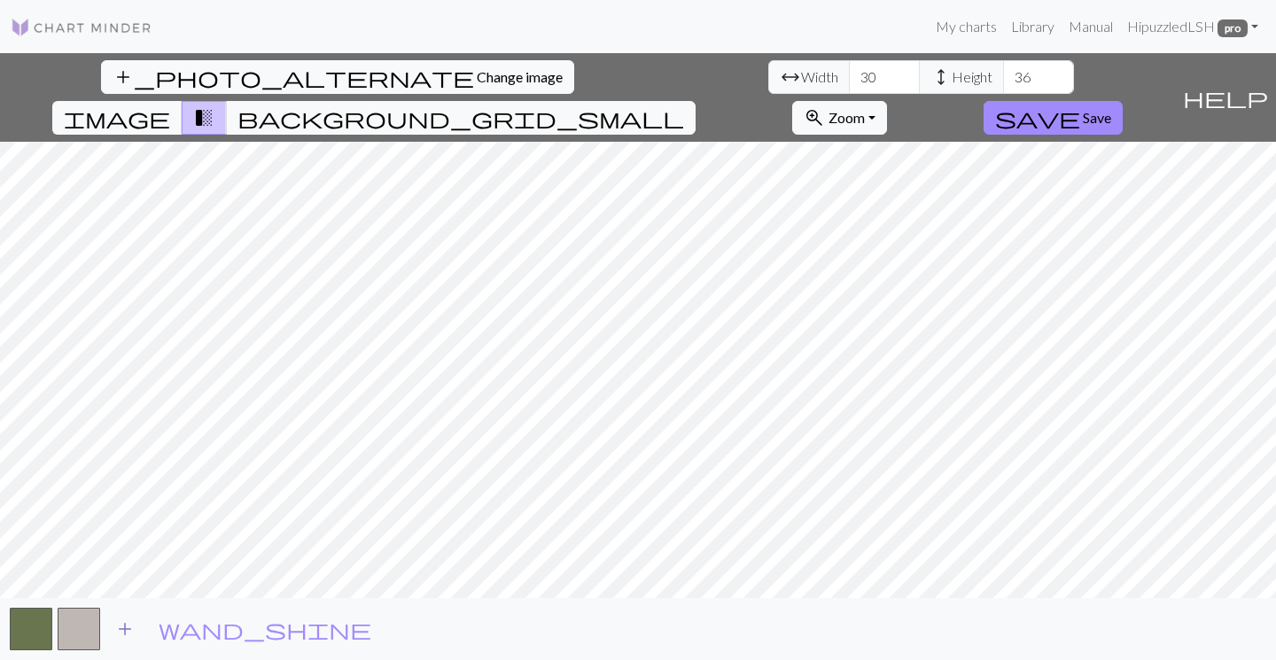
click at [118, 628] on span "add" at bounding box center [124, 629] width 21 height 25
click at [134, 628] on button "button" at bounding box center [126, 629] width 43 height 43
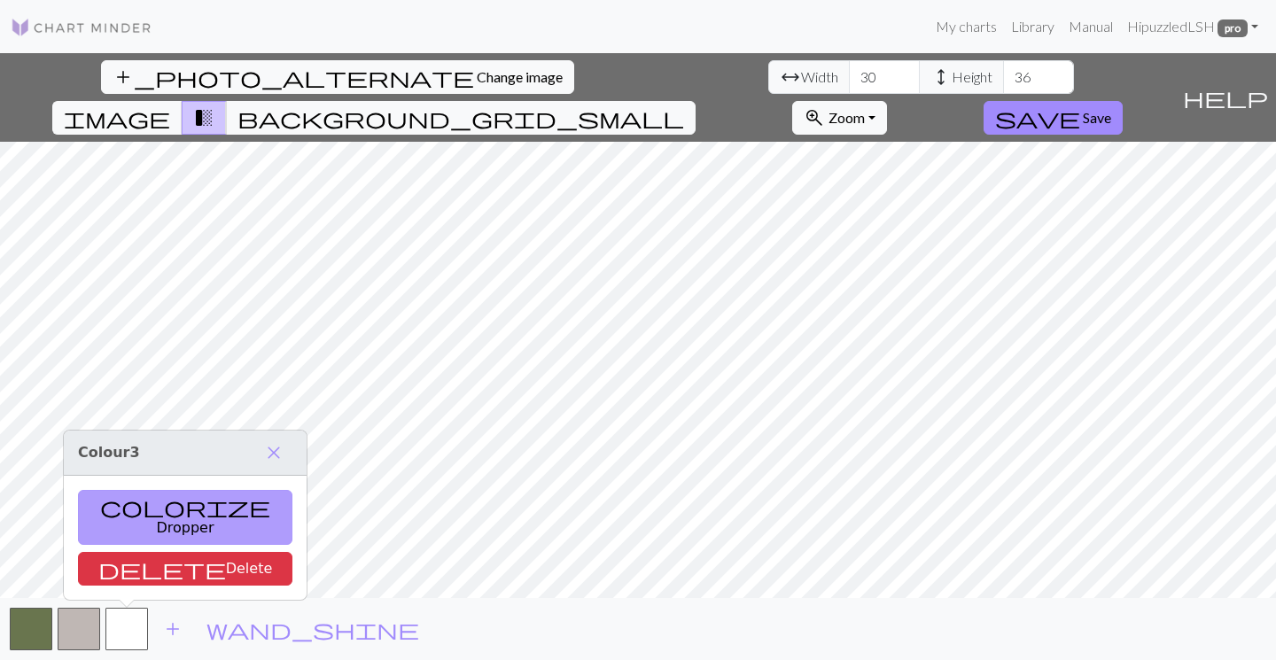
click at [154, 525] on button "colorize Dropper" at bounding box center [185, 517] width 215 height 55
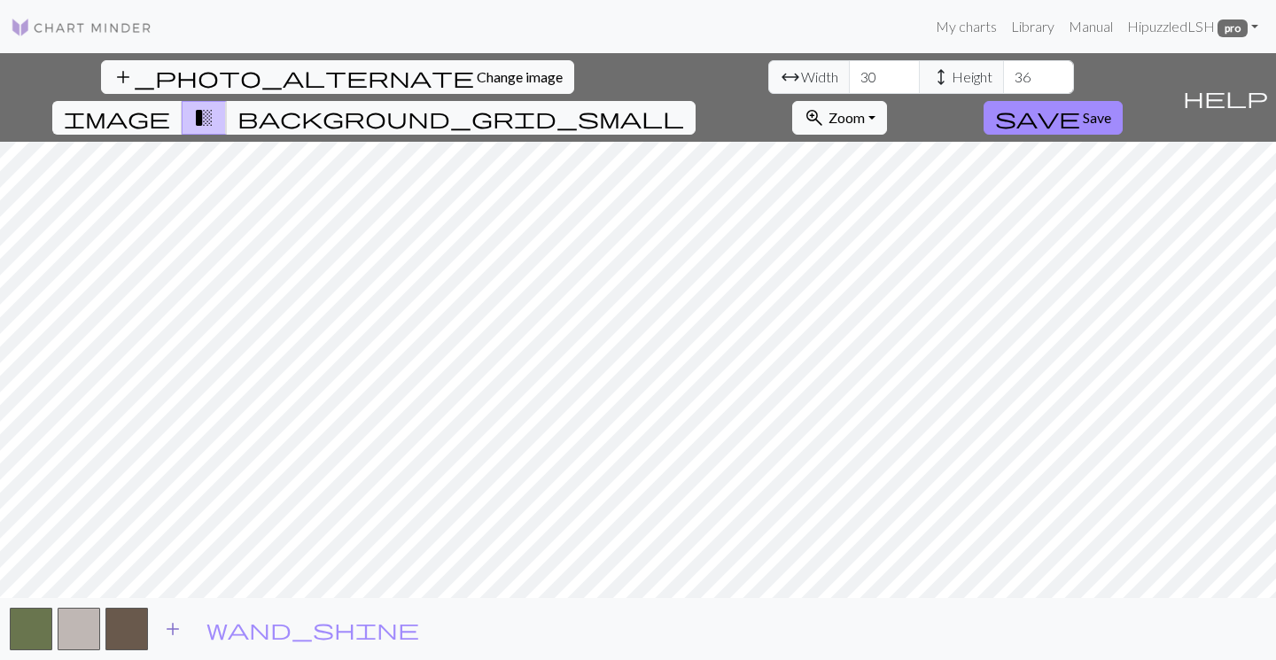
click at [167, 631] on span "add" at bounding box center [172, 629] width 21 height 25
click at [176, 627] on button "button" at bounding box center [174, 629] width 43 height 43
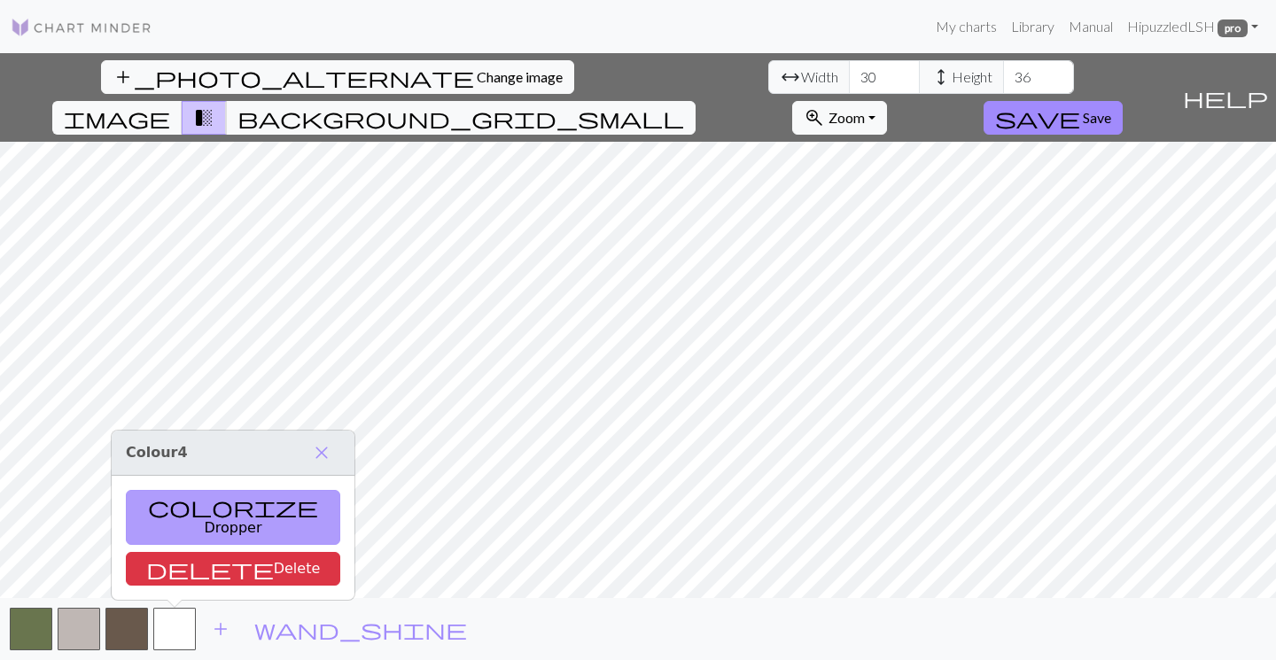
click at [213, 527] on button "colorize Dropper" at bounding box center [233, 517] width 215 height 55
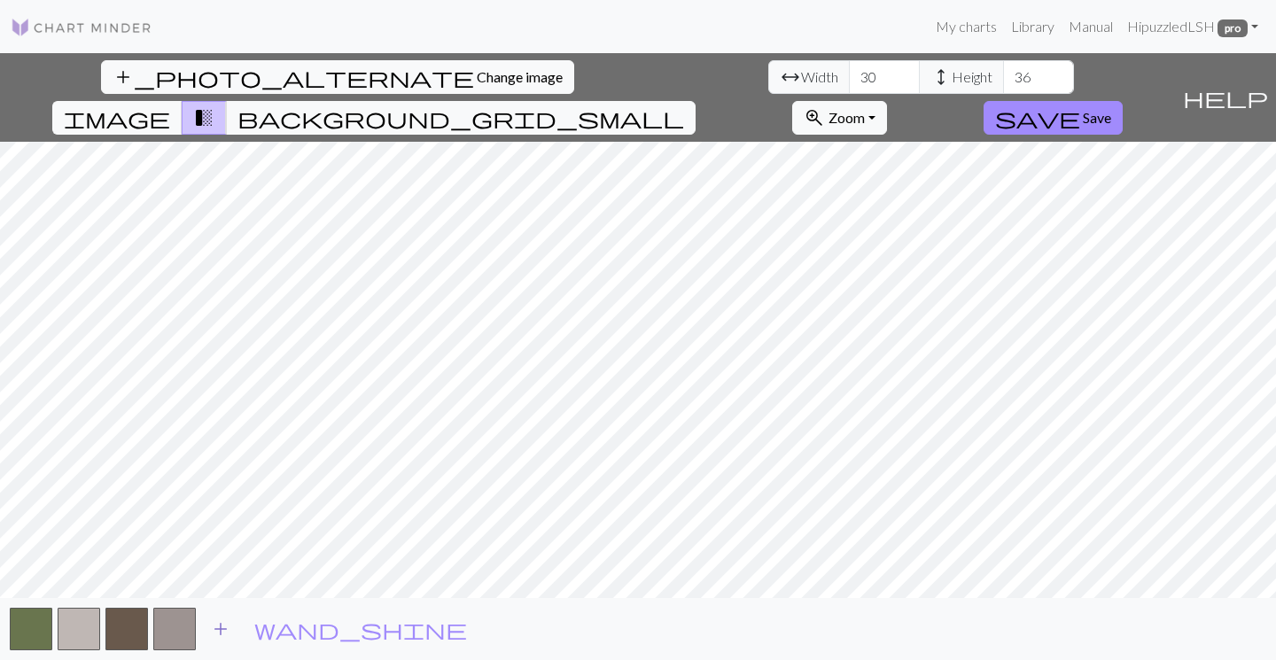
click at [219, 632] on span "add" at bounding box center [220, 629] width 21 height 25
click at [220, 620] on button "button" at bounding box center [222, 629] width 43 height 43
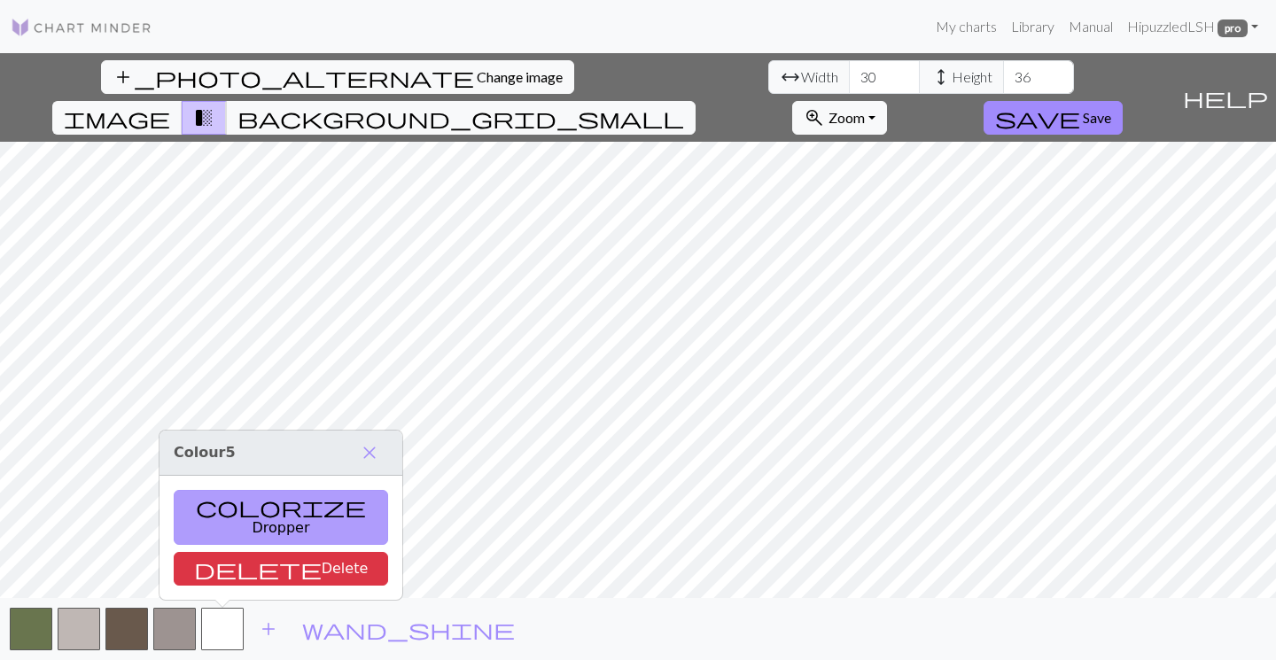
click at [222, 544] on button "colorize Dropper" at bounding box center [281, 517] width 215 height 55
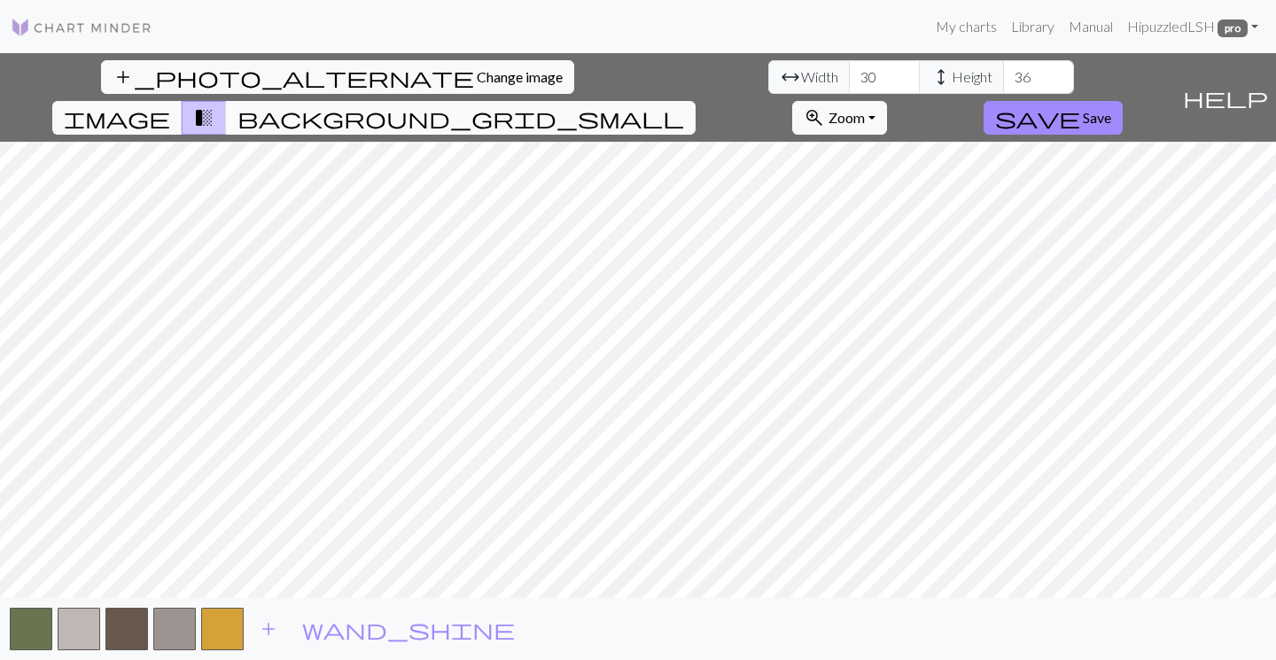
click at [684, 105] on span "background_grid_small" at bounding box center [461, 117] width 447 height 25
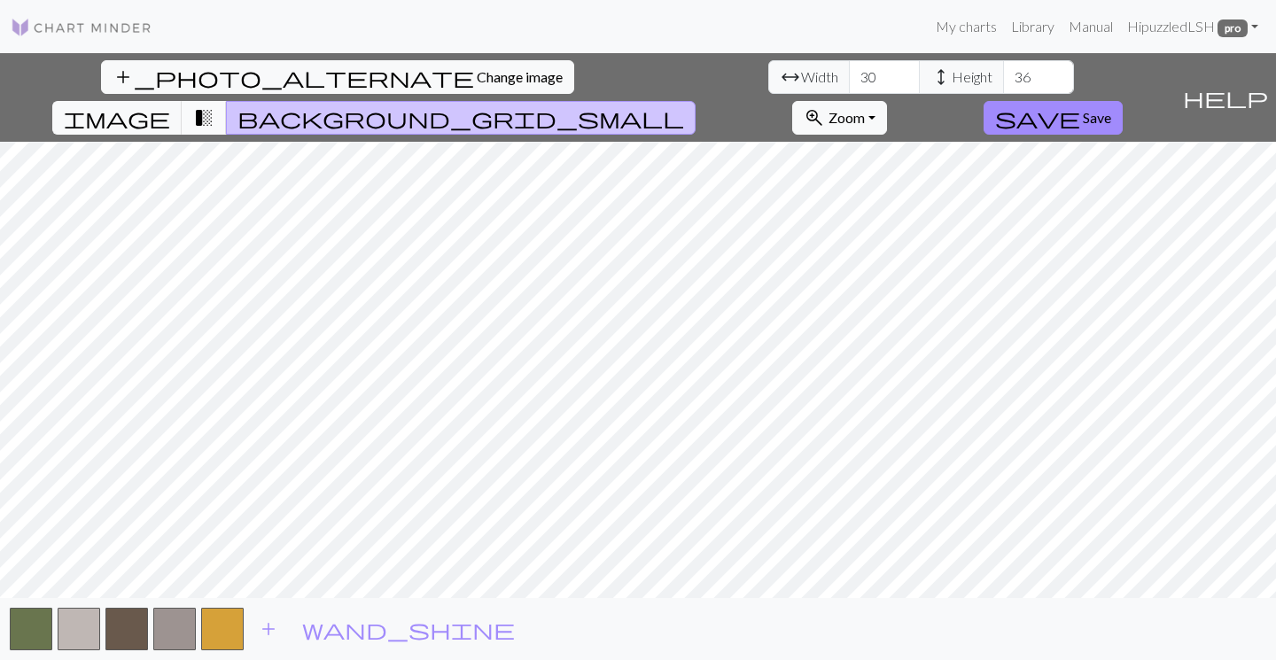
click at [215, 105] on span "transition_fade" at bounding box center [203, 117] width 21 height 25
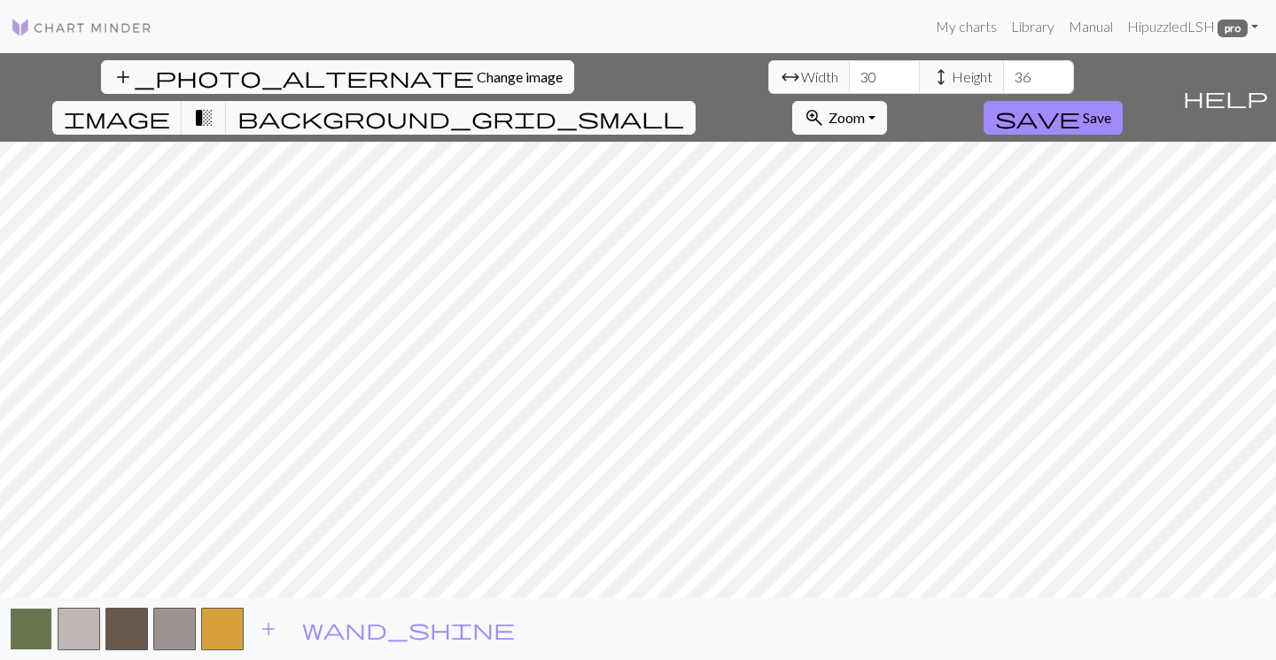
click at [28, 631] on button "button" at bounding box center [31, 629] width 43 height 43
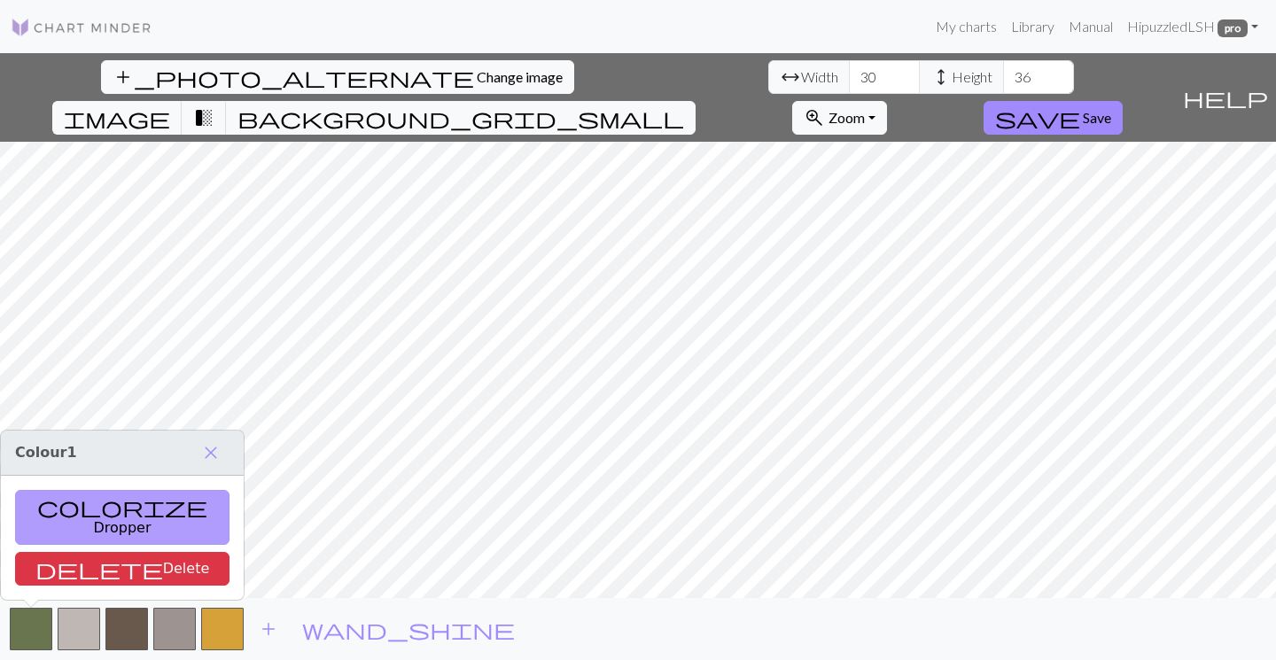
click at [78, 524] on button "colorize Dropper" at bounding box center [122, 517] width 215 height 55
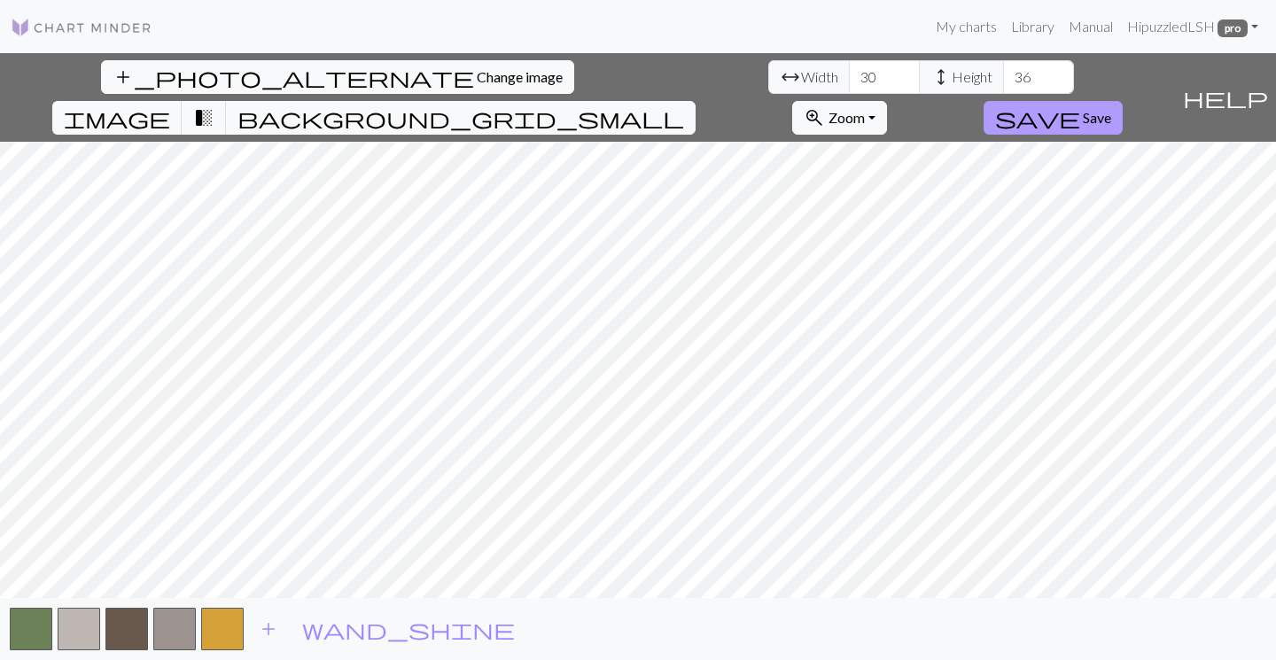
click at [1112, 109] on span "Save" at bounding box center [1097, 117] width 28 height 17
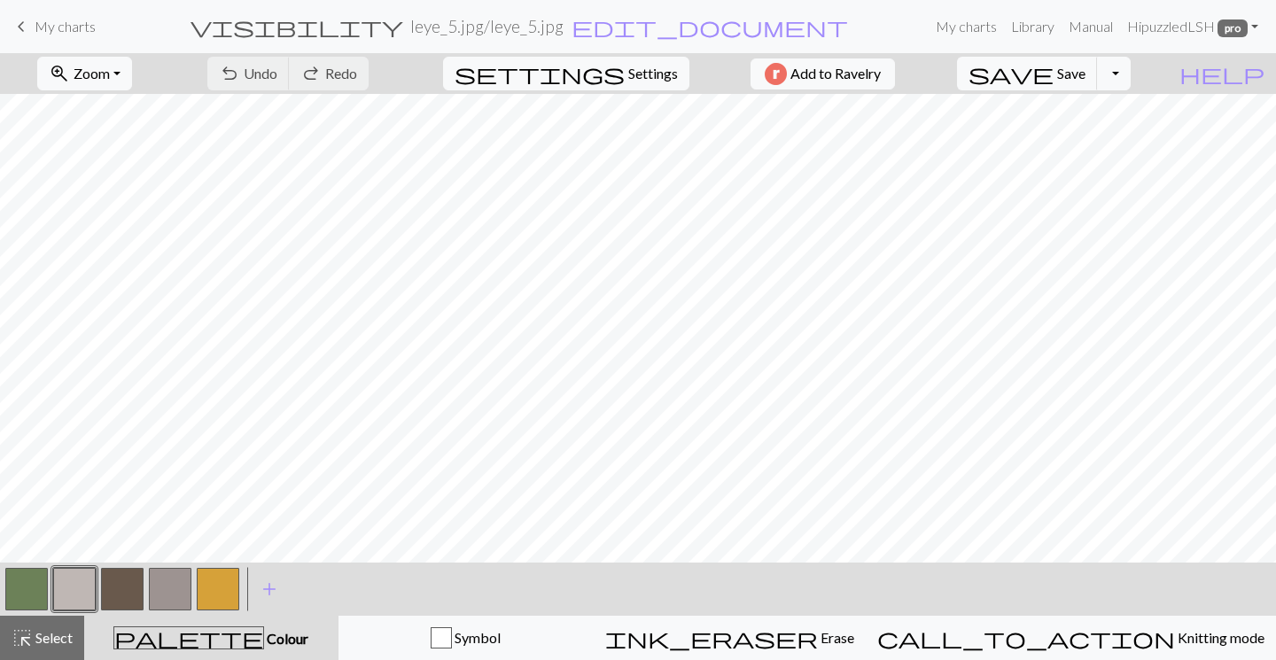
click at [136, 588] on button "button" at bounding box center [122, 589] width 43 height 43
click at [123, 585] on button "button" at bounding box center [122, 589] width 43 height 43
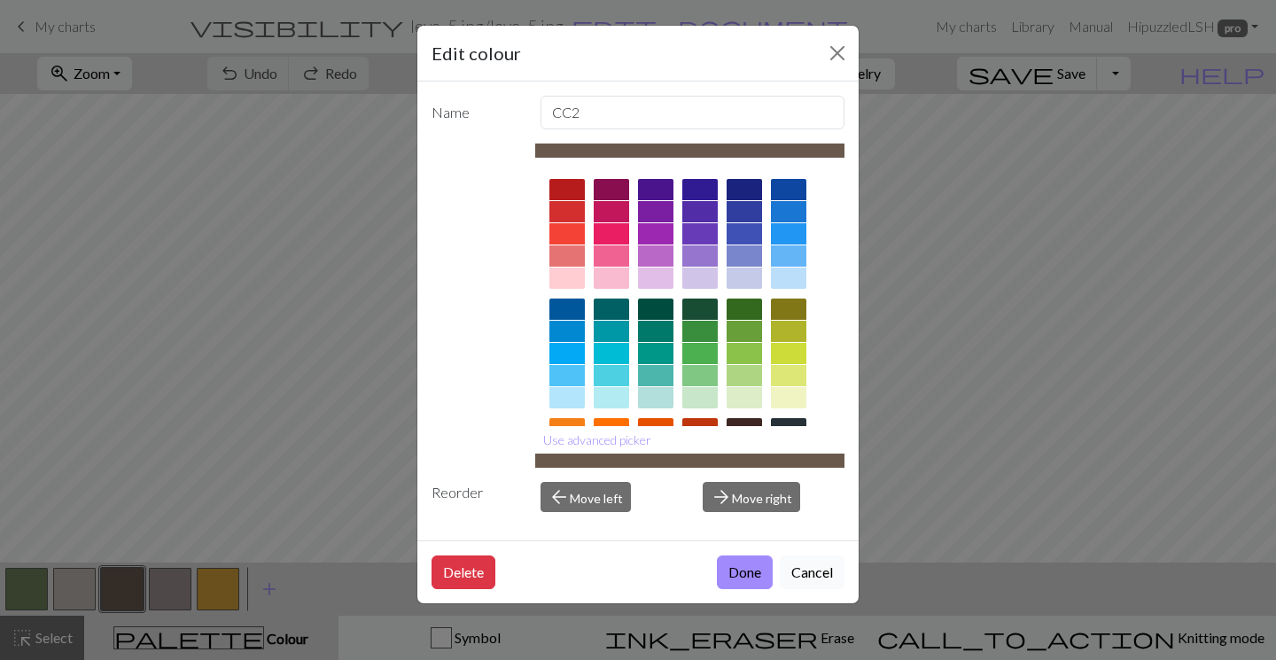
click at [803, 573] on button "Cancel" at bounding box center [812, 573] width 65 height 34
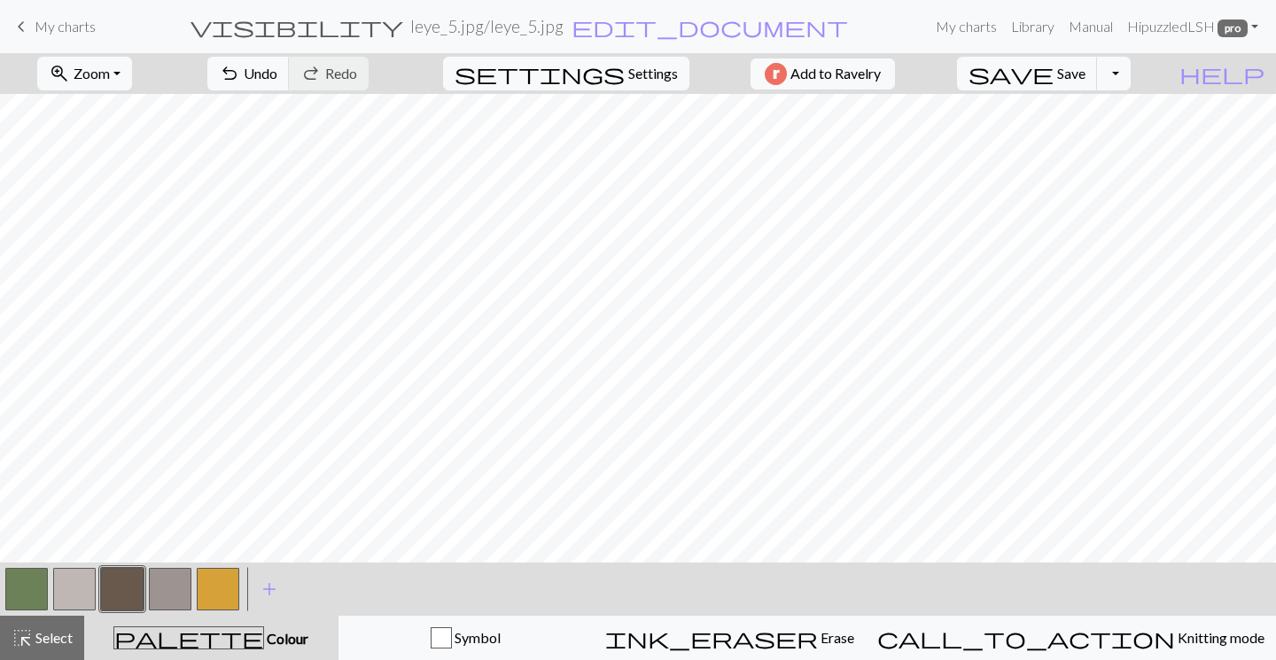
click at [23, 593] on button "button" at bounding box center [26, 589] width 43 height 43
click at [120, 589] on button "button" at bounding box center [122, 589] width 43 height 43
click at [222, 596] on button "button" at bounding box center [218, 589] width 43 height 43
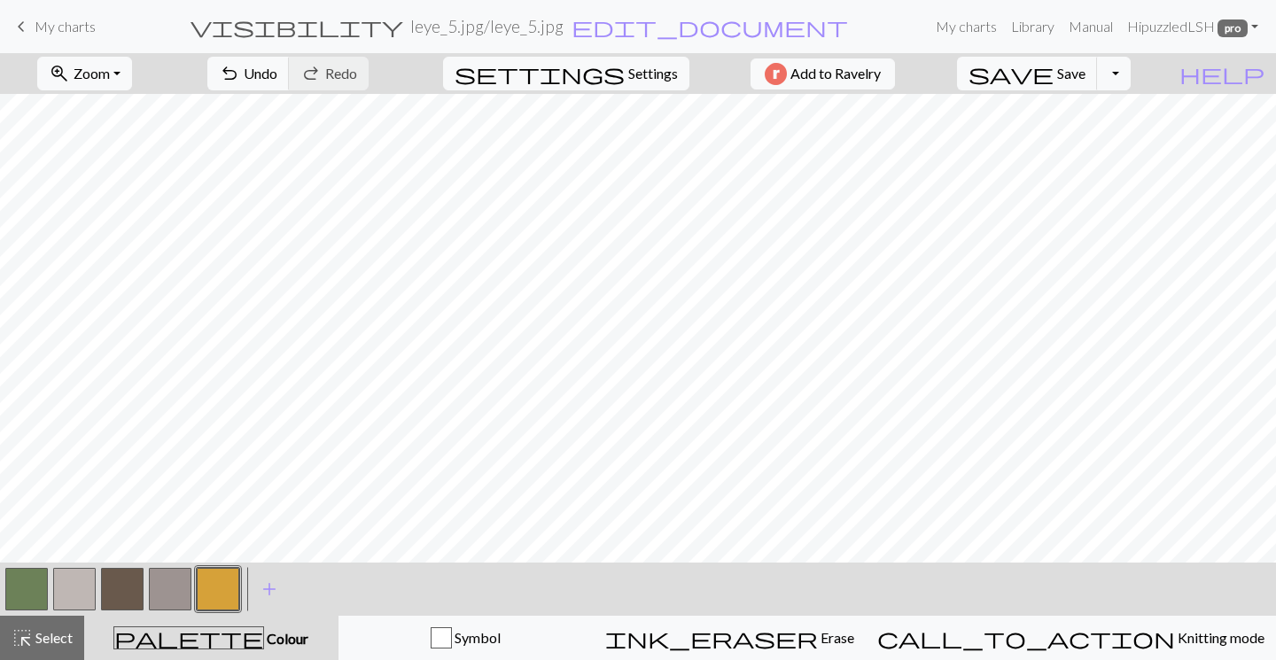
click at [30, 588] on button "button" at bounding box center [26, 589] width 43 height 43
click at [30, 590] on button "button" at bounding box center [26, 589] width 43 height 43
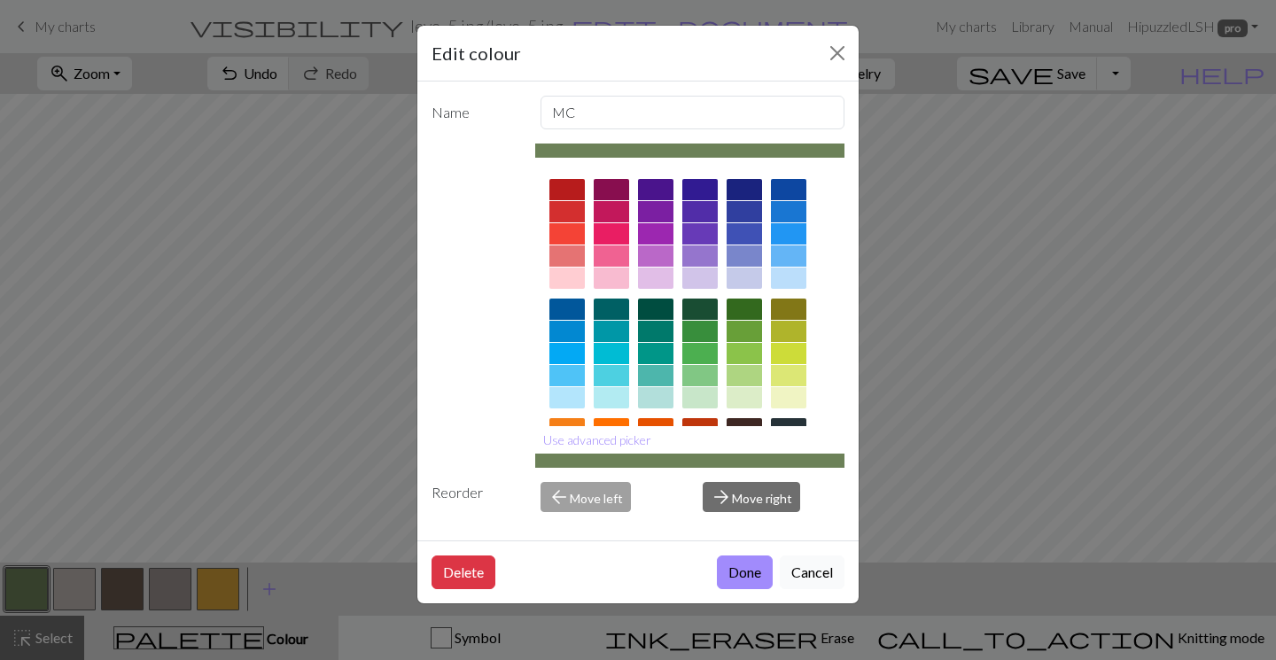
click at [809, 572] on button "Cancel" at bounding box center [812, 573] width 65 height 34
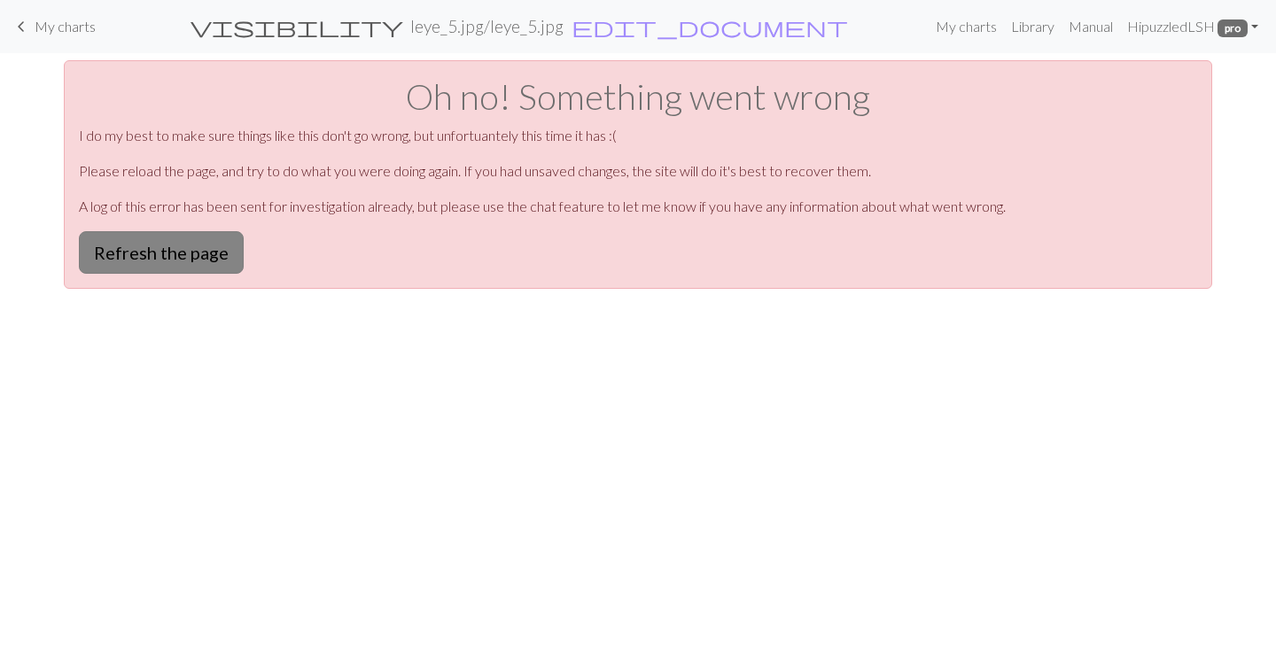
click at [192, 246] on button "Refresh the page" at bounding box center [161, 252] width 165 height 43
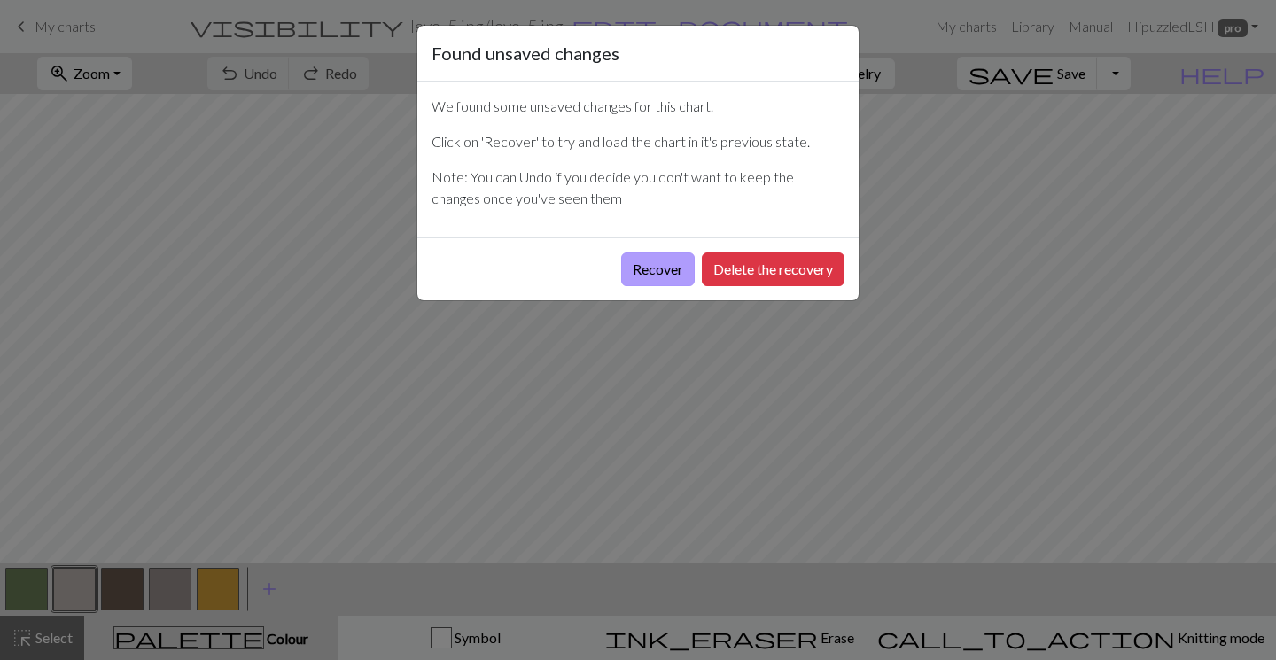
click at [650, 272] on button "Recover" at bounding box center [658, 270] width 74 height 34
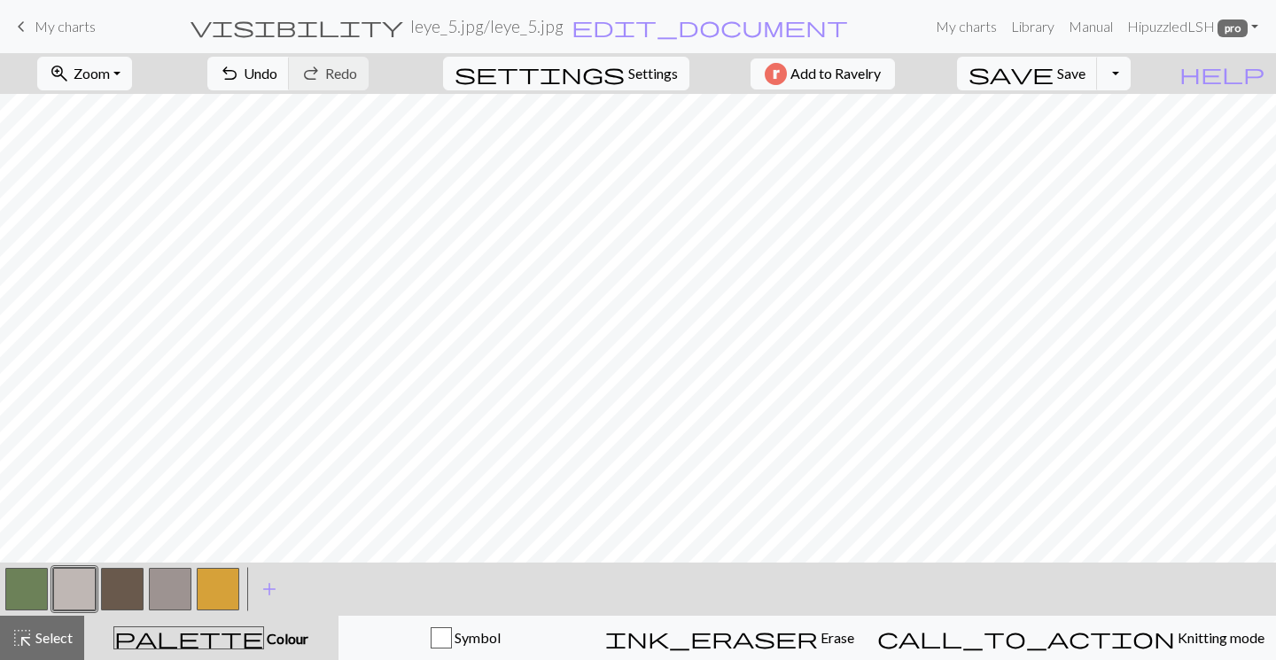
scroll to position [249, 0]
click at [1086, 69] on span "Save" at bounding box center [1071, 73] width 28 height 17
click at [1131, 73] on button "Toggle Dropdown" at bounding box center [1114, 74] width 34 height 34
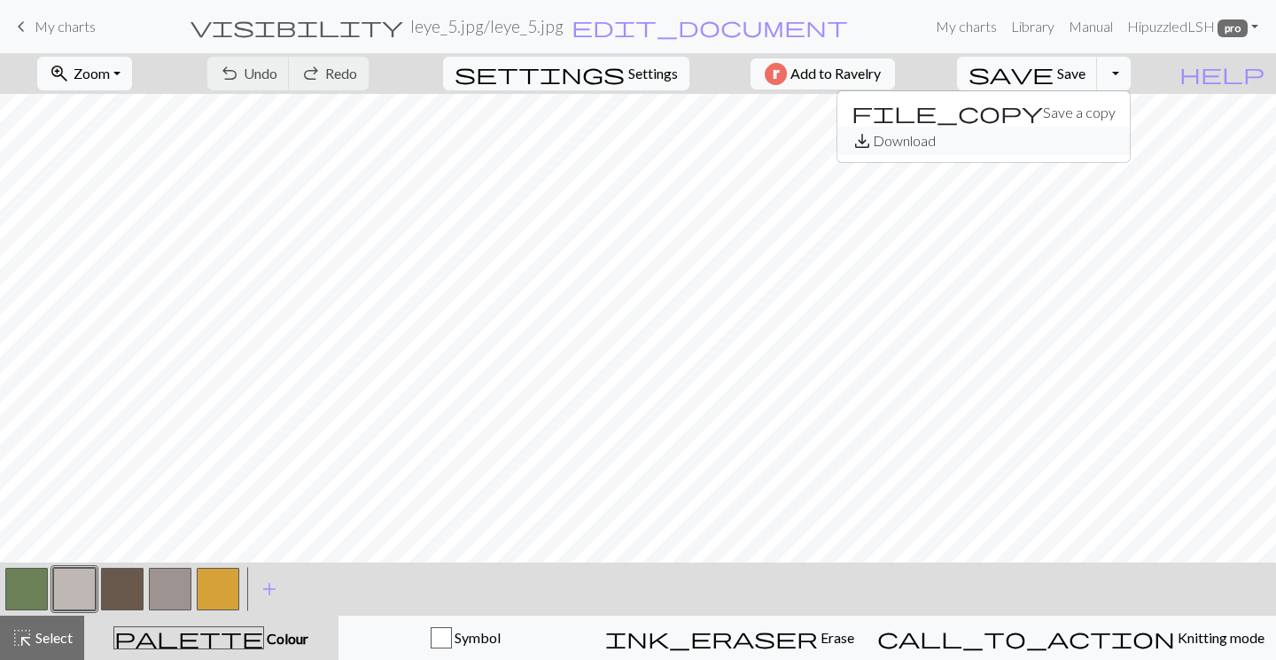
click at [1104, 139] on button "save_alt Download" at bounding box center [984, 141] width 293 height 28
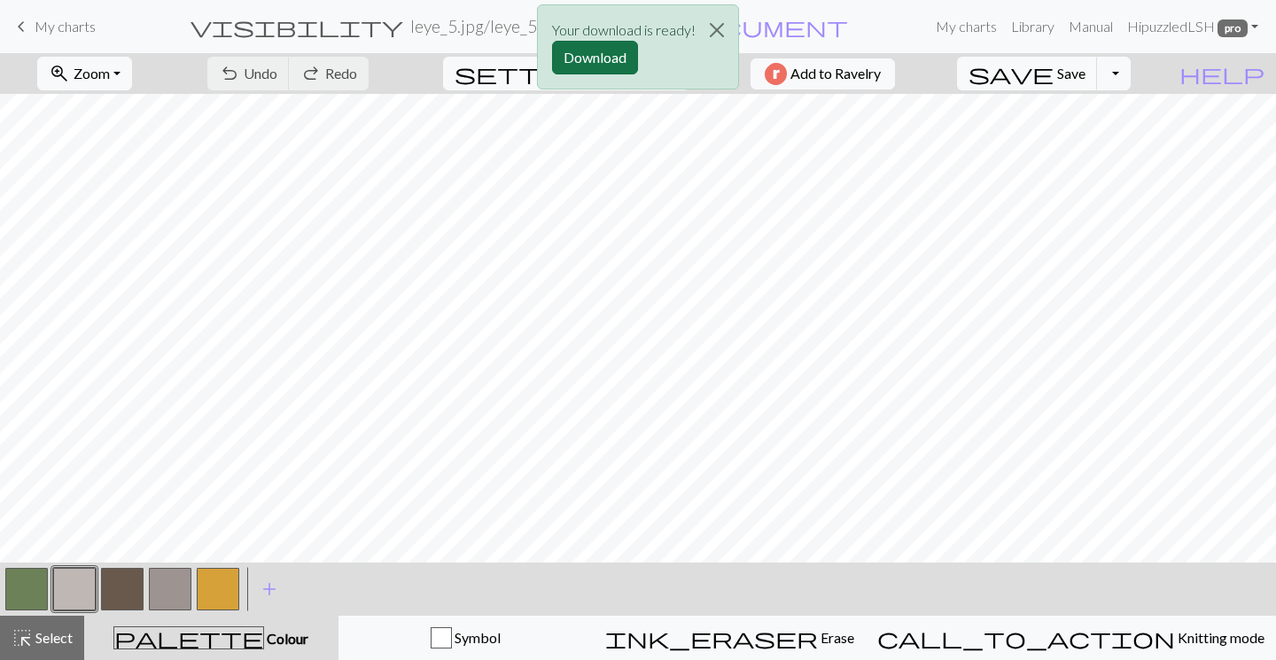
click at [615, 62] on button "Download" at bounding box center [595, 58] width 86 height 34
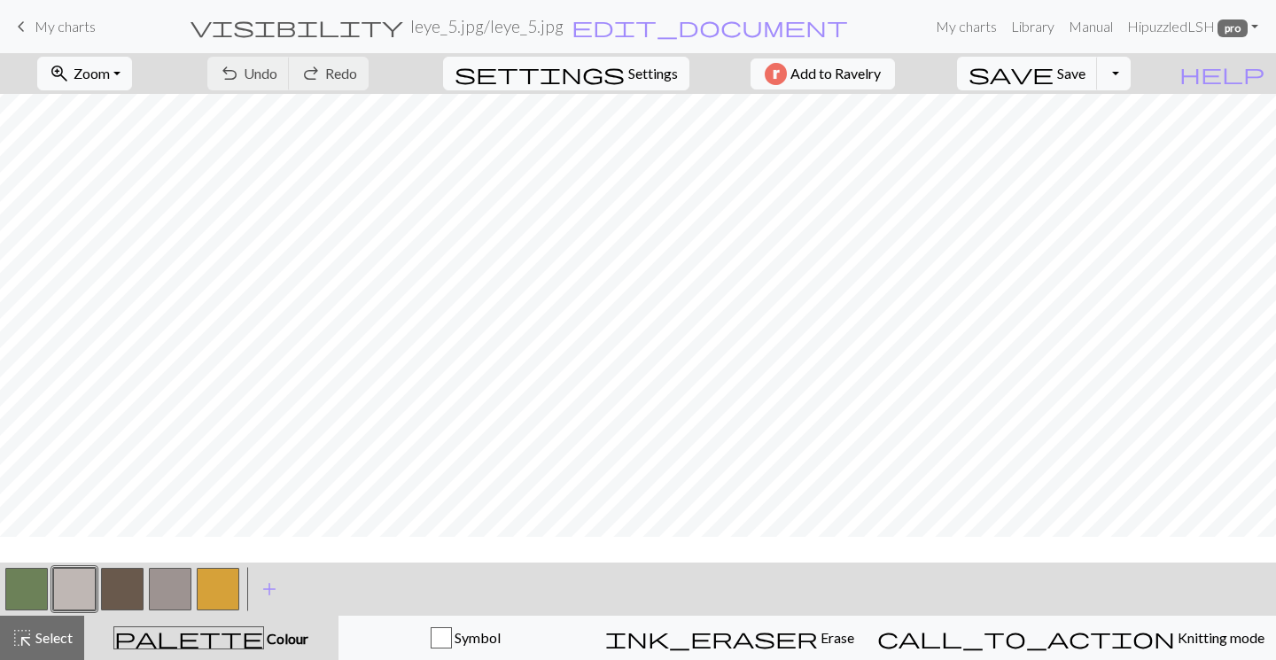
scroll to position [0, 0]
click at [198, 607] on button "button" at bounding box center [218, 589] width 43 height 43
click at [1054, 82] on span "save" at bounding box center [1011, 73] width 85 height 25
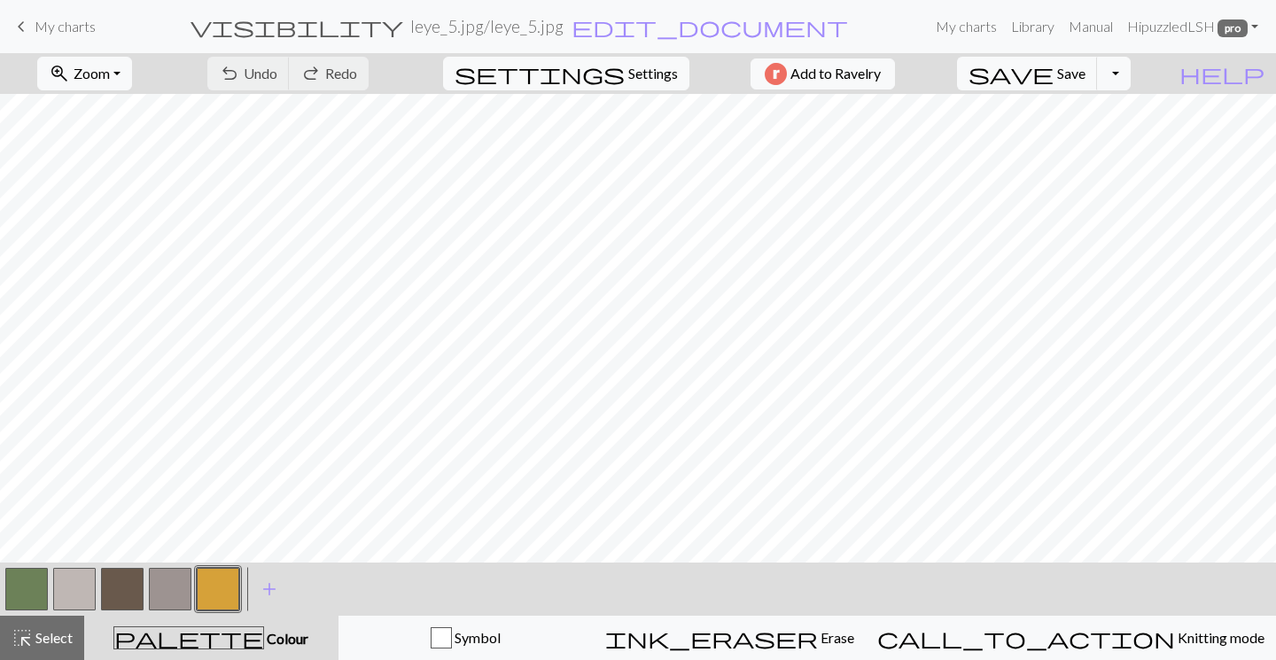
click at [124, 585] on button "button" at bounding box center [122, 589] width 43 height 43
